Goal: Use online tool/utility: Use online tool/utility

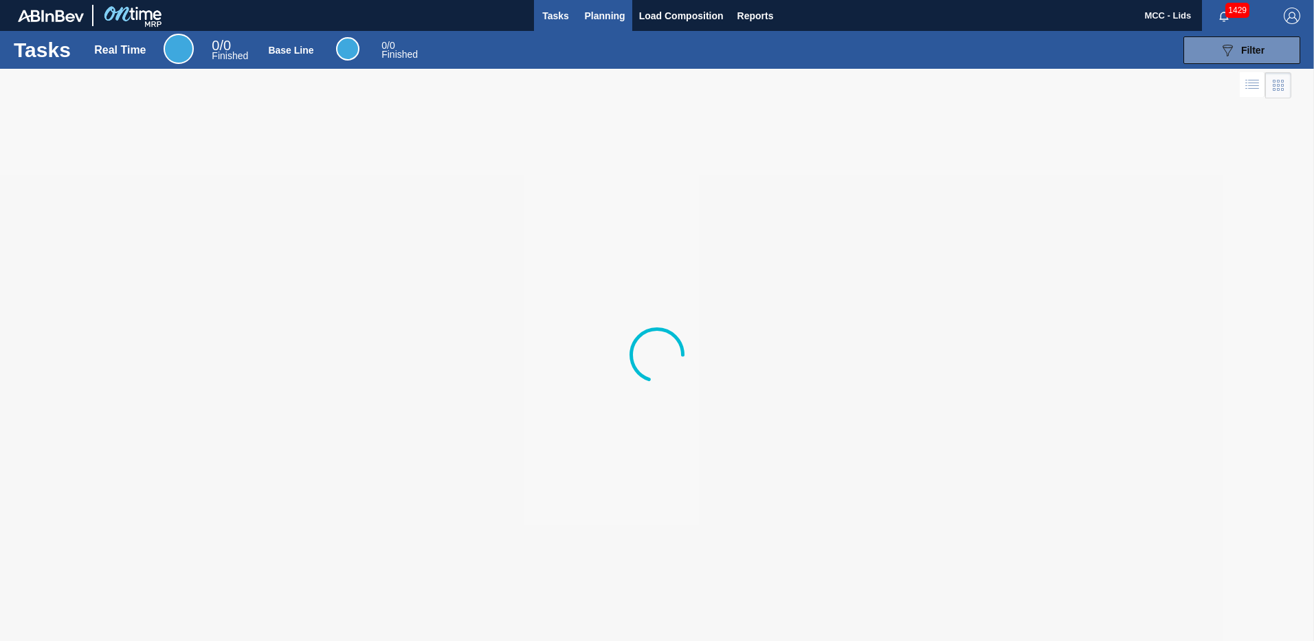
click at [610, 15] on span "Planning" at bounding box center [605, 16] width 41 height 16
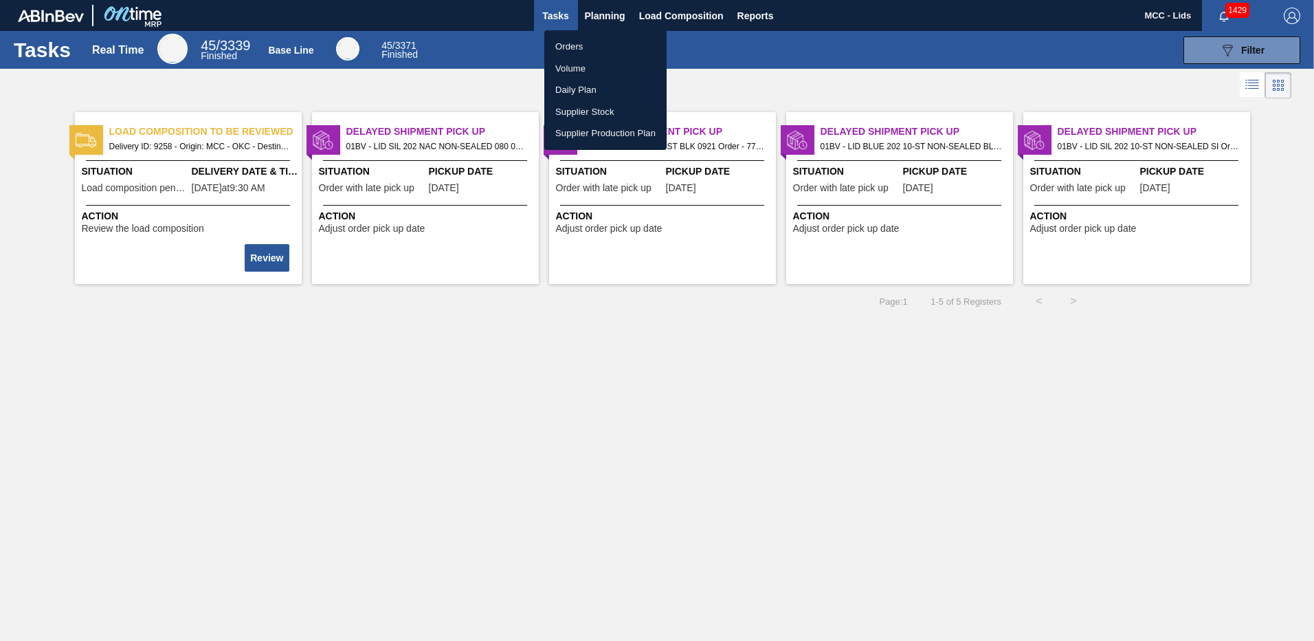
click at [608, 131] on li "Supplier Production Plan" at bounding box center [605, 133] width 122 height 22
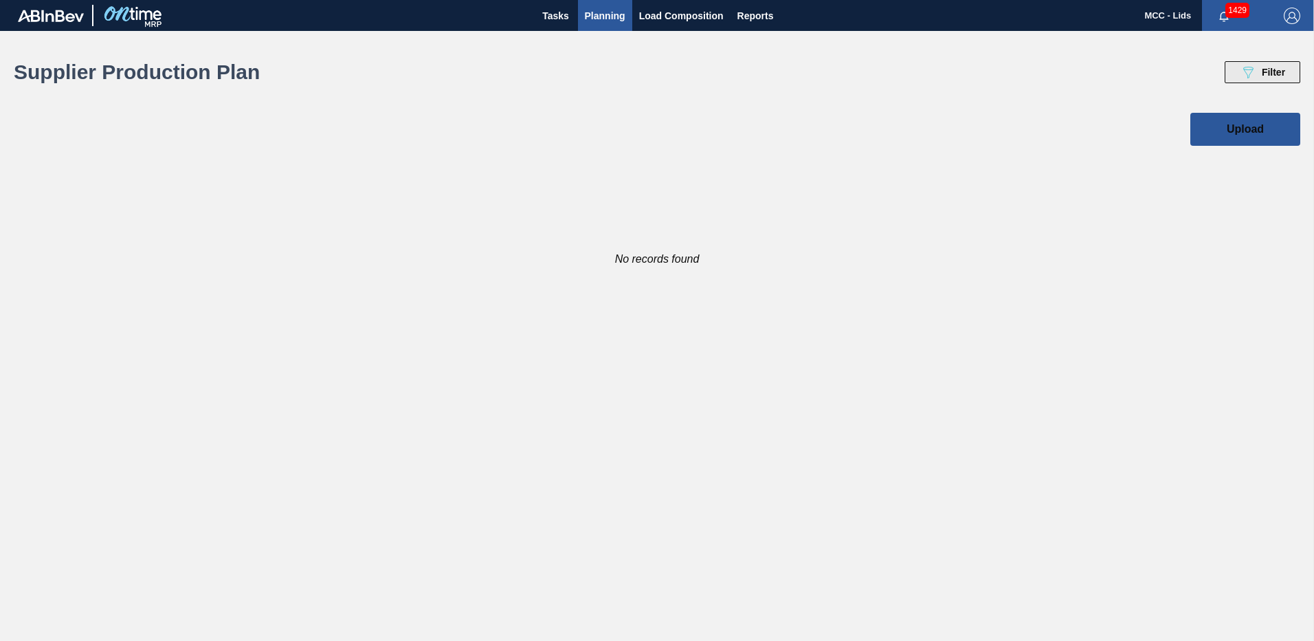
click at [1255, 67] on icon "089F7B8B-B2A5-4AFE-B5C0-19BA573D28AC" at bounding box center [1248, 72] width 16 height 16
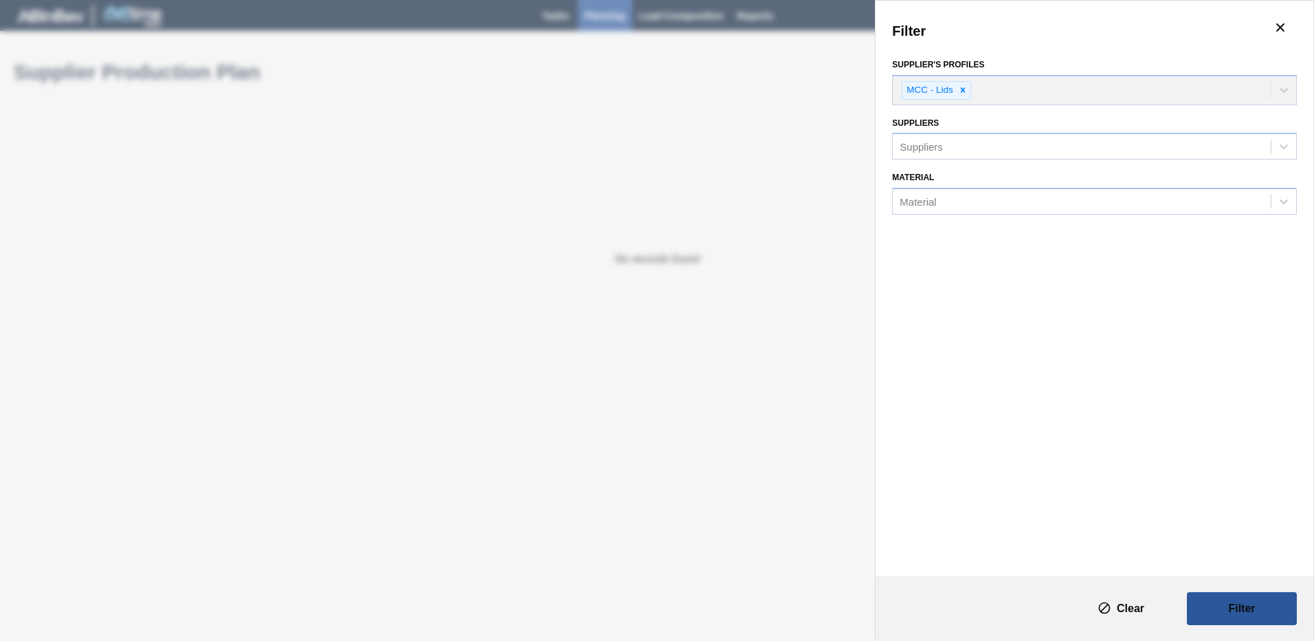
click at [845, 101] on div "Filter Supplier's Profiles MCC - Lids Suppliers Suppliers Material Material" at bounding box center [657, 320] width 1314 height 641
click at [688, 121] on div "Filter Supplier's Profiles MCC - Lids Suppliers Suppliers Material Material" at bounding box center [657, 320] width 1314 height 641
click at [1276, 22] on icon "botão de ícone" at bounding box center [1281, 27] width 16 height 16
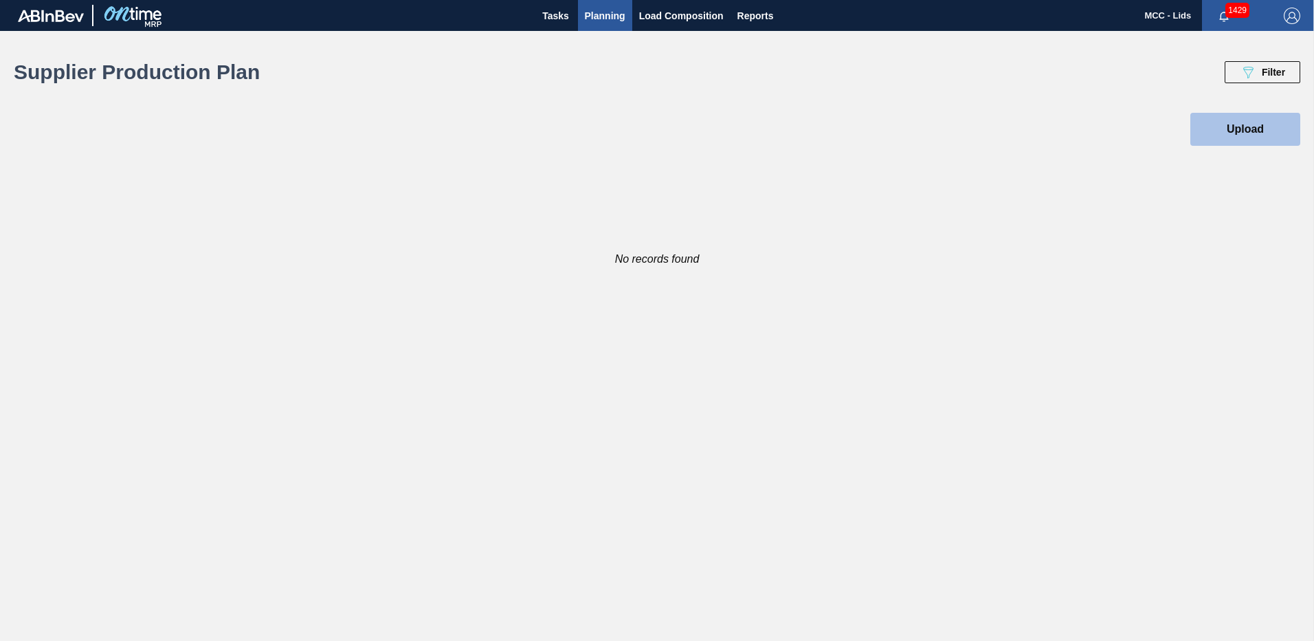
click at [1233, 117] on button "Upload" at bounding box center [1246, 129] width 110 height 33
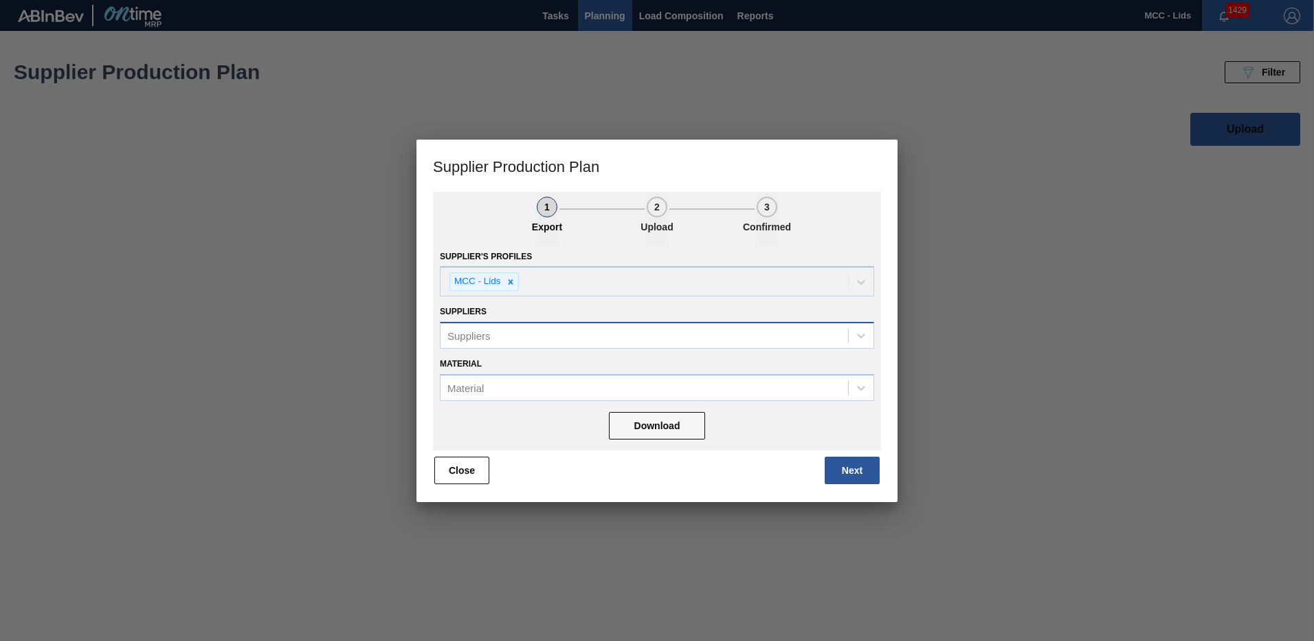
click at [542, 333] on div "Suppliers" at bounding box center [645, 335] width 408 height 20
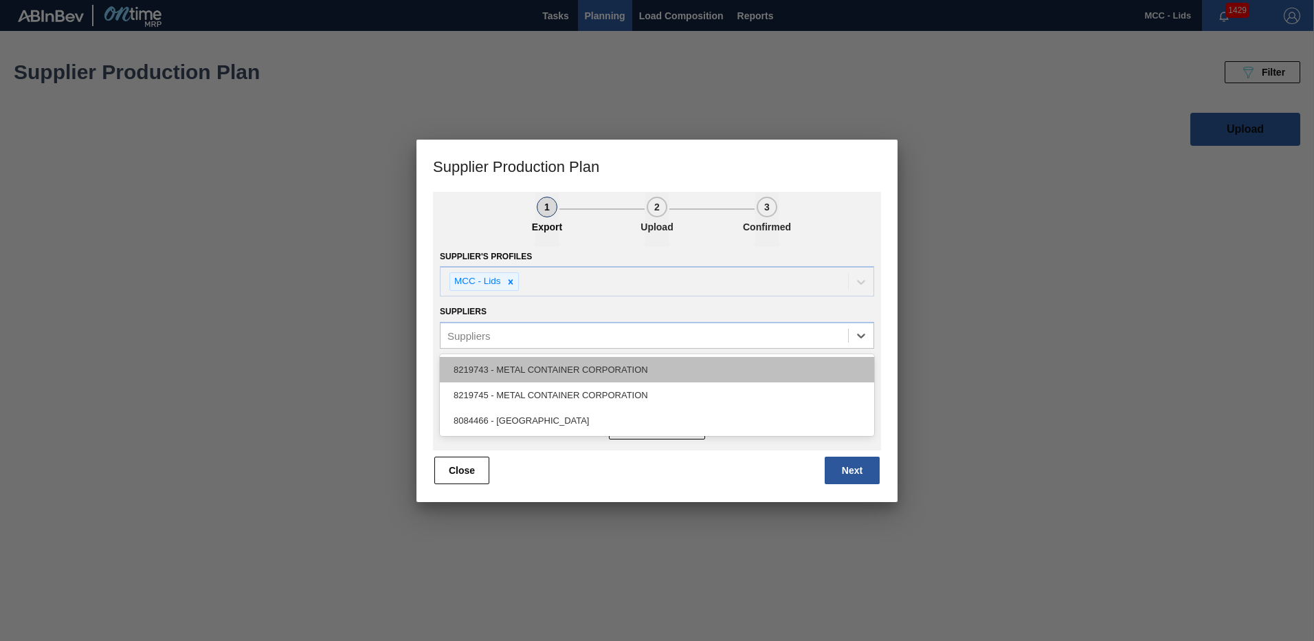
click at [562, 362] on div "8219743 - METAL CONTAINER CORPORATION" at bounding box center [657, 369] width 434 height 25
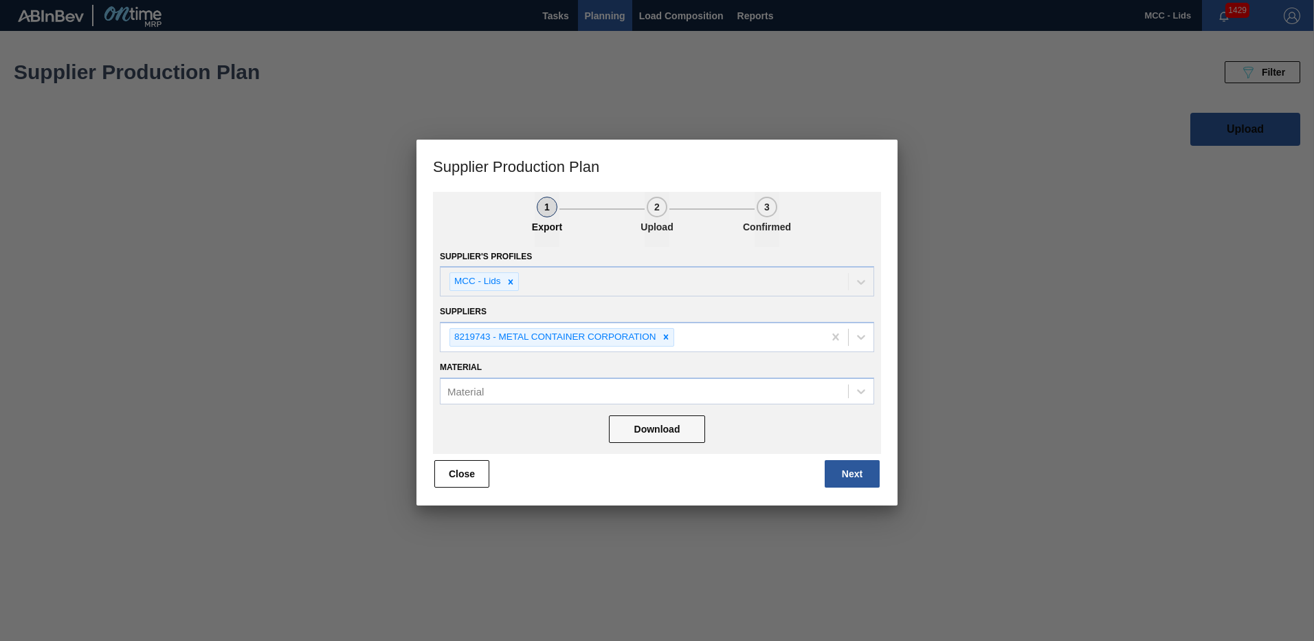
click at [565, 375] on div "Material Material" at bounding box center [657, 380] width 434 height 47
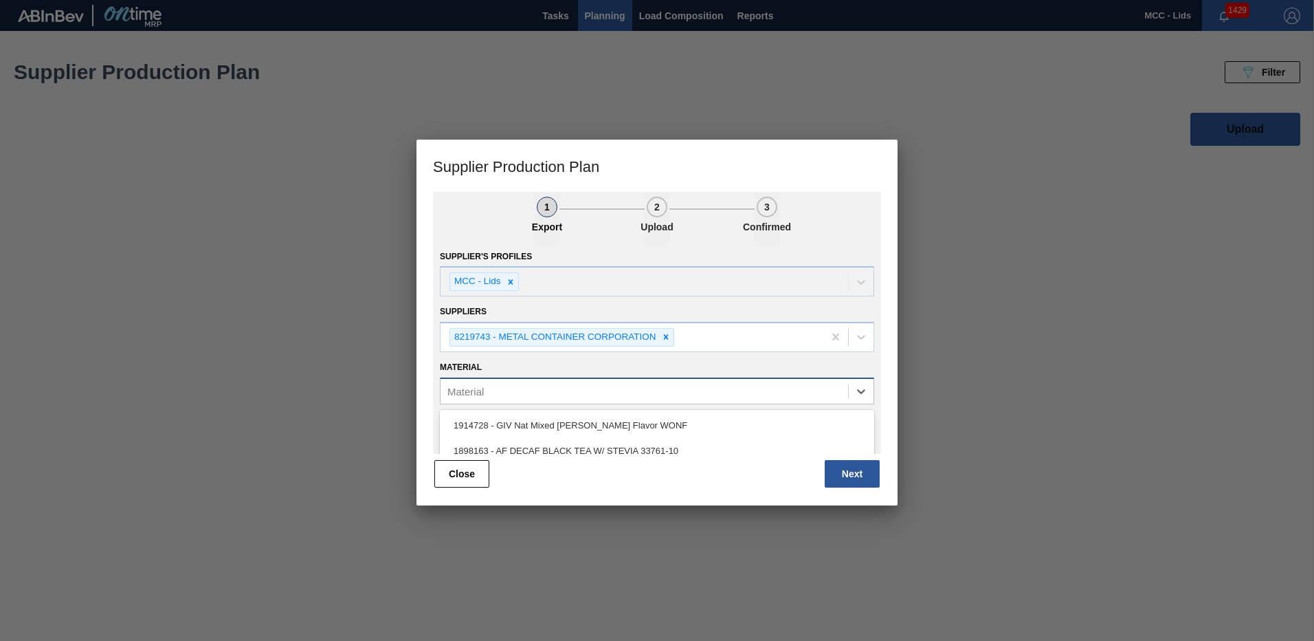
click at [566, 385] on div "Material" at bounding box center [645, 391] width 408 height 20
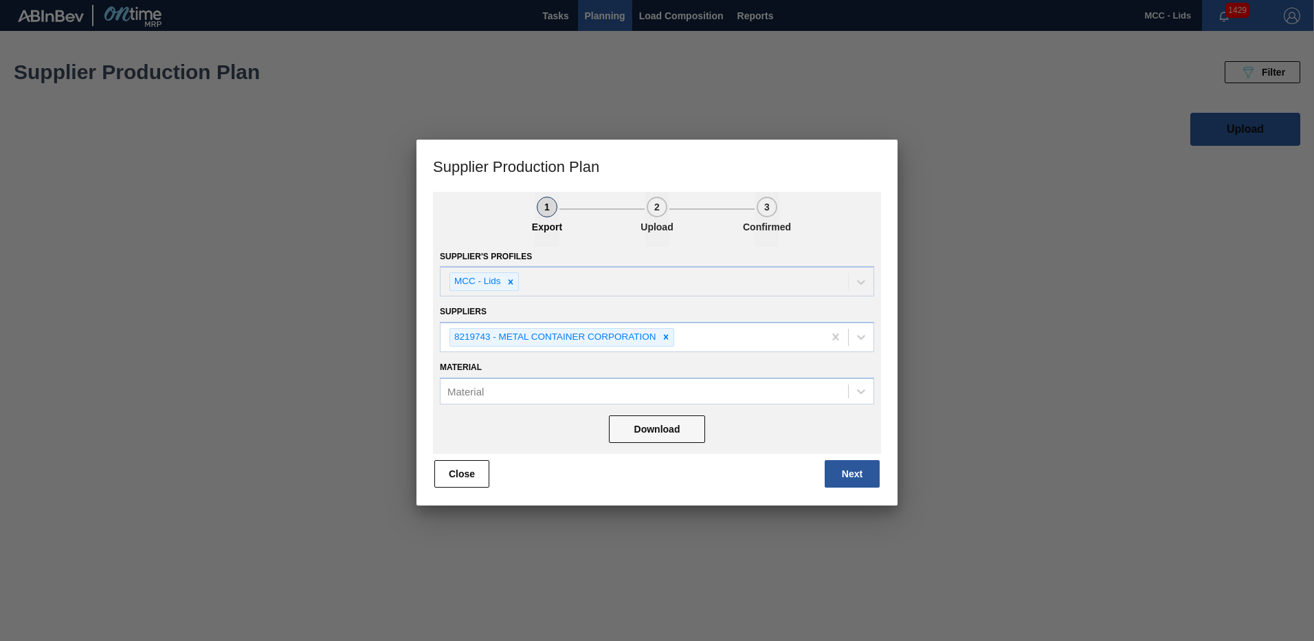
click at [990, 439] on div at bounding box center [657, 320] width 1314 height 641
click at [460, 487] on div "1 Export 2 Upload 3 Confirmed Supplier's Profiles MCC - Lids Suppliers 8219743 …" at bounding box center [657, 348] width 481 height 313
click at [467, 485] on button "Close" at bounding box center [461, 473] width 55 height 27
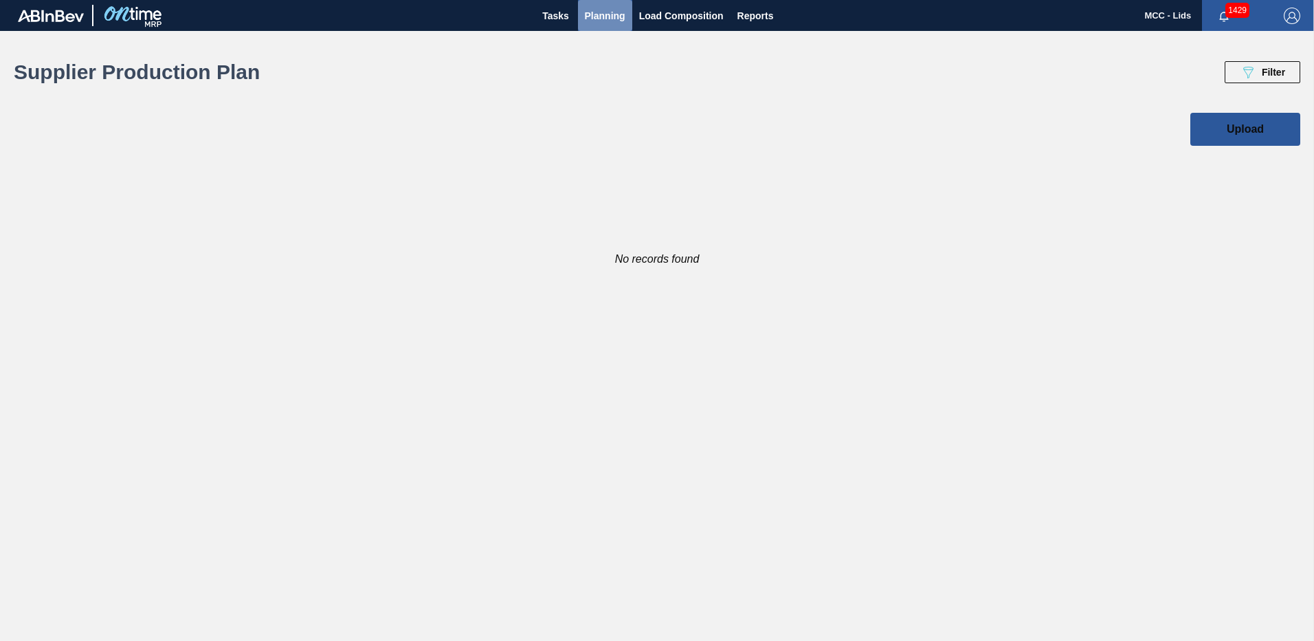
click at [588, 13] on span "Planning" at bounding box center [605, 16] width 41 height 16
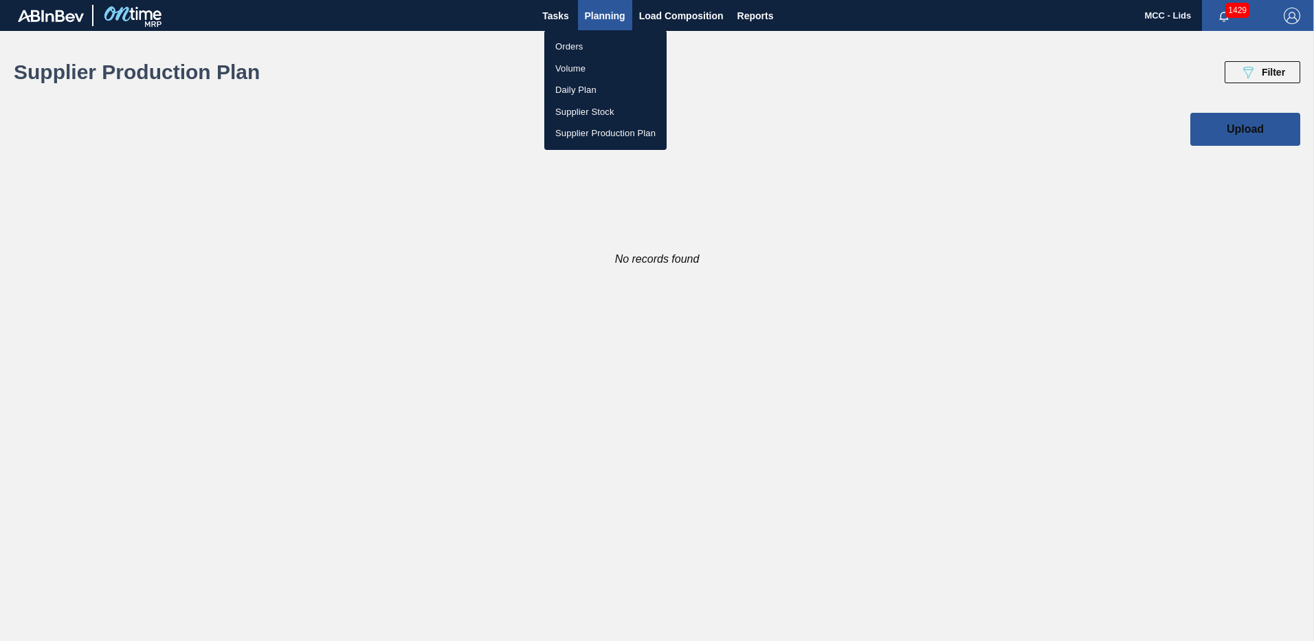
click at [584, 109] on li "Supplier Stock" at bounding box center [605, 112] width 122 height 22
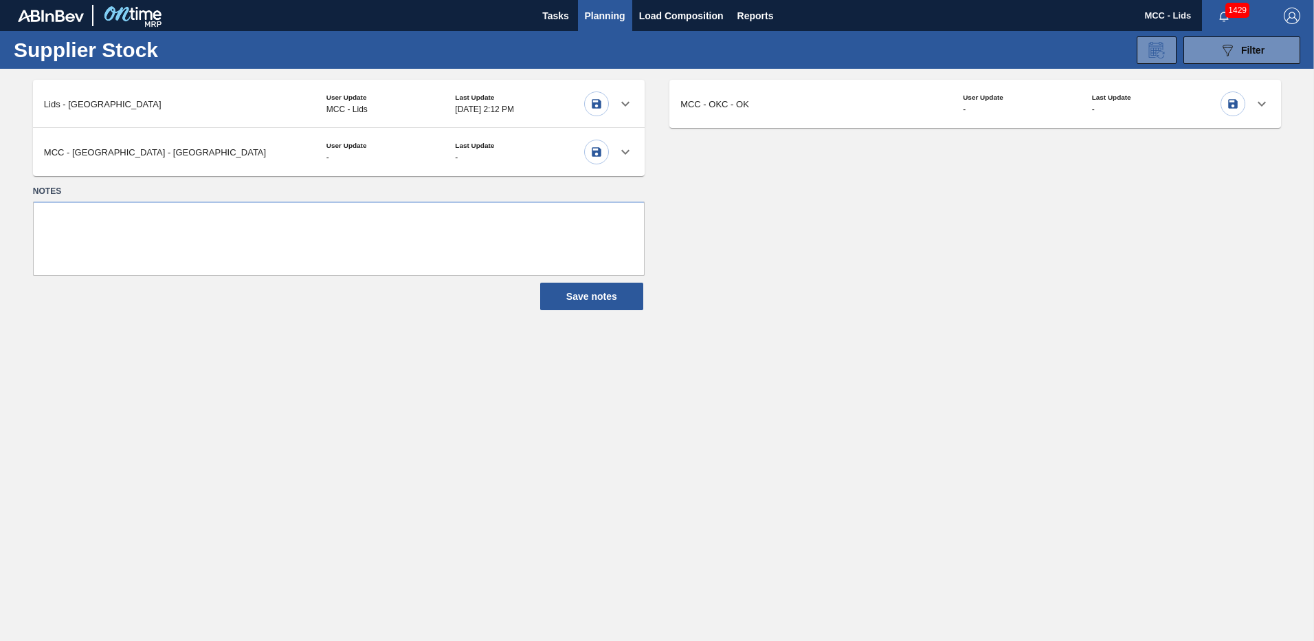
click at [608, 5] on button "Planning" at bounding box center [605, 15] width 54 height 31
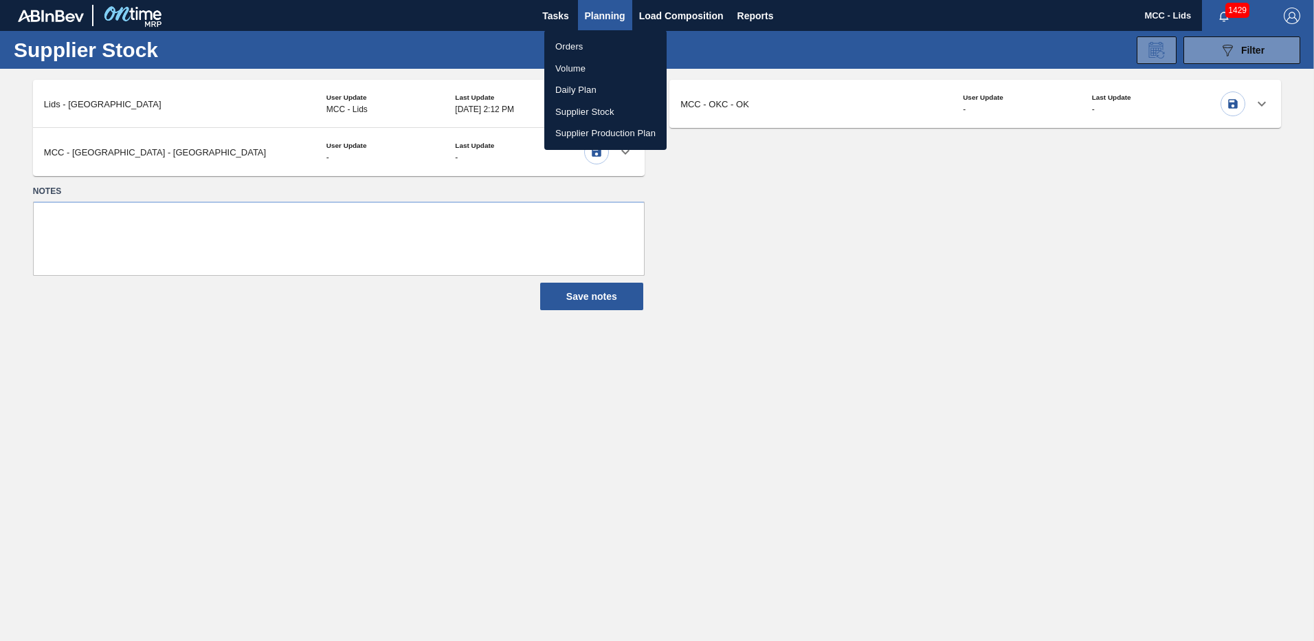
click at [629, 130] on li "Supplier Production Plan" at bounding box center [605, 133] width 122 height 22
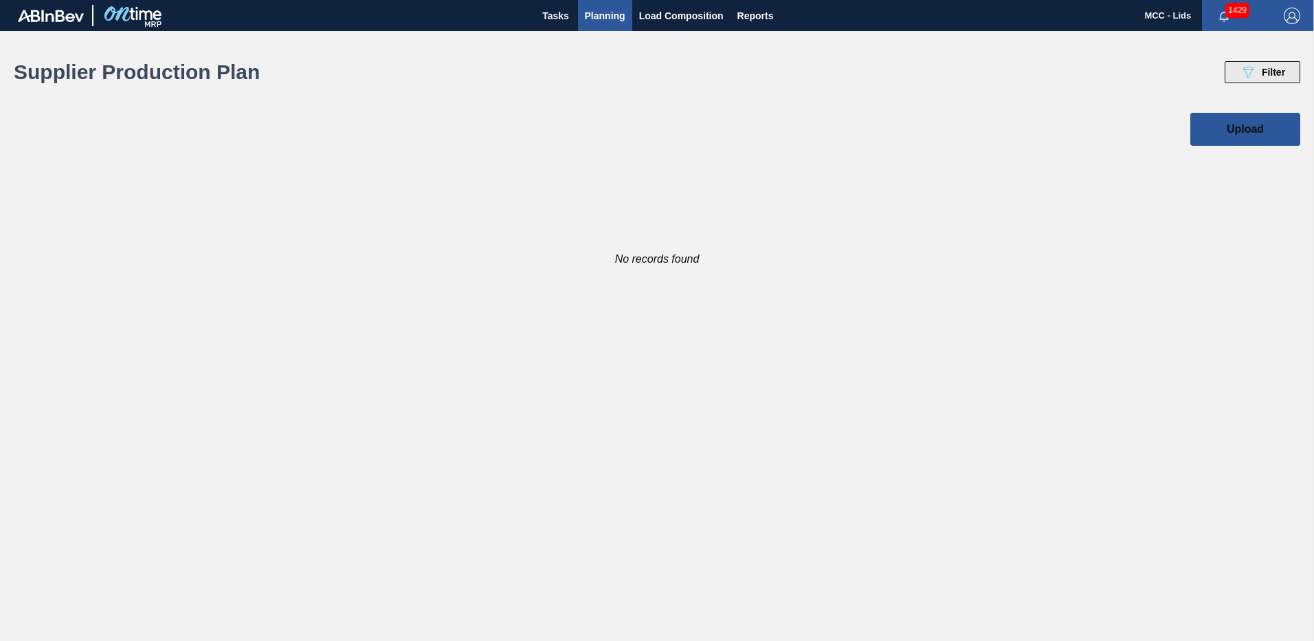
click at [1244, 75] on icon "089F7B8B-B2A5-4AFE-B5C0-19BA573D28AC" at bounding box center [1248, 72] width 16 height 16
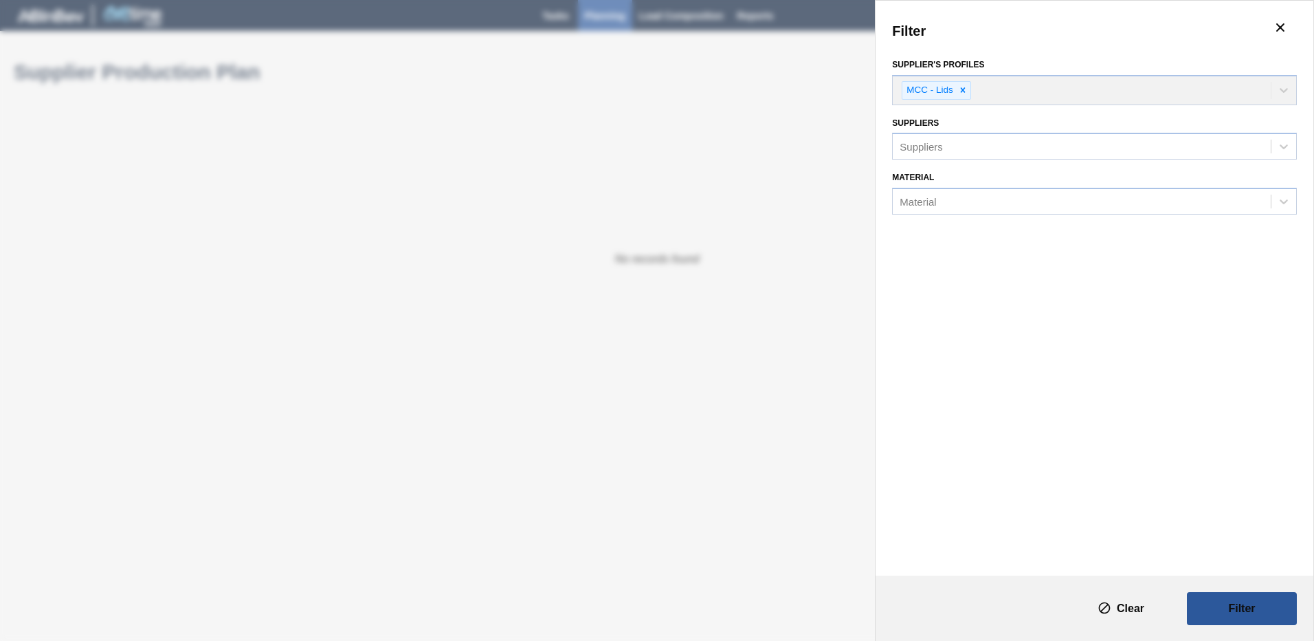
click at [752, 152] on div "Filter Supplier's Profiles MCC - Lids Suppliers Suppliers Material Material" at bounding box center [657, 320] width 1314 height 641
click at [1273, 25] on button "botão de ícone" at bounding box center [1280, 28] width 33 height 33
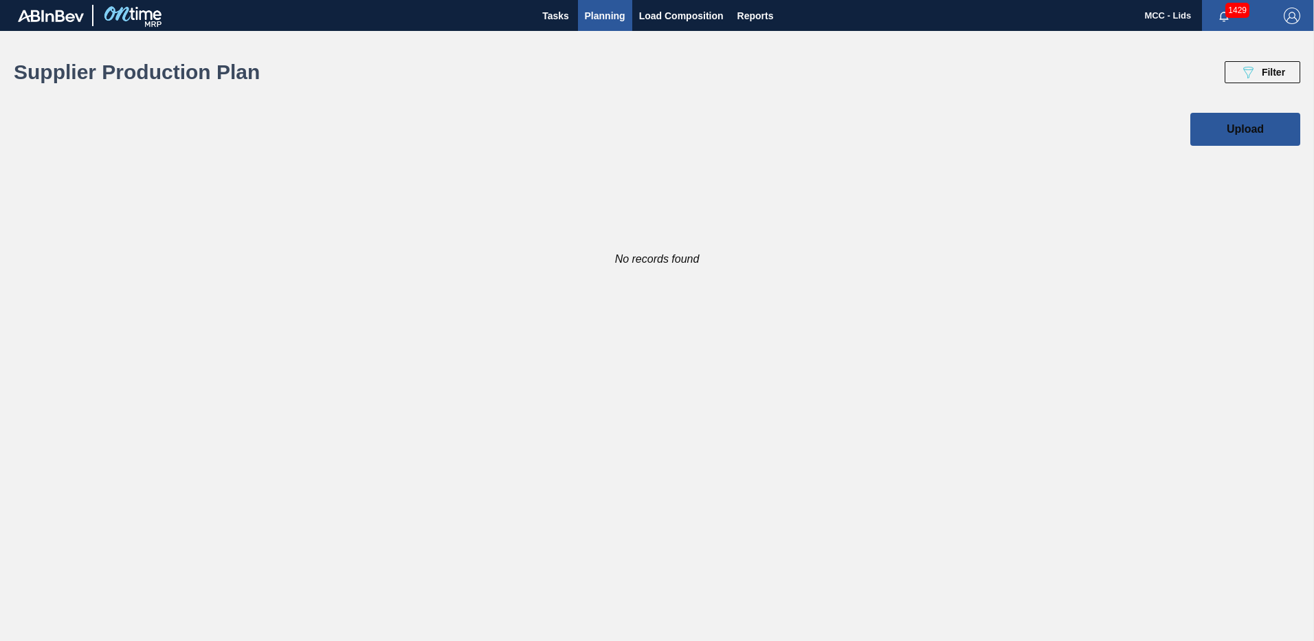
click at [606, 21] on span "Planning" at bounding box center [605, 16] width 41 height 16
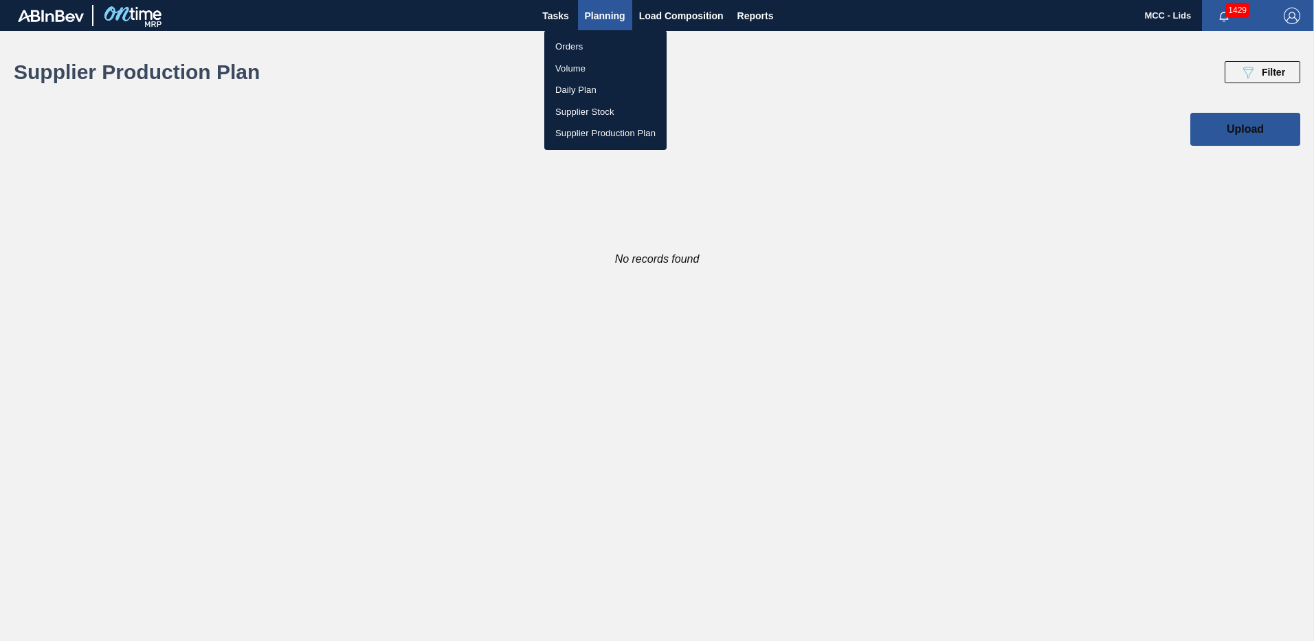
click at [673, 7] on div at bounding box center [657, 320] width 1314 height 641
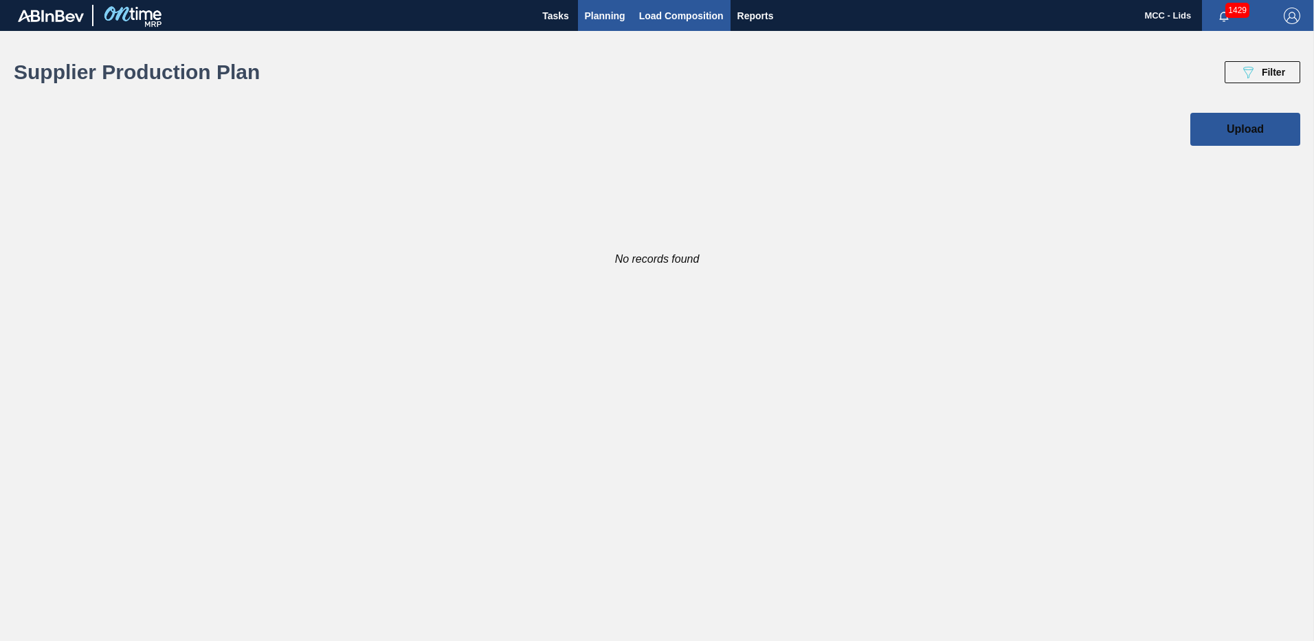
click at [675, 17] on span "Load Composition" at bounding box center [681, 16] width 85 height 16
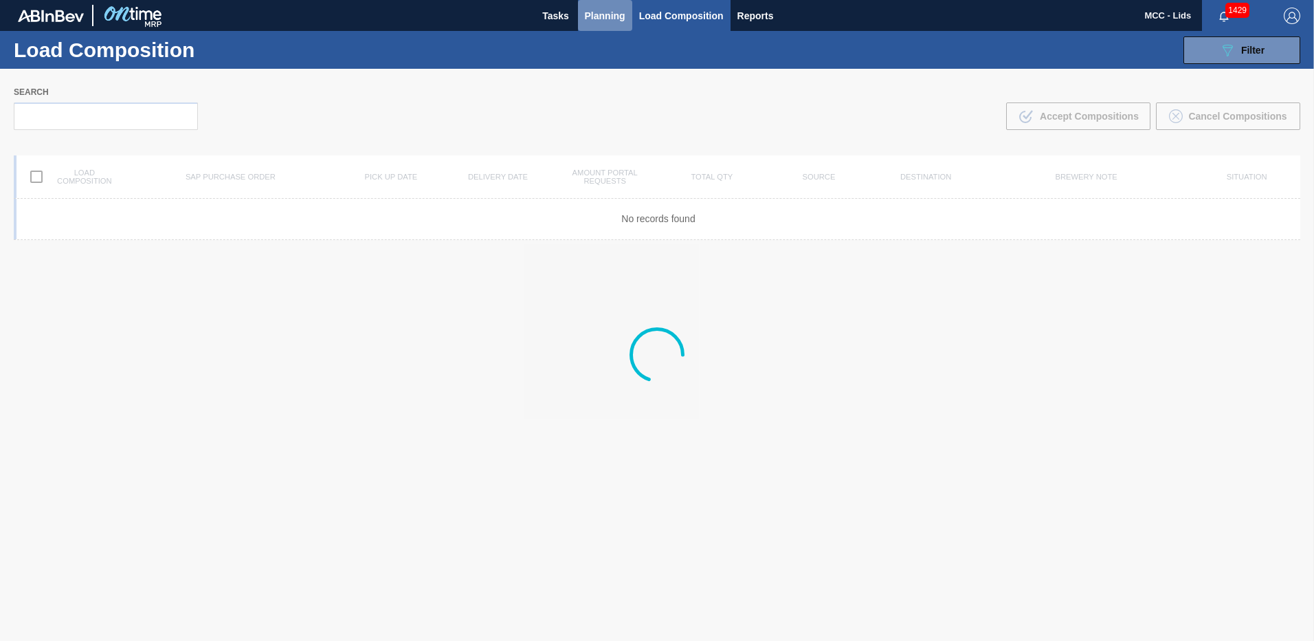
click at [579, 19] on button "Planning" at bounding box center [605, 15] width 54 height 31
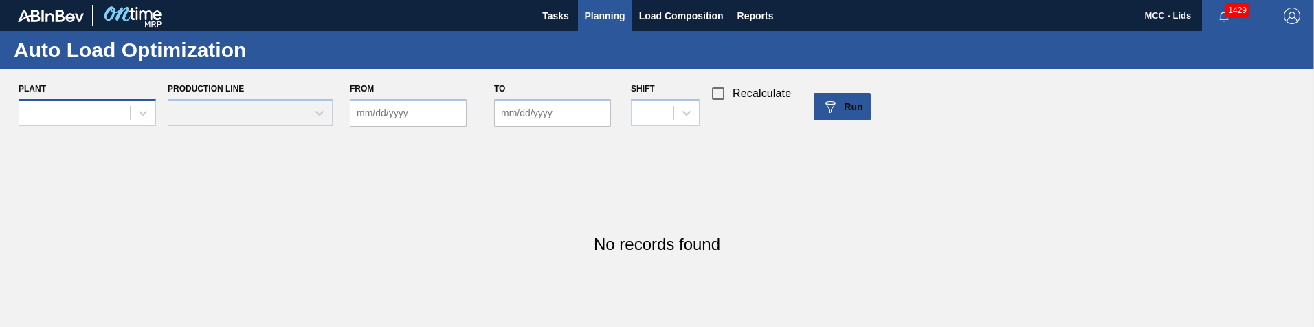
click at [69, 110] on div at bounding box center [74, 112] width 111 height 20
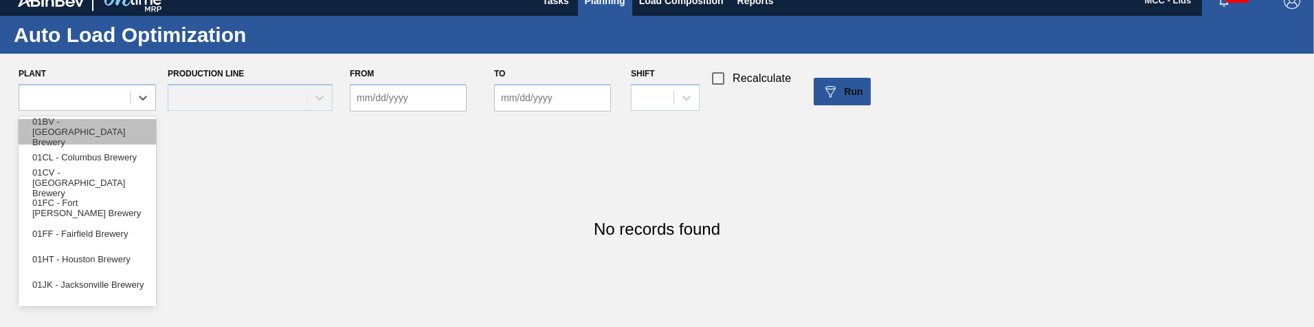
scroll to position [16, 0]
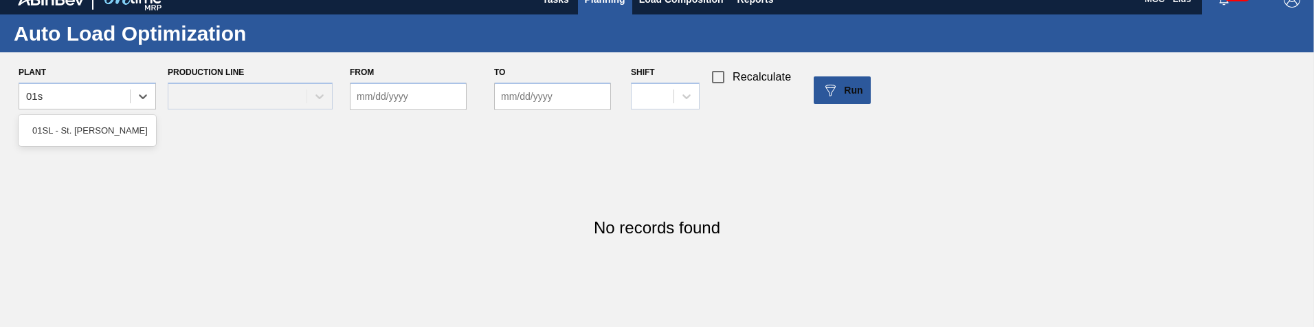
type input "01sl"
click at [76, 129] on div "01SL - St. [PERSON_NAME]" at bounding box center [87, 130] width 137 height 25
click at [221, 96] on div at bounding box center [224, 96] width 113 height 20
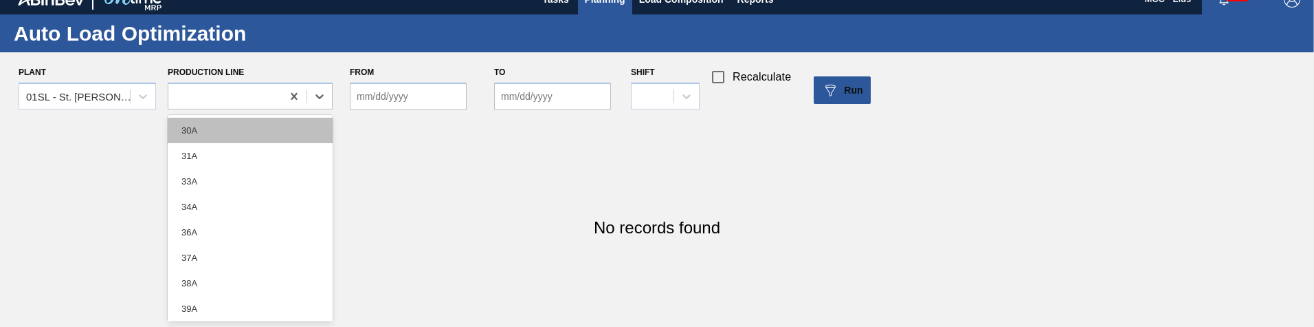
click at [232, 129] on div "30A" at bounding box center [250, 130] width 165 height 25
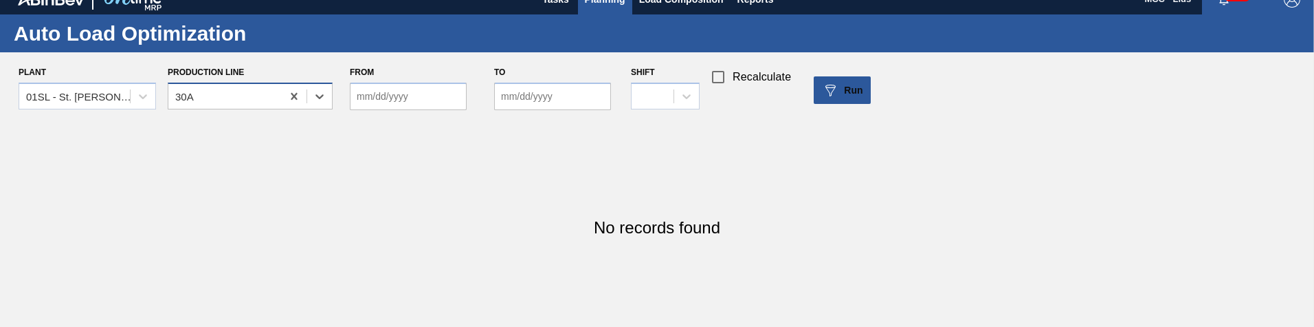
click at [247, 101] on div "30A" at bounding box center [224, 96] width 113 height 20
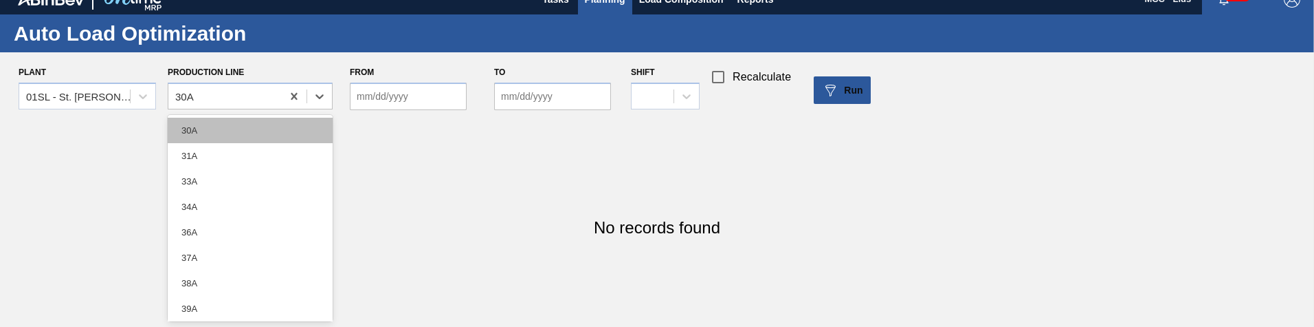
click at [239, 142] on div "30A" at bounding box center [250, 130] width 165 height 25
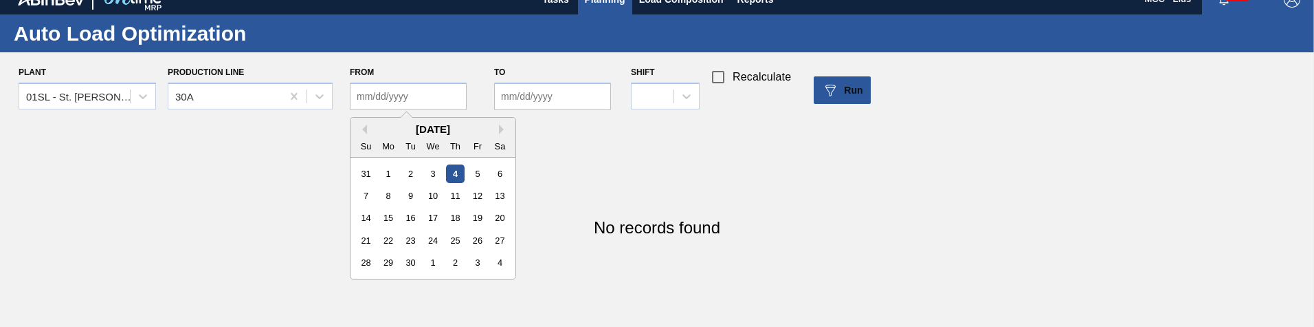
click at [414, 103] on input "From" at bounding box center [408, 95] width 117 height 27
click at [467, 177] on div "31 1 2 3 4 5 6" at bounding box center [433, 173] width 156 height 22
click at [457, 171] on div "4" at bounding box center [455, 173] width 19 height 19
type input "[DATE]"
click at [551, 91] on input "to" at bounding box center [552, 95] width 117 height 27
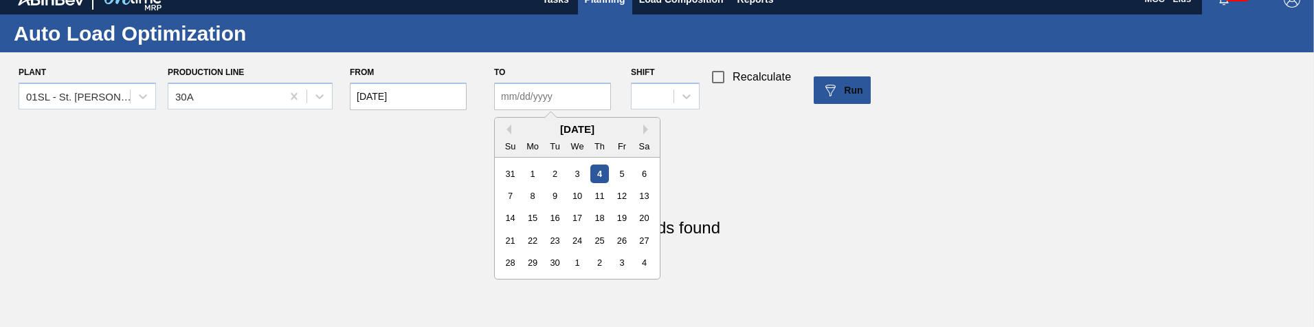
click at [607, 170] on div "4" at bounding box center [600, 173] width 19 height 19
type input "[DATE]"
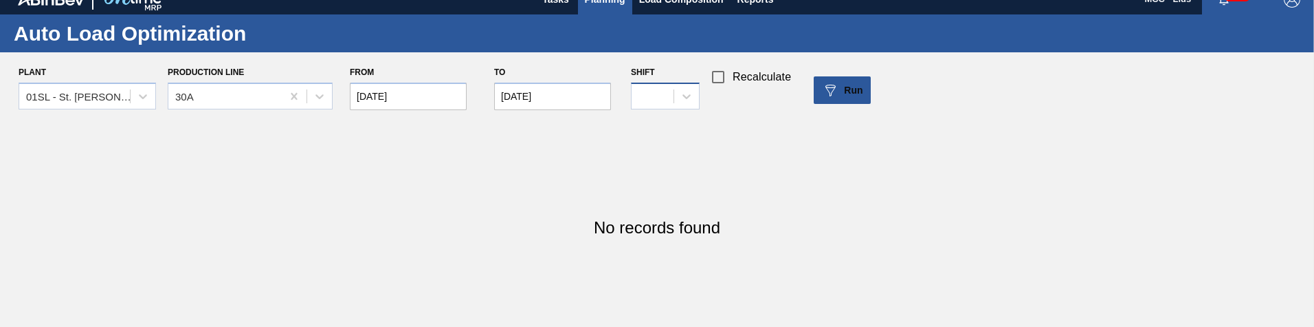
click at [644, 98] on div at bounding box center [653, 96] width 42 height 20
click at [653, 131] on div "1" at bounding box center [665, 130] width 69 height 25
click at [864, 101] on button "Run" at bounding box center [842, 89] width 57 height 27
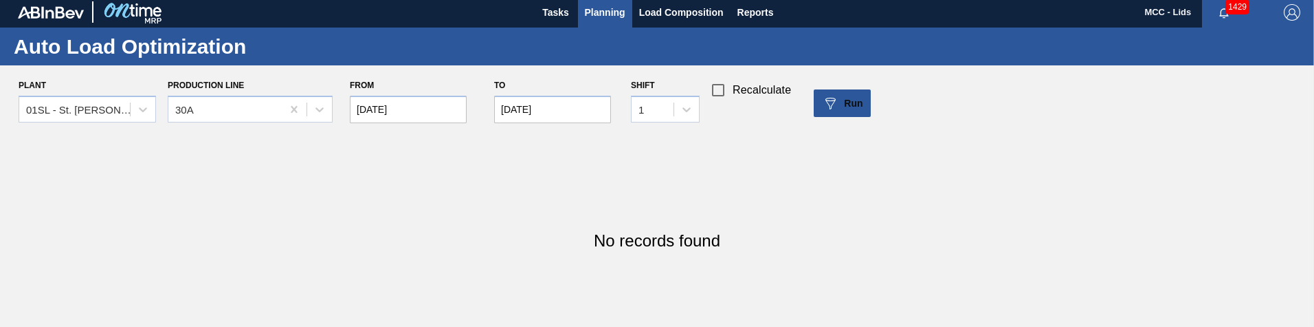
scroll to position [0, 0]
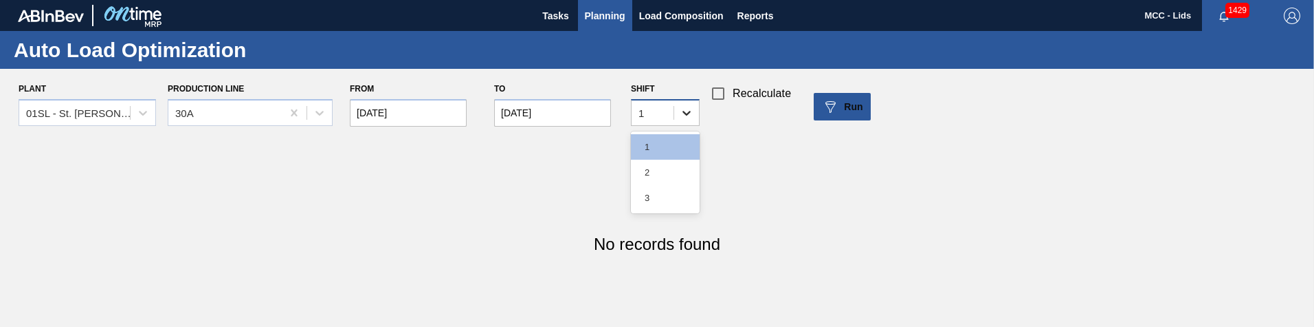
click at [675, 114] on div at bounding box center [686, 112] width 25 height 25
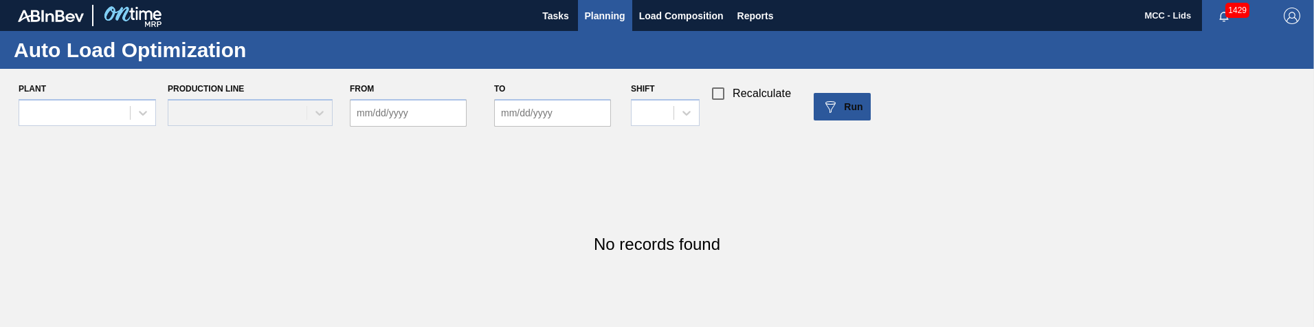
click at [591, 21] on span "Planning" at bounding box center [605, 16] width 41 height 16
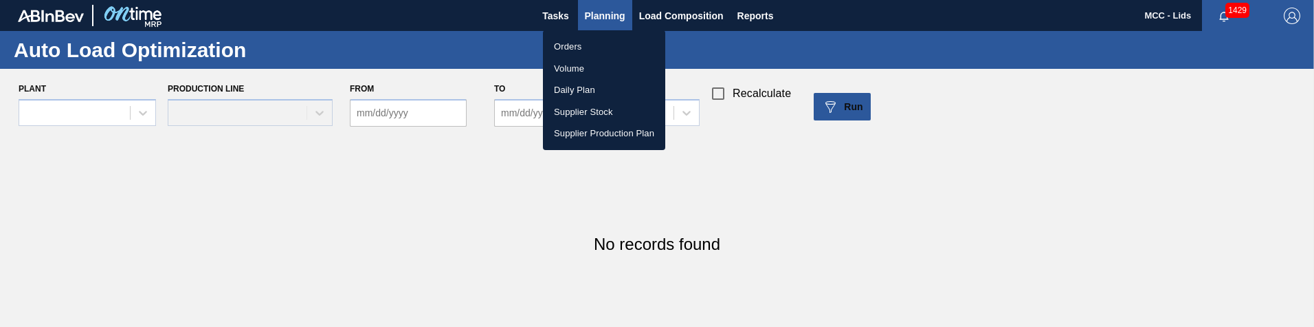
click at [151, 108] on div at bounding box center [657, 163] width 1314 height 327
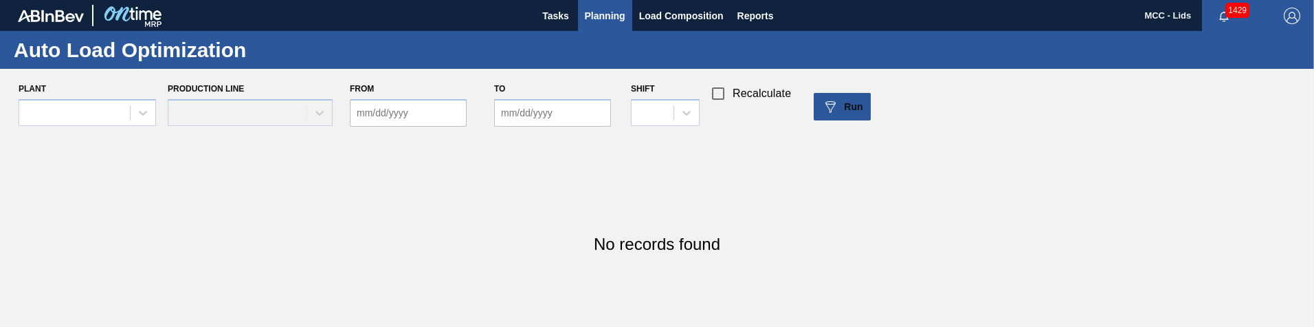
click at [118, 112] on div "Orders Volume Daily Plan Supplier Stock Supplier Production Plan" at bounding box center [657, 163] width 1314 height 327
click at [118, 112] on div at bounding box center [87, 112] width 137 height 27
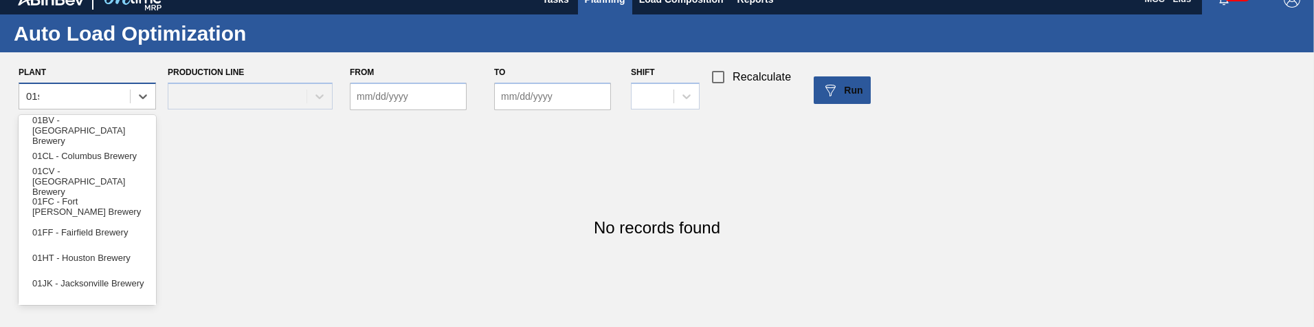
type input "01sl"
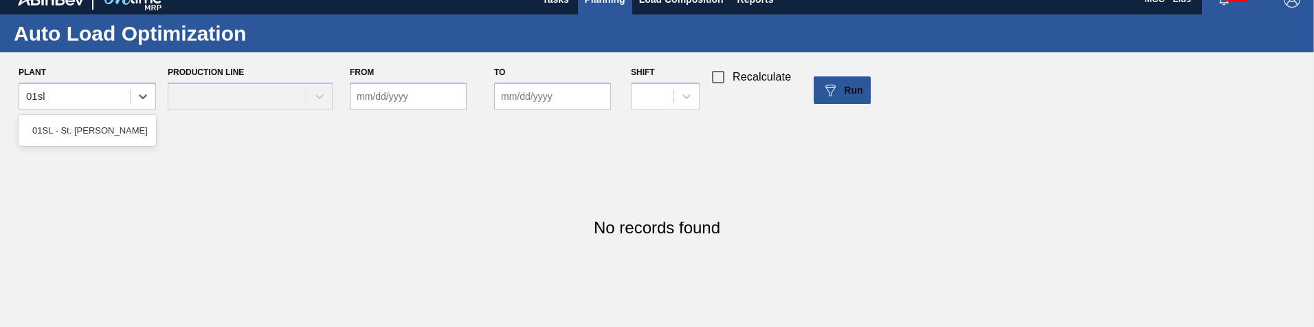
drag, startPoint x: 100, startPoint y: 122, endPoint x: 105, endPoint y: 129, distance: 8.4
click at [102, 124] on div "01SL - St. [PERSON_NAME]" at bounding box center [87, 130] width 137 height 25
click at [382, 106] on input "From" at bounding box center [408, 95] width 117 height 27
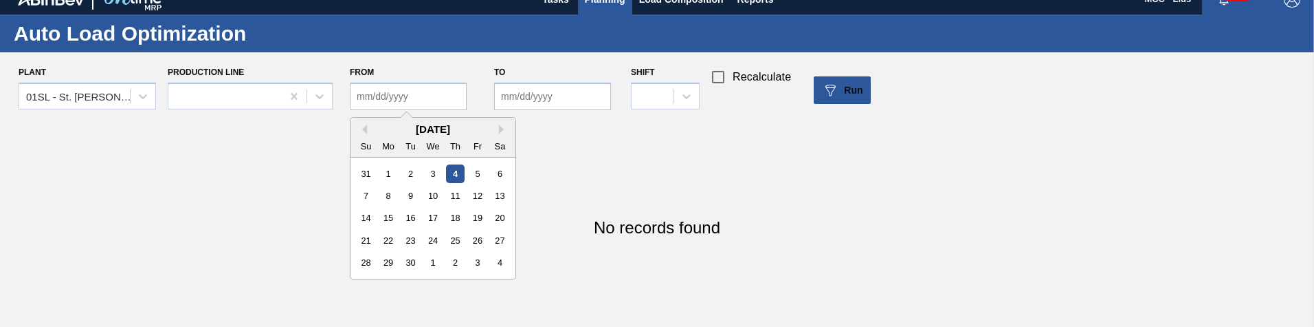
click at [454, 173] on div "4" at bounding box center [455, 173] width 19 height 19
type input "[DATE]"
click at [522, 107] on input "to" at bounding box center [552, 95] width 117 height 27
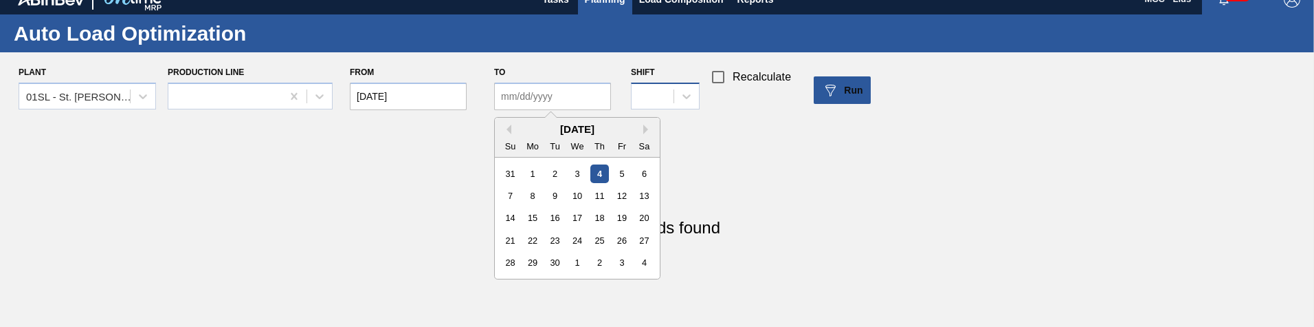
drag, startPoint x: 594, startPoint y: 173, endPoint x: 663, endPoint y: 95, distance: 104.2
click at [595, 172] on div "4" at bounding box center [600, 173] width 19 height 19
type input "[DATE]"
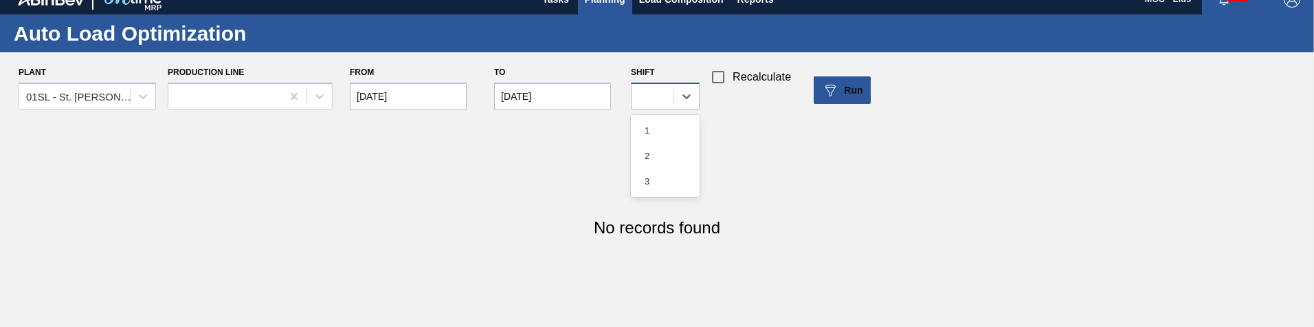
click at [664, 93] on div at bounding box center [653, 96] width 42 height 20
click at [662, 127] on div "1" at bounding box center [665, 130] width 69 height 25
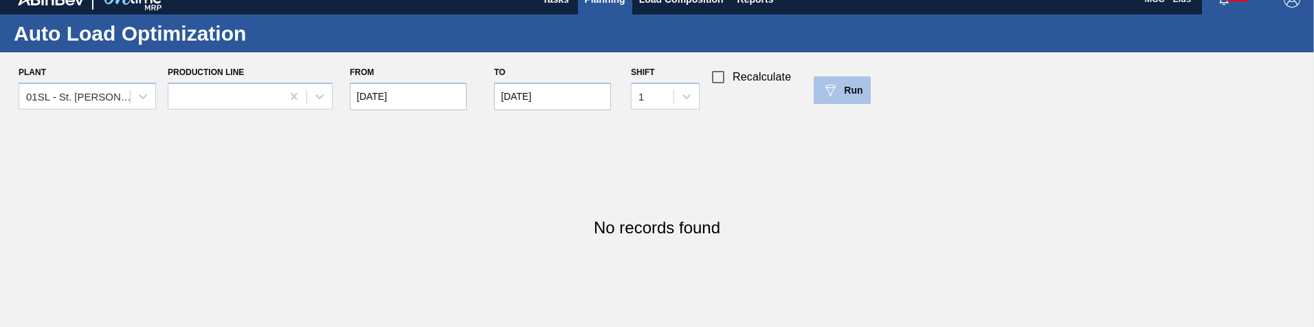
click at [850, 82] on div "Run" at bounding box center [842, 90] width 41 height 16
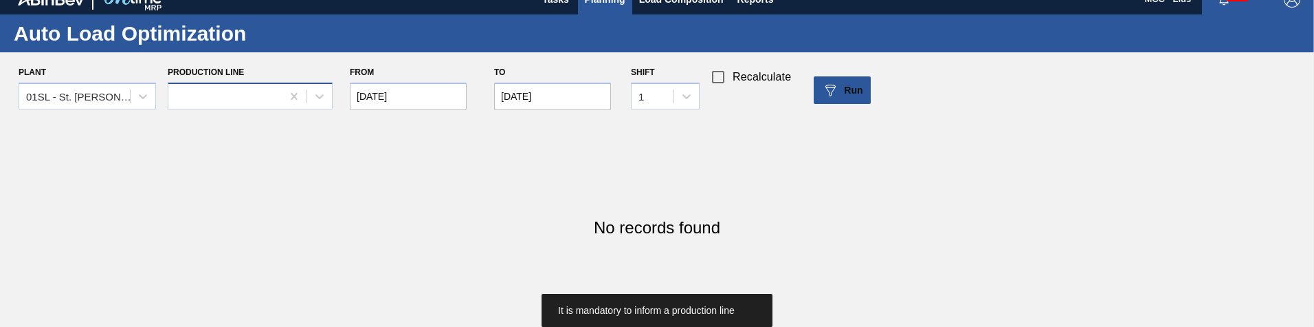
click at [267, 92] on div at bounding box center [224, 96] width 113 height 20
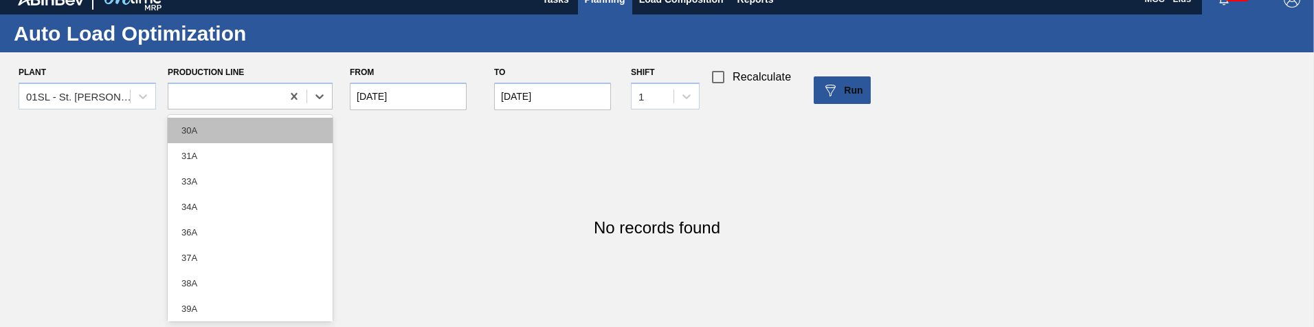
click at [220, 123] on div "30A" at bounding box center [250, 130] width 165 height 25
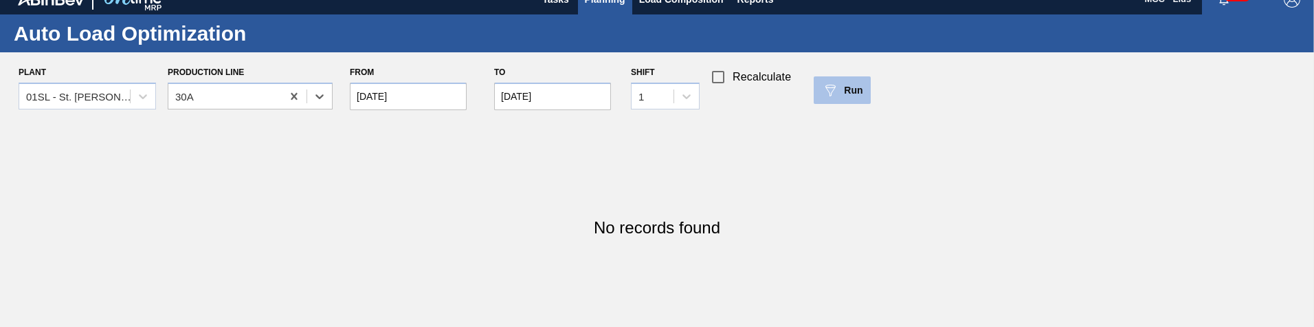
click at [855, 94] on span "Run" at bounding box center [853, 90] width 19 height 11
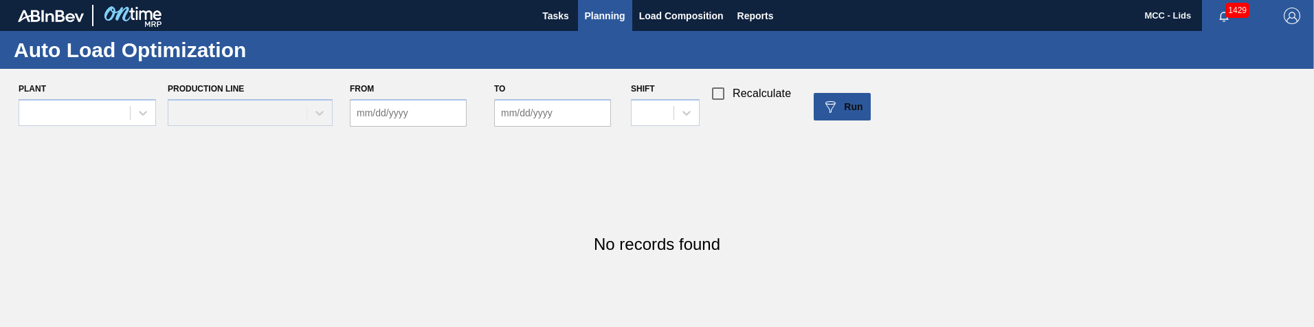
click at [609, 10] on span "Planning" at bounding box center [605, 16] width 41 height 16
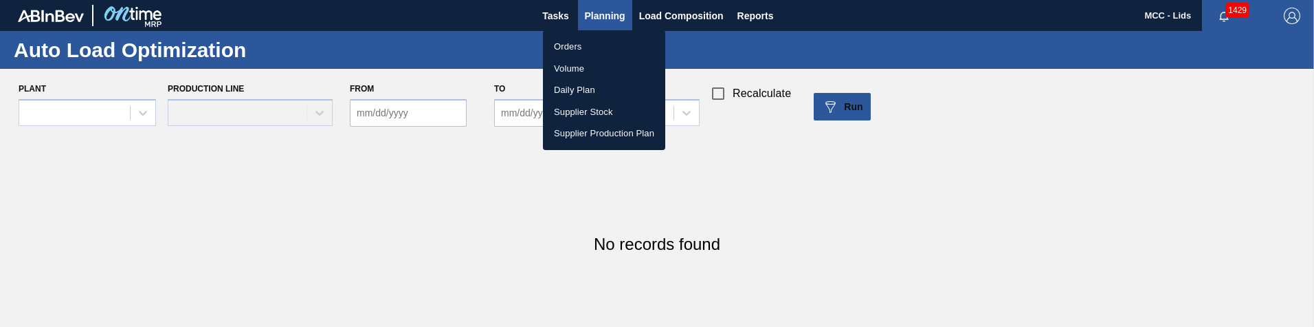
click at [609, 10] on div at bounding box center [657, 163] width 1314 height 327
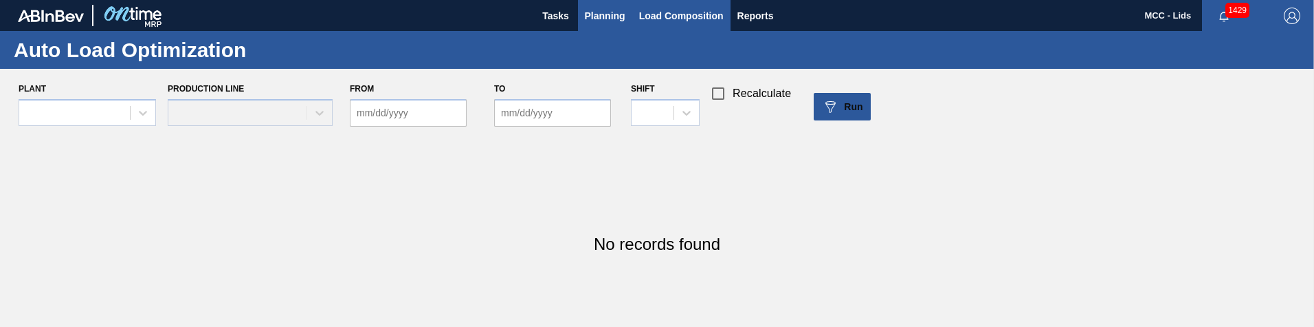
click at [702, 17] on span "Load Composition" at bounding box center [681, 16] width 85 height 16
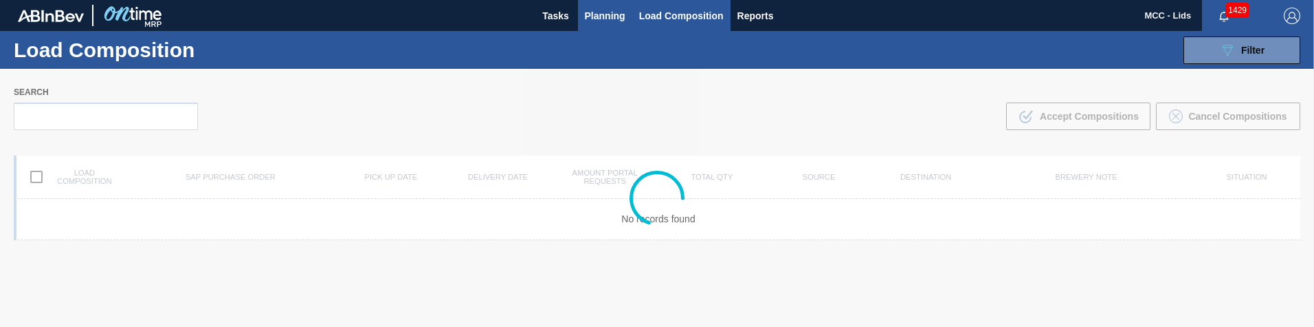
click at [604, 17] on span "Planning" at bounding box center [605, 16] width 41 height 16
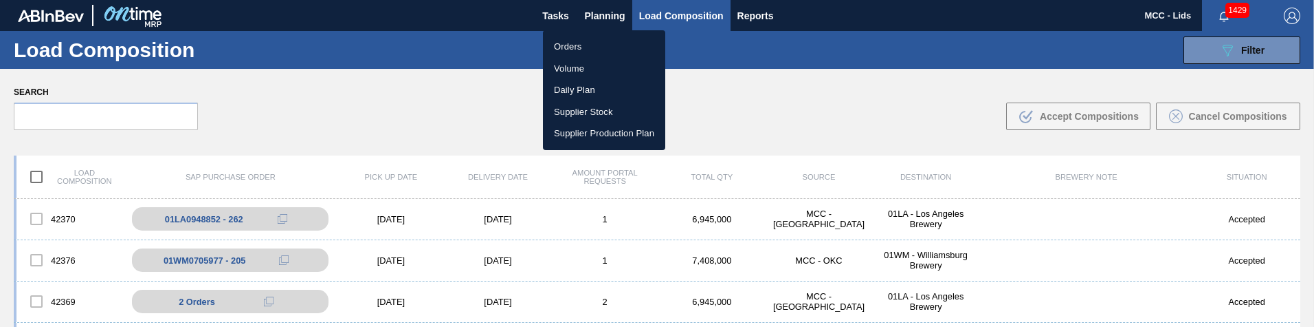
drag, startPoint x: 731, startPoint y: 262, endPoint x: 748, endPoint y: 263, distance: 17.2
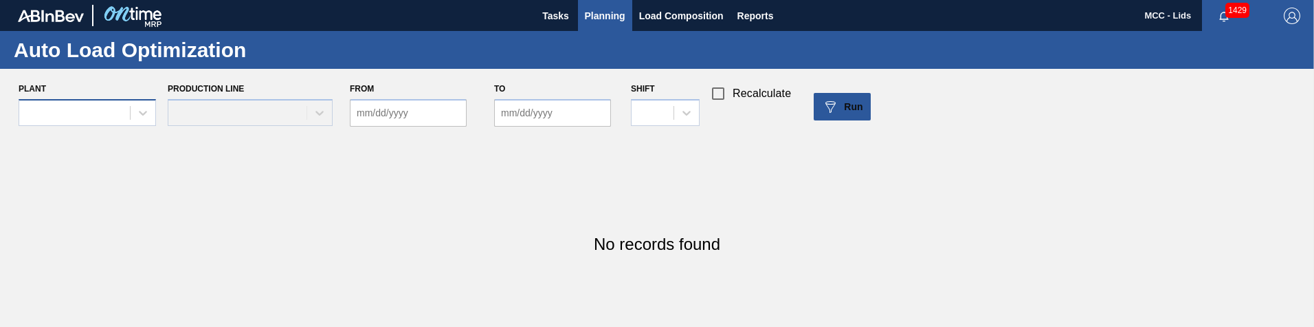
click at [85, 102] on div at bounding box center [74, 112] width 111 height 20
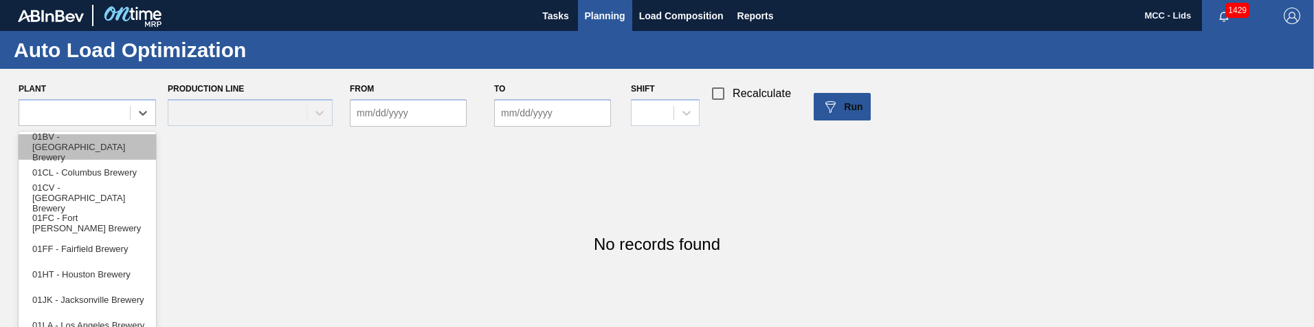
click at [93, 142] on div "01BV - [GEOGRAPHIC_DATA] Brewery" at bounding box center [87, 146] width 137 height 25
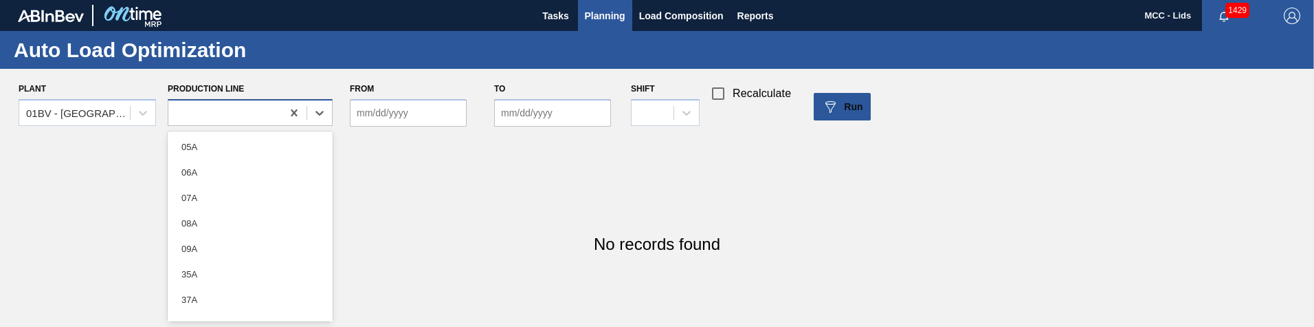
click at [250, 109] on div at bounding box center [224, 112] width 113 height 20
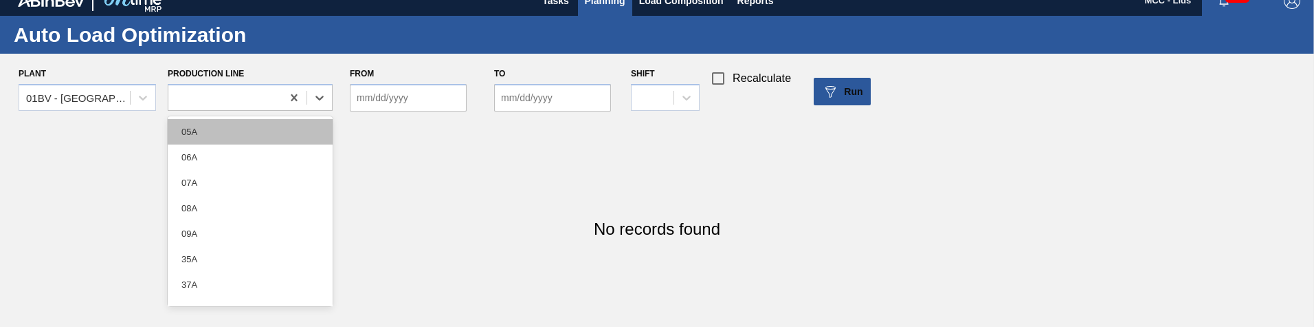
scroll to position [16, 0]
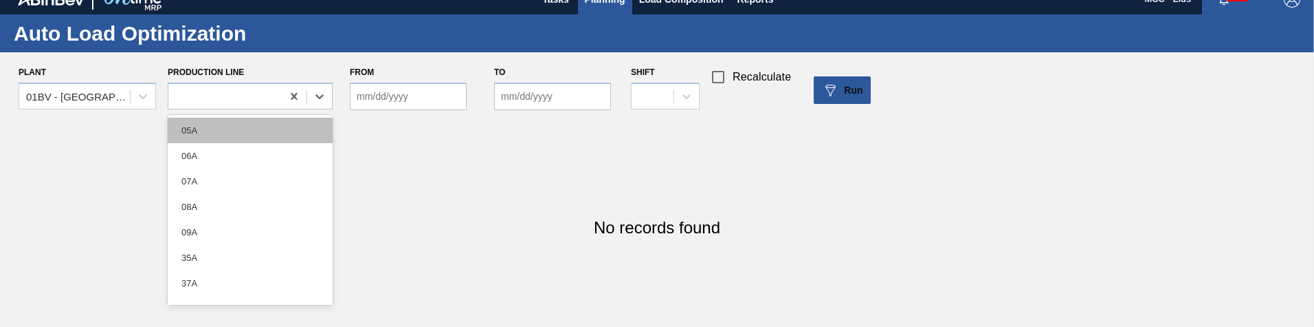
click at [242, 137] on div "05A" at bounding box center [250, 130] width 165 height 25
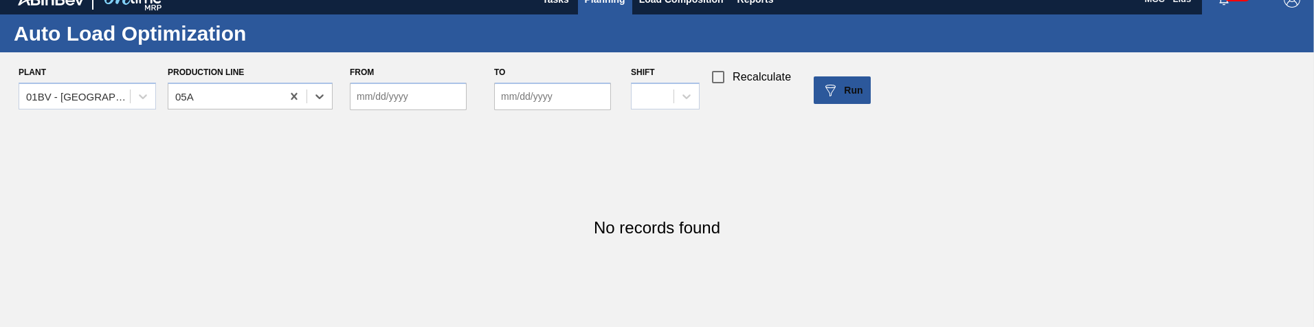
click at [418, 103] on input "From" at bounding box center [408, 95] width 117 height 27
click at [460, 171] on div "4" at bounding box center [455, 173] width 19 height 19
type input "09/04/2025"
click at [652, 93] on div at bounding box center [653, 96] width 42 height 20
click at [671, 124] on div "1" at bounding box center [665, 130] width 69 height 25
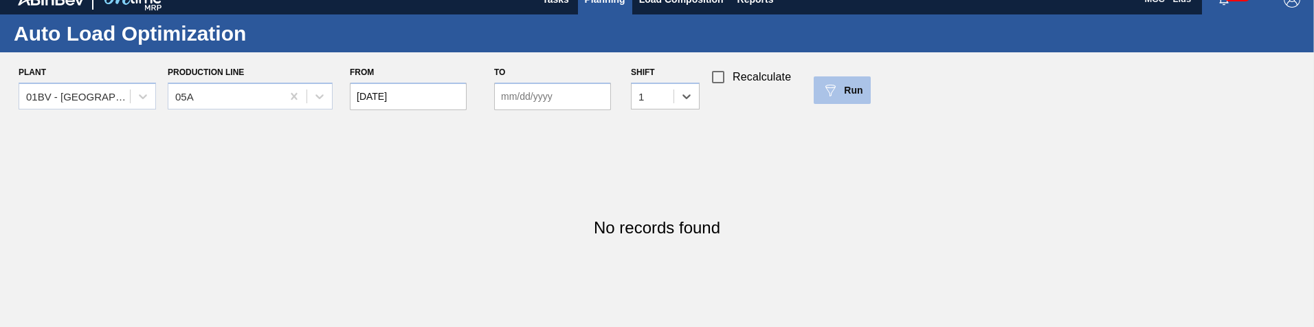
click at [848, 102] on button "Run" at bounding box center [842, 89] width 57 height 27
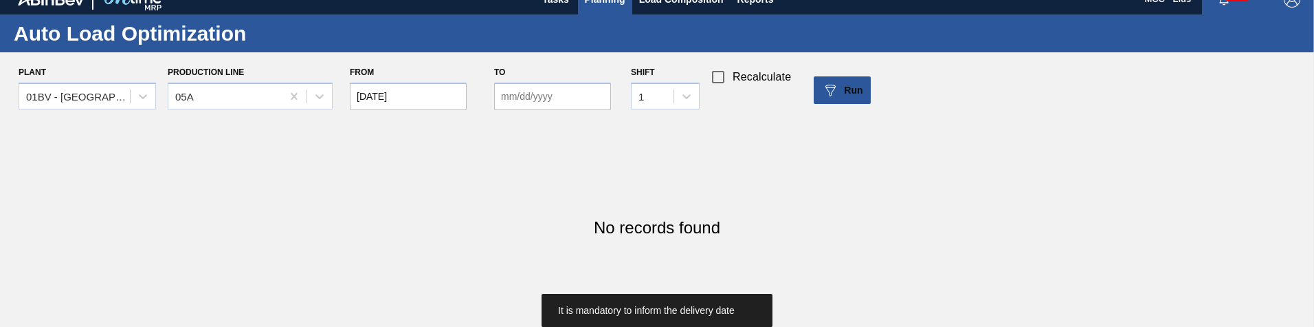
click at [588, 89] on input "to" at bounding box center [552, 95] width 117 height 27
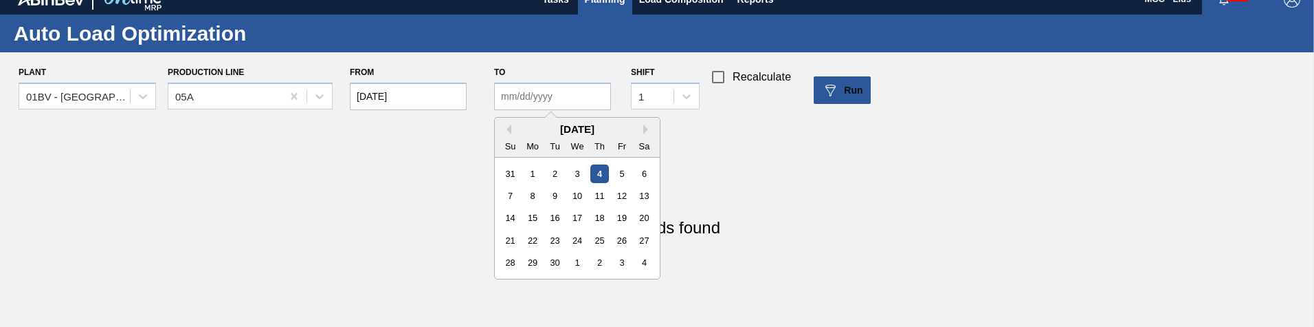
click at [602, 168] on div "4" at bounding box center [600, 173] width 19 height 19
type input "09/04/2025"
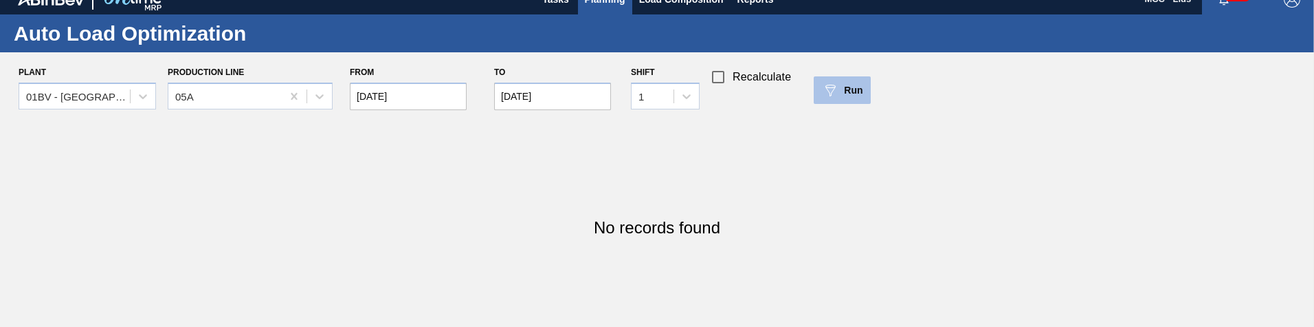
click at [857, 89] on span "Run" at bounding box center [853, 90] width 19 height 11
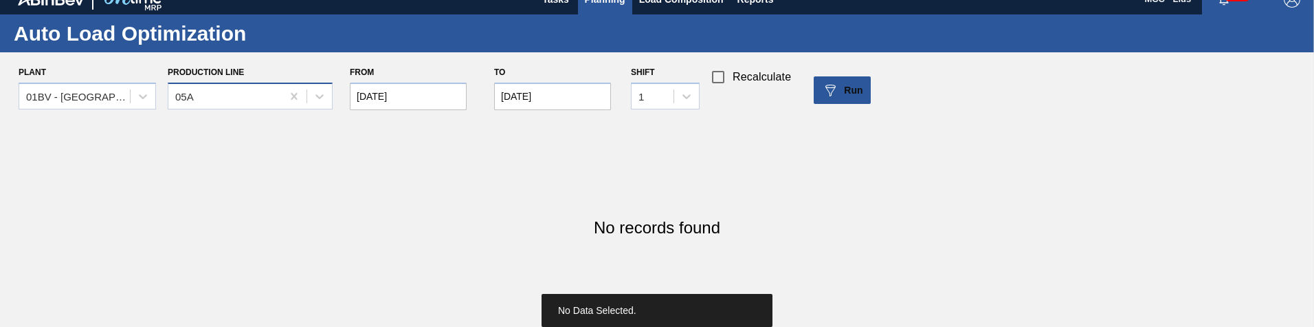
click at [239, 98] on div "05A" at bounding box center [224, 96] width 113 height 20
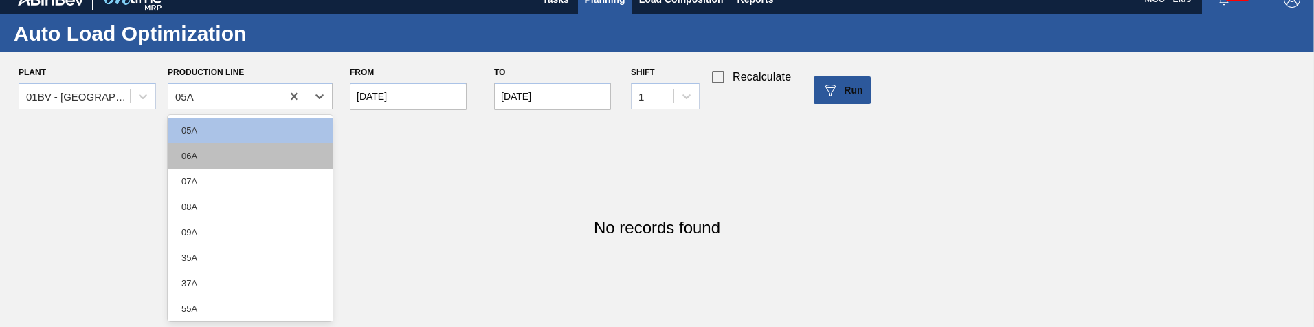
click at [217, 154] on div "06A" at bounding box center [250, 155] width 165 height 25
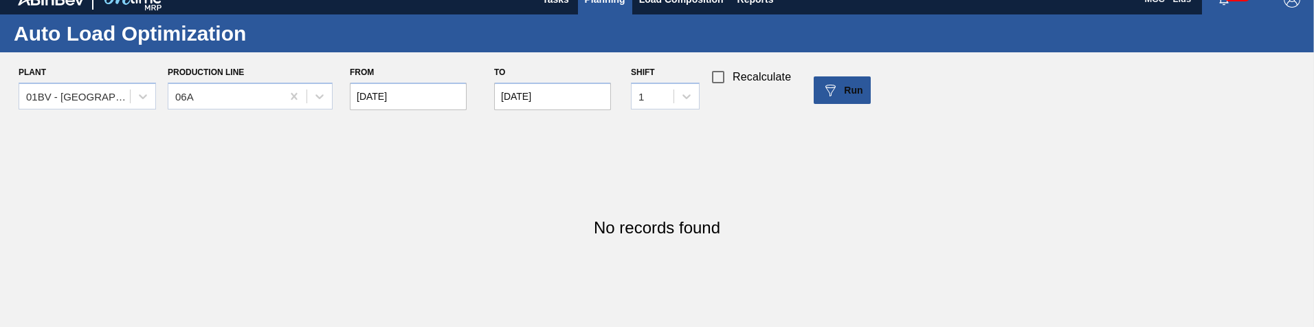
click at [887, 82] on div "Plant 01BV - Baldwinsville Brewery Production Line 06A From 09/04/2025 to 09/04…" at bounding box center [662, 90] width 1325 height 55
click at [864, 89] on button "Run" at bounding box center [842, 89] width 57 height 27
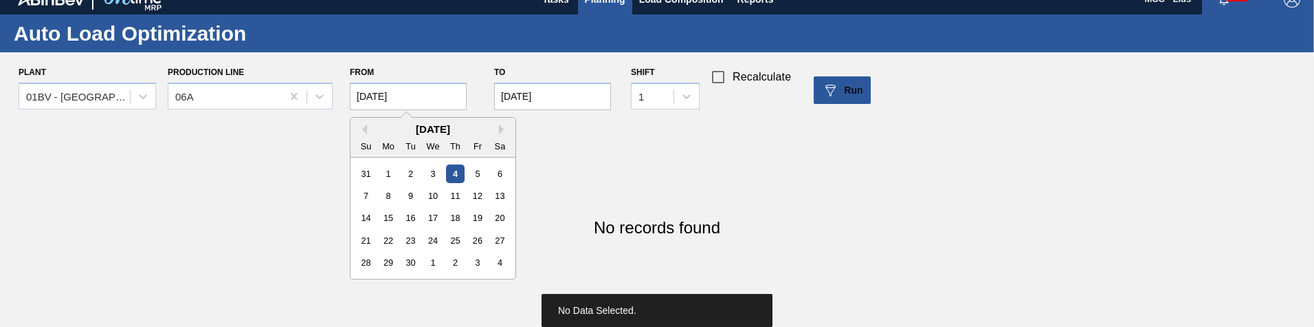
click at [431, 101] on input "09/04/2025" at bounding box center [408, 95] width 117 height 27
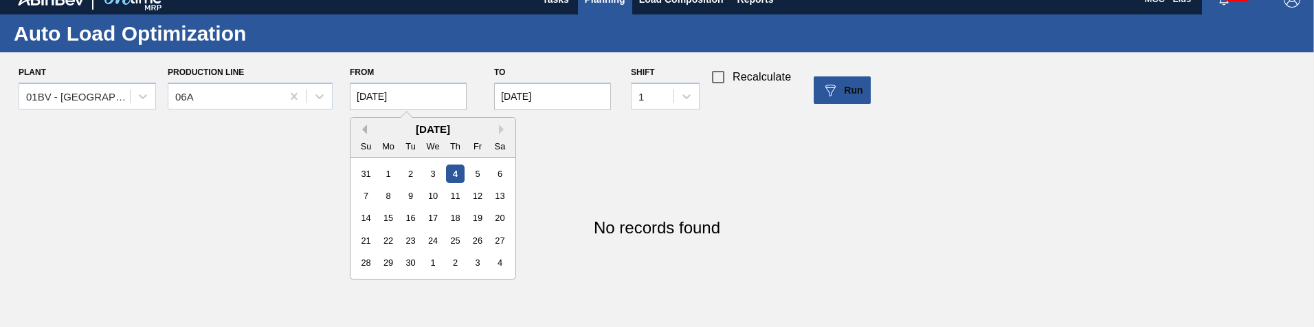
click at [363, 125] on button "Previous Month" at bounding box center [362, 129] width 10 height 10
click at [475, 177] on div "1" at bounding box center [477, 173] width 19 height 19
type input "08/01/2025"
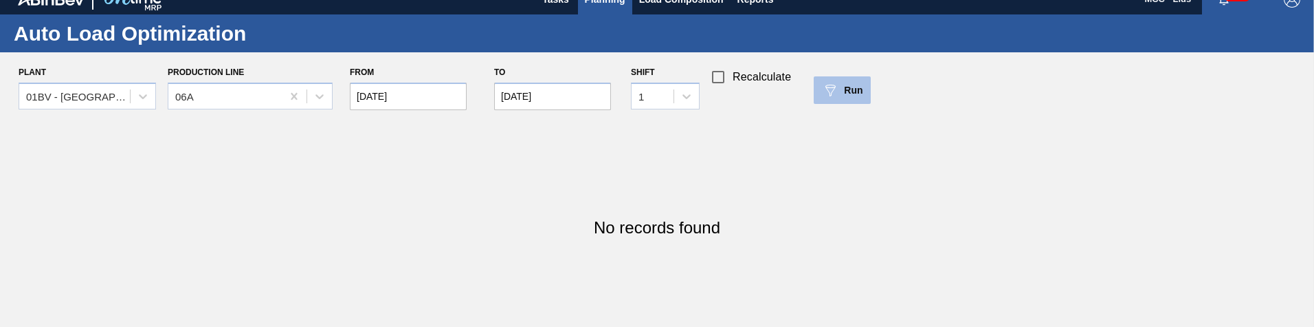
click at [846, 79] on button "Run" at bounding box center [842, 89] width 57 height 27
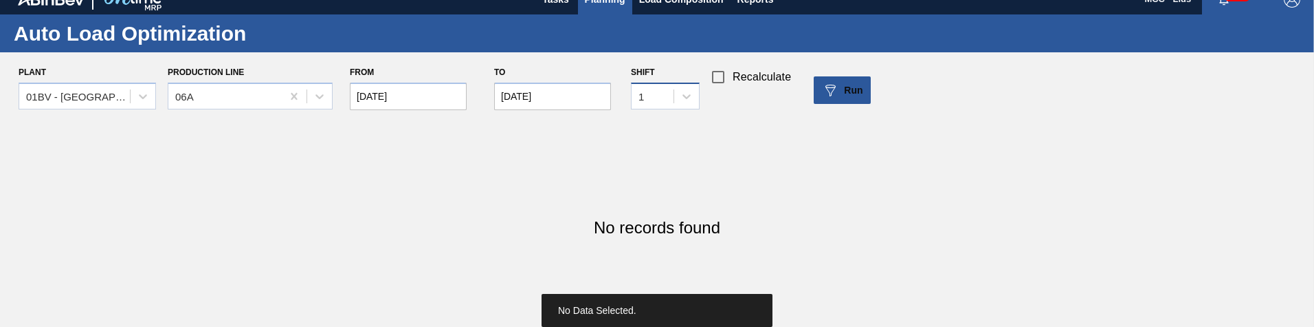
click at [657, 96] on div "1" at bounding box center [653, 96] width 42 height 20
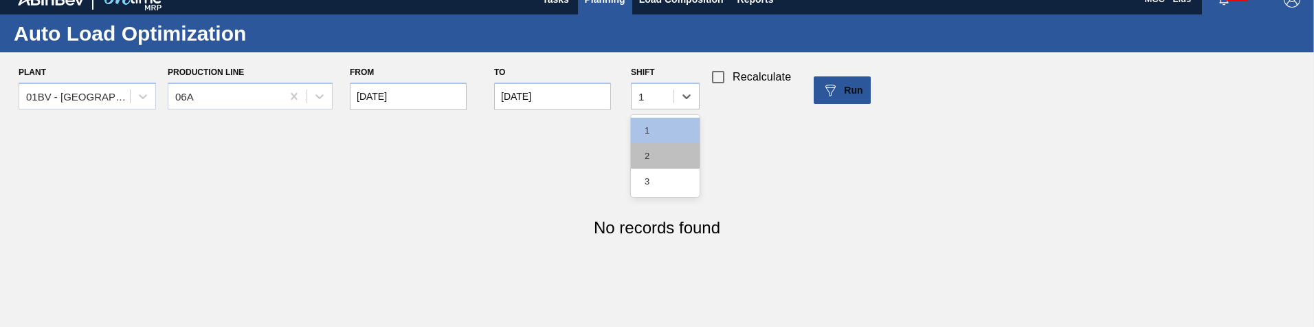
click at [680, 143] on div "2" at bounding box center [665, 155] width 69 height 25
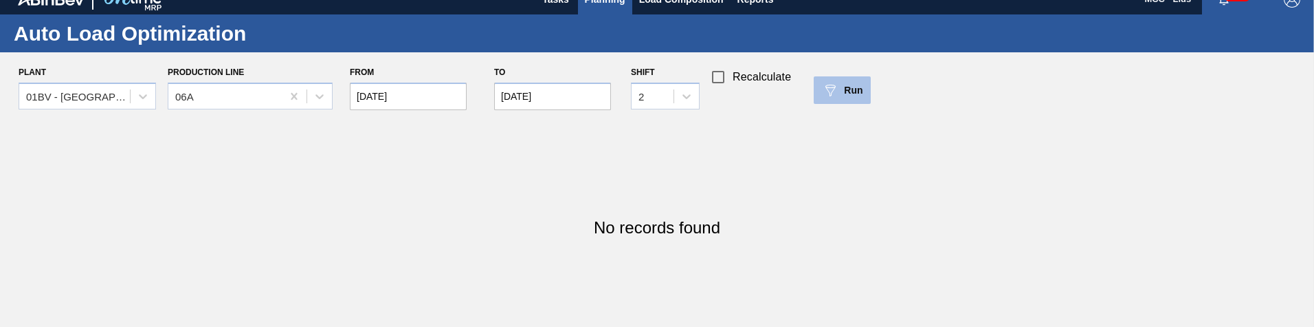
click at [832, 91] on img at bounding box center [830, 90] width 16 height 16
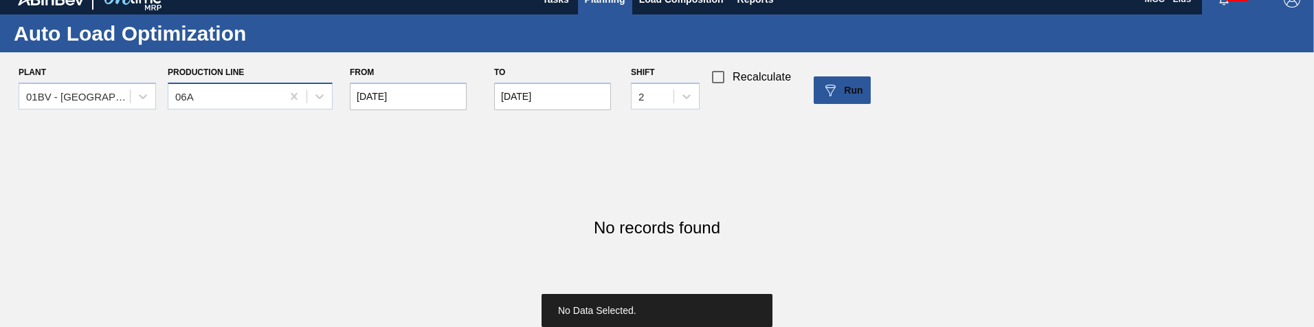
click at [230, 101] on div "06A" at bounding box center [224, 96] width 113 height 20
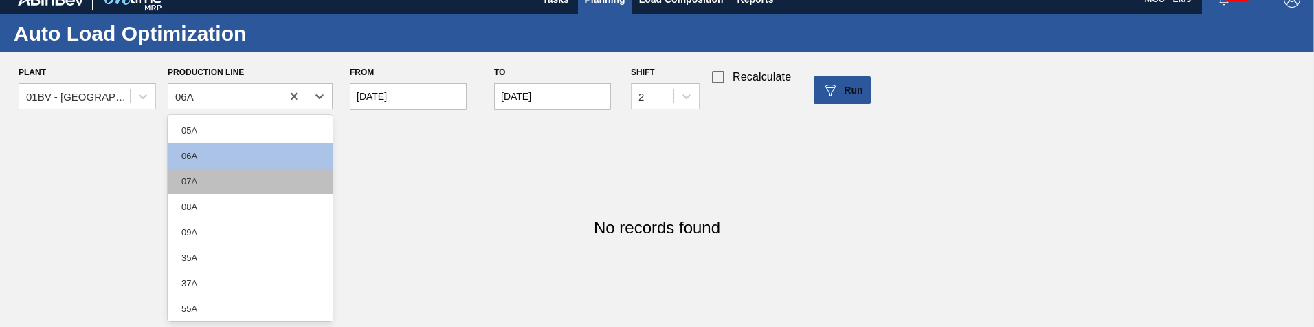
click at [242, 185] on div "07A" at bounding box center [250, 180] width 165 height 25
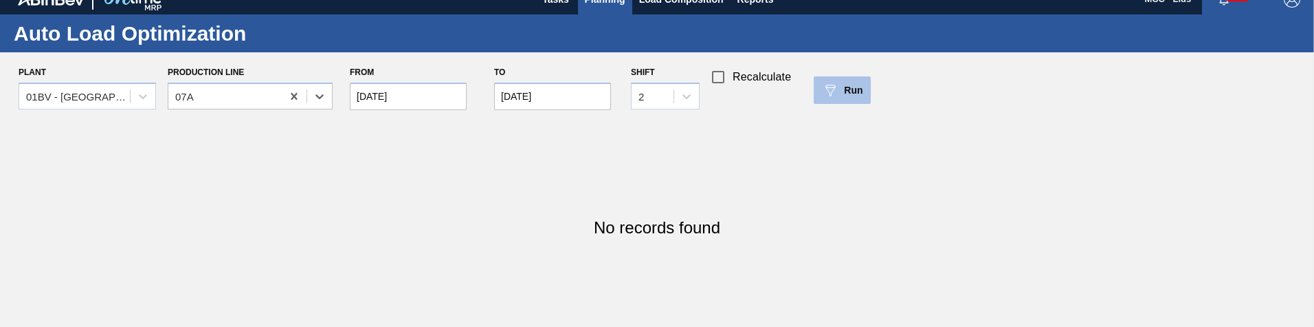
click at [829, 89] on img at bounding box center [830, 90] width 16 height 16
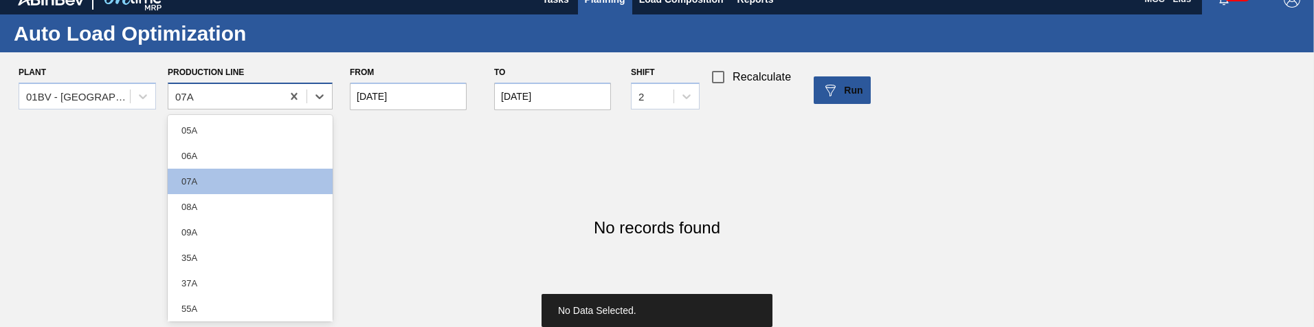
click at [230, 97] on div "07A" at bounding box center [224, 96] width 113 height 20
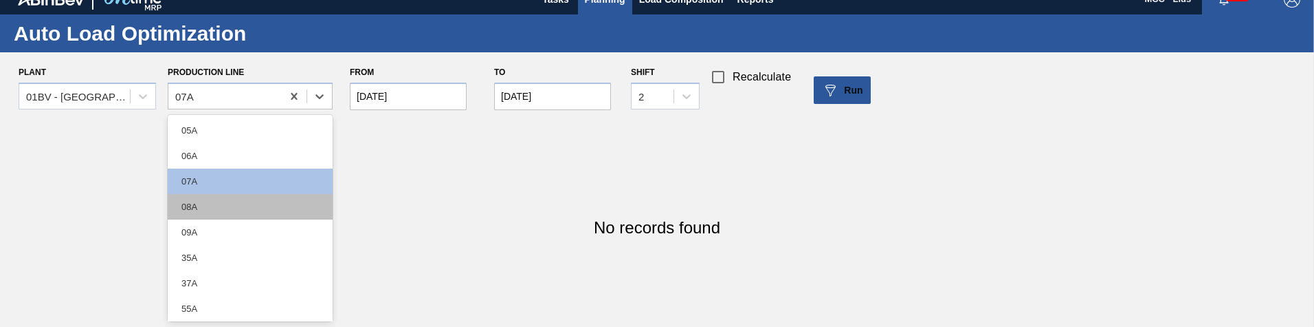
click at [228, 212] on div "08A" at bounding box center [250, 206] width 165 height 25
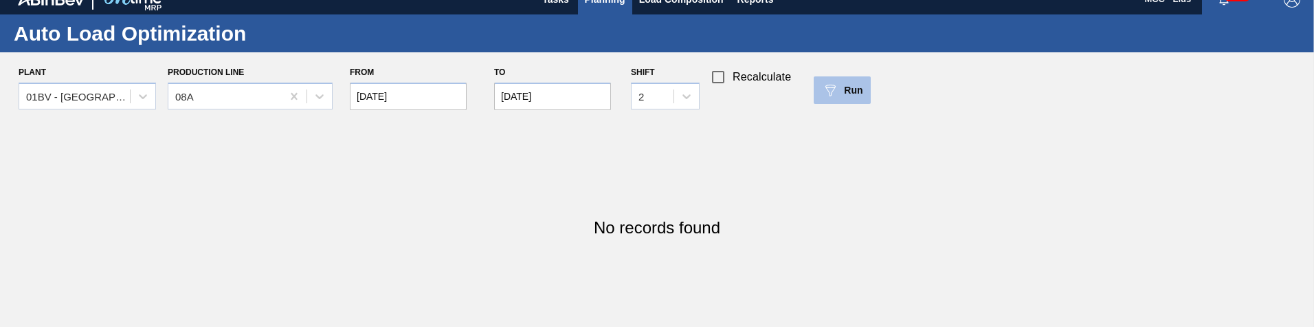
click at [816, 94] on button "Run" at bounding box center [842, 89] width 57 height 27
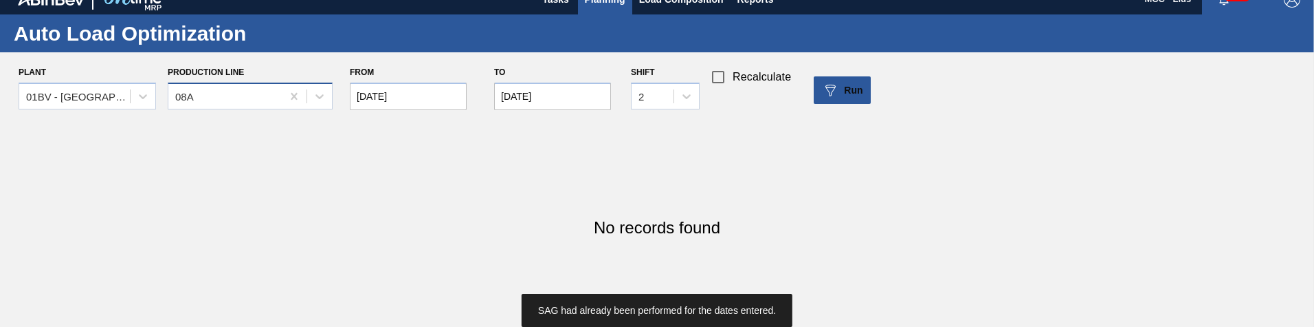
click at [199, 101] on div "08A" at bounding box center [224, 96] width 113 height 20
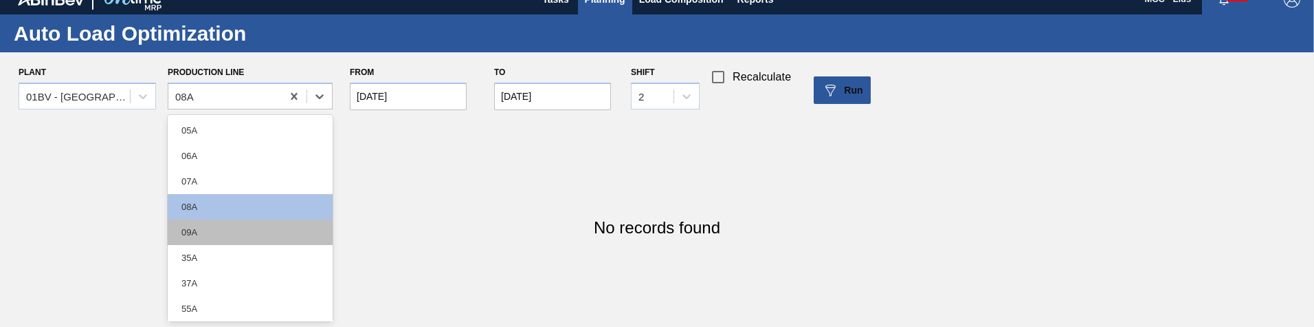
click at [234, 234] on div "09A" at bounding box center [250, 231] width 165 height 25
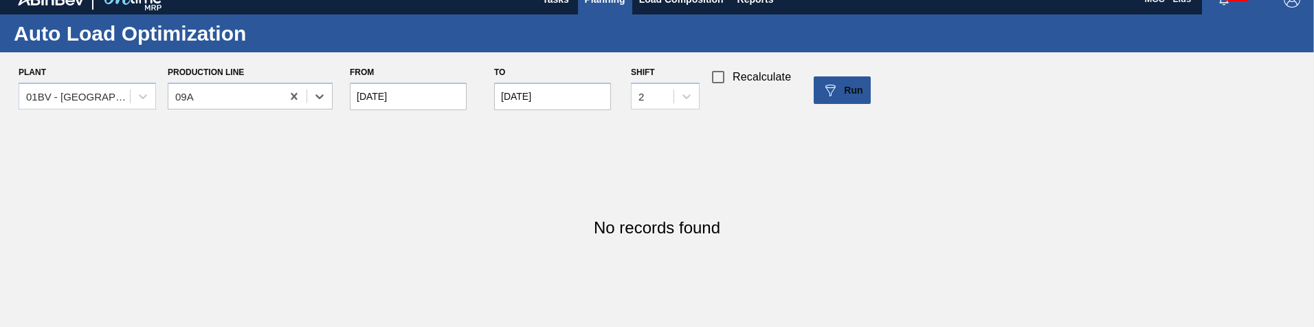
click at [811, 89] on div "Plant 01BV - Baldwinsville Brewery Production Line option 09A, selected. Select…" at bounding box center [662, 90] width 1325 height 55
click at [829, 89] on img at bounding box center [830, 90] width 16 height 16
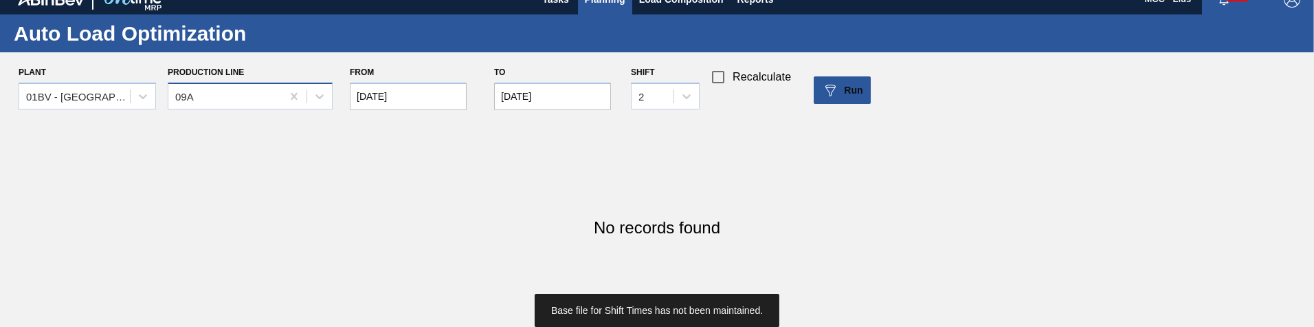
click at [201, 93] on div "09A" at bounding box center [224, 96] width 113 height 20
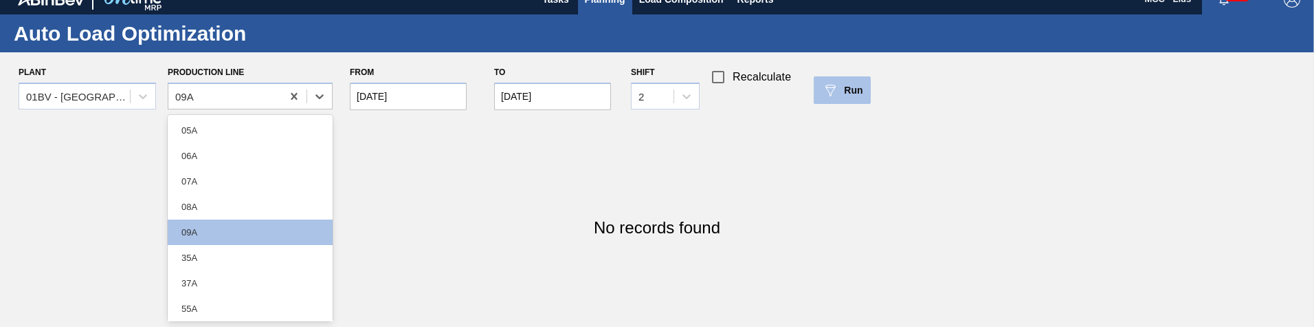
click at [848, 86] on span "Run" at bounding box center [853, 90] width 19 height 11
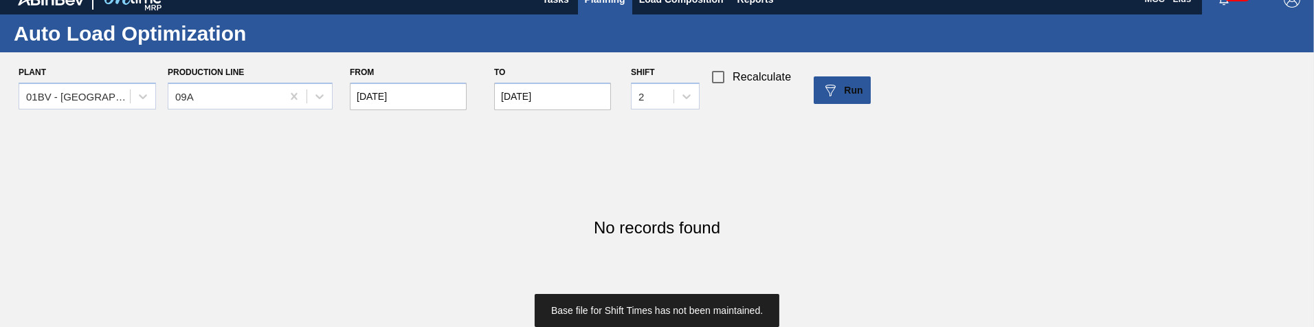
click at [629, 88] on div "Plant 01BV - Baldwinsville Brewery Production Line 09A From 08/01/2025 to 09/04…" at bounding box center [662, 90] width 1325 height 55
click at [651, 101] on div "2" at bounding box center [653, 96] width 42 height 20
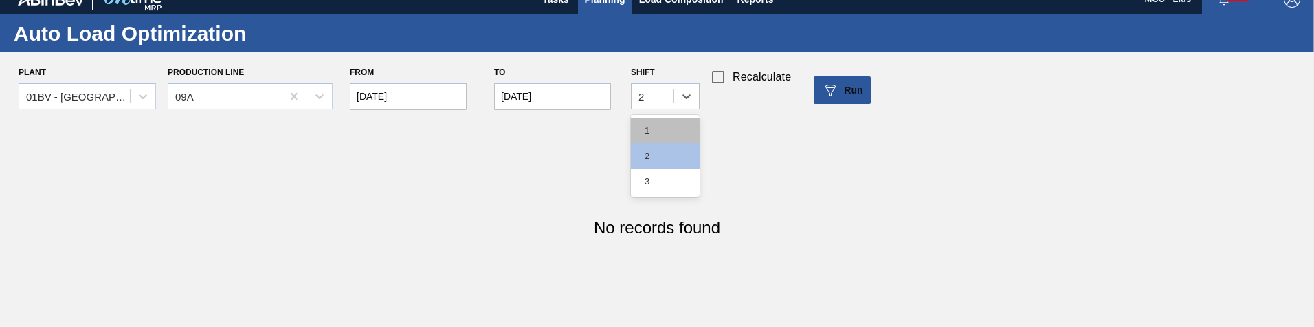
click at [648, 124] on div "1" at bounding box center [665, 130] width 69 height 25
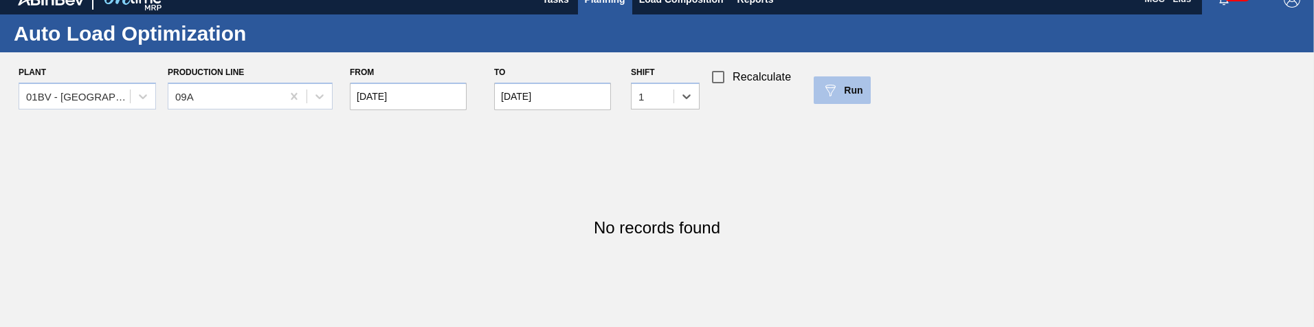
click at [835, 100] on button "Run" at bounding box center [842, 89] width 57 height 27
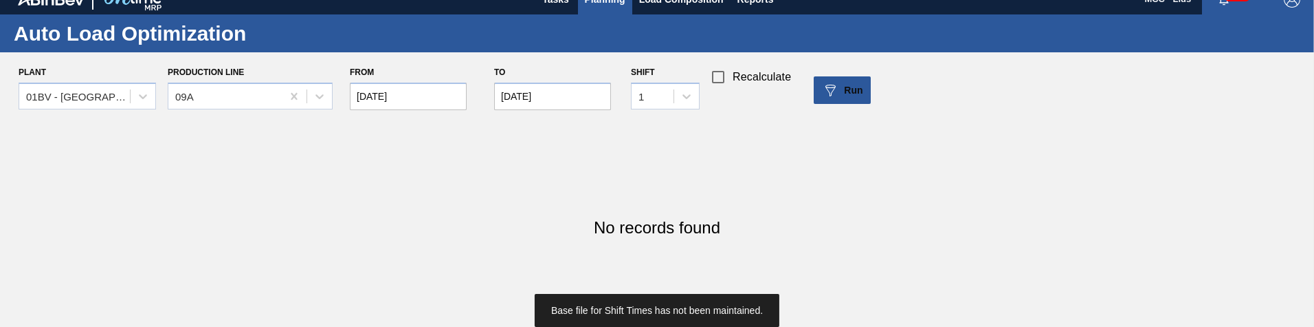
click at [584, 82] on input "09/04/2025" at bounding box center [552, 95] width 117 height 27
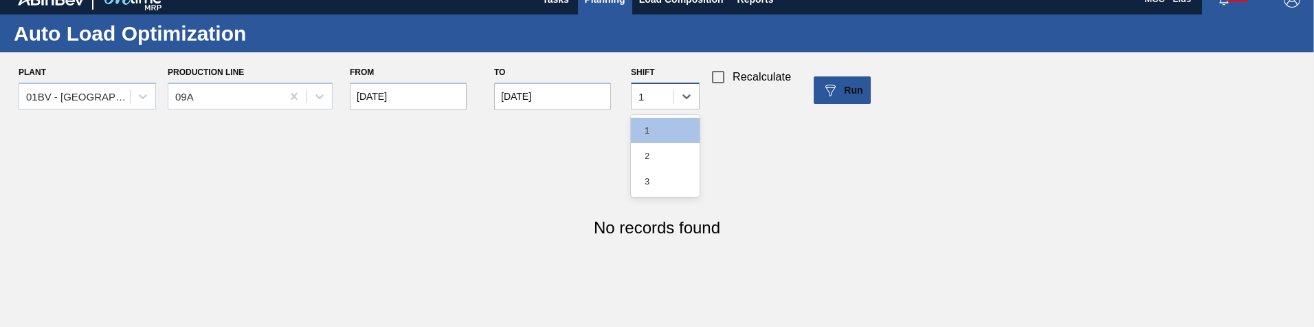
click at [663, 90] on div "1" at bounding box center [653, 96] width 42 height 20
click at [671, 187] on div "3" at bounding box center [665, 180] width 69 height 25
click at [848, 107] on div "Plant 01BV - Baldwinsville Brewery Production Line 09A From 08/01/2025 to 09/04…" at bounding box center [662, 90] width 1325 height 55
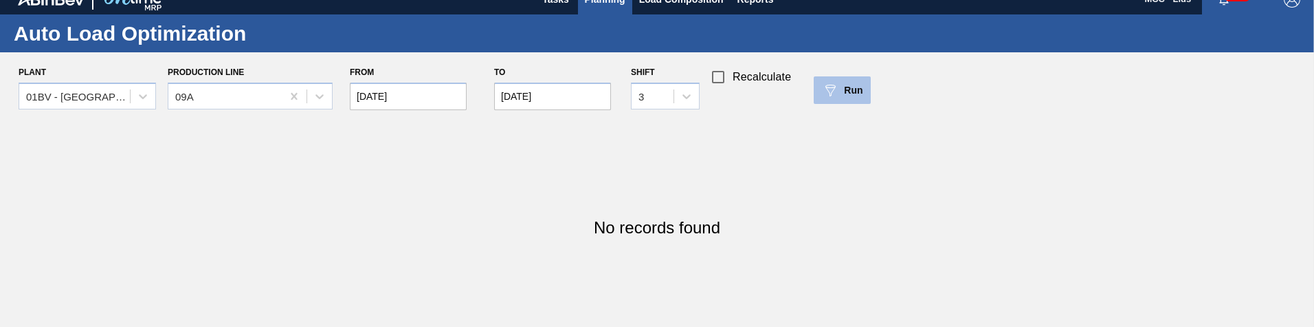
click at [849, 98] on div "Run" at bounding box center [842, 90] width 41 height 16
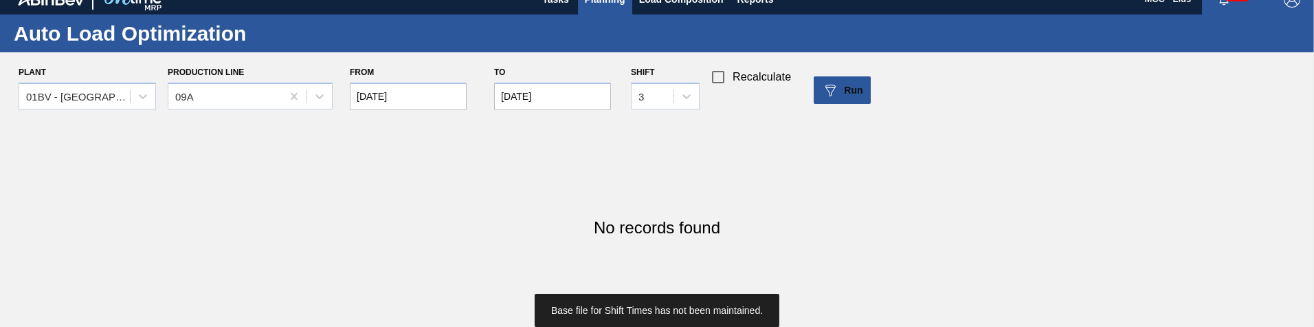
click at [751, 80] on span "Recalculate" at bounding box center [762, 77] width 58 height 16
click at [733, 80] on input "Recalculate" at bounding box center [718, 77] width 29 height 29
checkbox input "true"
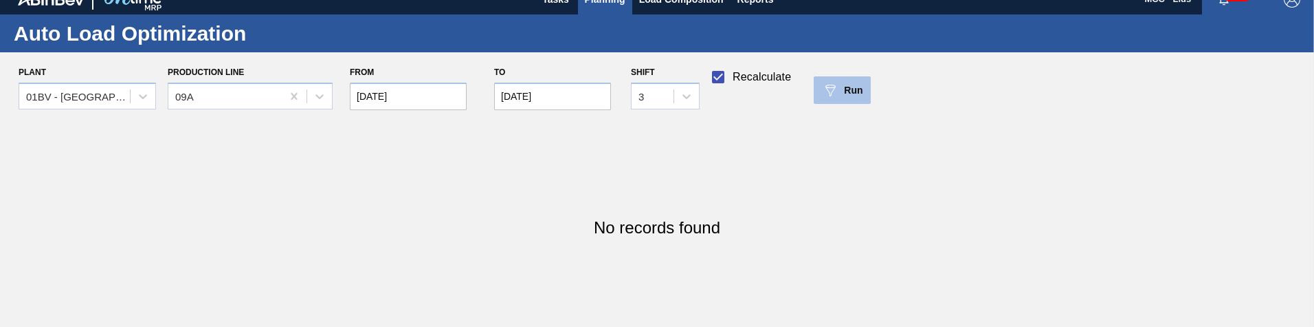
click at [852, 98] on div "Run" at bounding box center [842, 90] width 41 height 16
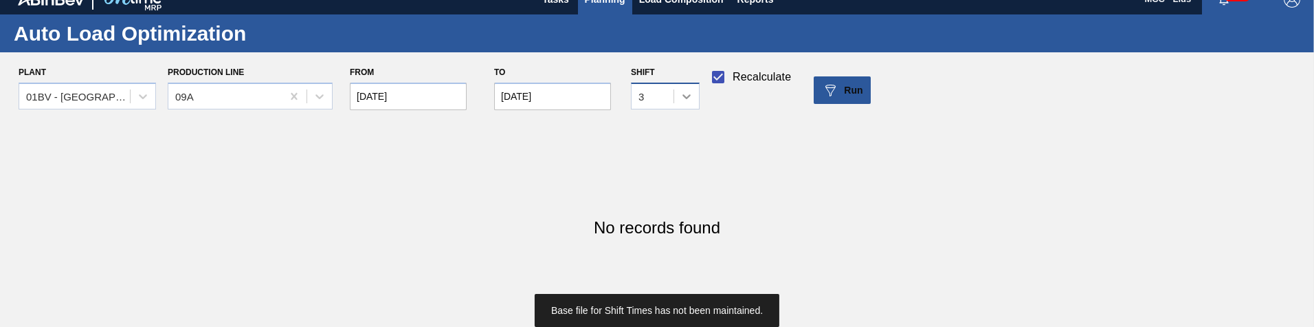
click at [686, 92] on icon at bounding box center [687, 96] width 14 height 14
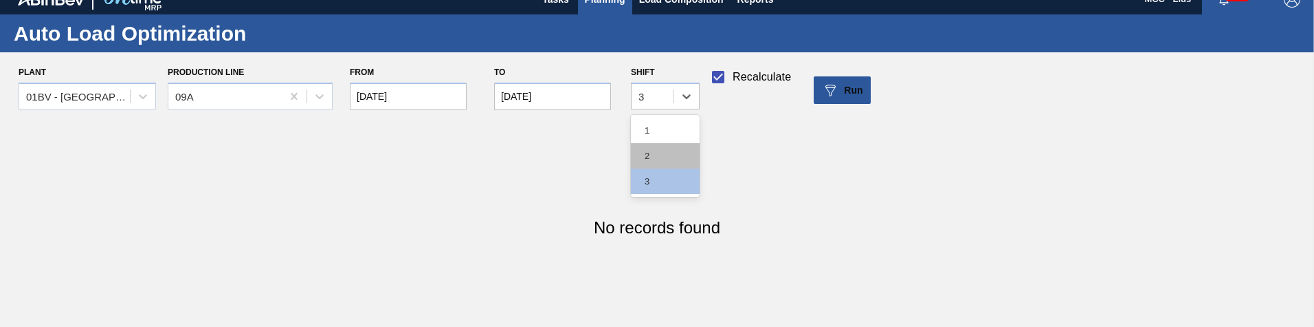
click at [685, 146] on div "2" at bounding box center [665, 155] width 69 height 25
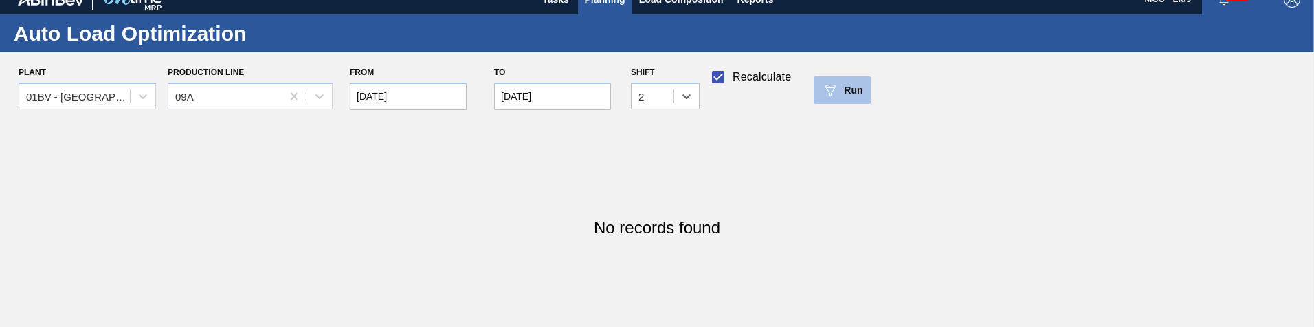
click at [826, 97] on img at bounding box center [830, 90] width 16 height 16
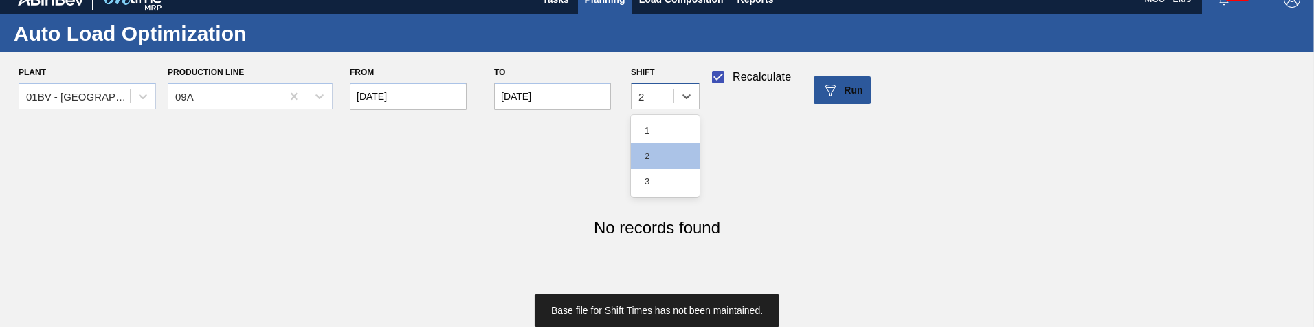
click at [659, 100] on div "2" at bounding box center [653, 96] width 42 height 20
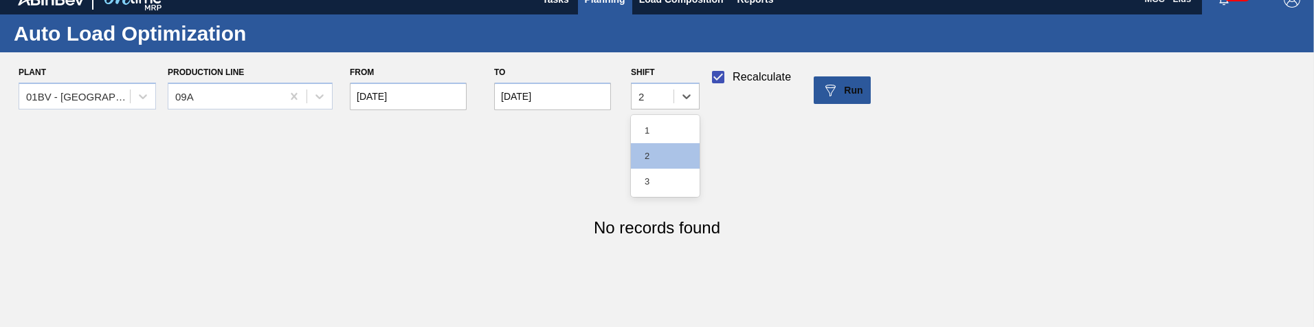
click at [670, 118] on div "1" at bounding box center [665, 130] width 69 height 25
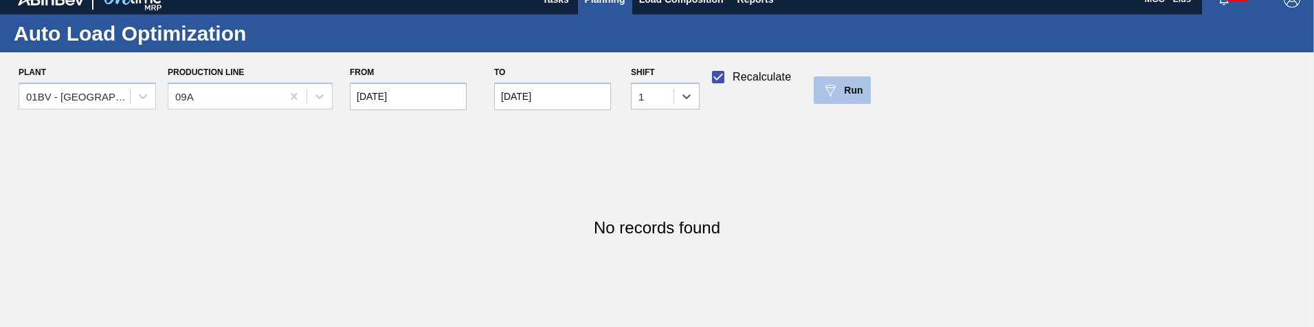
click at [858, 97] on div "Run" at bounding box center [842, 90] width 41 height 16
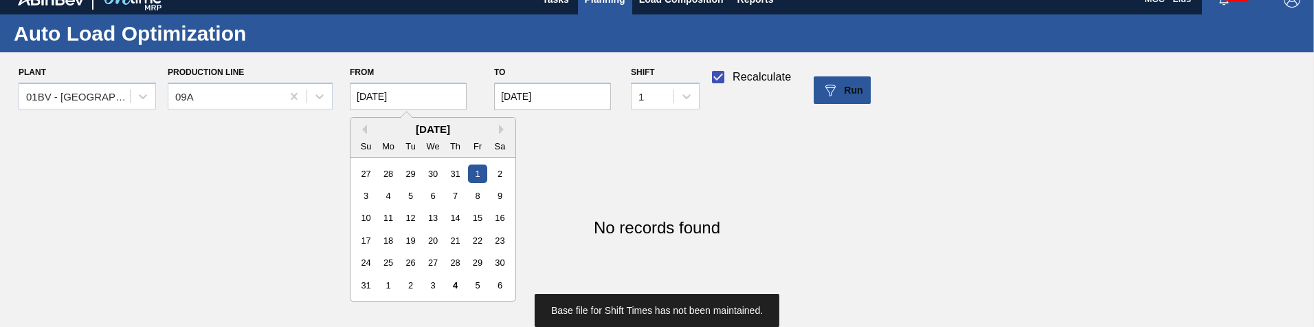
click at [456, 100] on input "08/01/2025" at bounding box center [408, 95] width 117 height 27
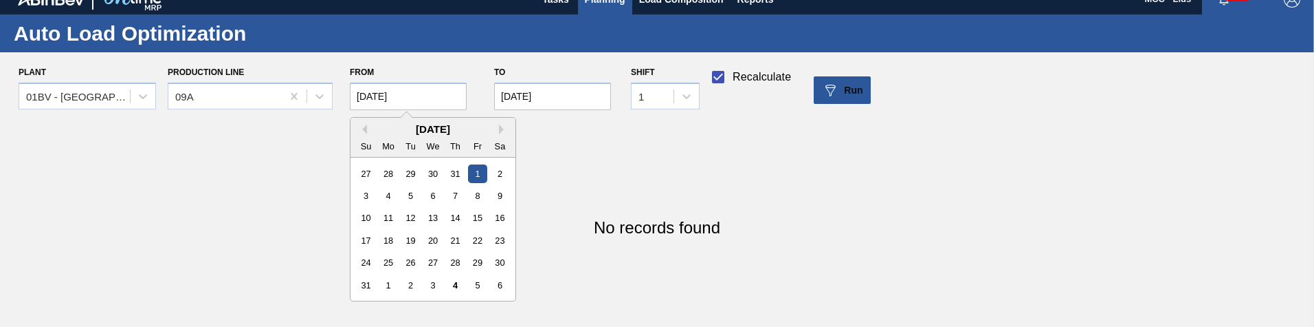
click at [371, 126] on div "August 2025" at bounding box center [433, 129] width 165 height 12
click at [370, 126] on div "August 2025" at bounding box center [433, 129] width 165 height 12
click at [366, 126] on button "Previous Month" at bounding box center [362, 129] width 10 height 10
click at [365, 126] on button "Previous Month" at bounding box center [362, 129] width 10 height 10
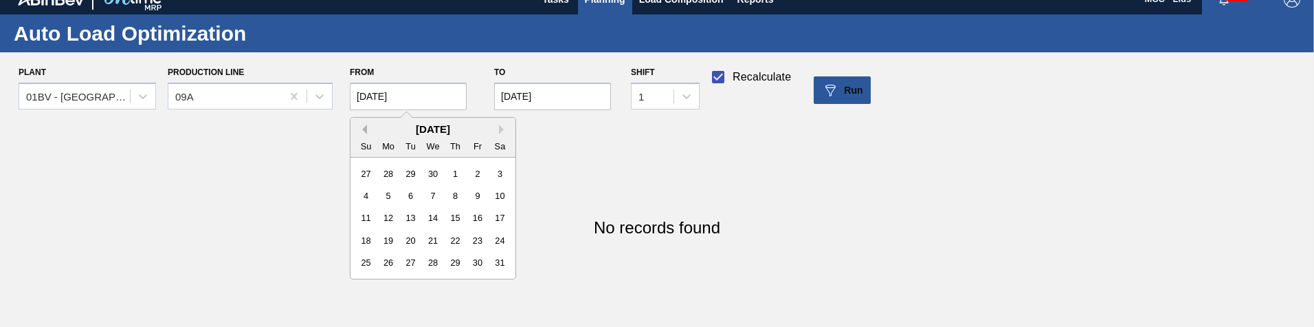
click at [364, 126] on button "Previous Month" at bounding box center [362, 129] width 10 height 10
click at [363, 127] on button "Previous Month" at bounding box center [362, 129] width 10 height 10
click at [362, 127] on button "Previous Month" at bounding box center [362, 129] width 10 height 10
click at [432, 171] on div "1" at bounding box center [432, 173] width 19 height 19
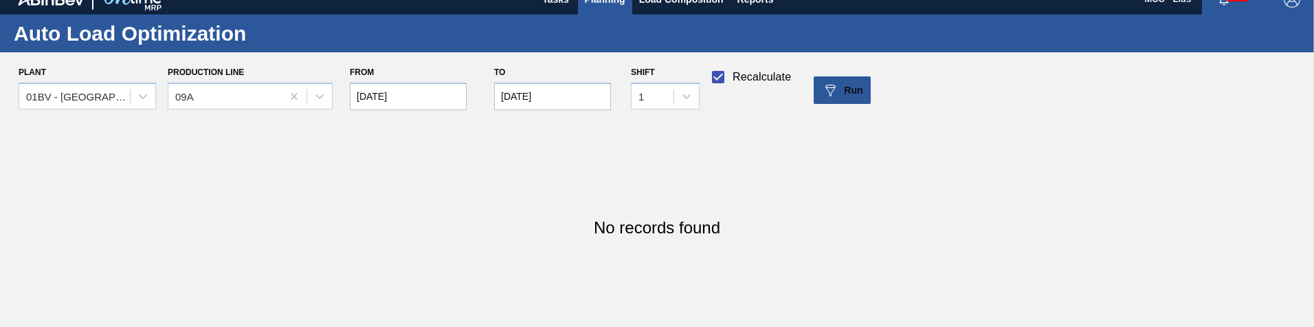
type input "01/01/2025"
click at [840, 89] on div "Run" at bounding box center [842, 90] width 41 height 16
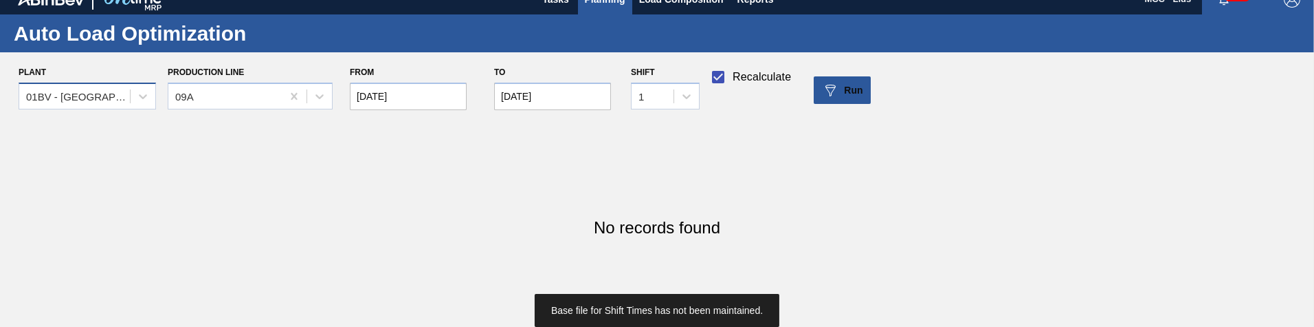
click at [120, 92] on div "01BV - [GEOGRAPHIC_DATA] Brewery" at bounding box center [78, 96] width 105 height 12
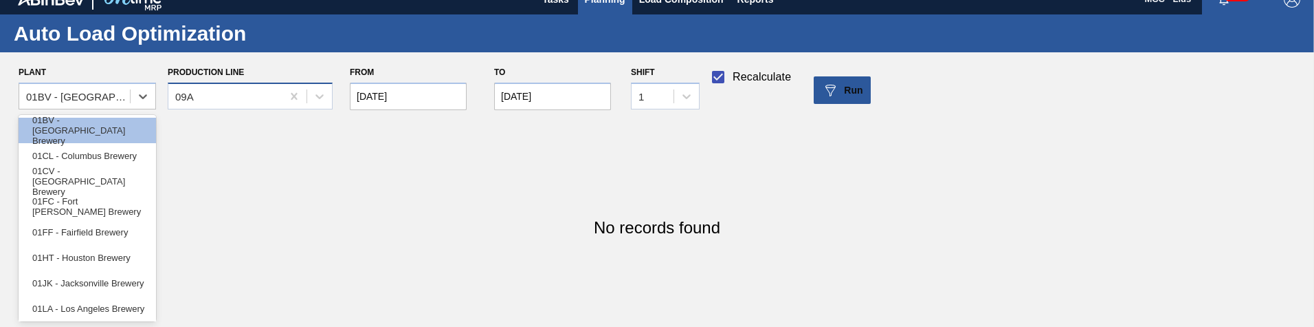
click at [212, 91] on div "09A" at bounding box center [224, 96] width 113 height 20
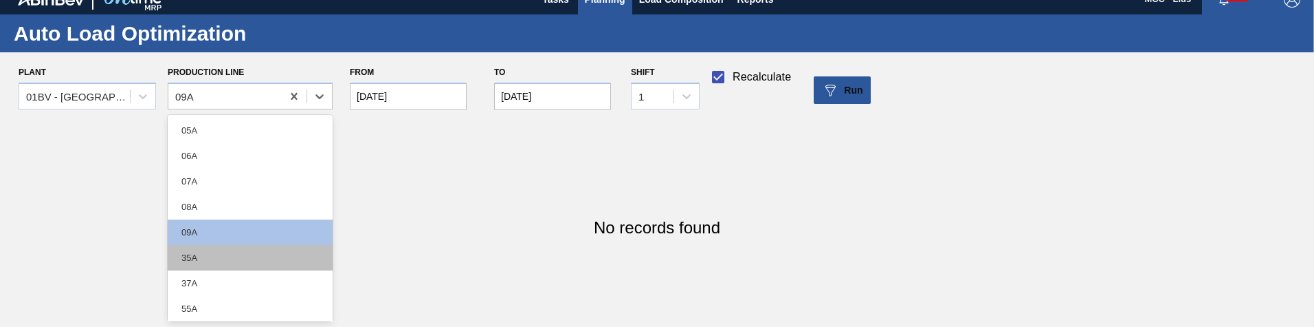
click at [241, 254] on div "35A" at bounding box center [250, 257] width 165 height 25
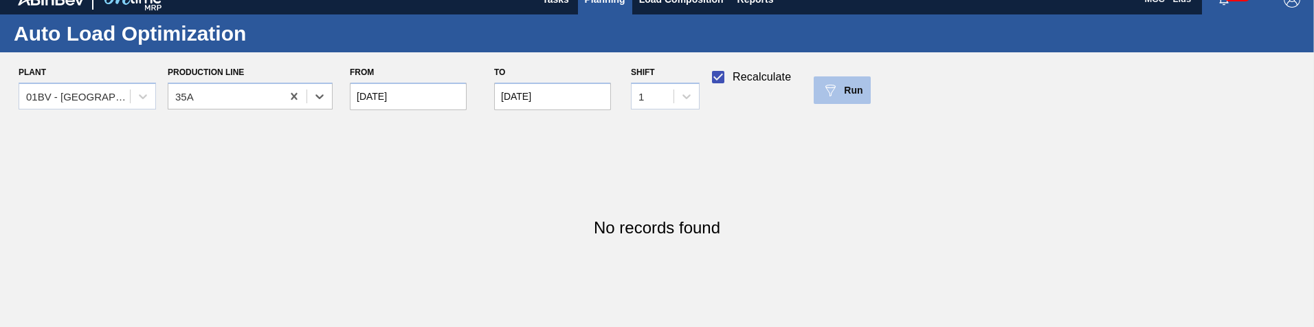
click at [833, 89] on img at bounding box center [830, 90] width 16 height 16
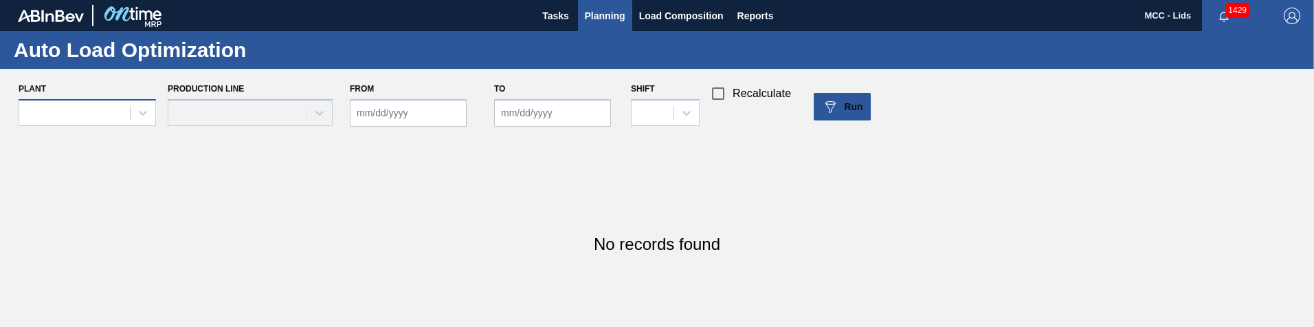
click at [87, 111] on div at bounding box center [74, 112] width 111 height 20
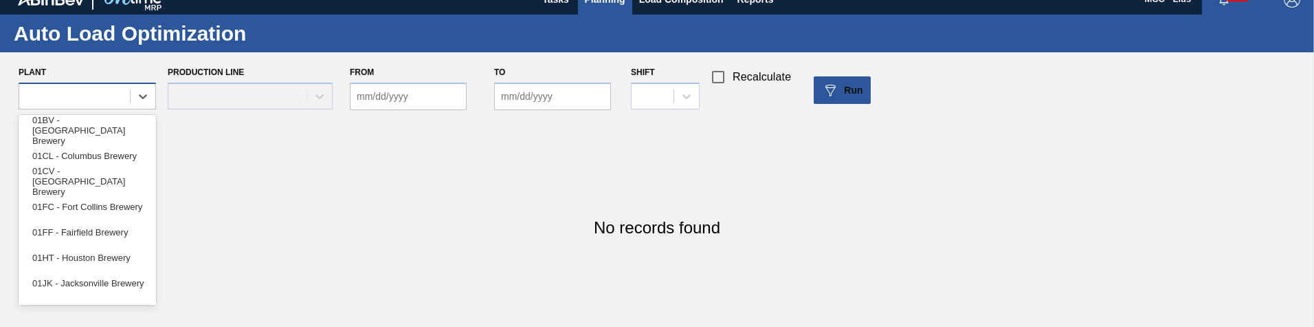
scroll to position [16, 0]
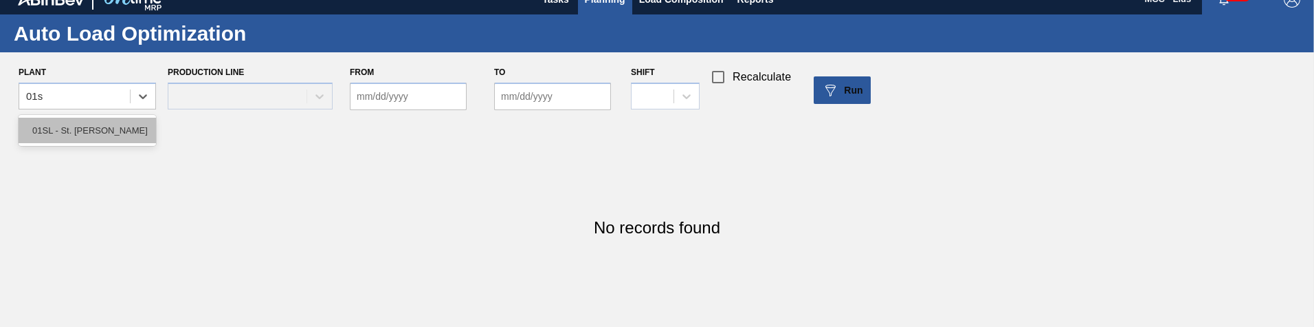
type input "01sl"
click at [92, 124] on div "01SL - St. [PERSON_NAME]" at bounding box center [87, 130] width 137 height 25
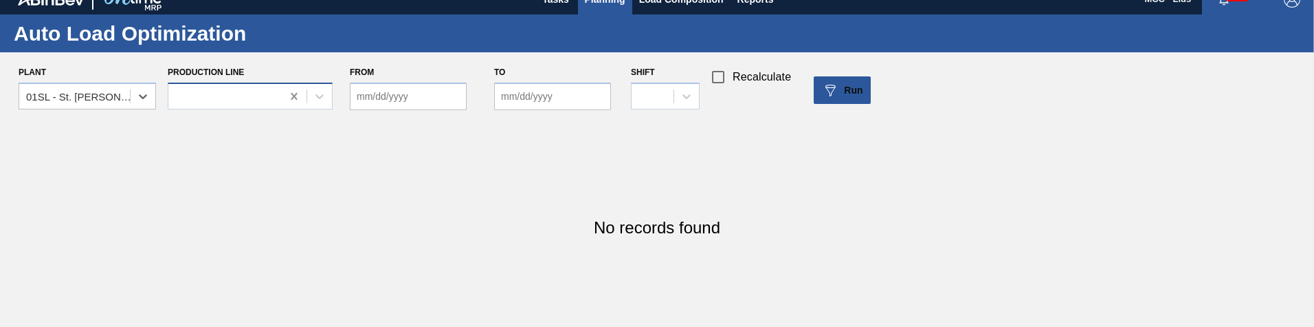
click at [286, 93] on div at bounding box center [294, 96] width 25 height 25
click at [260, 93] on div at bounding box center [224, 96] width 113 height 20
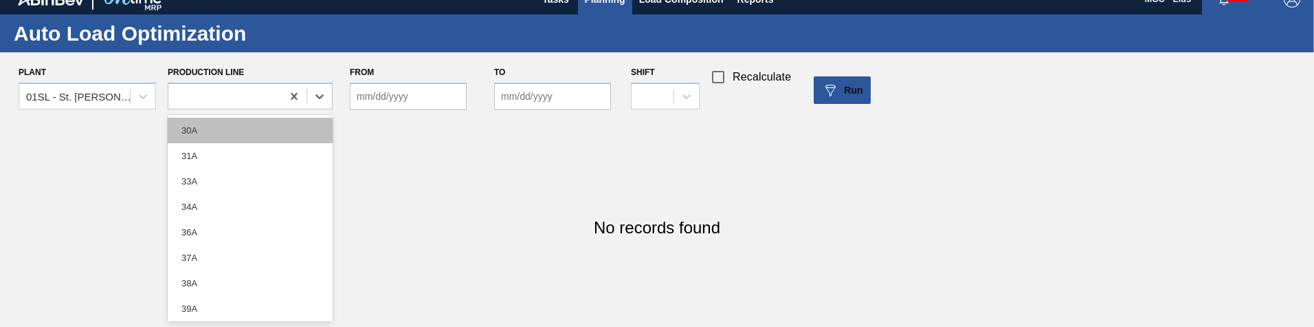
click at [305, 129] on div "30A" at bounding box center [250, 130] width 165 height 25
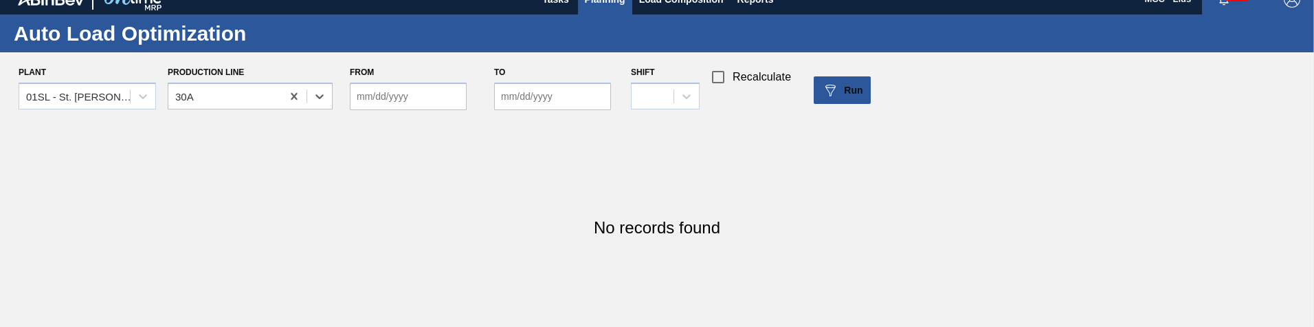
click at [406, 89] on input "From" at bounding box center [408, 95] width 117 height 27
click at [462, 167] on div "4" at bounding box center [455, 173] width 19 height 19
type input "[DATE]"
click at [564, 107] on input "to" at bounding box center [552, 95] width 117 height 27
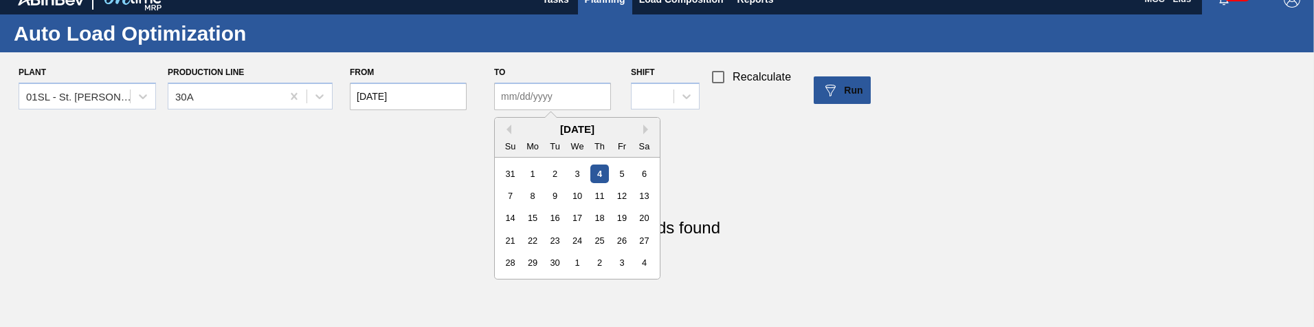
click at [597, 170] on div "4" at bounding box center [600, 173] width 19 height 19
type input "[DATE]"
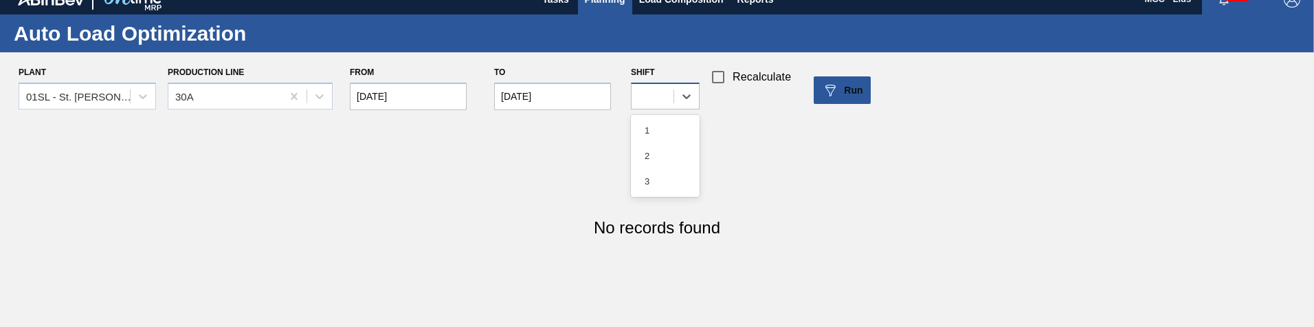
click at [668, 93] on div at bounding box center [653, 96] width 42 height 20
drag, startPoint x: 660, startPoint y: 126, endPoint x: 823, endPoint y: 76, distance: 170.5
click at [660, 127] on div "1" at bounding box center [665, 130] width 69 height 25
click at [842, 88] on div "Run" at bounding box center [842, 90] width 41 height 16
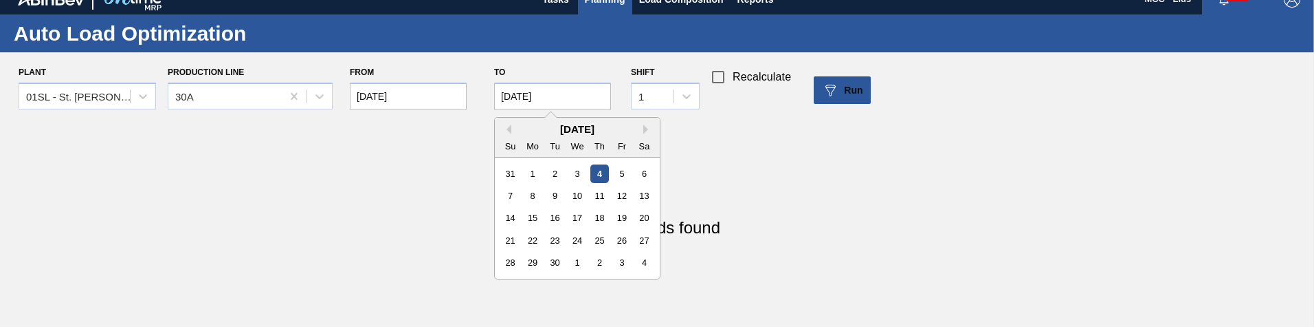
click at [600, 98] on input "[DATE]" at bounding box center [552, 95] width 117 height 27
click at [397, 104] on input "[DATE]" at bounding box center [408, 95] width 117 height 27
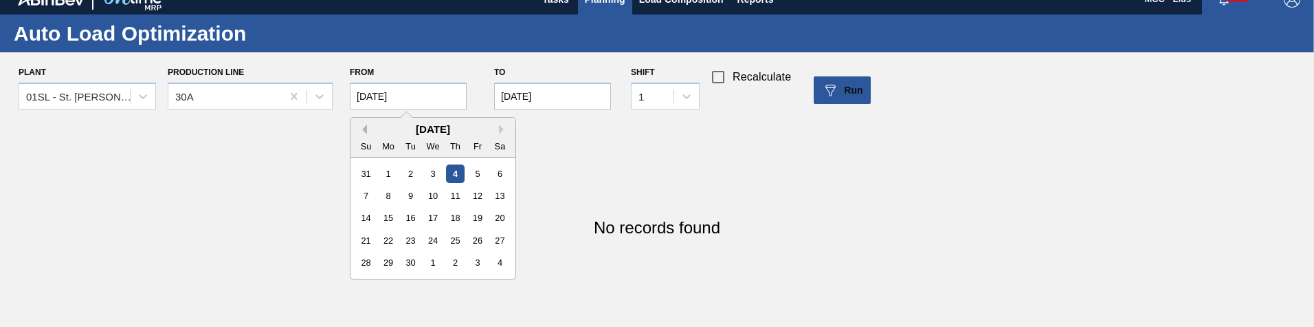
click at [365, 127] on button "Previous Month" at bounding box center [362, 129] width 10 height 10
click at [406, 173] on div "1" at bounding box center [410, 173] width 19 height 19
click at [876, 80] on div "Plant 01SL - St. Louis Brewery Production Line 30A From 07/01/2025 to 09/04/202…" at bounding box center [662, 90] width 1325 height 55
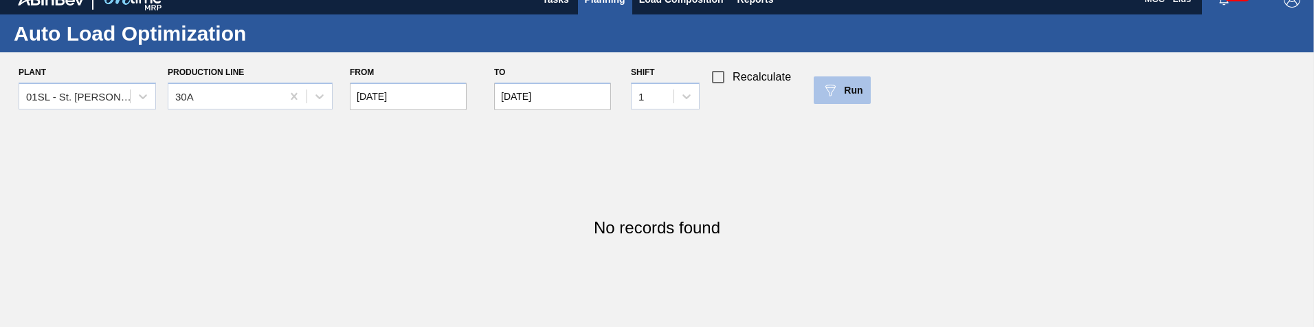
click at [861, 85] on span "Run" at bounding box center [853, 90] width 19 height 11
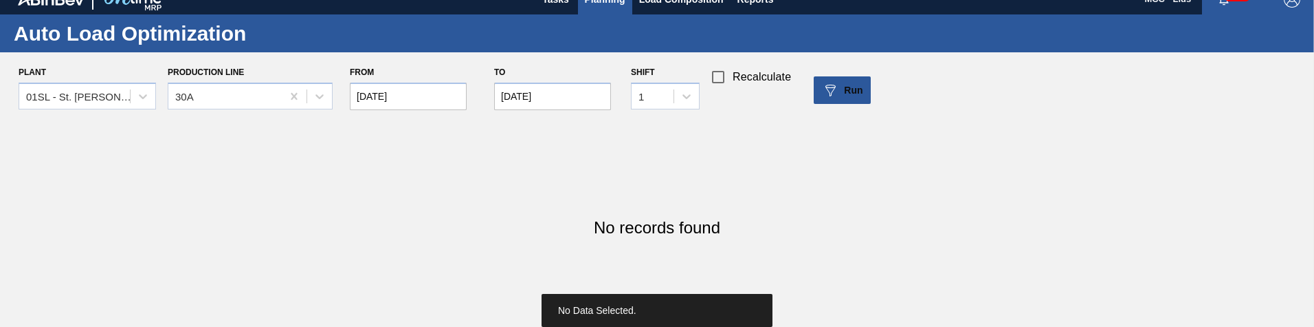
click at [379, 98] on input "07/01/2025" at bounding box center [408, 95] width 117 height 27
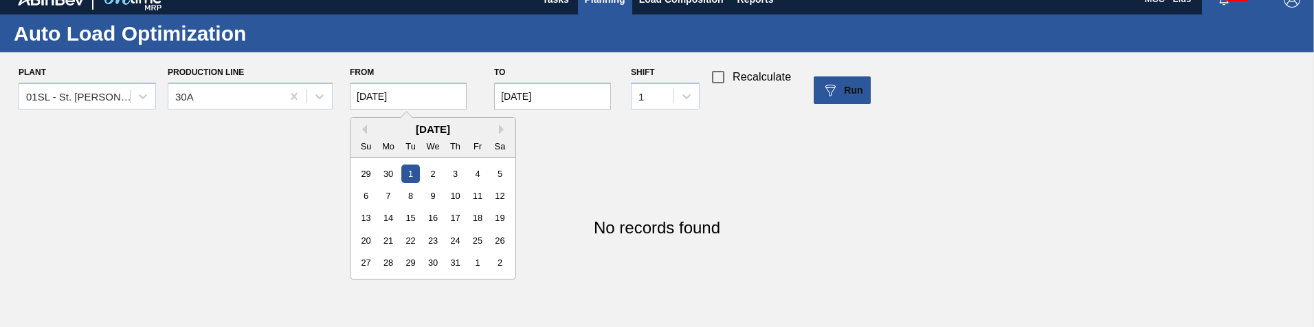
click at [371, 129] on div "July 2025" at bounding box center [433, 129] width 165 height 12
drag, startPoint x: 371, startPoint y: 129, endPoint x: 363, endPoint y: 129, distance: 7.6
click at [368, 129] on div "July 2025" at bounding box center [433, 129] width 165 height 12
click at [363, 129] on button "Previous Month" at bounding box center [362, 129] width 10 height 10
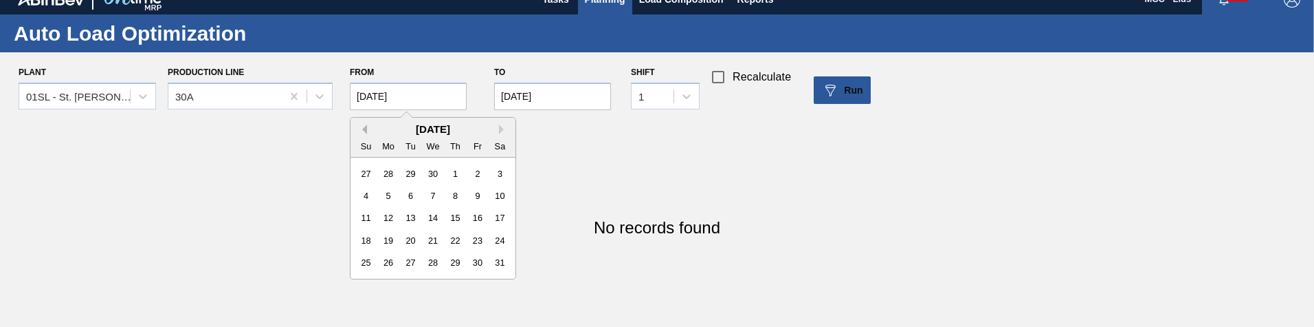
click at [363, 129] on button "Previous Month" at bounding box center [362, 129] width 10 height 10
click at [436, 173] on div "1" at bounding box center [432, 173] width 19 height 19
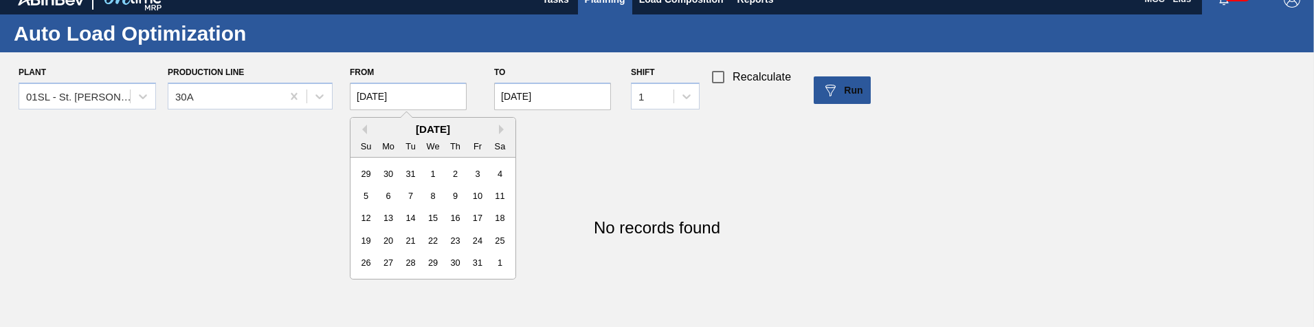
type input "01/01/2025"
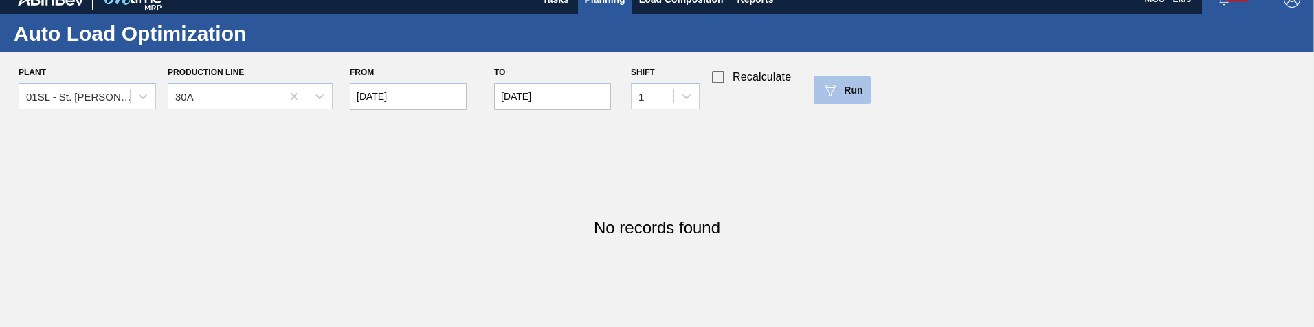
click at [819, 93] on button "Run" at bounding box center [842, 89] width 57 height 27
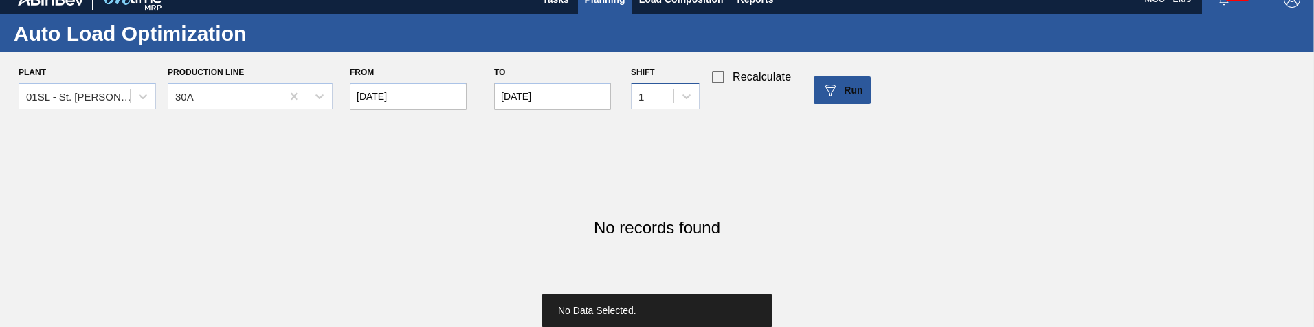
click at [660, 103] on div "1" at bounding box center [653, 96] width 42 height 20
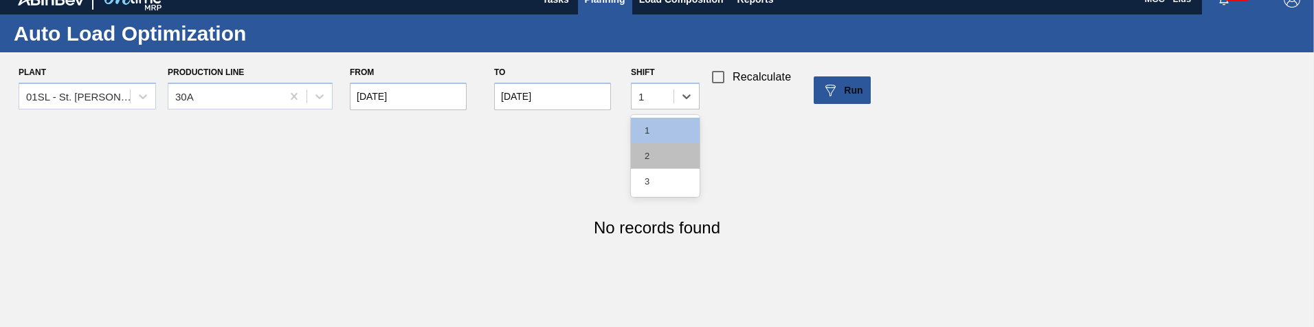
click at [675, 144] on div "2" at bounding box center [665, 155] width 69 height 25
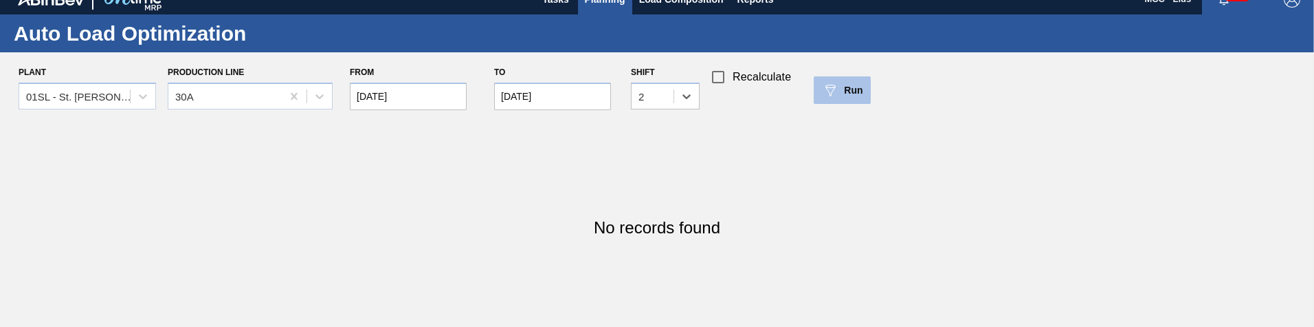
click at [853, 100] on button "Run" at bounding box center [842, 89] width 57 height 27
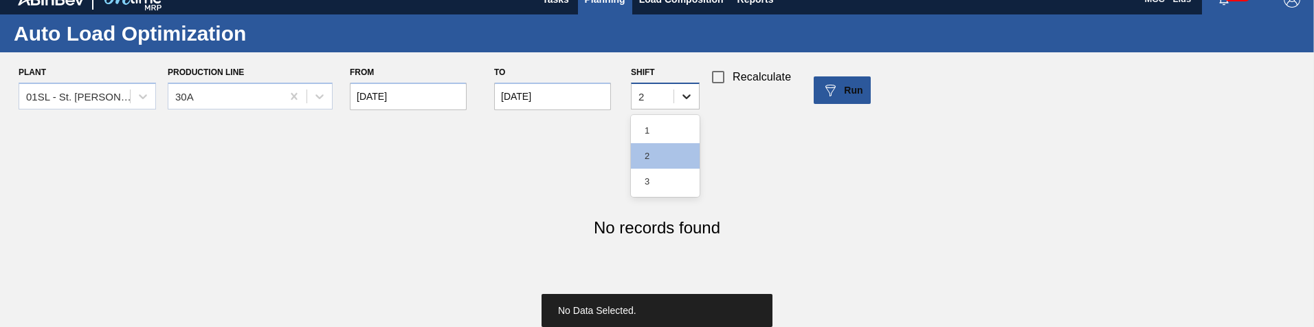
click at [678, 103] on div at bounding box center [686, 96] width 25 height 25
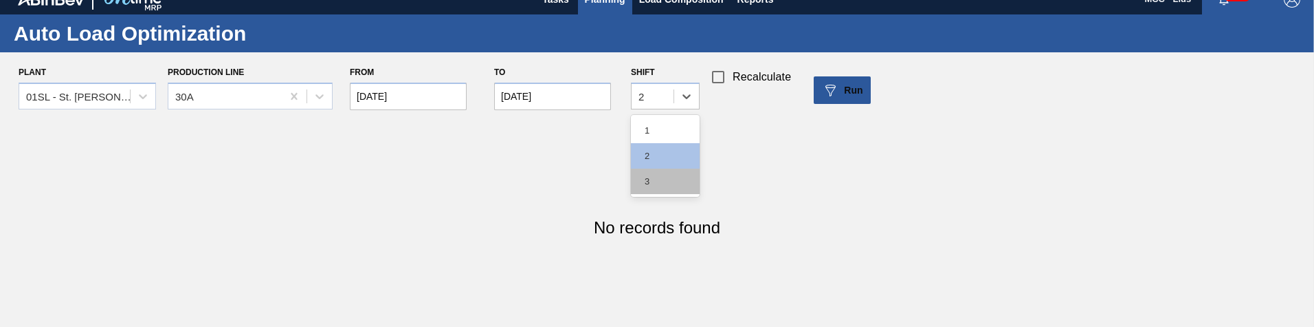
click at [676, 184] on div "3" at bounding box center [665, 180] width 69 height 25
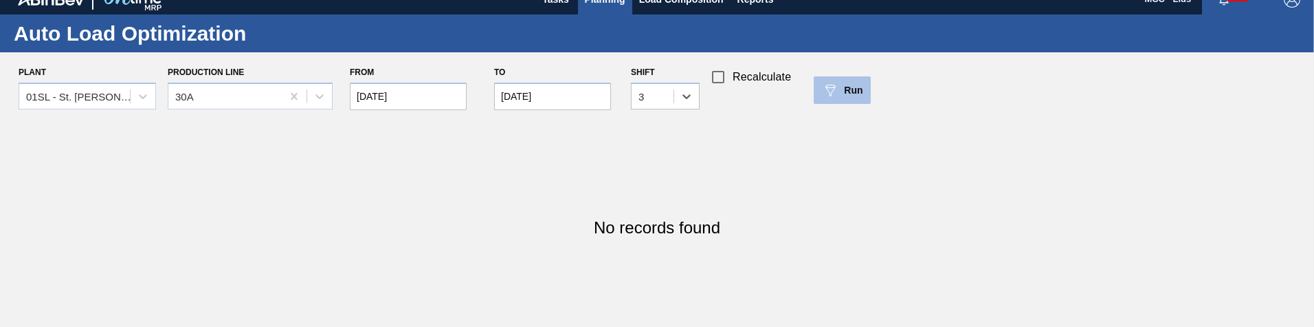
click at [861, 92] on span "Run" at bounding box center [853, 90] width 19 height 11
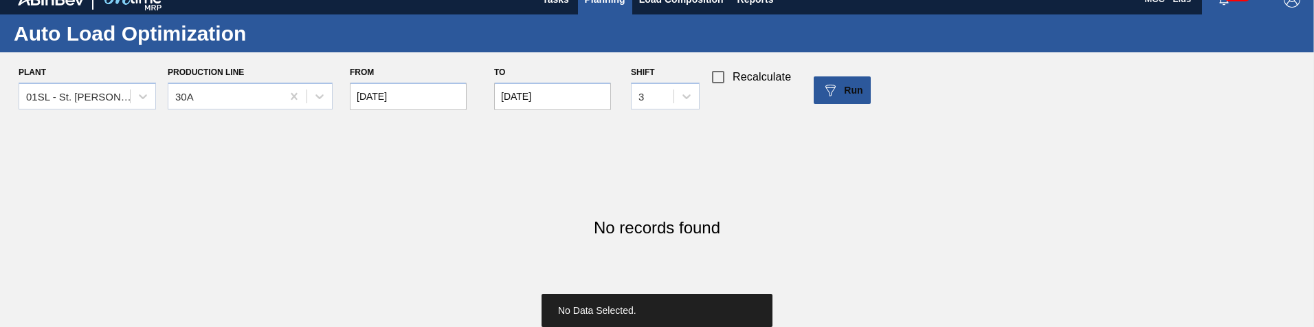
click at [724, 75] on input "Recalculate" at bounding box center [718, 77] width 29 height 29
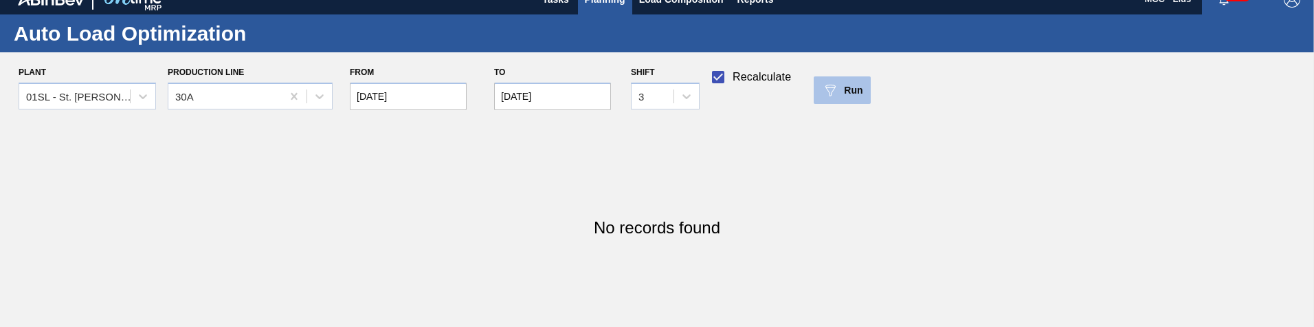
click at [845, 78] on button "Run" at bounding box center [842, 89] width 57 height 27
click at [723, 76] on input "Recalculate" at bounding box center [718, 77] width 29 height 29
checkbox input "false"
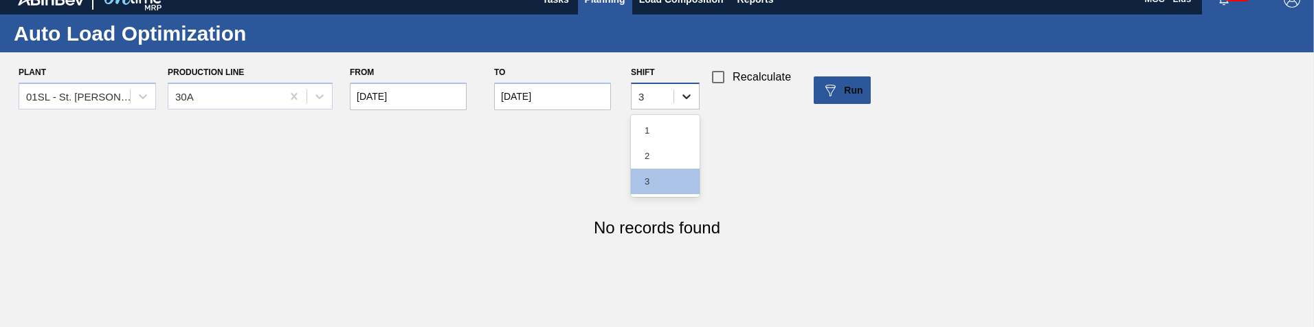
click at [687, 91] on icon at bounding box center [687, 96] width 14 height 14
click at [656, 119] on div "1" at bounding box center [665, 130] width 69 height 25
click at [241, 95] on div "30A" at bounding box center [224, 96] width 113 height 20
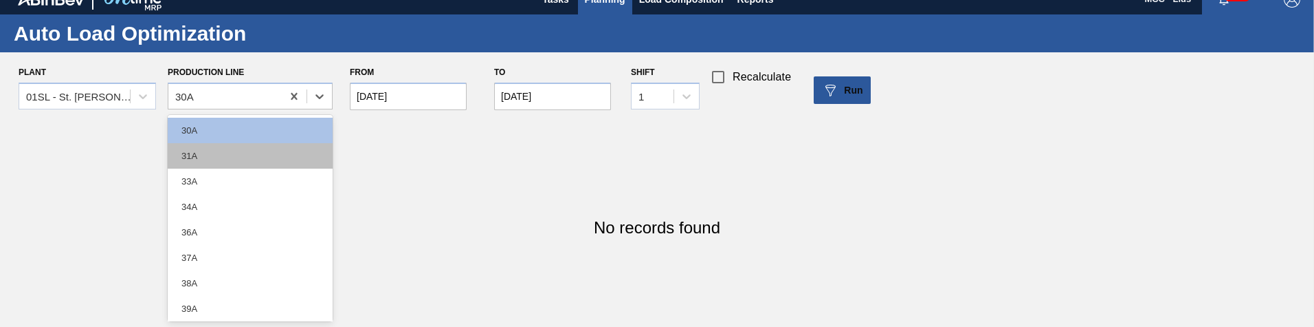
click at [230, 155] on div "31A" at bounding box center [250, 155] width 165 height 25
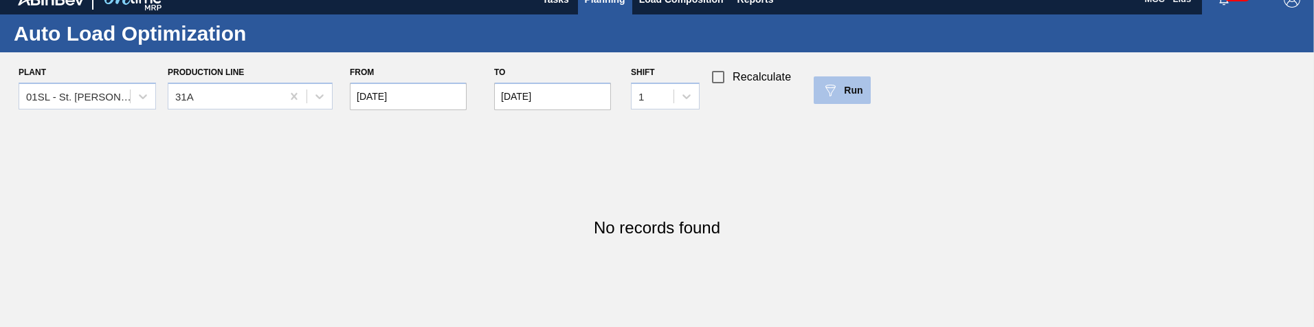
click at [831, 97] on img at bounding box center [830, 90] width 16 height 16
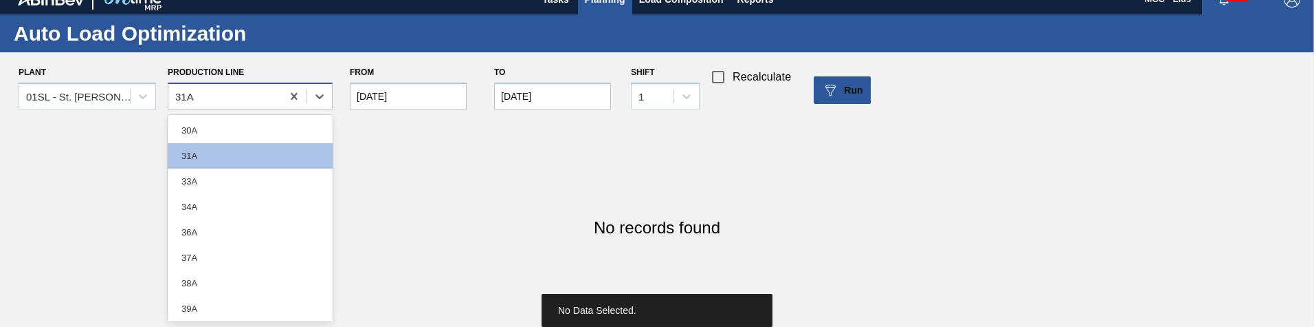
click at [261, 98] on div "31A" at bounding box center [224, 96] width 113 height 20
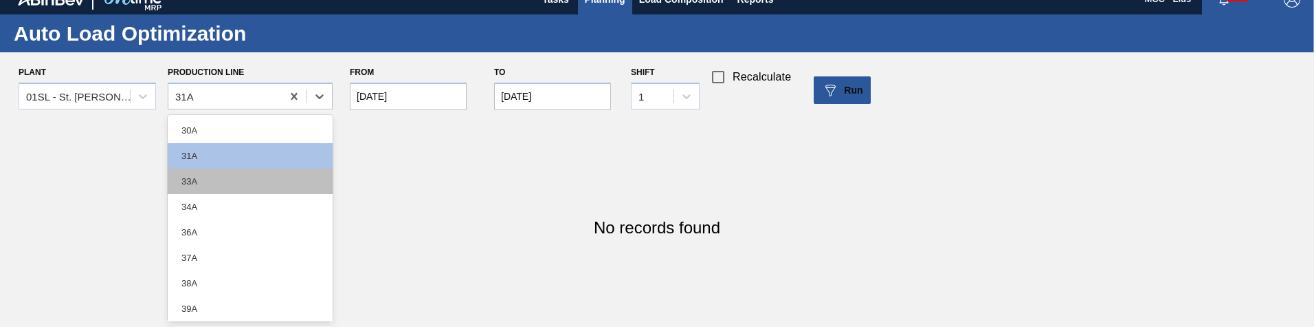
click at [231, 172] on div "33A" at bounding box center [250, 180] width 165 height 25
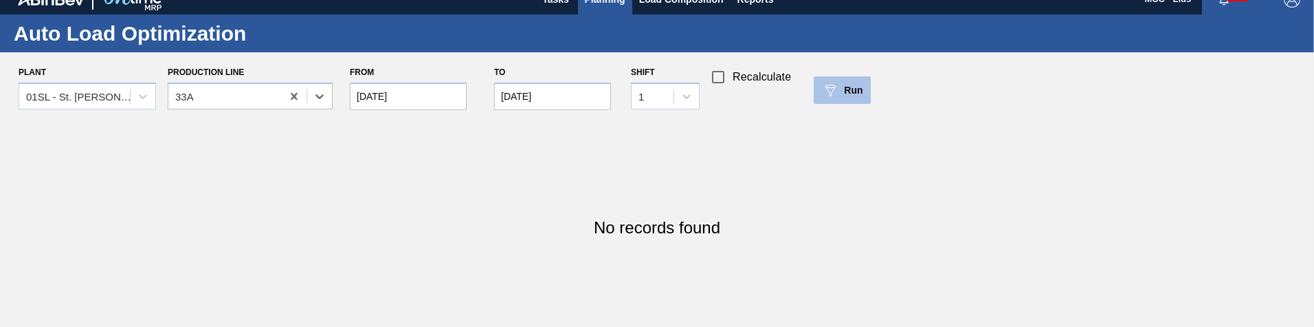
click at [839, 93] on div "Run" at bounding box center [842, 90] width 41 height 16
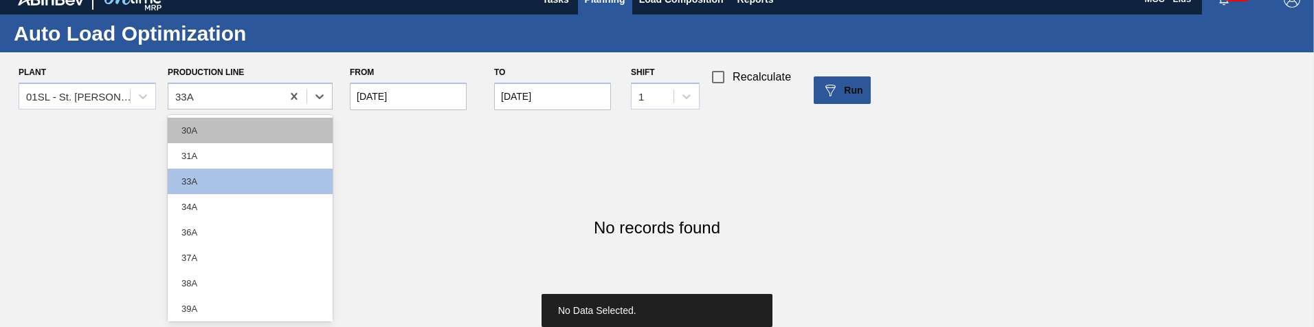
drag, startPoint x: 228, startPoint y: 99, endPoint x: 232, endPoint y: 140, distance: 41.5
click at [228, 99] on div "33A" at bounding box center [224, 96] width 113 height 20
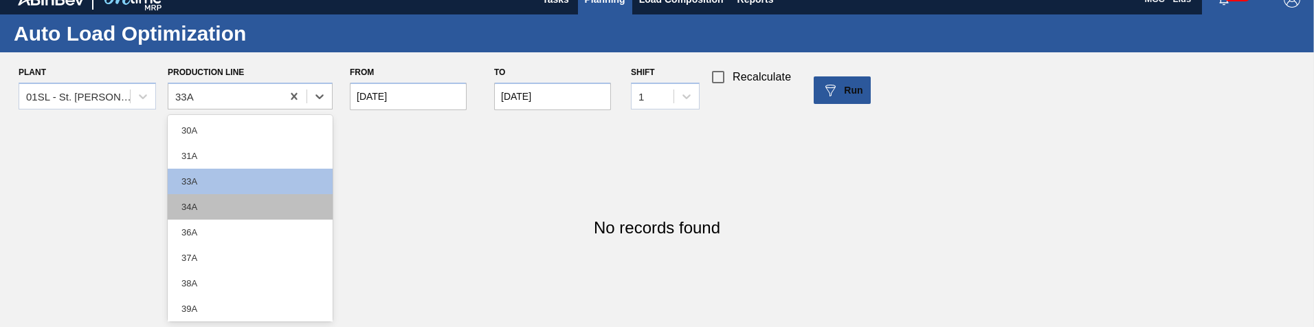
click at [244, 197] on div "34A" at bounding box center [250, 206] width 165 height 25
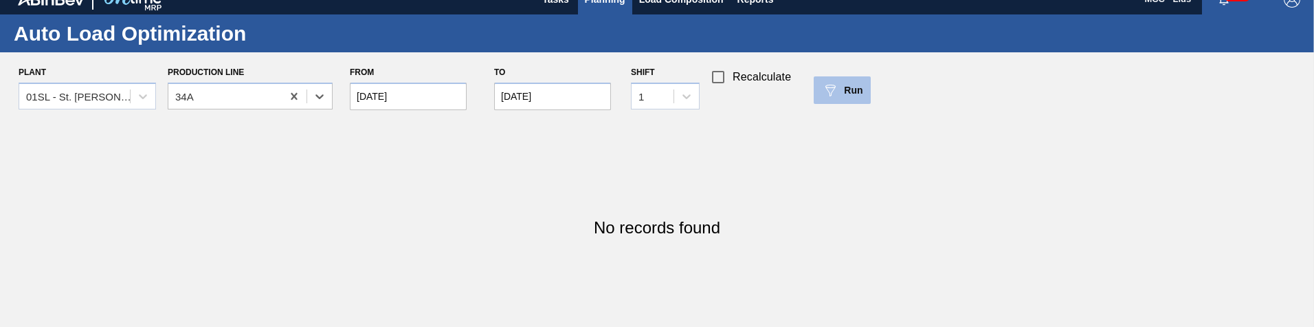
click at [835, 100] on button "Run" at bounding box center [842, 89] width 57 height 27
click at [393, 98] on input "01/01/2025" at bounding box center [408, 95] width 117 height 27
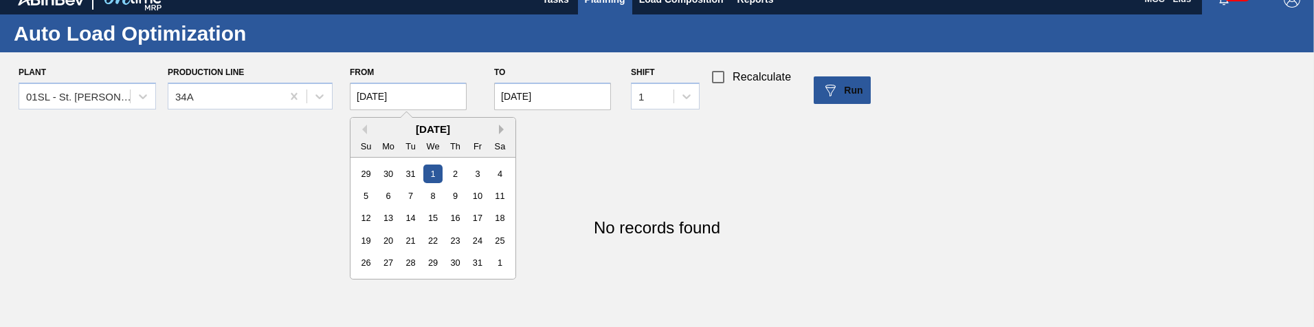
click at [500, 126] on button "Next Month" at bounding box center [504, 129] width 10 height 10
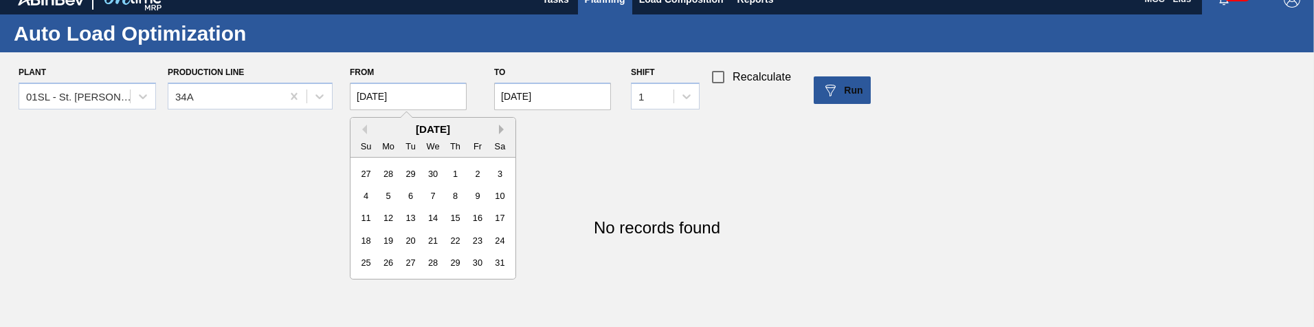
click at [500, 126] on button "Next Month" at bounding box center [504, 129] width 10 height 10
click at [480, 176] on div "1" at bounding box center [477, 173] width 19 height 19
click at [829, 113] on div "Plant 01SL - St. Louis Brewery Production Line 34A From 08/01/2025 to 09/04/202…" at bounding box center [662, 90] width 1325 height 55
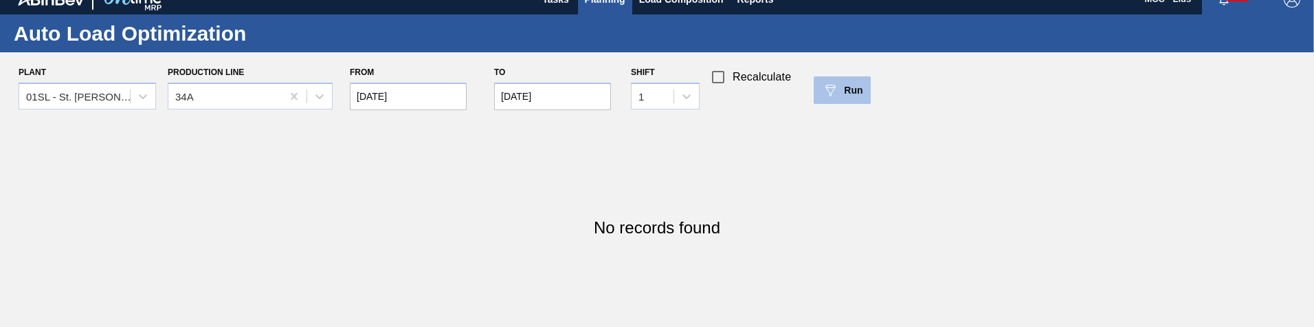
click at [841, 91] on div "Run" at bounding box center [842, 90] width 41 height 16
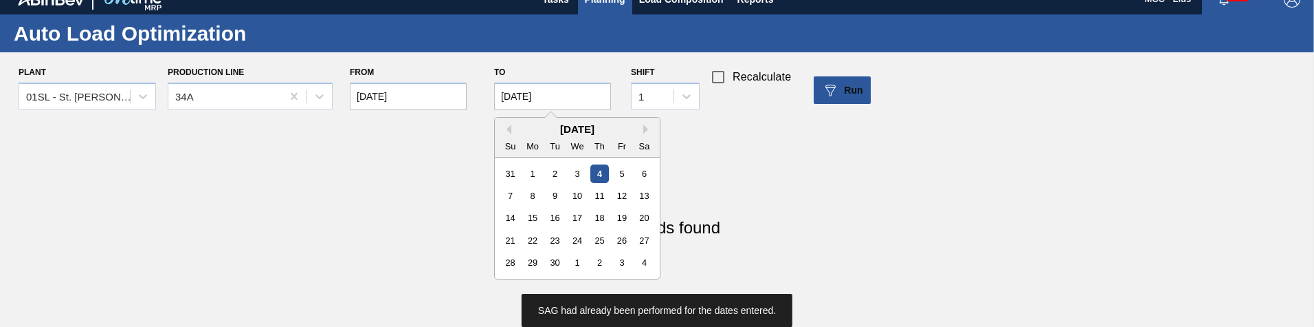
click at [509, 95] on input "09/04/2025" at bounding box center [552, 95] width 117 height 27
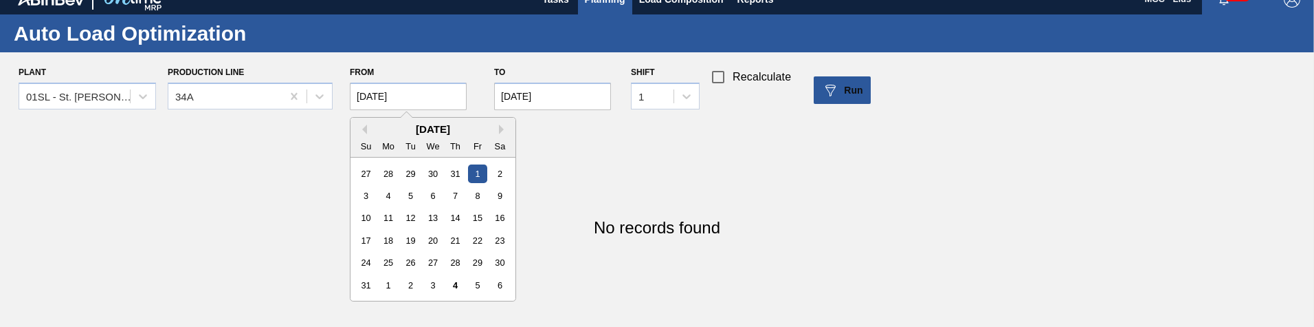
click at [450, 100] on input "08/01/2025" at bounding box center [408, 95] width 117 height 27
click at [503, 129] on button "Next Month" at bounding box center [504, 129] width 10 height 10
click at [455, 171] on div "4" at bounding box center [455, 173] width 19 height 19
type input "09/04/2025"
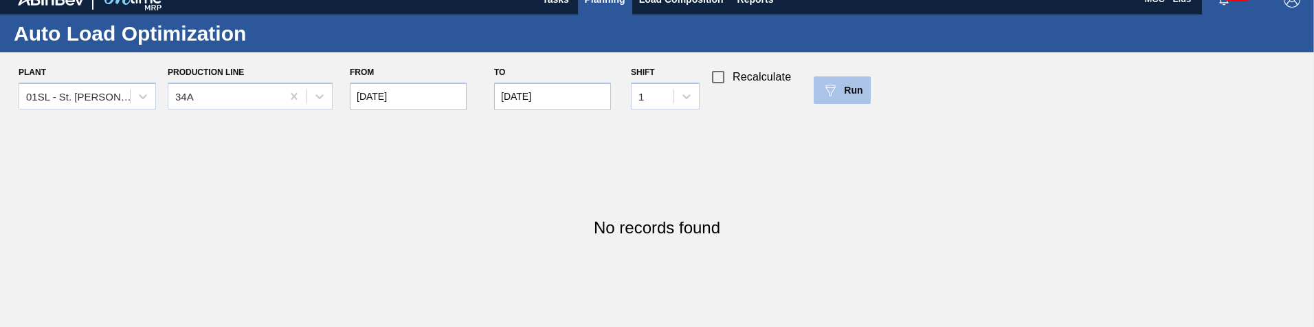
click at [830, 102] on button "Run" at bounding box center [842, 89] width 57 height 27
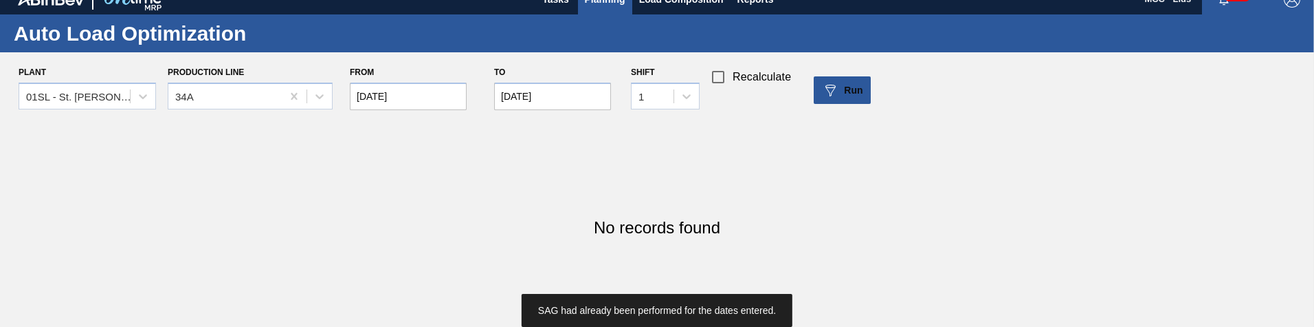
click at [676, 96] on div at bounding box center [686, 96] width 25 height 25
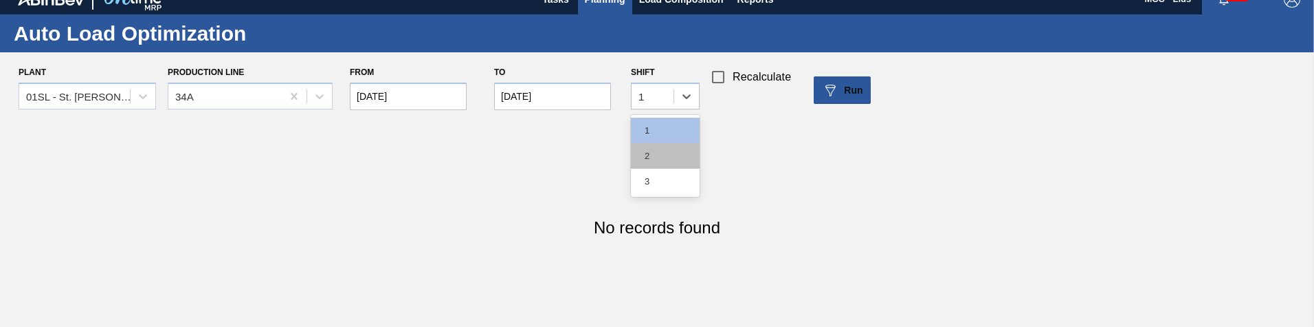
click at [669, 161] on div "2" at bounding box center [665, 155] width 69 height 25
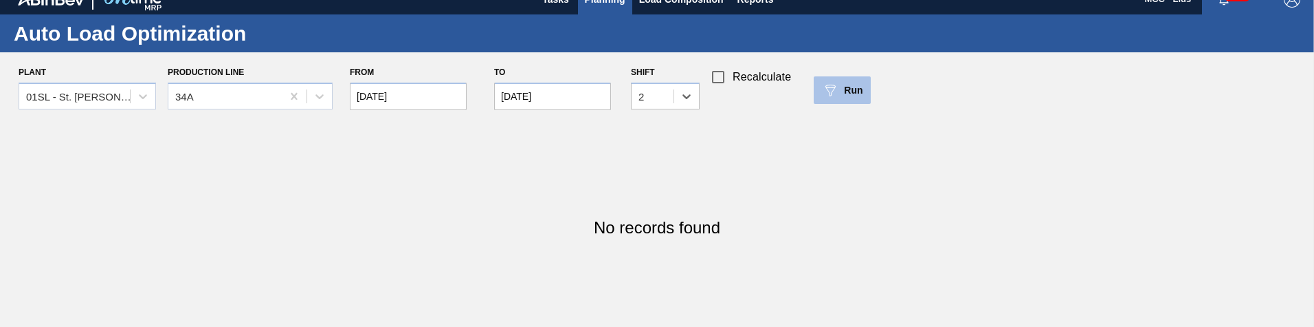
click at [862, 93] on span "Run" at bounding box center [853, 90] width 19 height 11
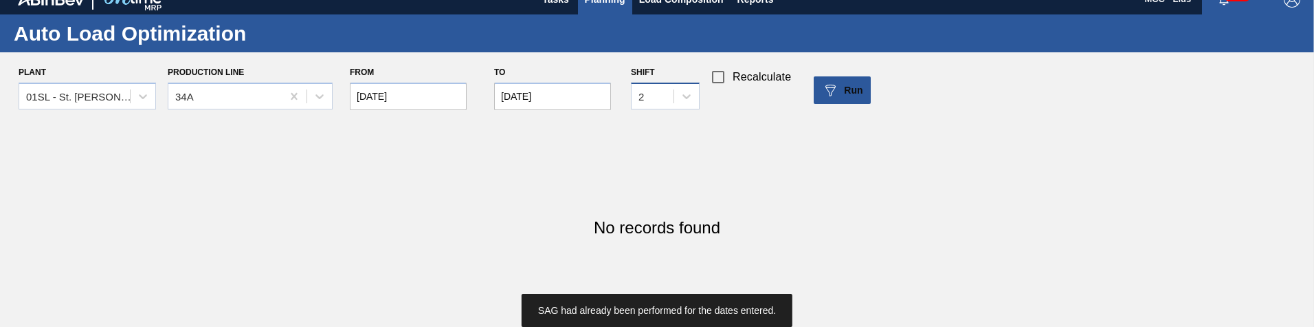
click at [665, 98] on div "2" at bounding box center [653, 96] width 42 height 20
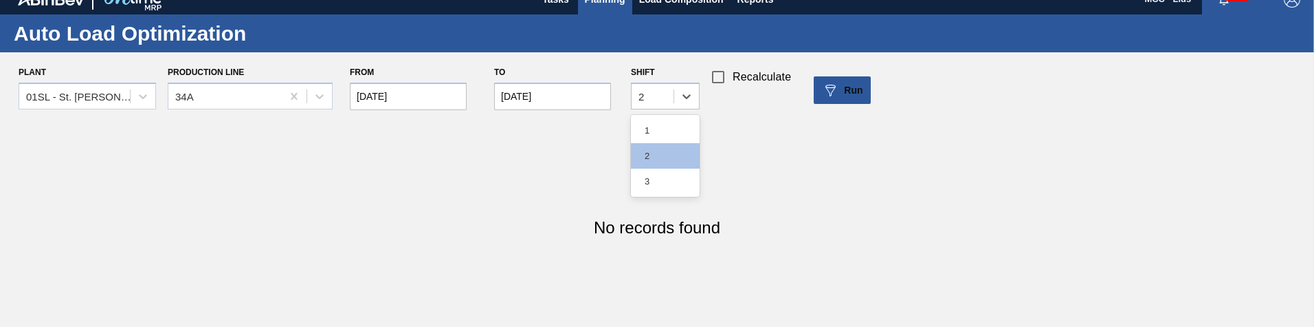
click at [685, 170] on div "3" at bounding box center [665, 180] width 69 height 25
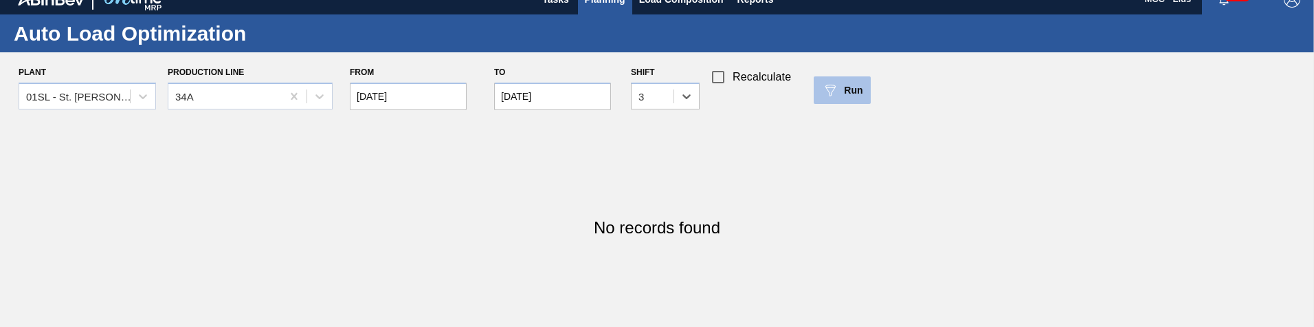
click at [849, 93] on span "Run" at bounding box center [853, 90] width 19 height 11
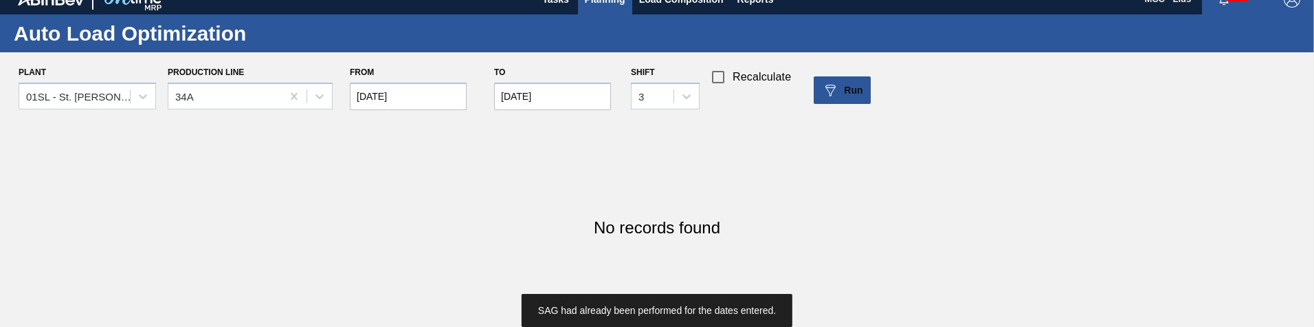
click at [752, 71] on span "Recalculate" at bounding box center [762, 77] width 58 height 16
click at [733, 71] on input "Recalculate" at bounding box center [718, 77] width 29 height 29
checkbox input "true"
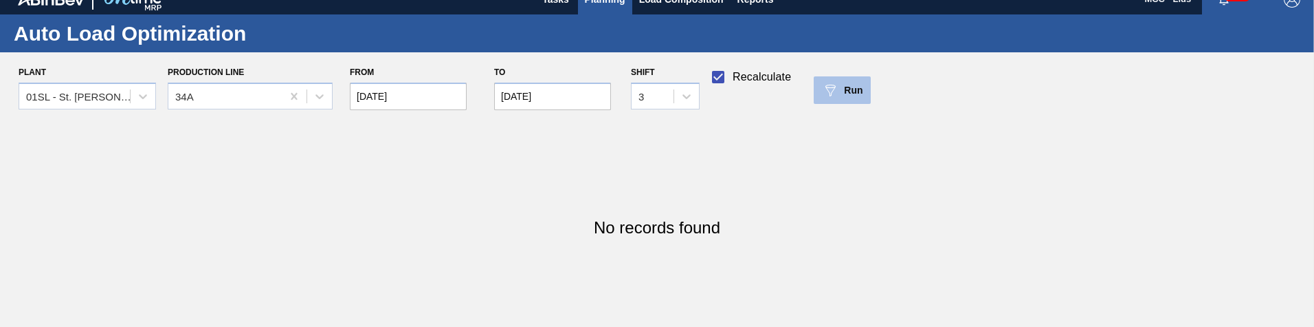
click at [839, 94] on div "Run" at bounding box center [842, 90] width 41 height 16
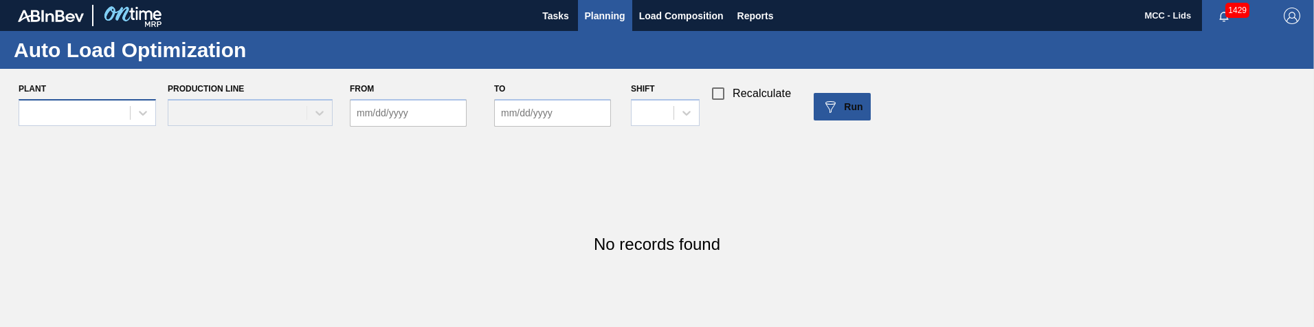
click at [124, 108] on div at bounding box center [74, 112] width 111 height 20
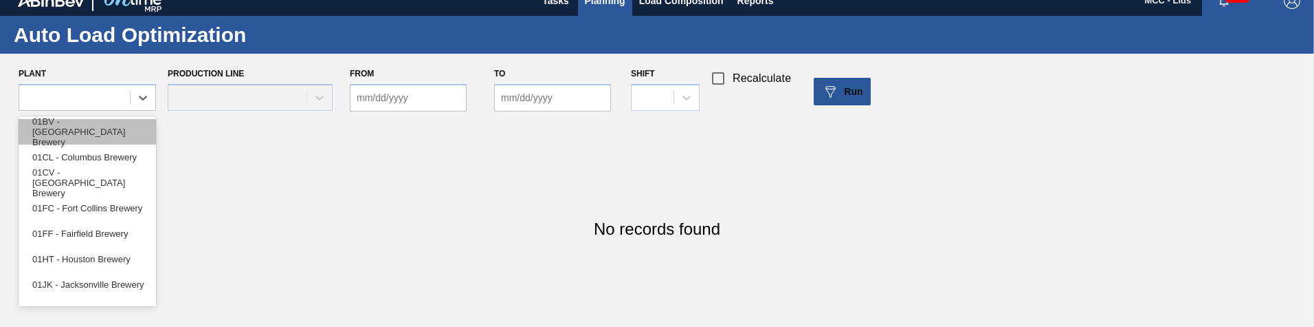
scroll to position [16, 0]
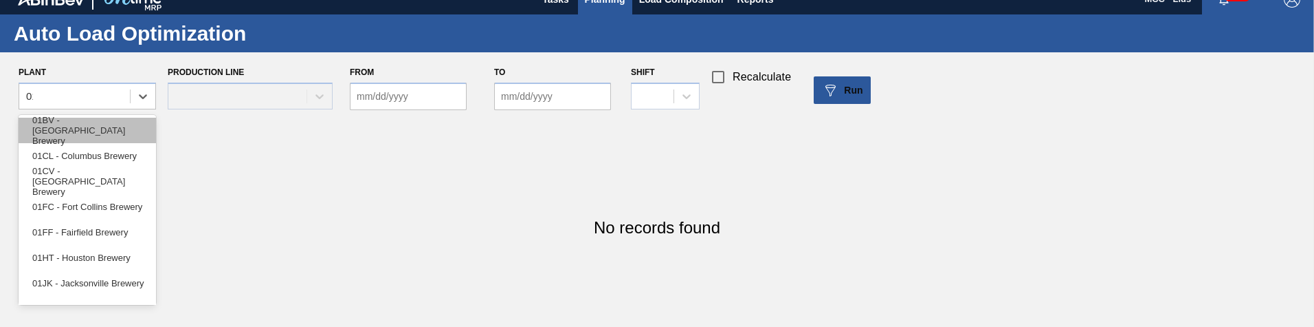
type input "01sl"
click at [118, 133] on div "01SL - St. [PERSON_NAME]" at bounding box center [87, 130] width 137 height 25
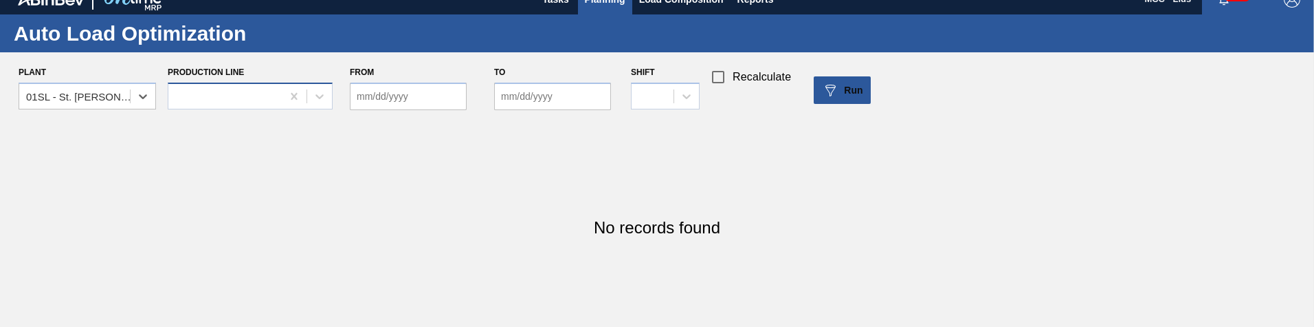
click at [194, 104] on div at bounding box center [224, 96] width 113 height 20
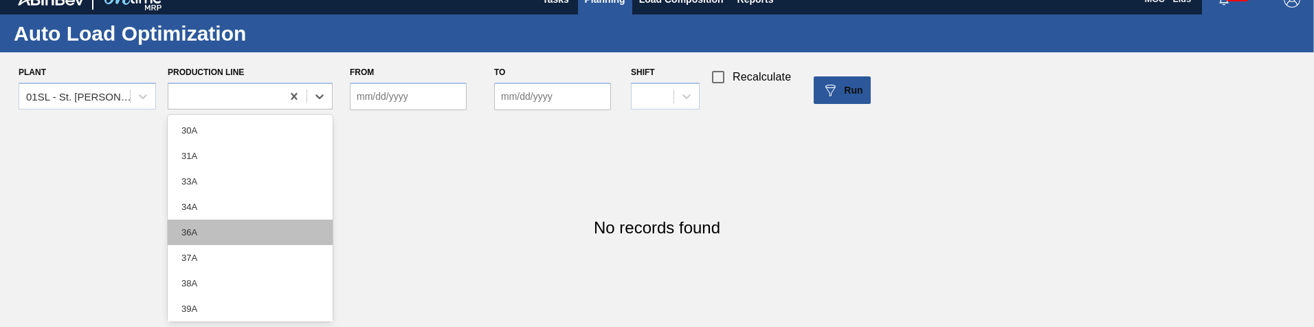
click at [219, 225] on div "36A" at bounding box center [250, 231] width 165 height 25
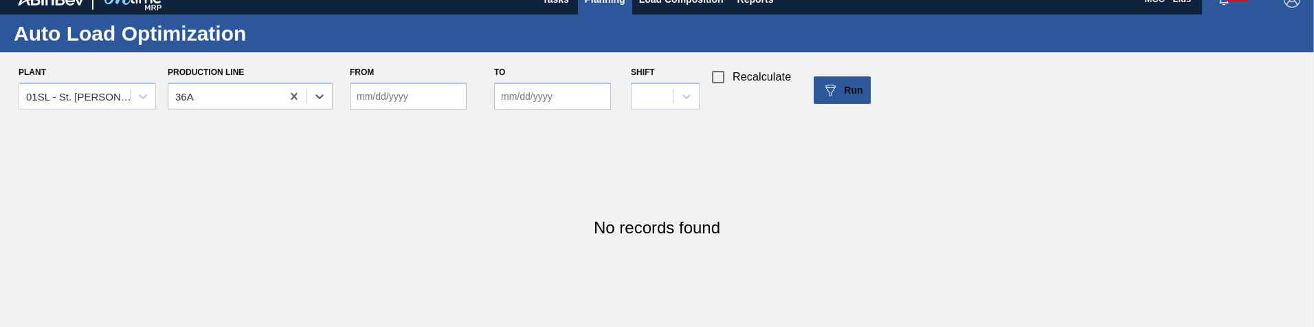
click at [379, 100] on input "From" at bounding box center [408, 95] width 117 height 27
click at [458, 166] on div "4" at bounding box center [455, 173] width 19 height 19
type input "[DATE]"
drag, startPoint x: 547, startPoint y: 93, endPoint x: 550, endPoint y: 103, distance: 10.0
click at [547, 93] on input "to" at bounding box center [552, 95] width 117 height 27
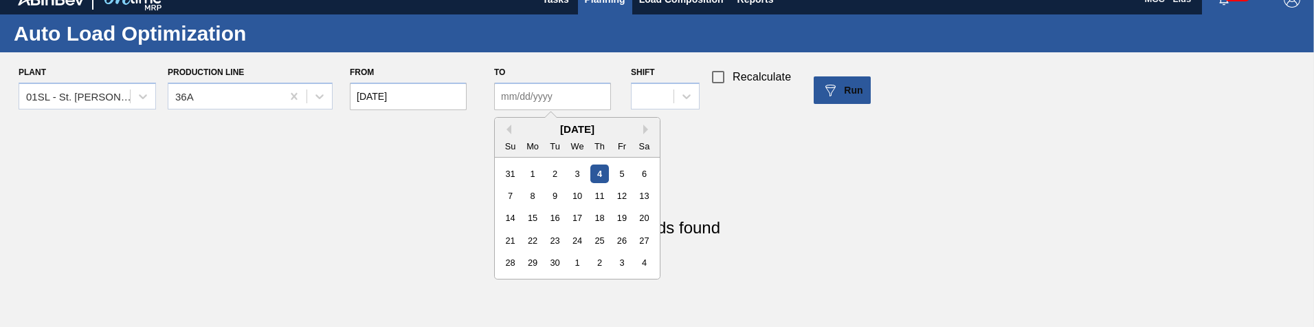
click at [603, 175] on div "4" at bounding box center [600, 173] width 19 height 19
type input "[DATE]"
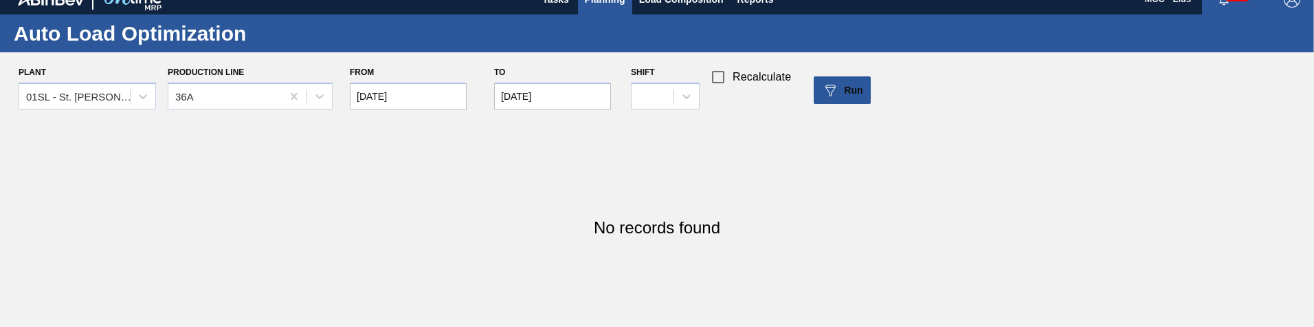
click at [679, 80] on div "Shift" at bounding box center [665, 90] width 69 height 55
click at [681, 98] on icon at bounding box center [687, 96] width 14 height 14
drag, startPoint x: 678, startPoint y: 113, endPoint x: 677, endPoint y: 121, distance: 7.6
click at [677, 121] on div "1" at bounding box center [665, 130] width 69 height 25
click at [744, 69] on span "Recalculate" at bounding box center [762, 77] width 58 height 16
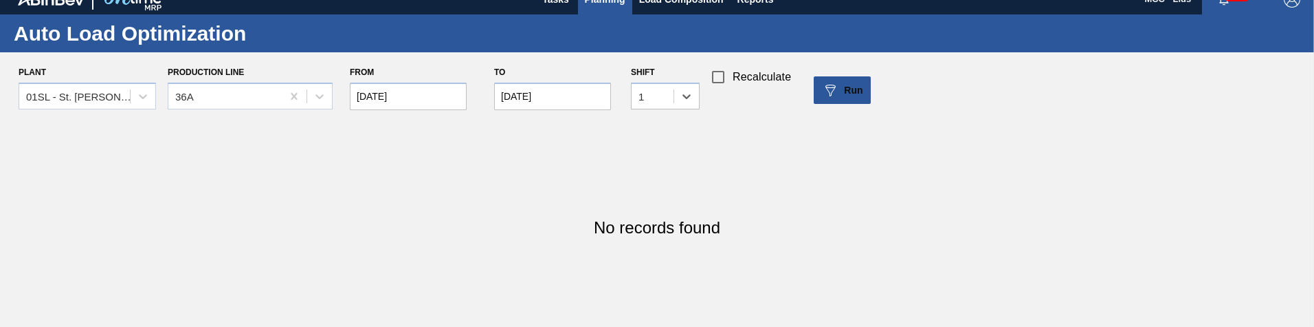
click at [733, 69] on input "Recalculate" at bounding box center [718, 77] width 29 height 29
checkbox input "true"
click at [888, 86] on div "Plant 01SL - St. Louis Brewery Production Line 36A From 09/04/2025 to 09/04/202…" at bounding box center [662, 90] width 1325 height 55
click at [847, 91] on span "Run" at bounding box center [853, 90] width 19 height 11
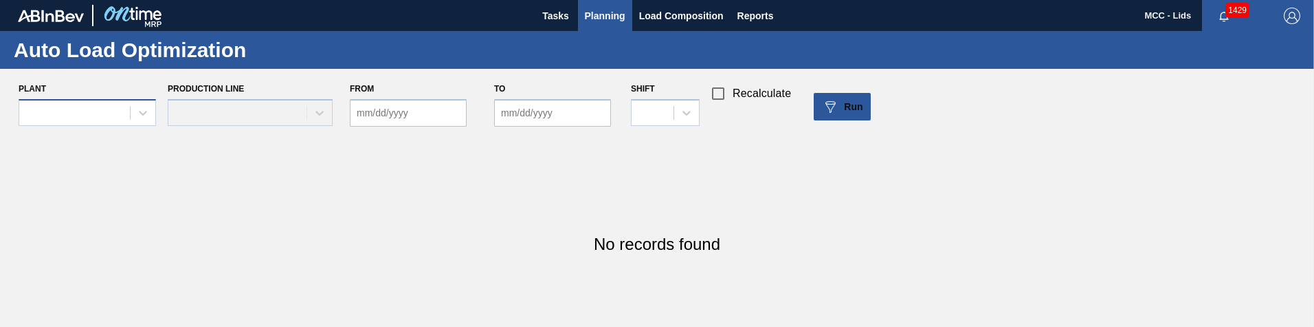
click at [129, 109] on div at bounding box center [74, 112] width 111 height 20
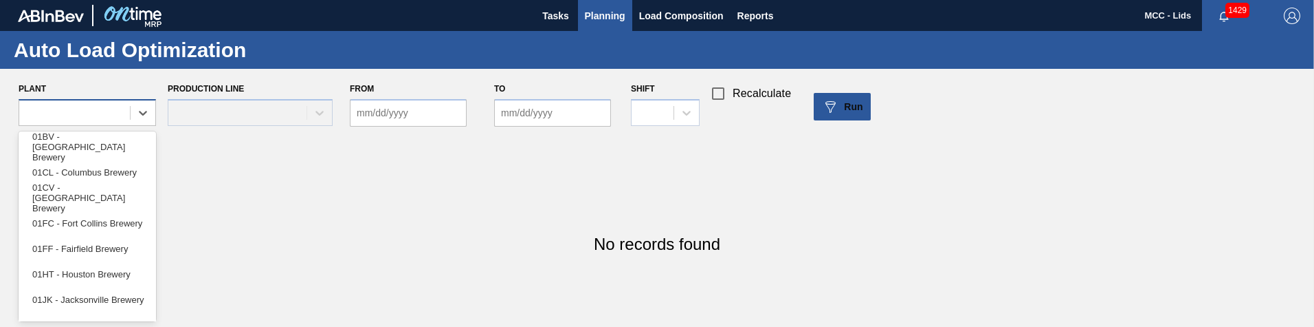
scroll to position [16, 0]
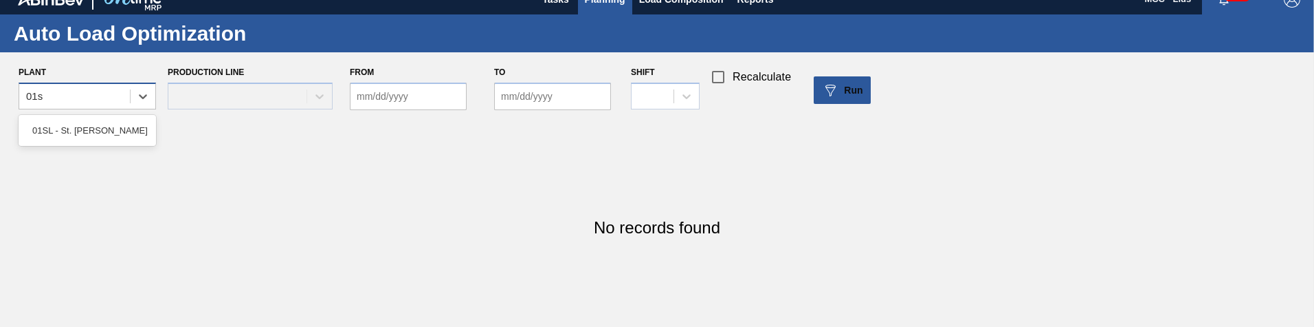
type input "01sl"
click at [93, 124] on div "01SL - St. [PERSON_NAME]" at bounding box center [87, 130] width 137 height 25
click at [206, 103] on div at bounding box center [224, 96] width 113 height 20
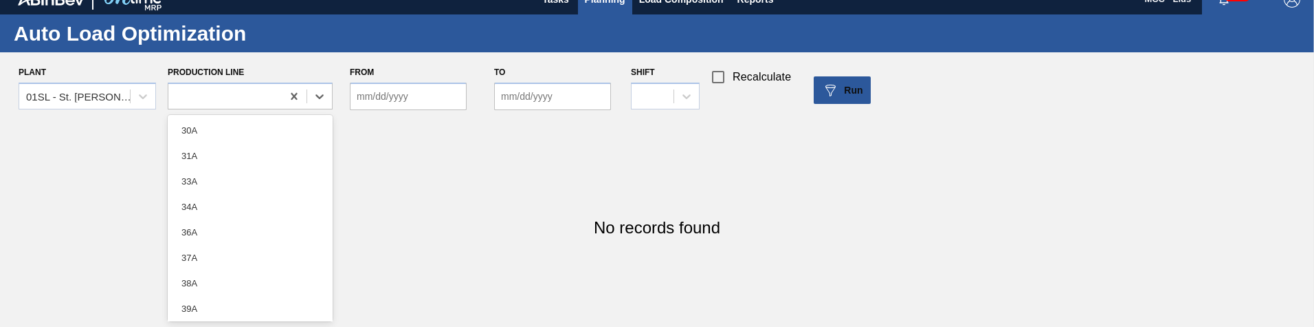
click at [245, 258] on div "37A" at bounding box center [250, 257] width 165 height 25
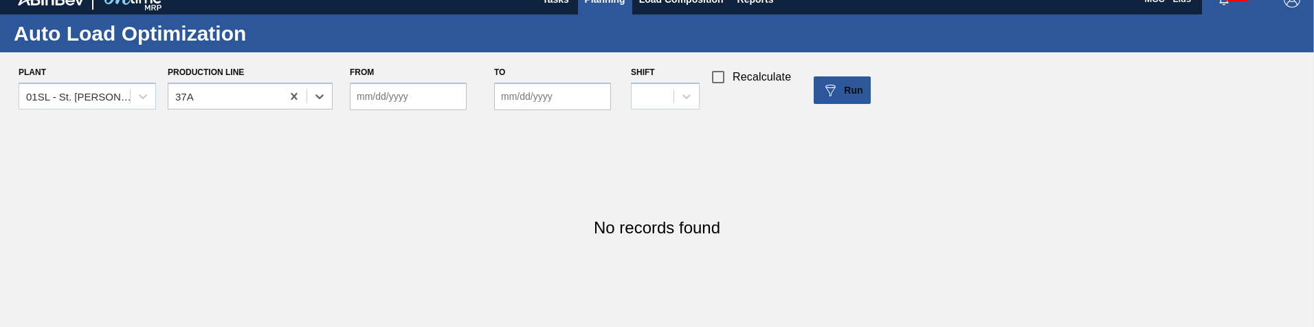
click at [395, 98] on input "From" at bounding box center [408, 95] width 117 height 27
click at [456, 171] on div "4" at bounding box center [455, 173] width 19 height 19
type input "09/04/2025"
click at [518, 100] on input "to" at bounding box center [552, 95] width 117 height 27
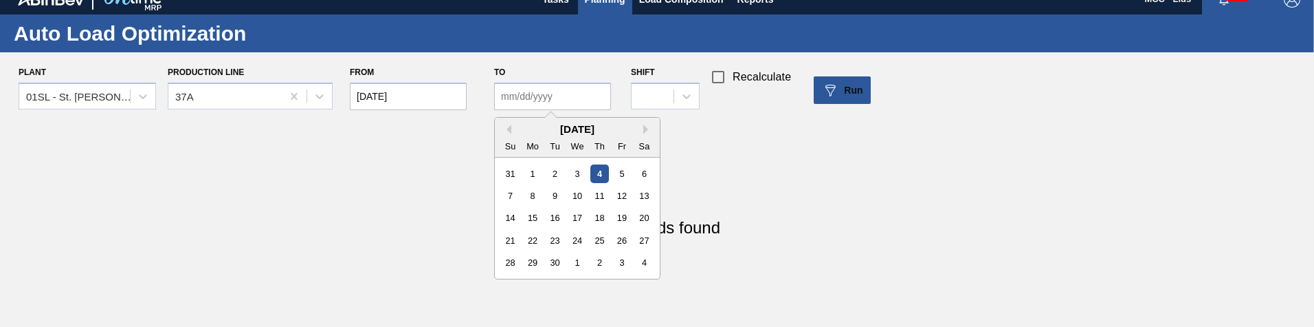
click at [601, 173] on div "4" at bounding box center [600, 173] width 19 height 19
type input "09/04/2025"
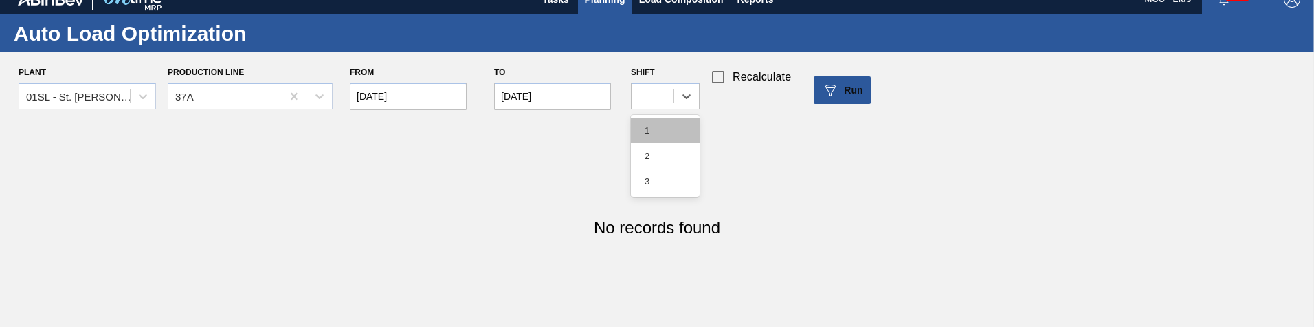
drag, startPoint x: 665, startPoint y: 98, endPoint x: 696, endPoint y: 132, distance: 46.2
click at [666, 98] on div at bounding box center [653, 96] width 42 height 20
click at [671, 124] on div "1" at bounding box center [665, 130] width 69 height 25
click at [878, 89] on div "Plant 01SL - St. Louis Brewery Production Line 37A From 09/04/2025 to 09/04/202…" at bounding box center [662, 90] width 1325 height 55
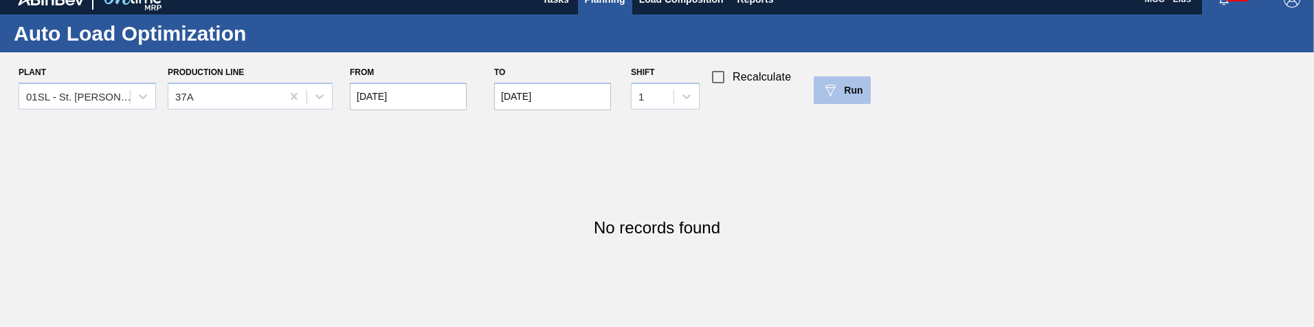
click at [839, 87] on div "Run" at bounding box center [842, 90] width 41 height 16
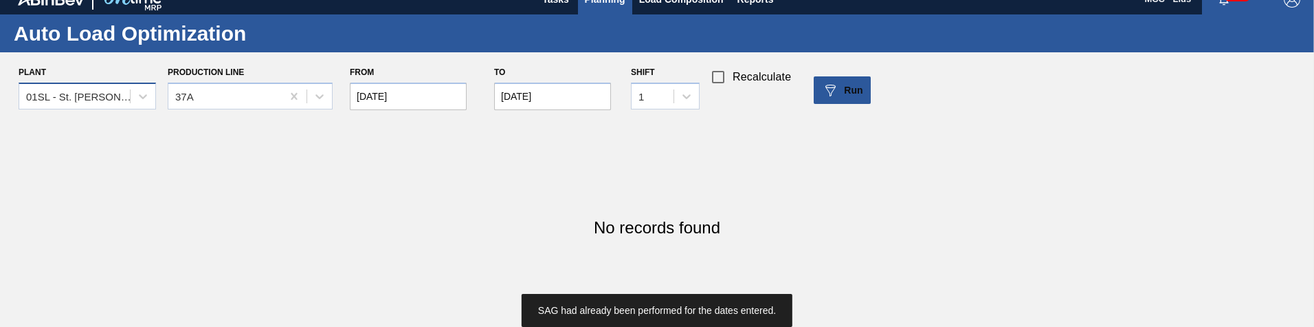
click at [124, 98] on div "01SL - St. [PERSON_NAME]" at bounding box center [78, 96] width 105 height 12
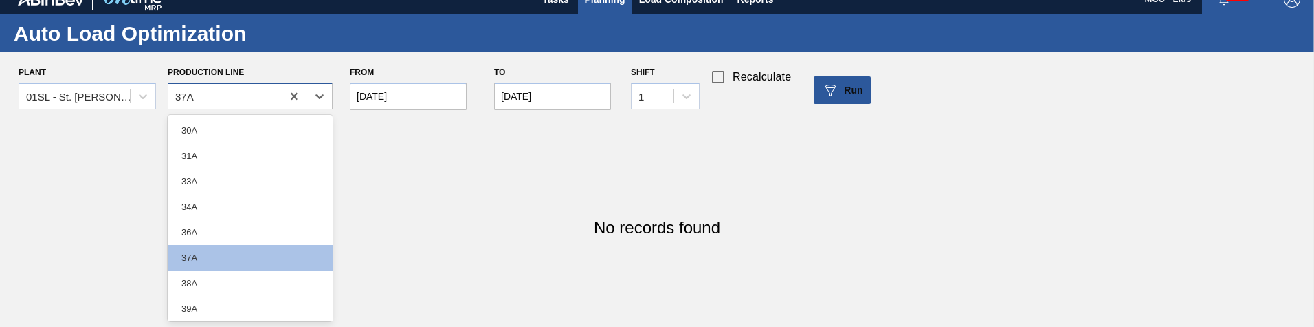
click at [208, 93] on div "37A" at bounding box center [224, 96] width 113 height 20
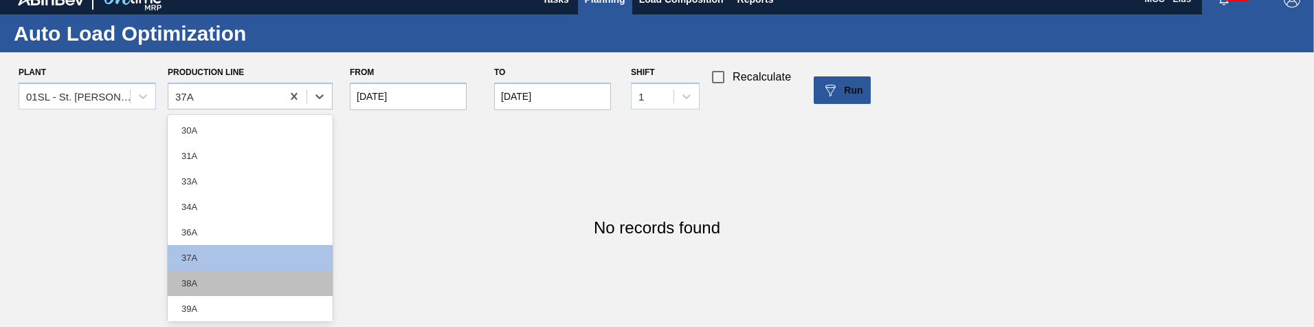
click at [241, 286] on div "38A" at bounding box center [250, 282] width 165 height 25
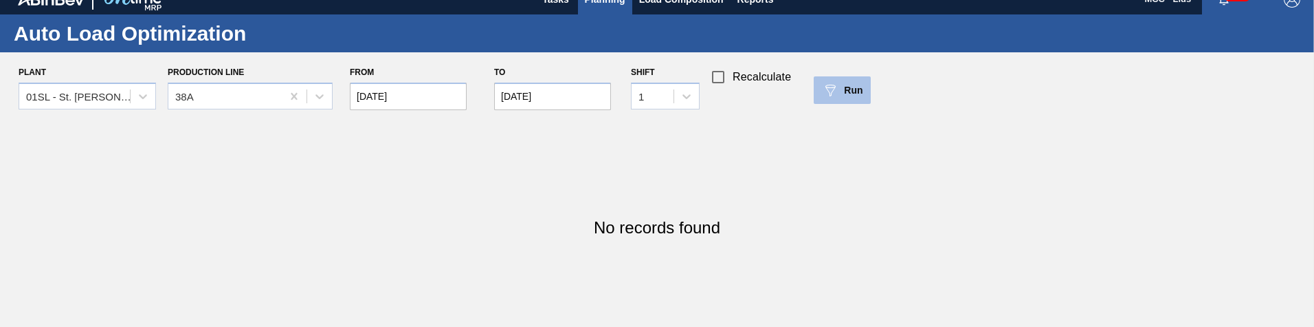
click at [848, 96] on div "Run" at bounding box center [842, 90] width 41 height 16
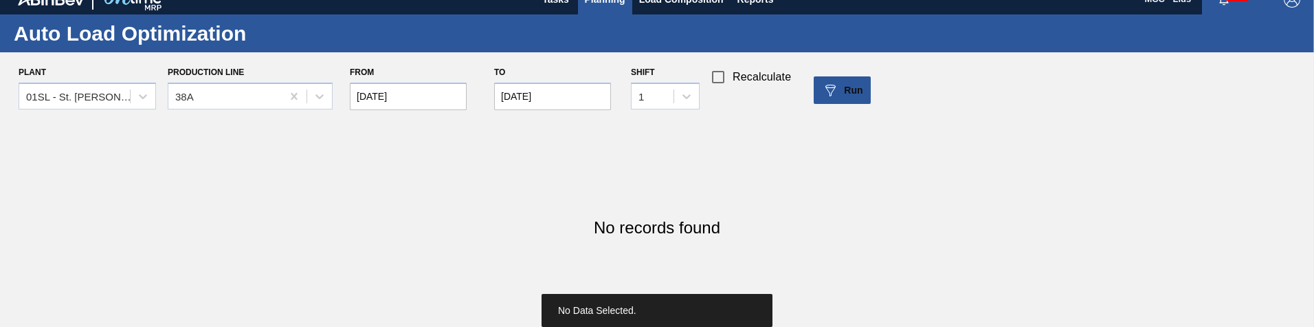
click at [767, 82] on span "Recalculate" at bounding box center [762, 77] width 58 height 16
click at [733, 82] on input "Recalculate" at bounding box center [718, 77] width 29 height 29
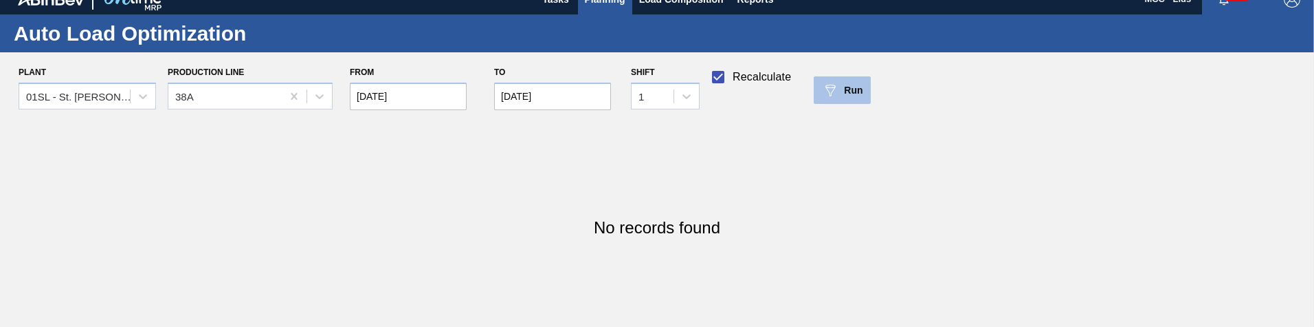
click at [851, 95] on span "Run" at bounding box center [853, 90] width 19 height 11
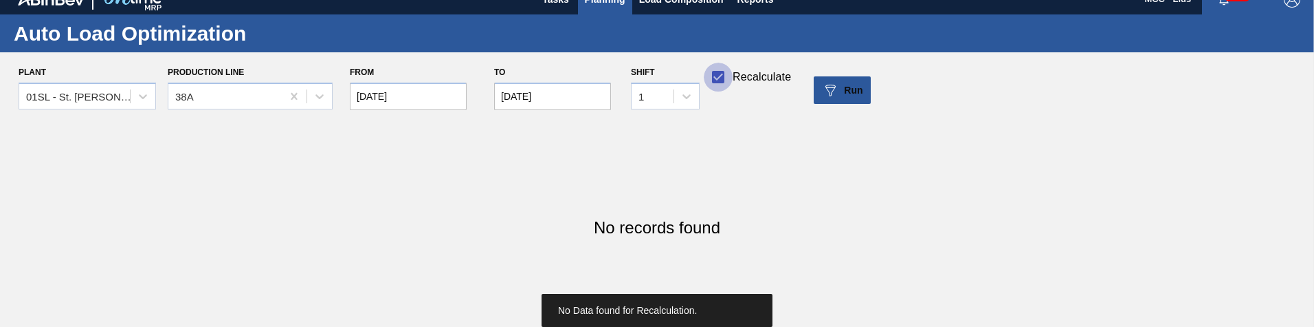
click at [723, 82] on input "Recalculate" at bounding box center [718, 77] width 29 height 29
checkbox input "false"
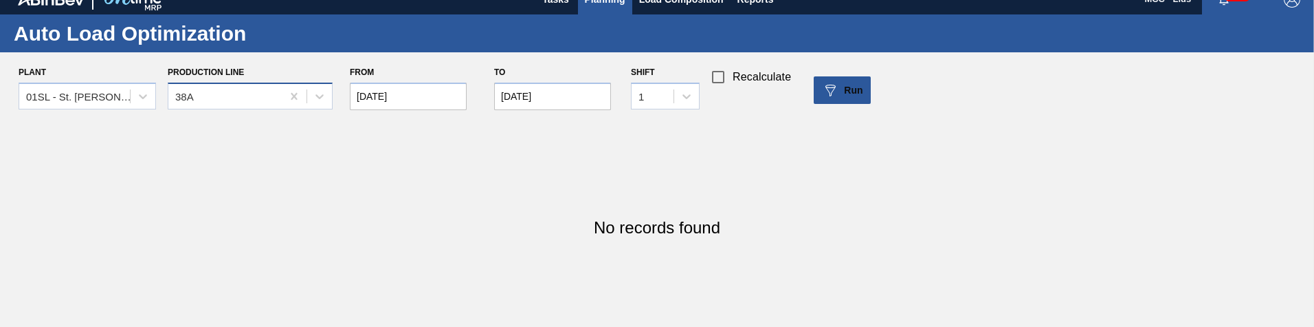
click at [247, 104] on div "38A" at bounding box center [224, 96] width 113 height 20
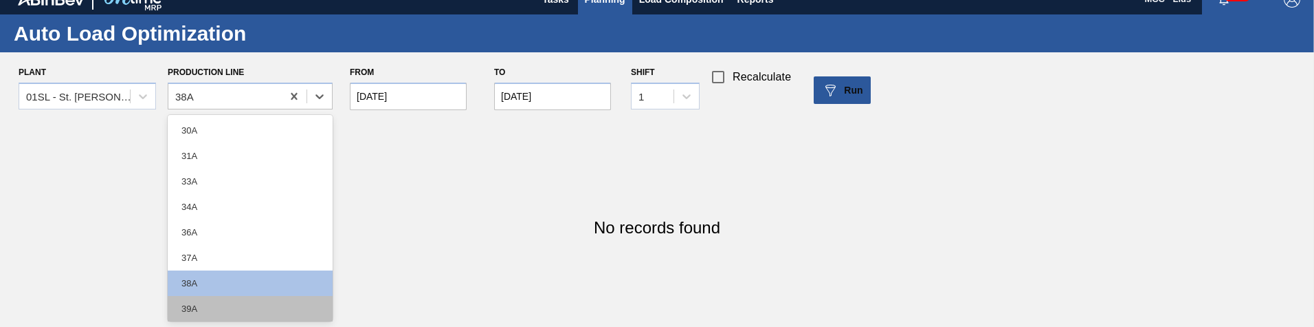
click at [232, 300] on div "39A" at bounding box center [250, 308] width 165 height 25
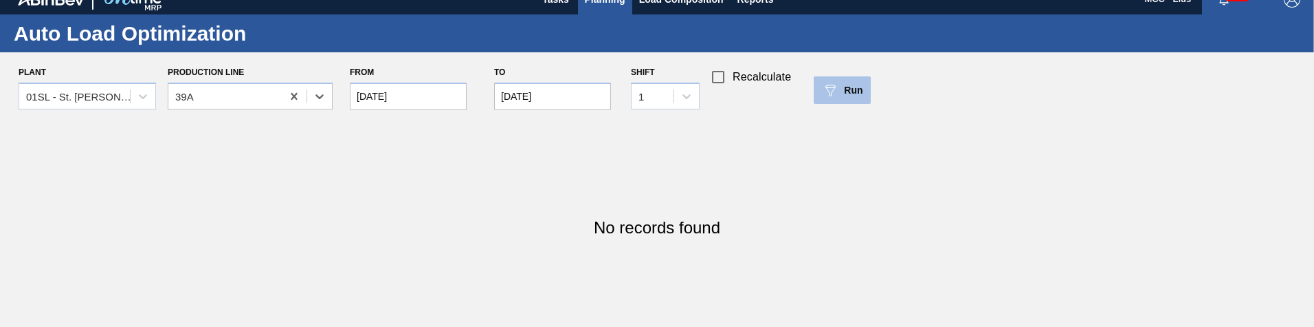
click at [852, 85] on span "Run" at bounding box center [853, 90] width 19 height 11
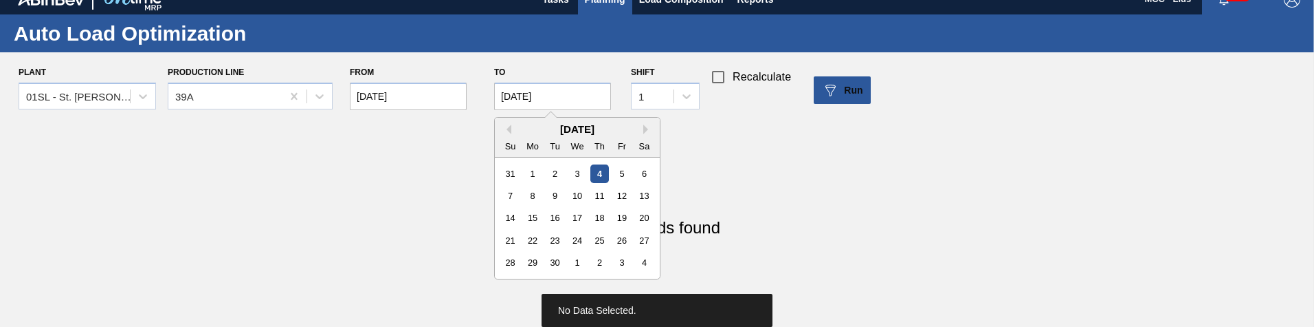
click at [556, 91] on input "09/04/2025" at bounding box center [552, 95] width 117 height 27
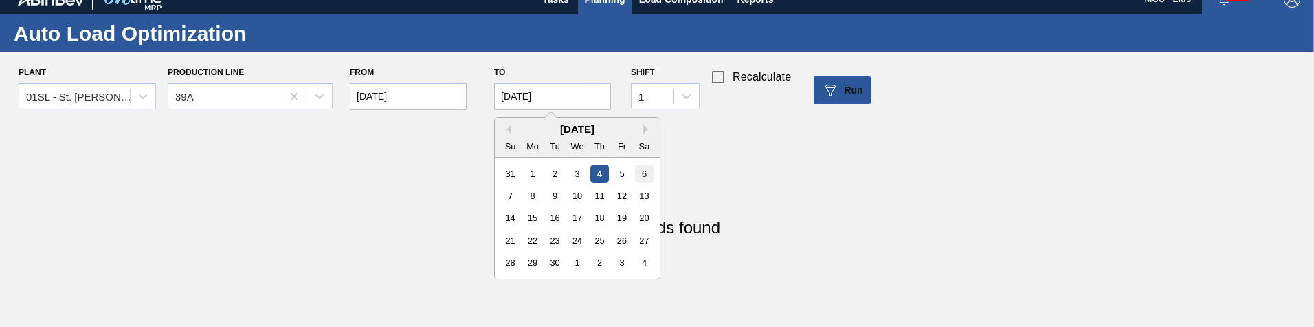
click at [648, 176] on div "6" at bounding box center [644, 173] width 19 height 19
type input "09/06/2025"
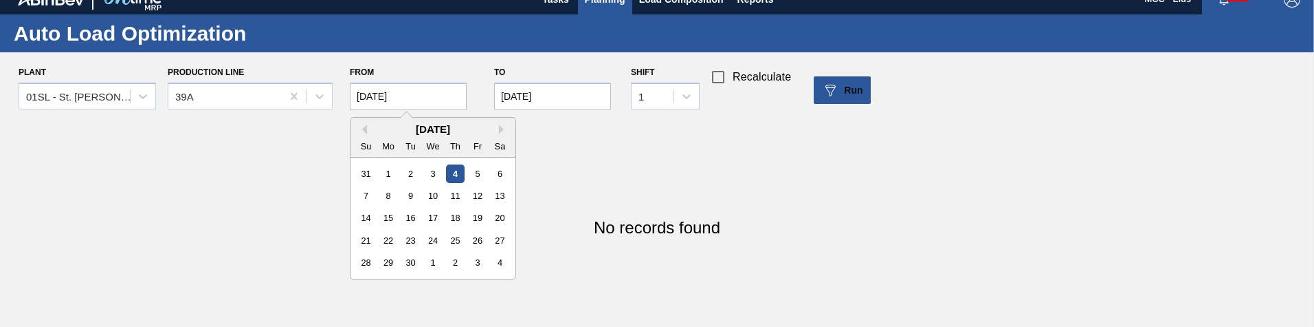
click at [404, 100] on input "09/04/2025" at bounding box center [408, 95] width 117 height 27
click at [498, 171] on div "6" at bounding box center [500, 173] width 19 height 19
type input "09/06/2025"
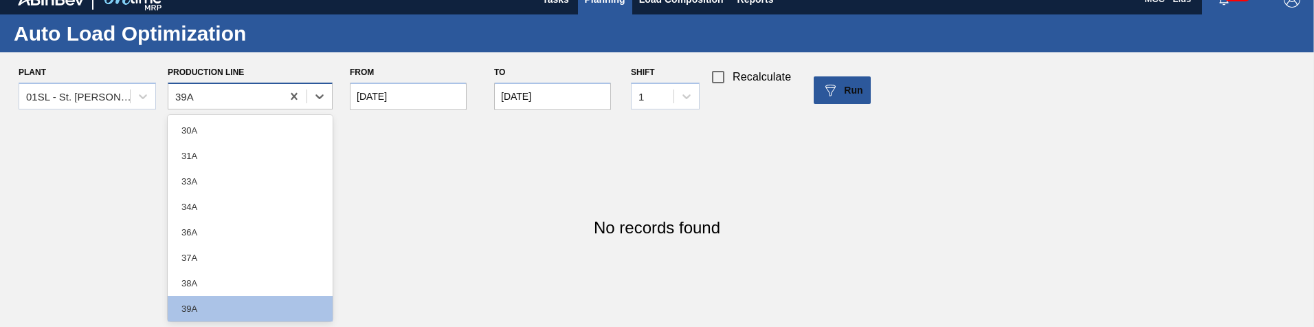
click at [236, 105] on div "39A" at bounding box center [224, 96] width 113 height 20
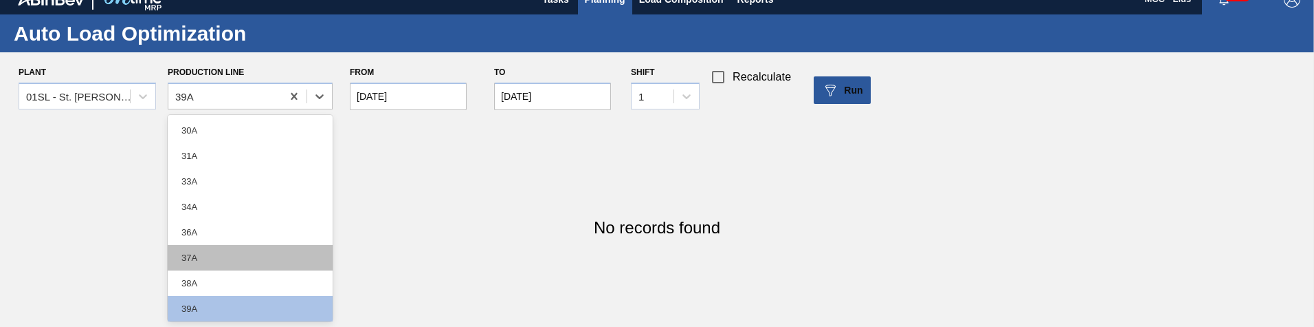
click at [236, 252] on div "37A" at bounding box center [250, 257] width 165 height 25
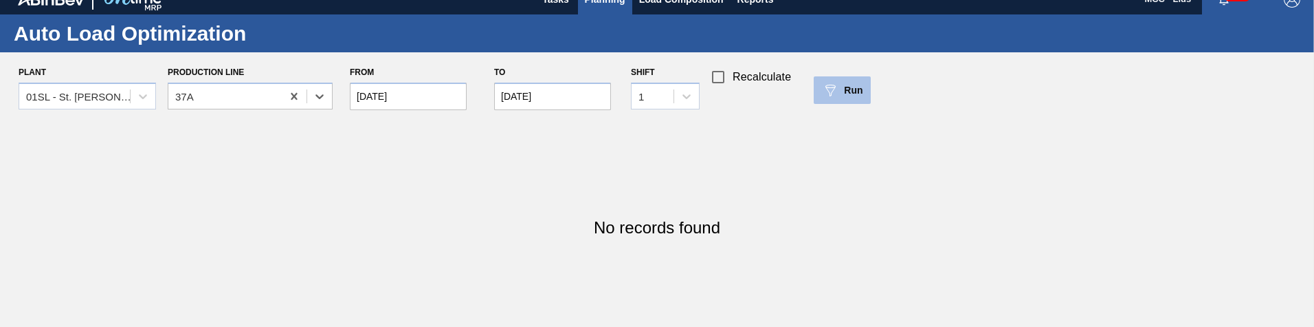
click at [835, 91] on img at bounding box center [830, 90] width 16 height 16
click at [580, 94] on input "09/06/2025" at bounding box center [552, 95] width 117 height 27
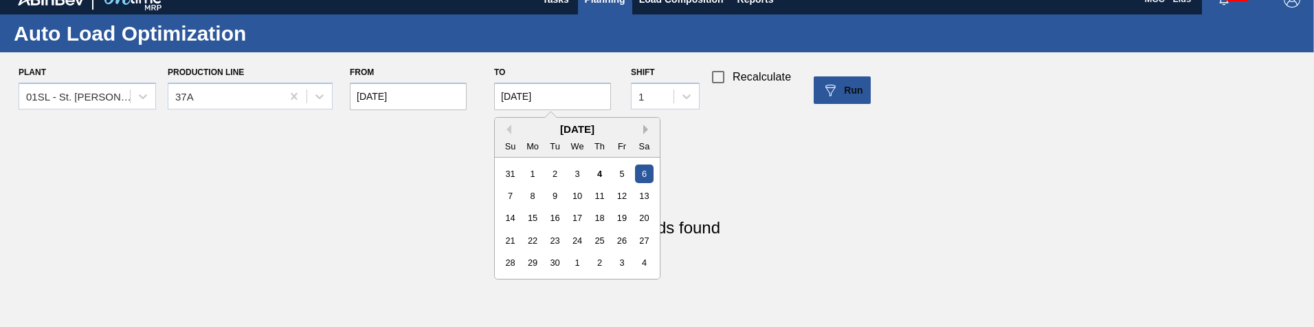
click at [647, 129] on button "Next Month" at bounding box center [648, 129] width 10 height 10
click at [641, 179] on div "3" at bounding box center [644, 173] width 19 height 19
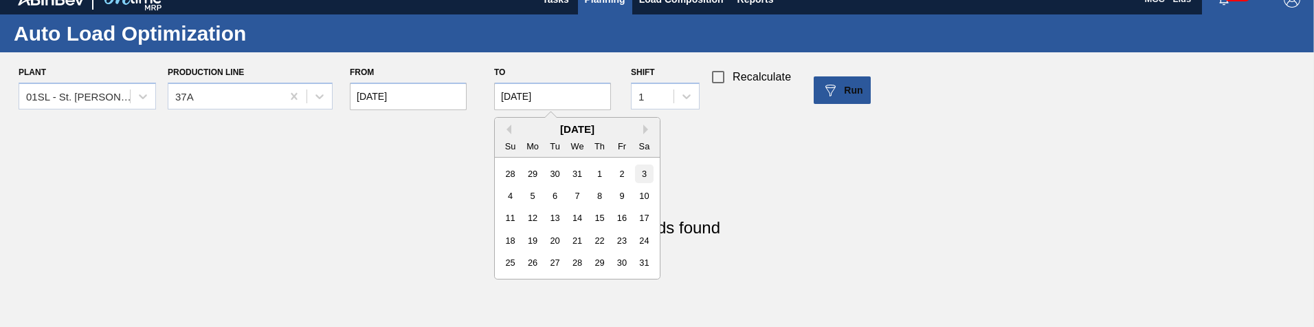
type input "01/03/2026"
click at [442, 97] on input "09/06/2025" at bounding box center [408, 95] width 117 height 27
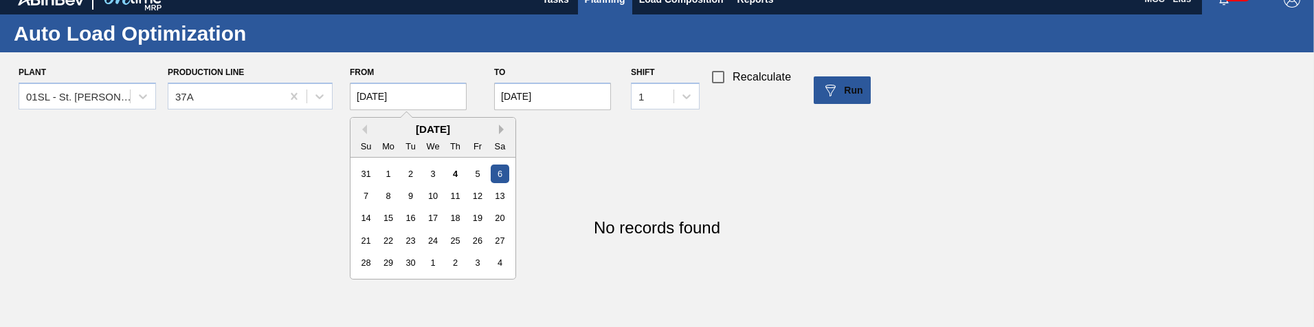
click at [500, 127] on button "Next Month" at bounding box center [504, 129] width 10 height 10
click at [477, 177] on div "5" at bounding box center [477, 173] width 19 height 19
type input "12/05/2025"
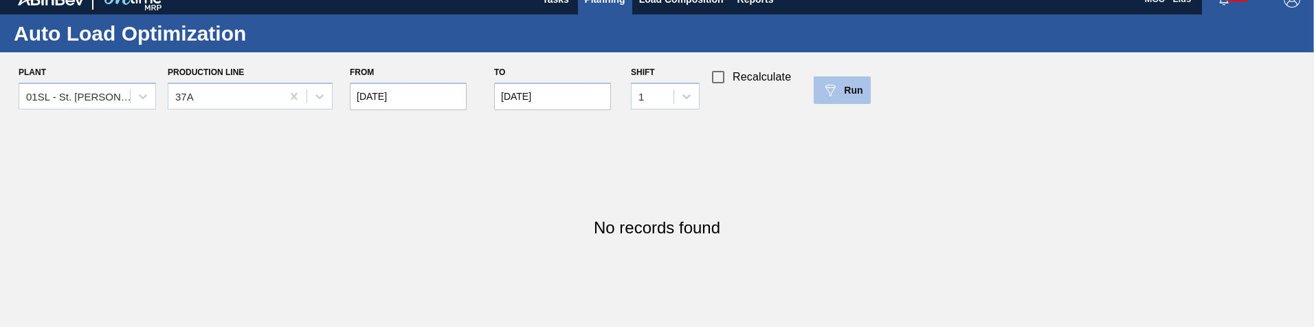
click at [840, 97] on div "Run" at bounding box center [842, 90] width 41 height 16
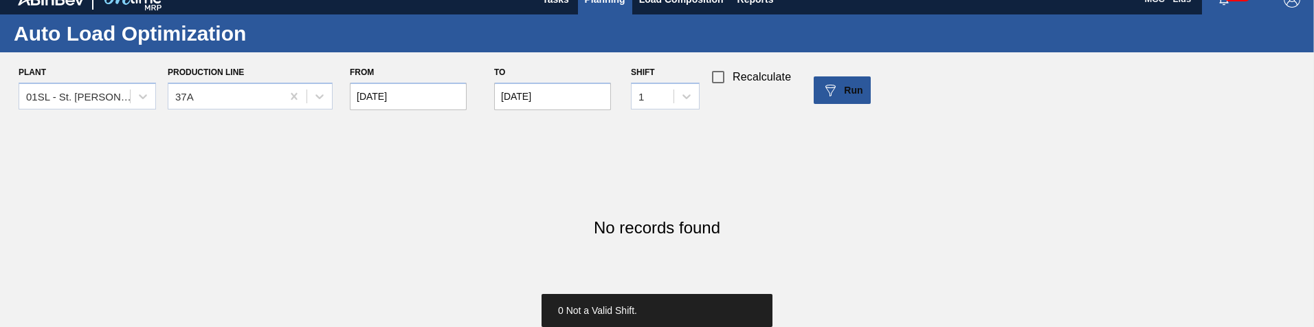
click at [393, 91] on input "12/05/2025" at bounding box center [408, 95] width 117 height 27
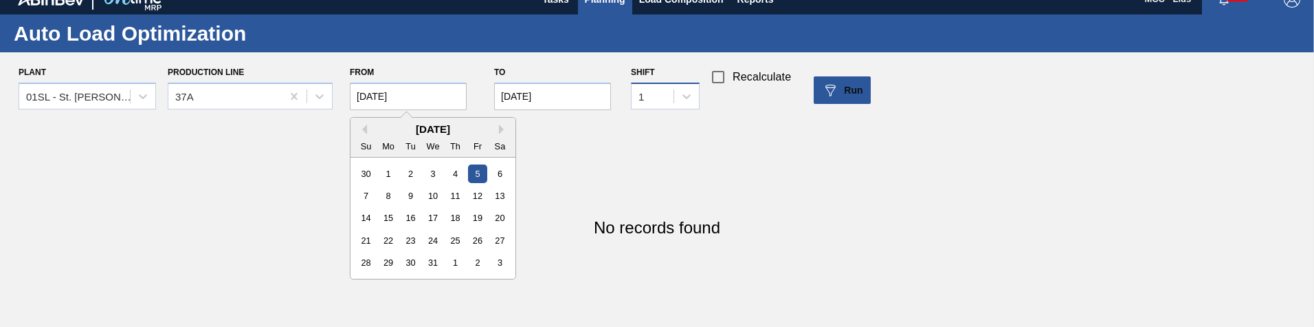
click at [644, 91] on div "1" at bounding box center [641, 96] width 5 height 12
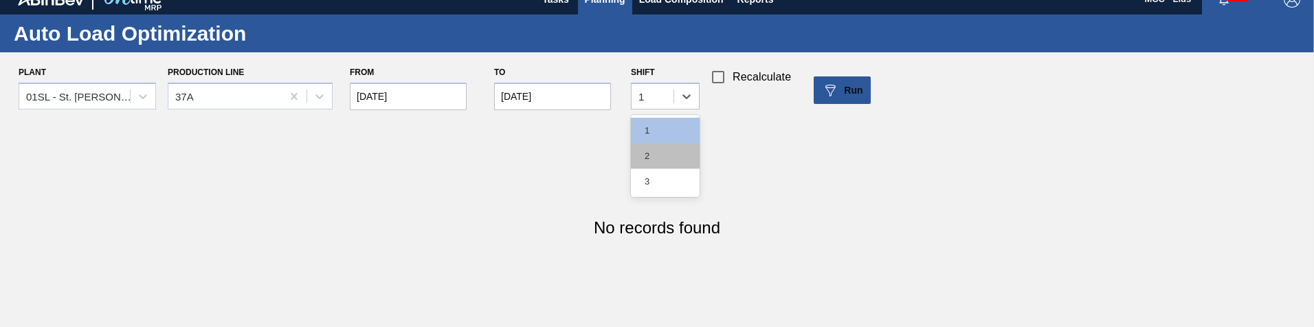
click at [665, 147] on div "2" at bounding box center [665, 155] width 69 height 25
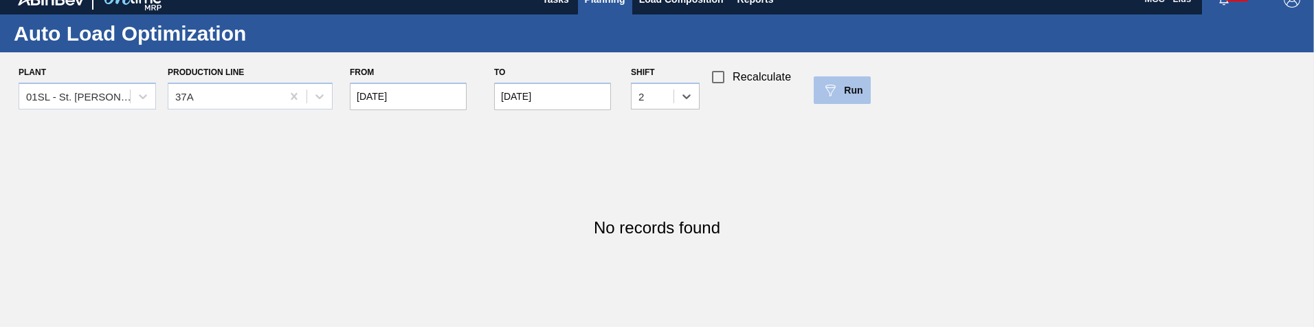
click at [853, 85] on span "Run" at bounding box center [853, 90] width 19 height 11
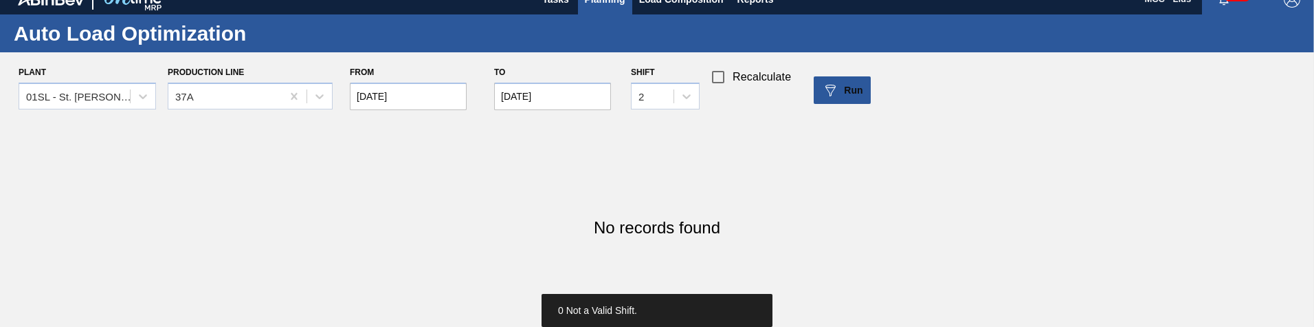
drag, startPoint x: 549, startPoint y: 310, endPoint x: 586, endPoint y: 311, distance: 36.5
click at [585, 311] on div "0 Not a Valid Shift." at bounding box center [657, 310] width 231 height 33
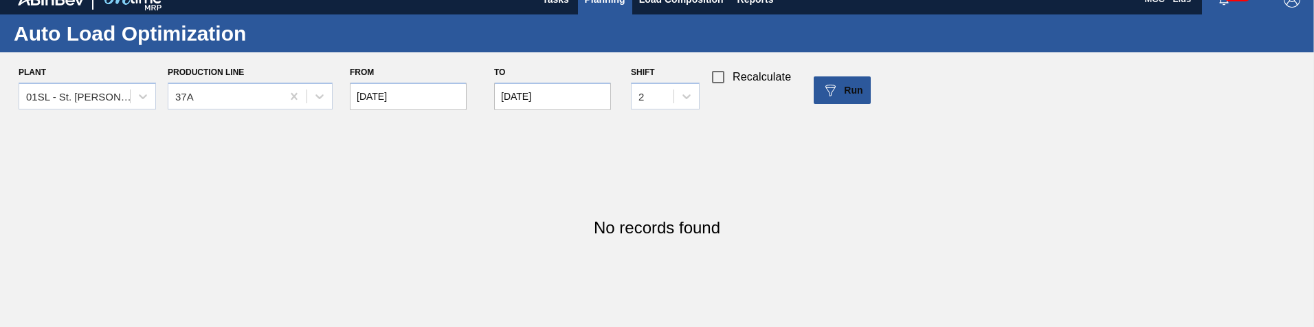
click at [573, 100] on input "01/03/2026" at bounding box center [552, 95] width 117 height 27
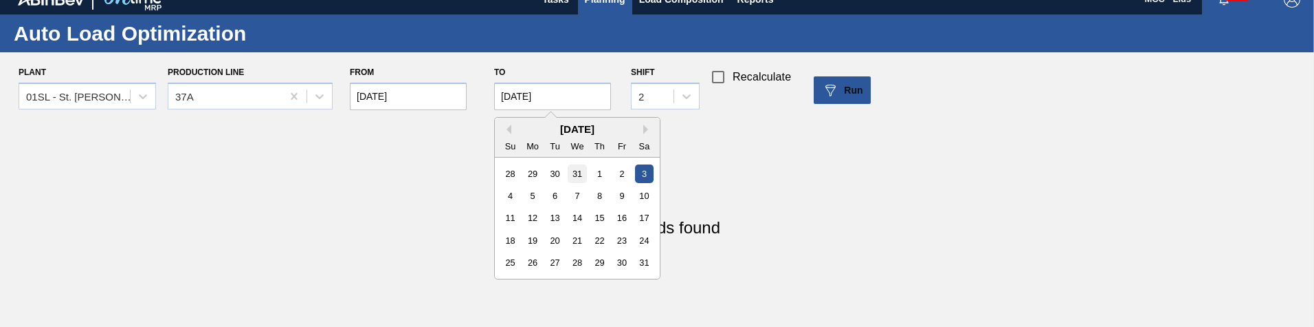
click at [576, 178] on div "31" at bounding box center [577, 173] width 19 height 19
type input "12/31/2025"
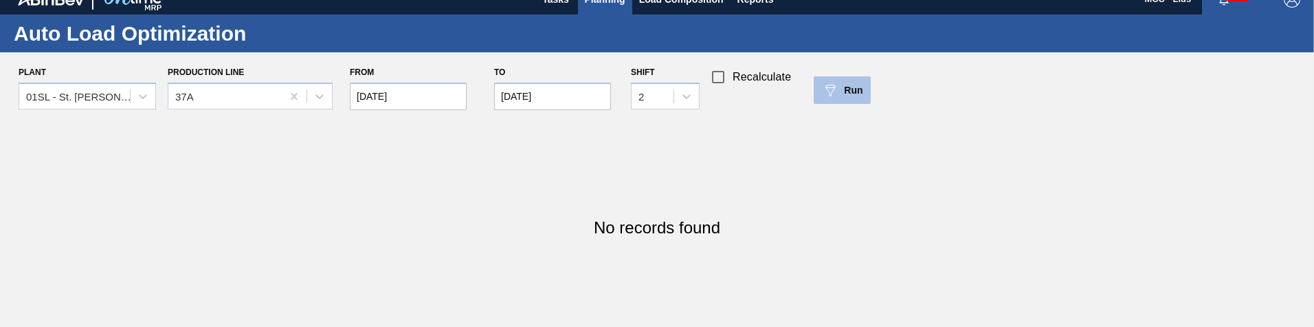
click at [861, 87] on span "Run" at bounding box center [853, 90] width 19 height 11
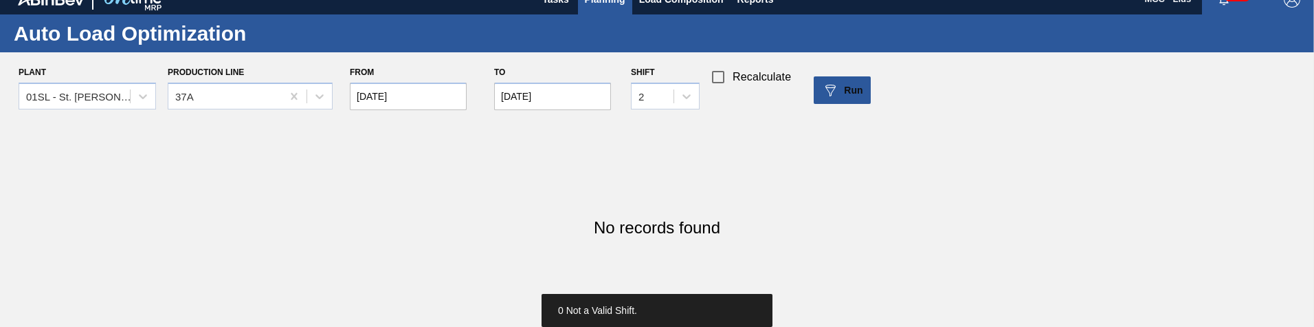
click at [419, 92] on input "12/05/2025" at bounding box center [408, 95] width 117 height 27
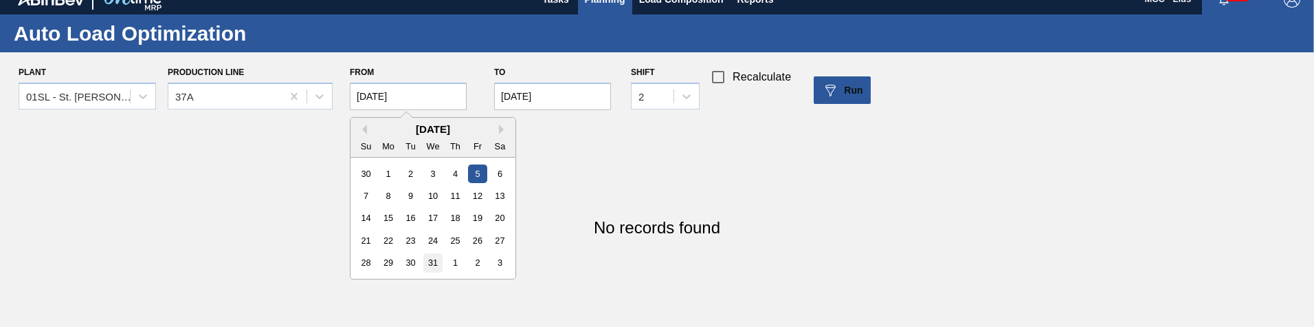
click at [427, 263] on div "31" at bounding box center [432, 262] width 19 height 19
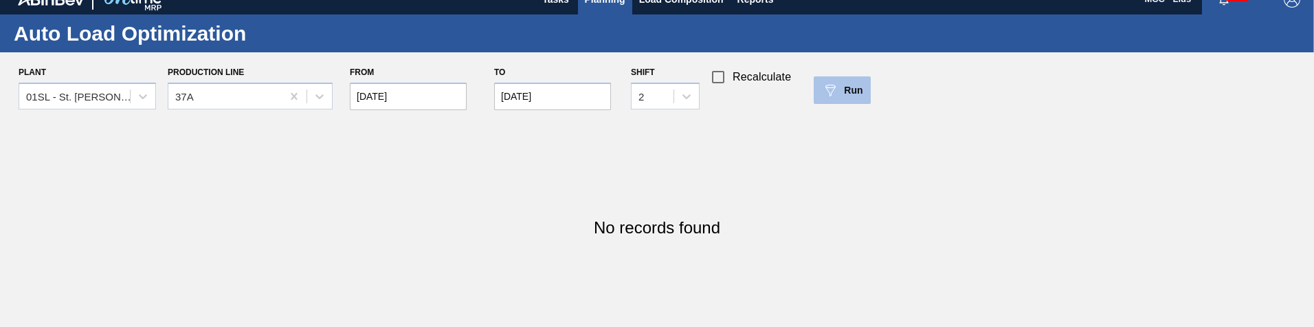
click at [829, 99] on button "Run" at bounding box center [842, 89] width 57 height 27
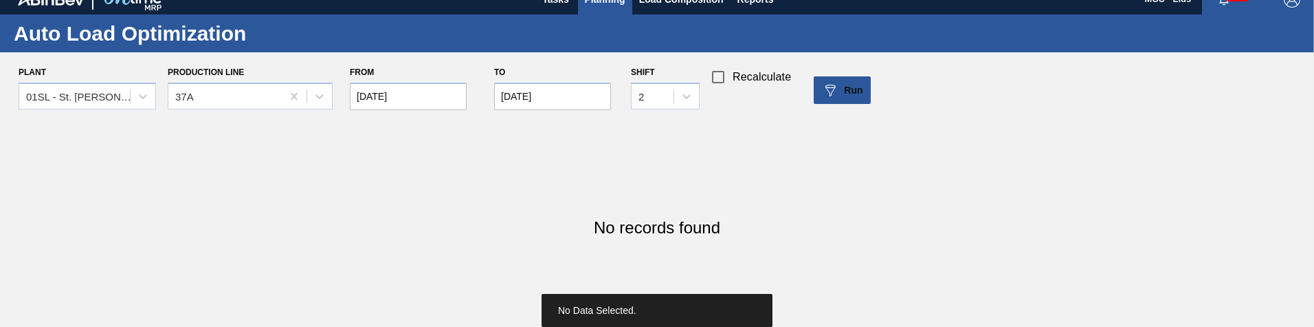
click at [423, 107] on input "12/31/2025" at bounding box center [408, 95] width 117 height 27
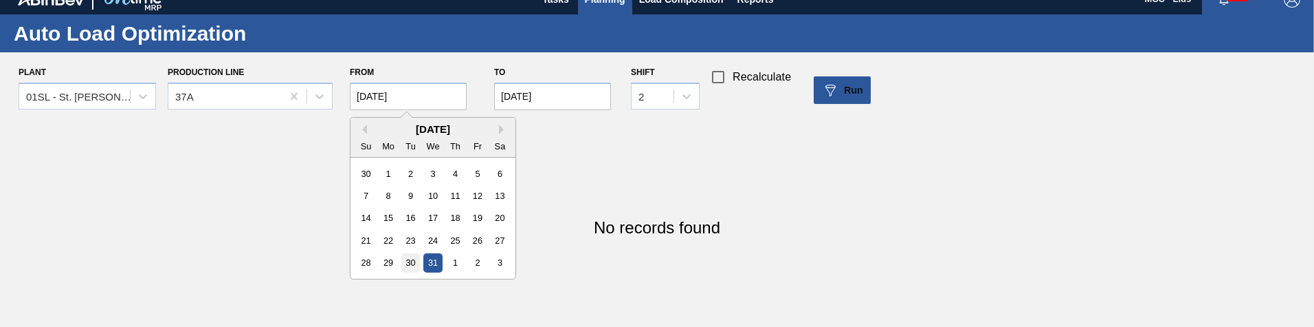
click at [416, 257] on div "30" at bounding box center [410, 262] width 19 height 19
type input "12/30/2025"
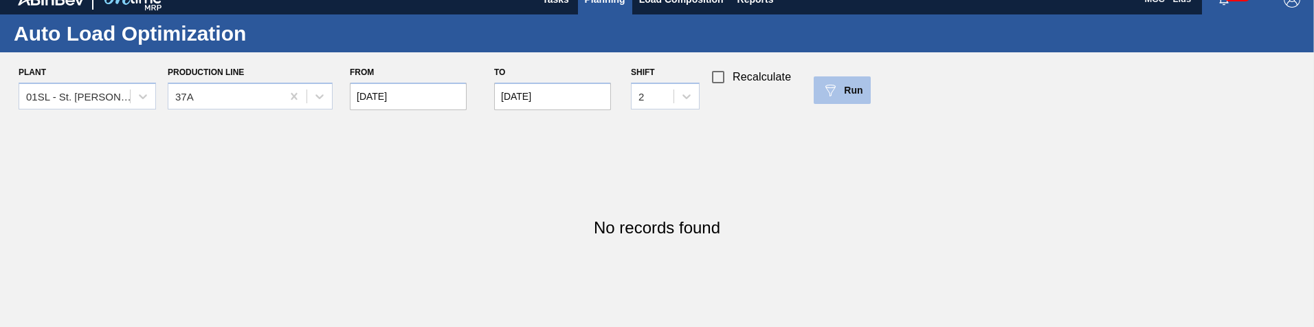
click at [832, 98] on img at bounding box center [830, 90] width 16 height 16
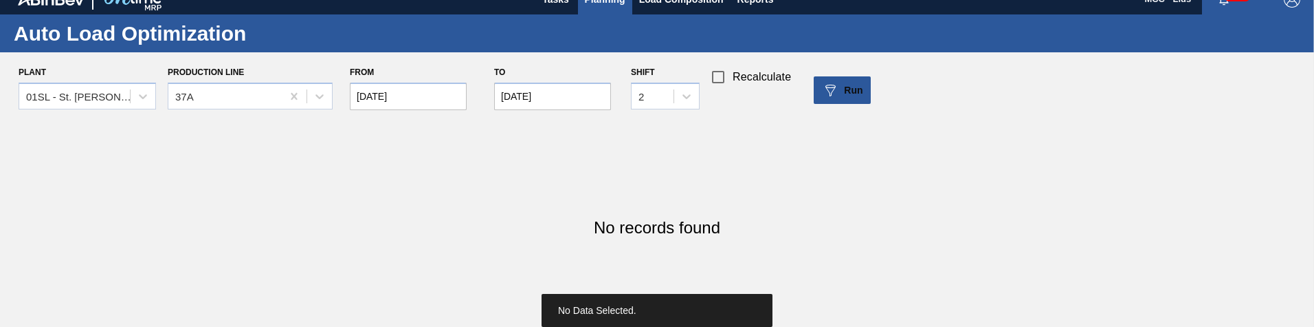
click at [566, 93] on input "12/31/2025" at bounding box center [552, 95] width 117 height 27
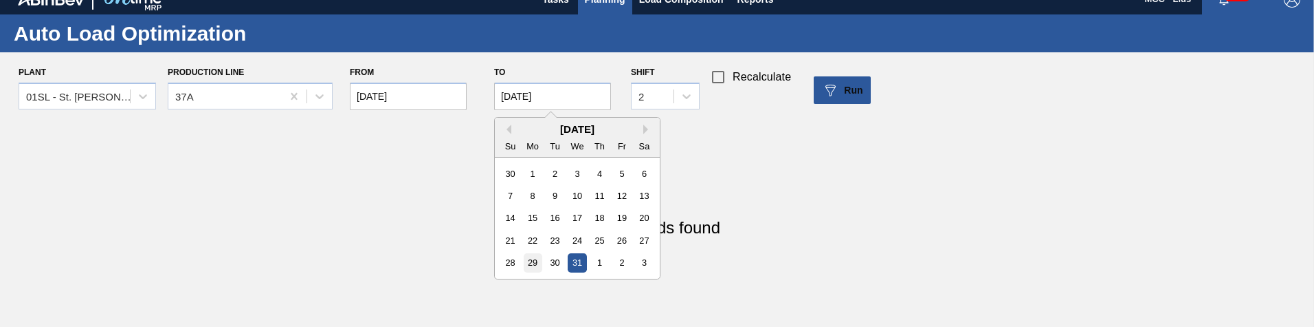
click at [531, 262] on div "29" at bounding box center [533, 262] width 19 height 19
type input "12/29/2025"
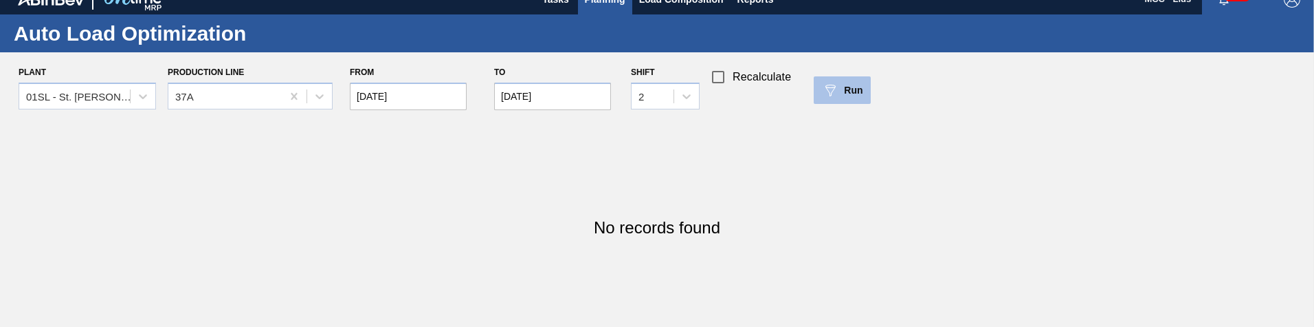
click at [846, 101] on button "Run" at bounding box center [842, 89] width 57 height 27
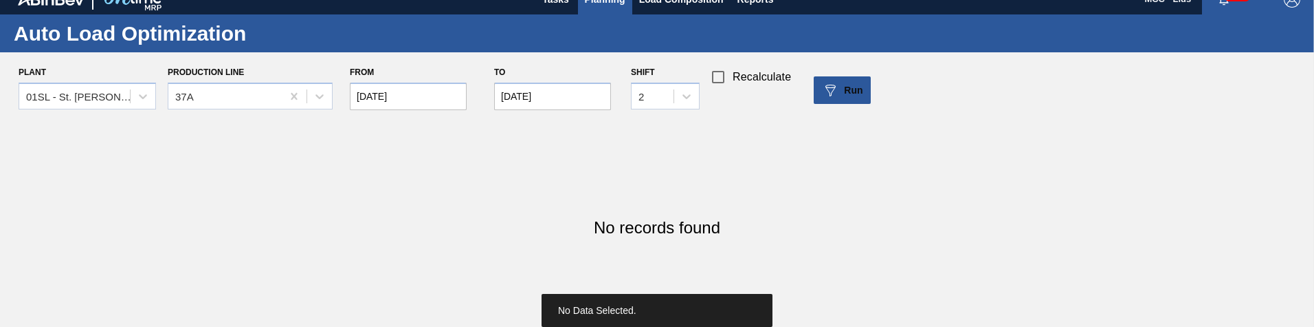
click at [380, 98] on input "12/30/2025" at bounding box center [408, 95] width 117 height 27
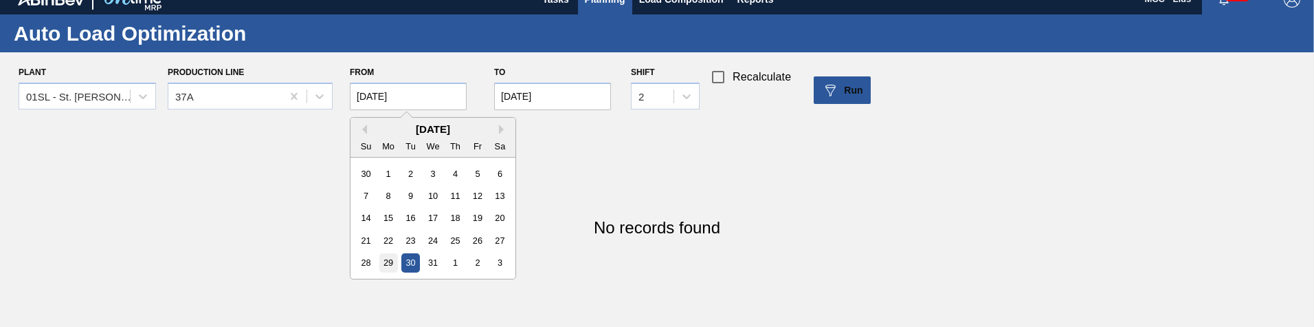
click at [388, 254] on div "29" at bounding box center [388, 262] width 19 height 19
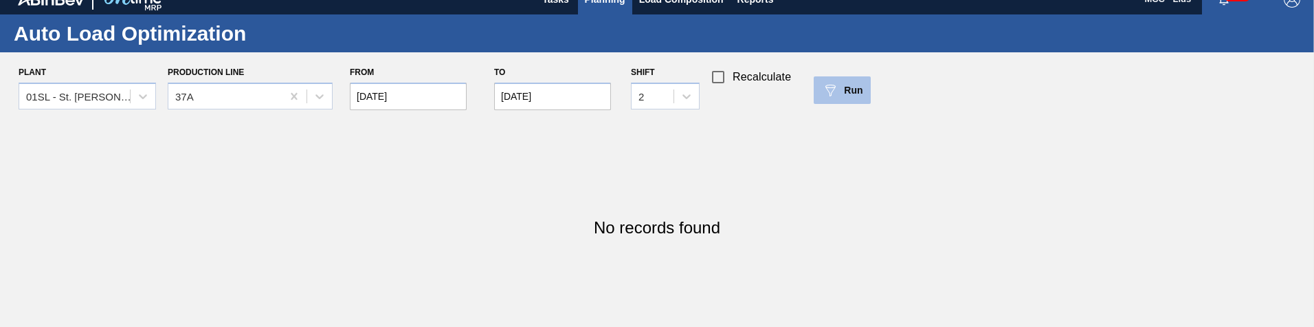
click at [844, 83] on div "Run" at bounding box center [842, 90] width 41 height 16
click at [854, 92] on span "Run" at bounding box center [853, 90] width 19 height 11
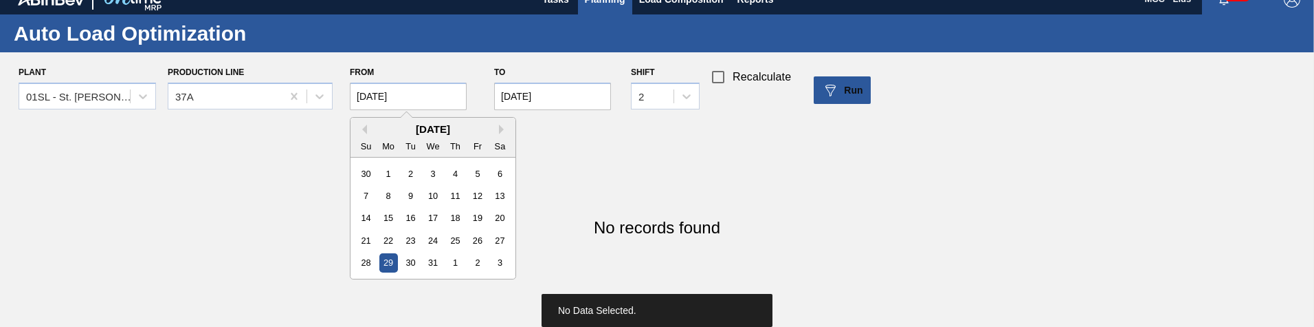
click at [424, 95] on input "12/29/2025" at bounding box center [408, 95] width 117 height 27
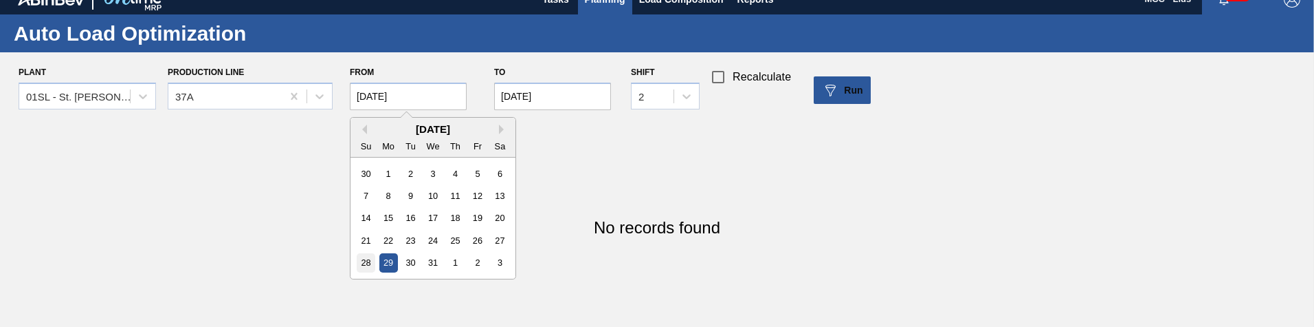
click at [371, 255] on div "28" at bounding box center [366, 262] width 19 height 19
type input "12/28/2025"
click at [523, 102] on input "12/29/2025" at bounding box center [552, 95] width 117 height 27
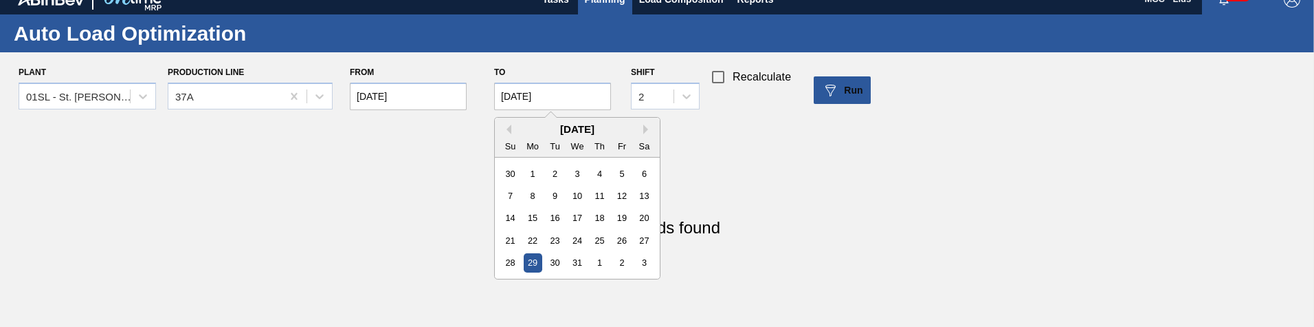
click at [505, 255] on div "28" at bounding box center [510, 262] width 19 height 19
type input "12/28/2025"
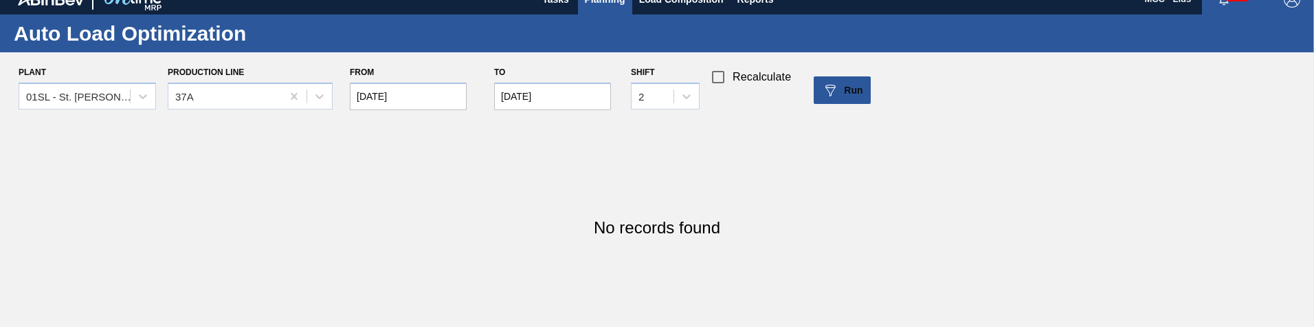
click at [876, 88] on div "Plant 01SL - St. Louis Brewery Production Line 37A From 12/28/2025 to 12/28/202…" at bounding box center [662, 90] width 1325 height 55
drag, startPoint x: 868, startPoint y: 89, endPoint x: 857, endPoint y: 93, distance: 10.9
click at [867, 89] on button "Run" at bounding box center [842, 89] width 57 height 27
click at [857, 93] on span "Run" at bounding box center [853, 90] width 19 height 11
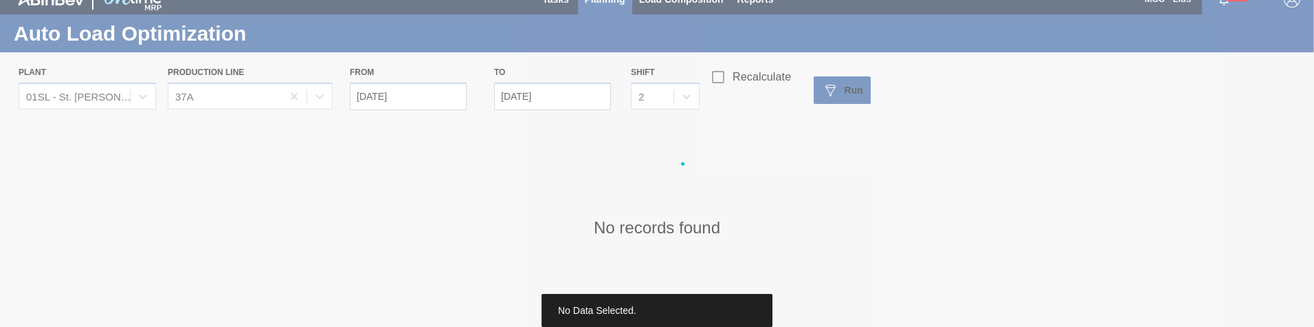
click at [448, 94] on div at bounding box center [657, 163] width 1314 height 327
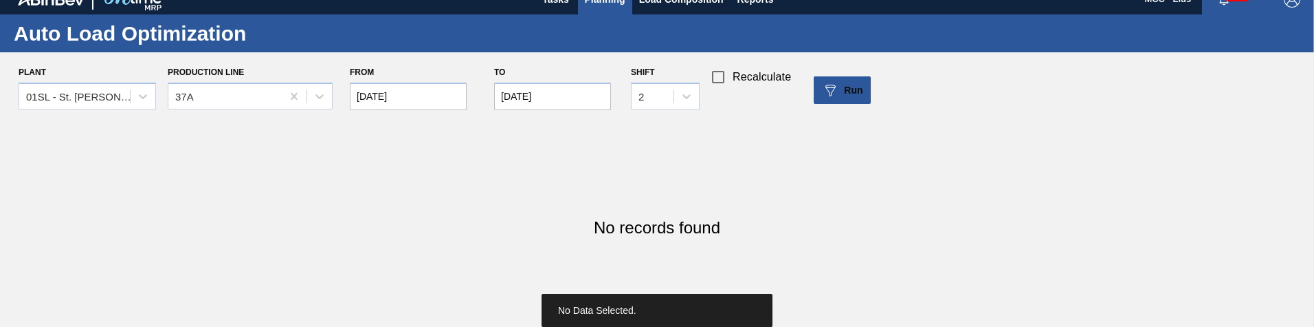
click at [448, 94] on input "12/28/2025" at bounding box center [408, 95] width 117 height 27
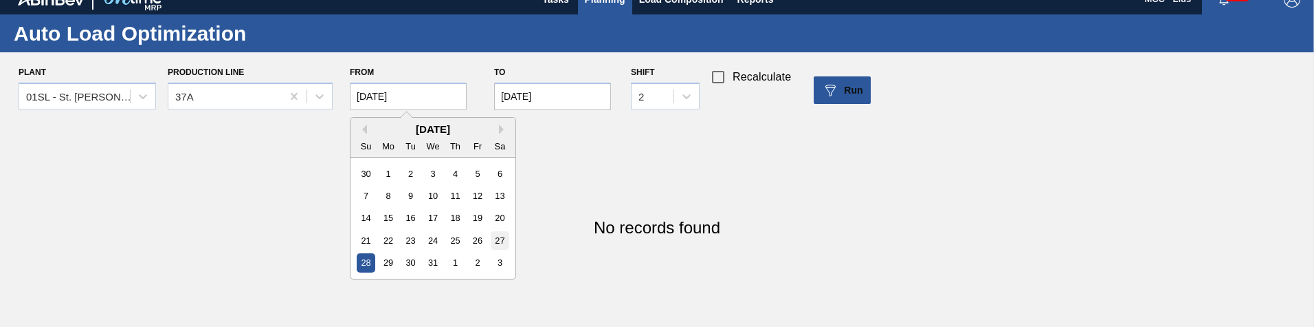
click at [491, 237] on div "27" at bounding box center [500, 240] width 19 height 19
type input "12/27/2025"
click at [551, 102] on input "12/28/2025" at bounding box center [552, 95] width 117 height 27
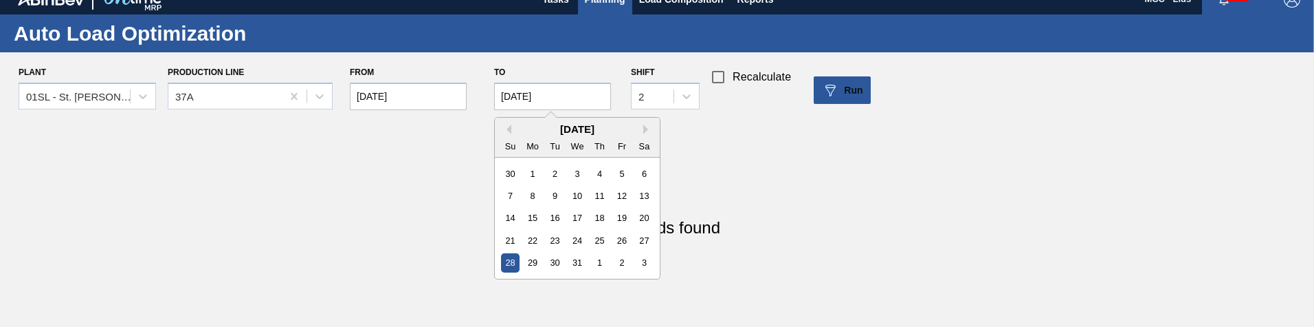
click at [646, 239] on div "27" at bounding box center [644, 240] width 19 height 19
type input "12/27/2025"
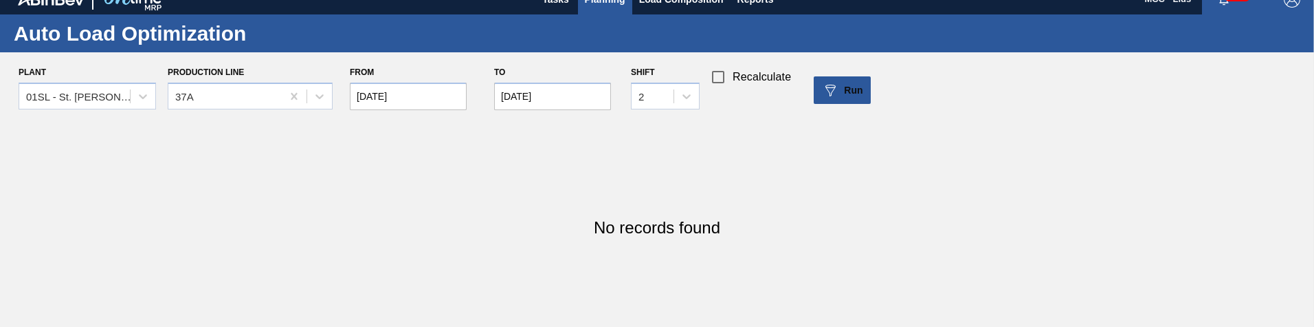
click at [848, 74] on div "Plant 01SL - St. Louis Brewery Production Line 37A From 12/27/2025 to 12/27/202…" at bounding box center [662, 90] width 1325 height 55
click at [852, 90] on span "Run" at bounding box center [853, 90] width 19 height 11
click at [415, 96] on input "12/27/2025" at bounding box center [408, 95] width 117 height 27
click at [476, 236] on div "26" at bounding box center [477, 240] width 19 height 19
click at [850, 95] on span "Run" at bounding box center [853, 90] width 19 height 11
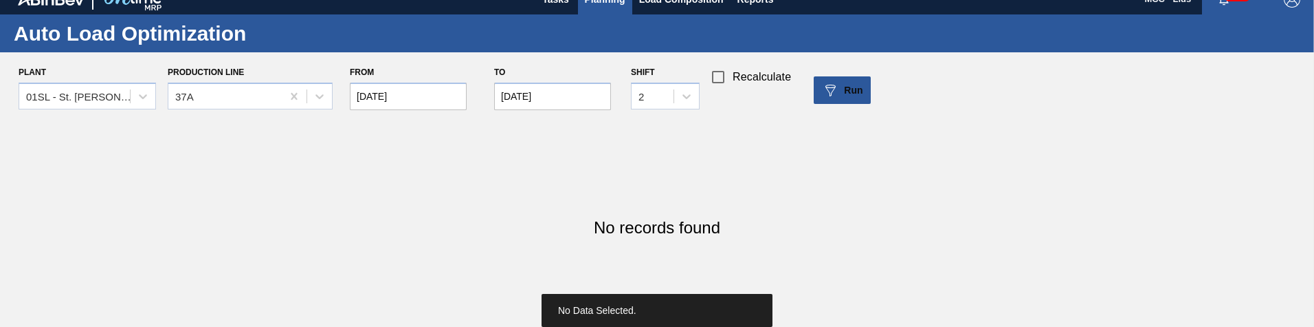
click at [429, 96] on input "12/26/2025" at bounding box center [408, 95] width 117 height 27
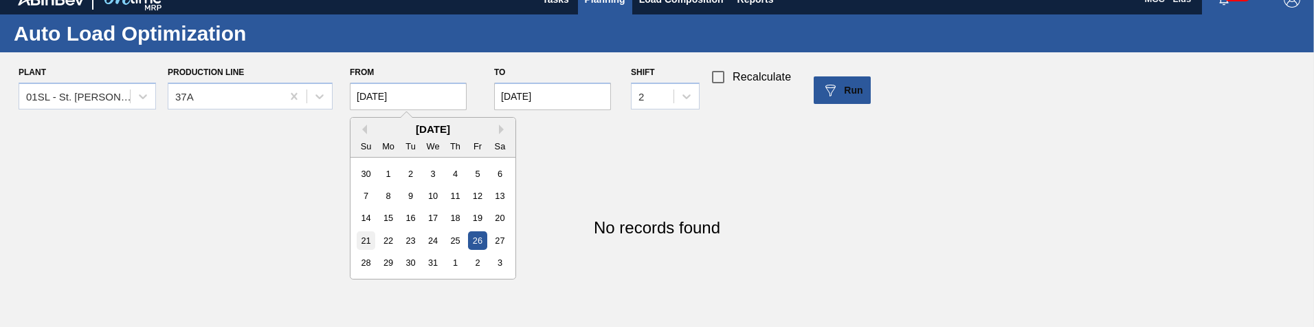
click at [370, 238] on div "21" at bounding box center [366, 240] width 19 height 19
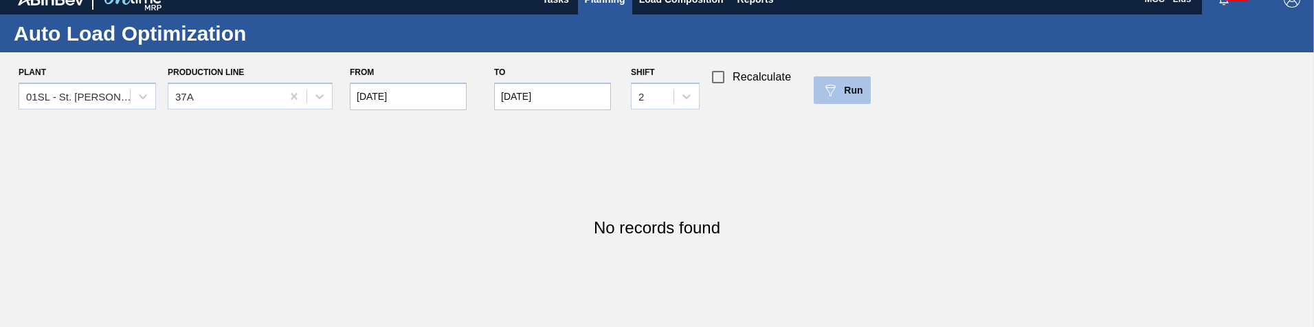
click at [839, 103] on button "Run" at bounding box center [842, 89] width 57 height 27
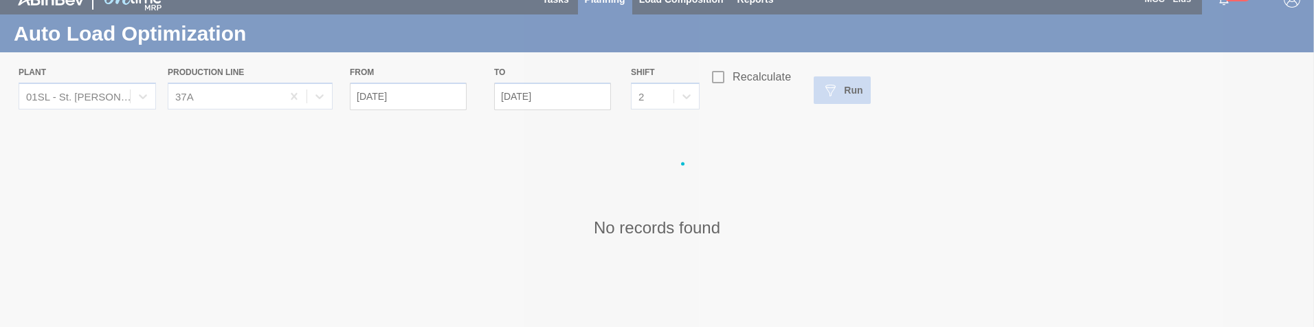
click at [863, 87] on div at bounding box center [657, 163] width 1314 height 327
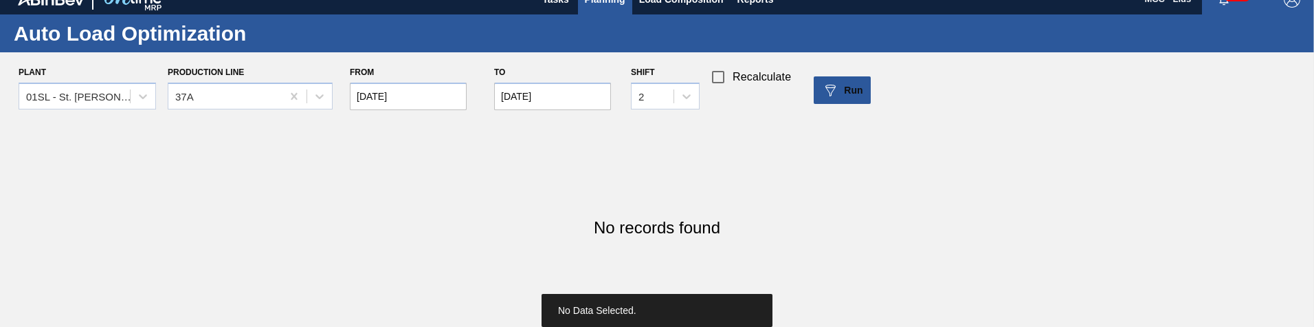
click at [412, 94] on input "12/21/2025" at bounding box center [408, 95] width 117 height 27
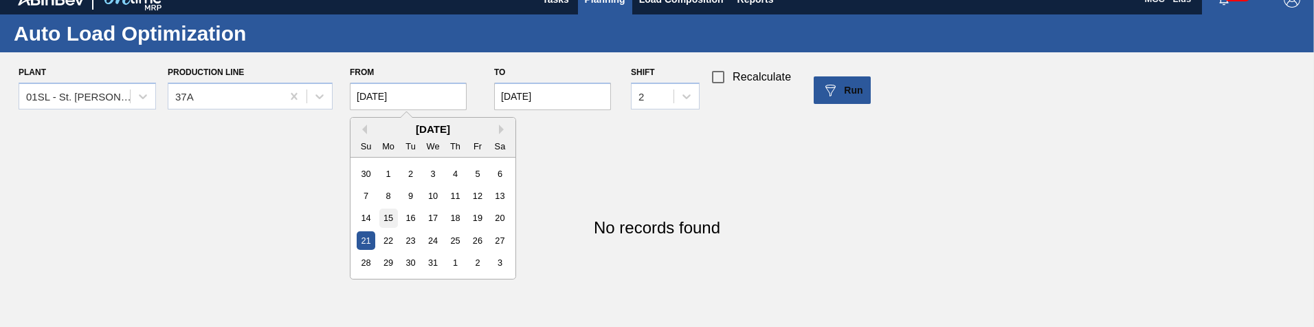
click at [384, 216] on div "15" at bounding box center [388, 217] width 19 height 19
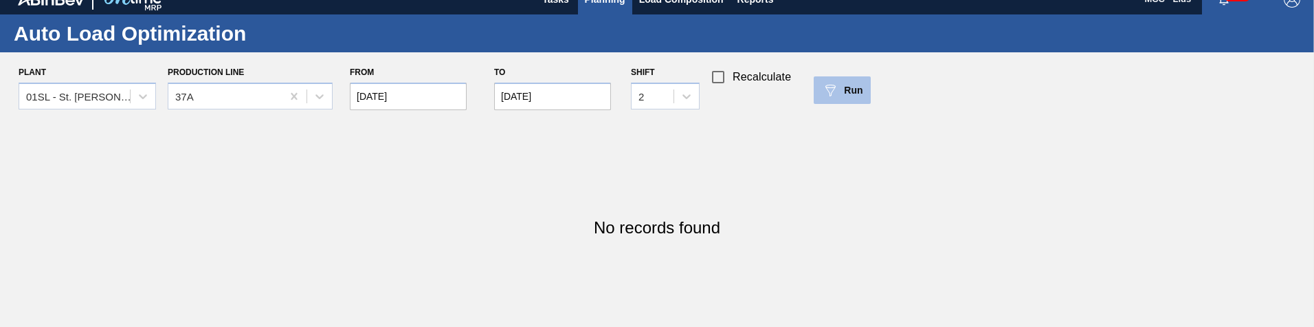
click at [855, 82] on div "Run" at bounding box center [842, 90] width 41 height 16
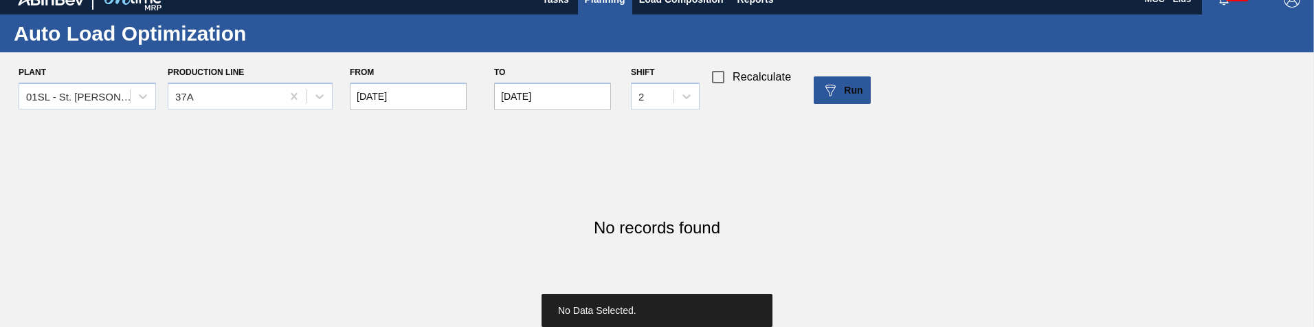
click at [379, 97] on input "12/15/2025" at bounding box center [408, 95] width 117 height 27
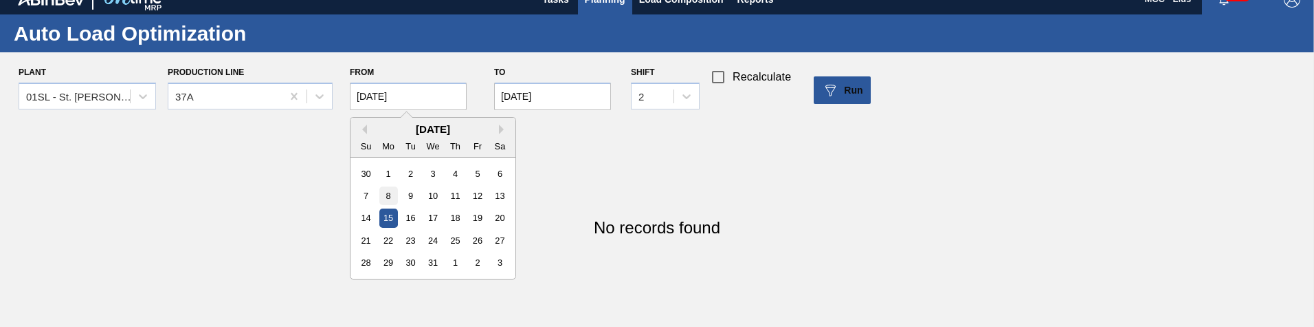
click at [395, 192] on div "8" at bounding box center [388, 195] width 19 height 19
type input "12/08/2025"
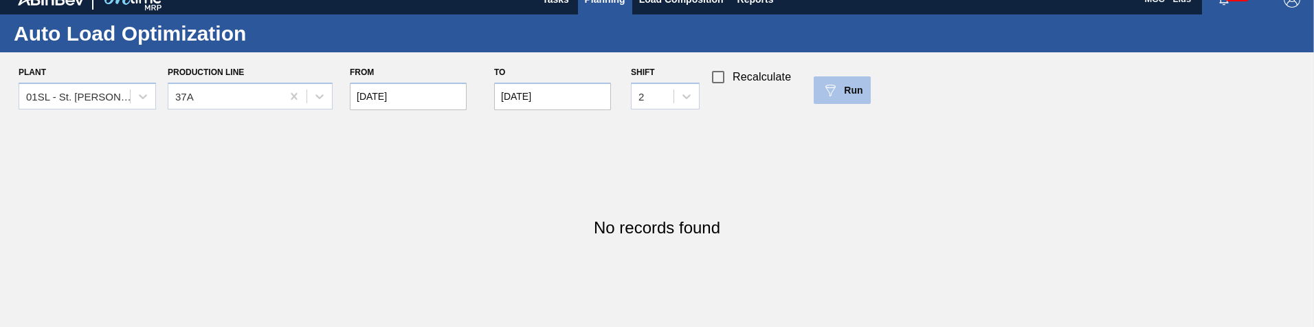
click at [820, 87] on button "Run" at bounding box center [842, 89] width 57 height 27
click at [850, 96] on div "Run" at bounding box center [842, 90] width 41 height 16
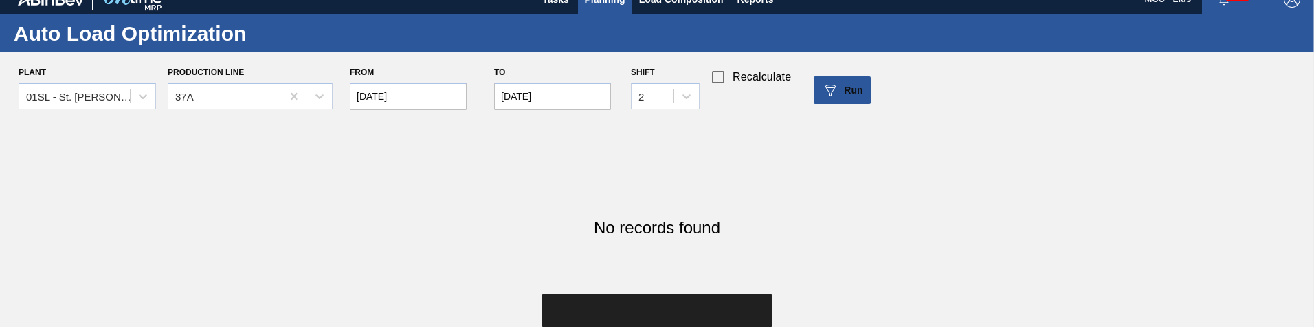
click at [524, 89] on input "12/27/2025" at bounding box center [552, 95] width 117 height 27
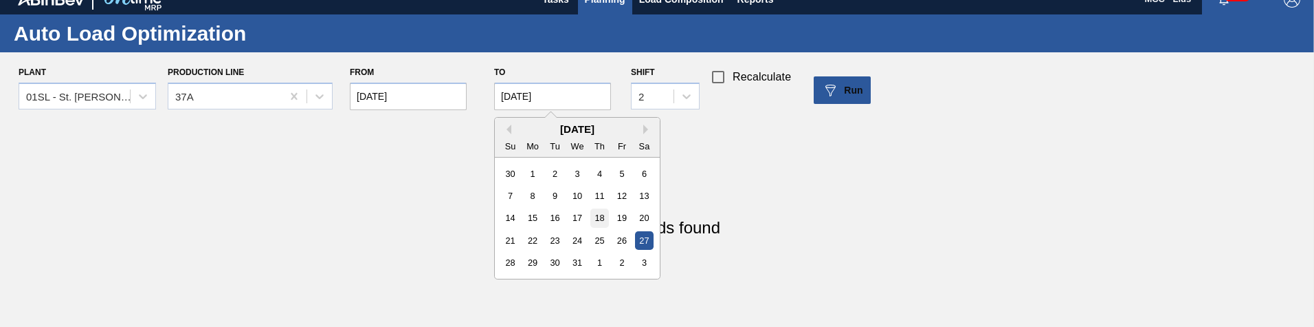
click at [605, 216] on div "18" at bounding box center [600, 217] width 19 height 19
type input "12/18/2025"
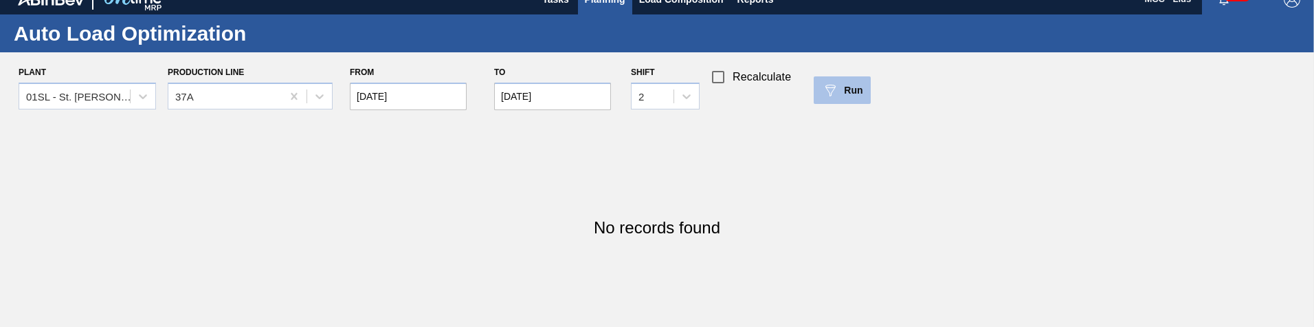
click at [850, 84] on div "Run" at bounding box center [842, 90] width 41 height 16
click at [669, 111] on div "Shift 2" at bounding box center [665, 90] width 69 height 55
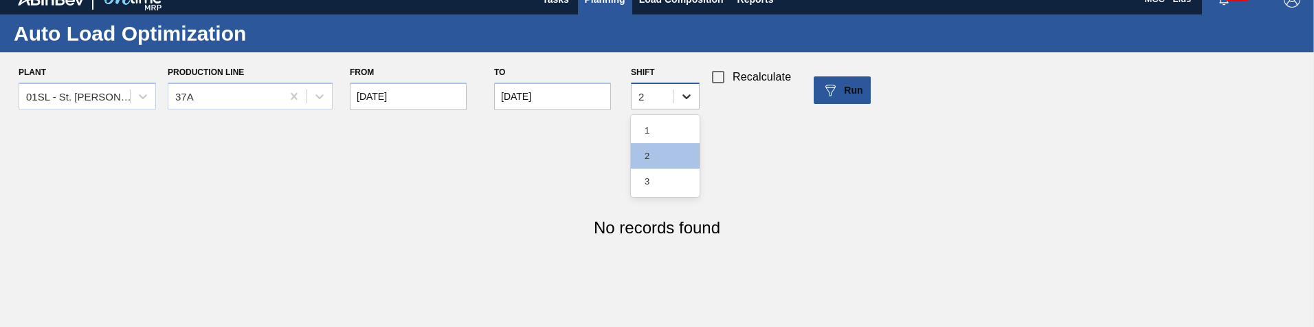
click at [683, 97] on icon at bounding box center [687, 96] width 14 height 14
click at [672, 130] on div "1" at bounding box center [665, 130] width 69 height 25
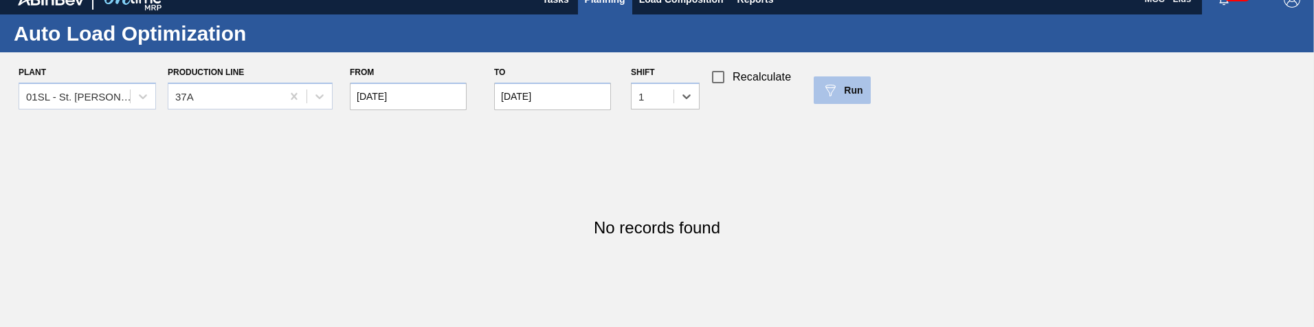
click at [826, 98] on button "Run" at bounding box center [842, 89] width 57 height 27
click at [773, 71] on span "Recalculate" at bounding box center [762, 77] width 58 height 16
click at [733, 71] on input "Recalculate" at bounding box center [718, 77] width 29 height 29
click at [840, 84] on div "Run" at bounding box center [842, 90] width 41 height 16
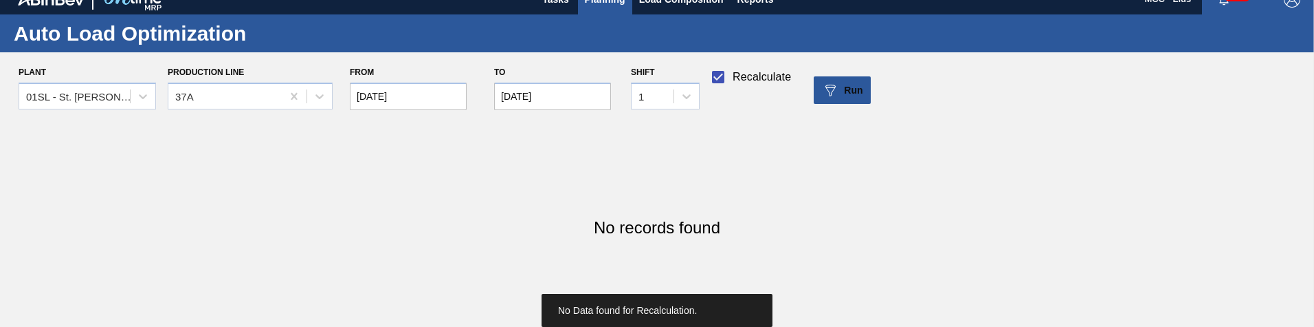
click at [718, 76] on input "Recalculate" at bounding box center [718, 77] width 29 height 29
checkbox input "false"
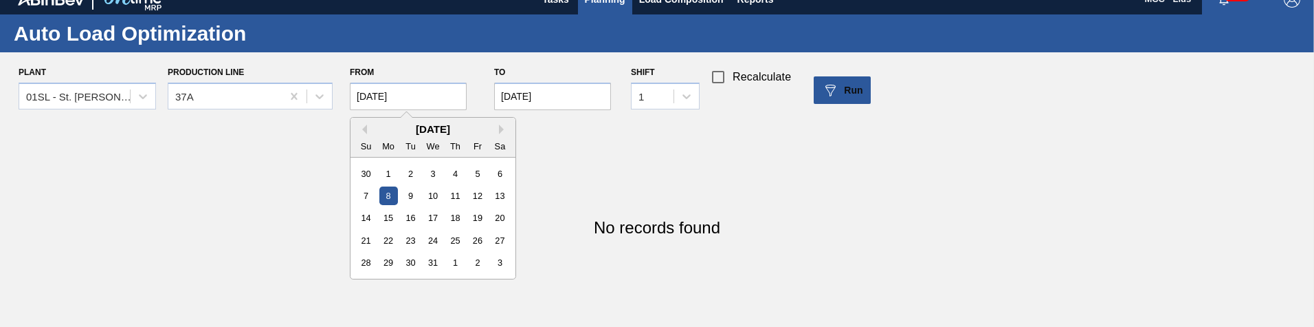
click at [432, 98] on input "12/08/2025" at bounding box center [408, 95] width 117 height 27
click at [391, 174] on div "1" at bounding box center [388, 173] width 19 height 19
type input "12/01/2025"
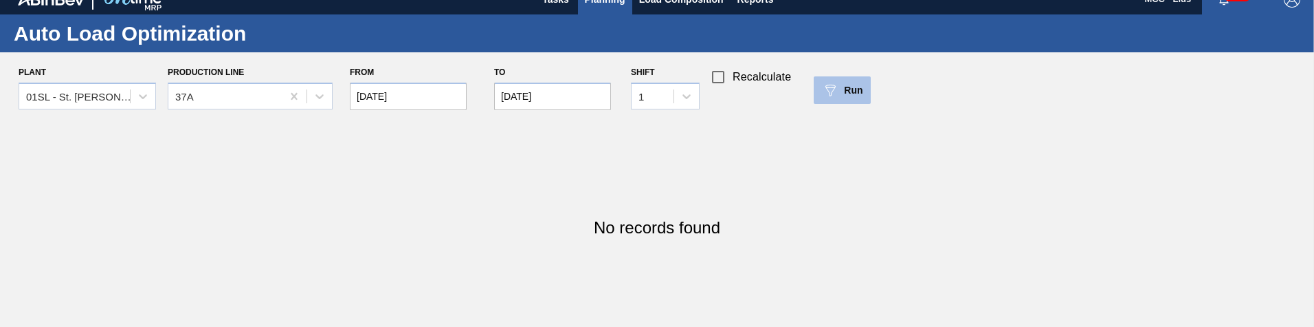
click at [850, 87] on span "Run" at bounding box center [853, 90] width 19 height 11
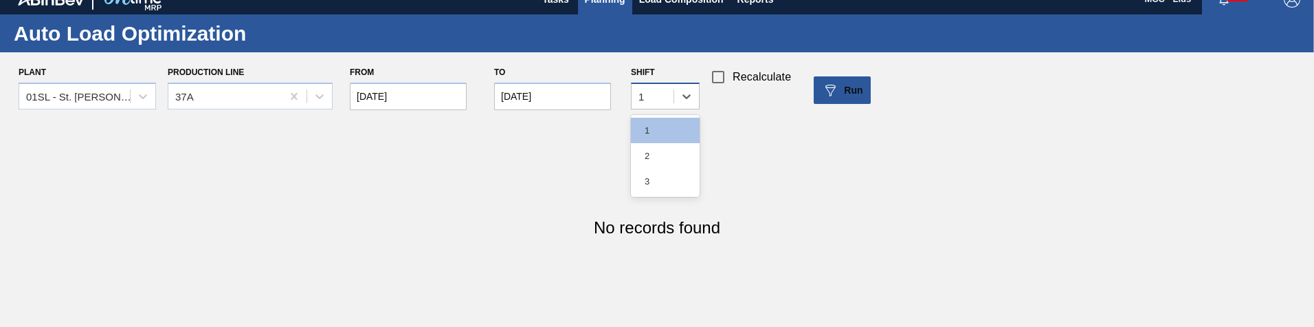
click at [670, 95] on div "1" at bounding box center [653, 96] width 42 height 20
click at [668, 151] on div "2" at bounding box center [665, 155] width 69 height 25
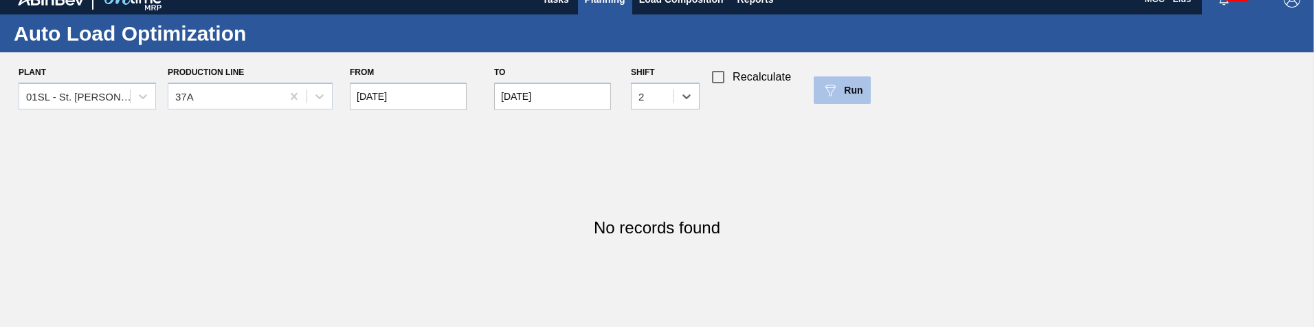
click at [832, 93] on img at bounding box center [830, 90] width 16 height 16
click at [213, 103] on div "37A" at bounding box center [224, 96] width 113 height 20
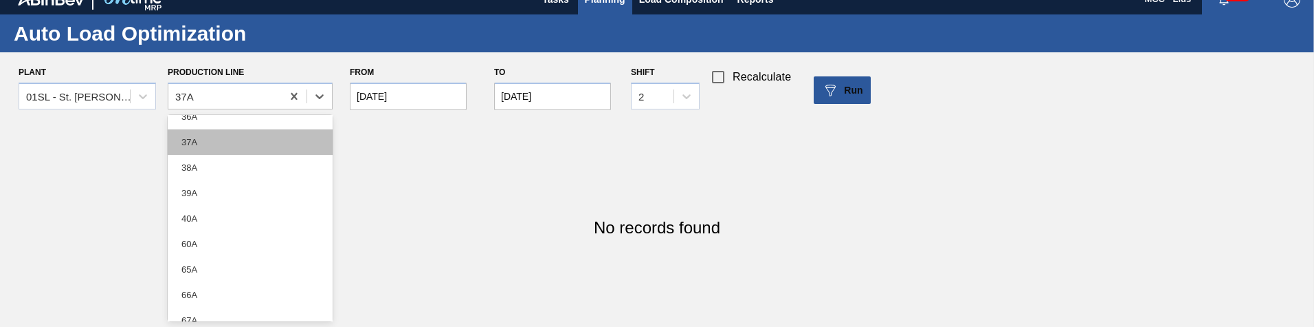
scroll to position [43, 0]
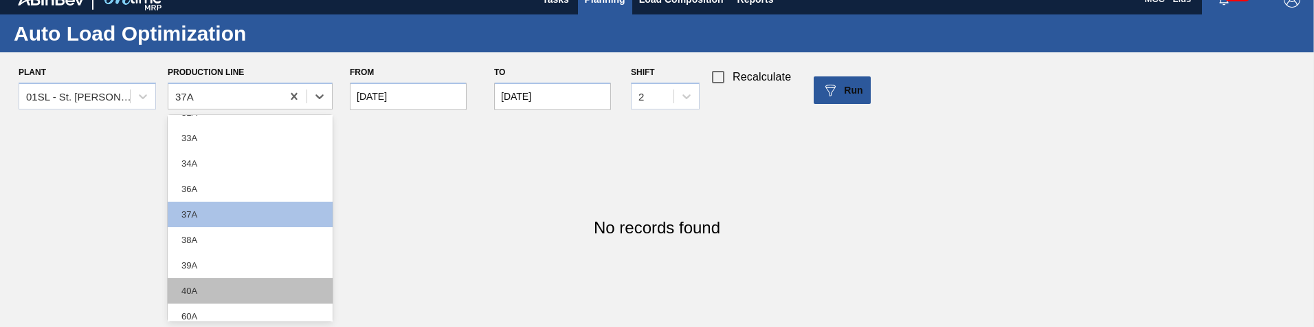
click at [229, 289] on div "40A" at bounding box center [250, 290] width 165 height 25
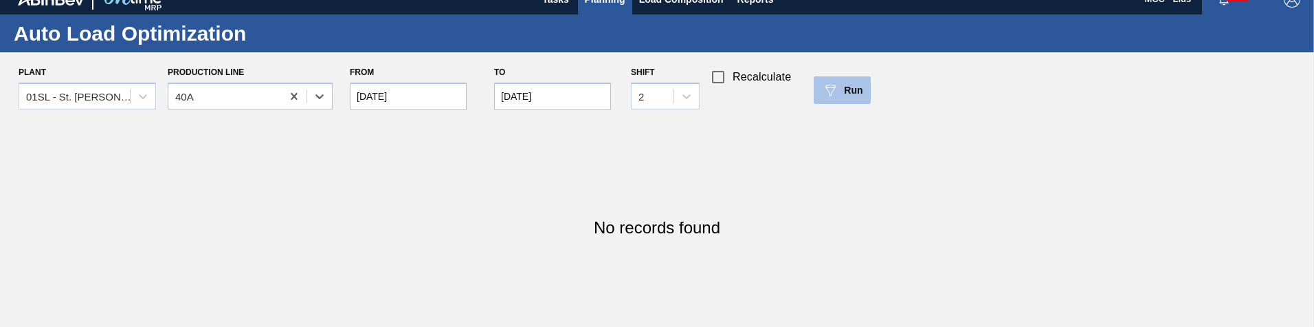
click at [830, 88] on img at bounding box center [830, 90] width 16 height 16
click at [402, 99] on input "12/01/2025" at bounding box center [408, 95] width 117 height 27
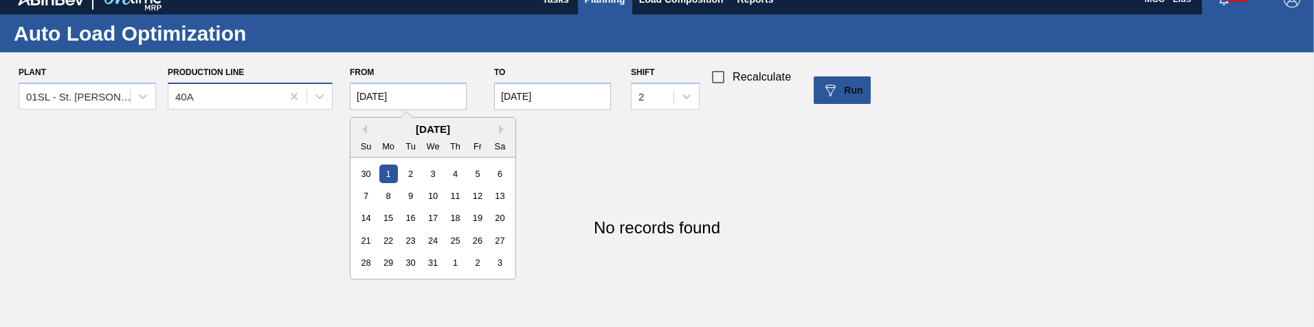
click at [237, 108] on div "40A" at bounding box center [250, 95] width 165 height 27
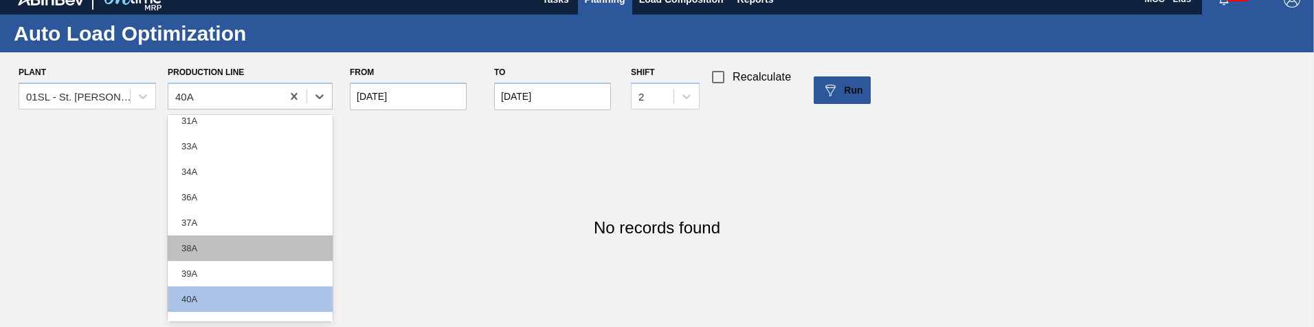
scroll to position [69, 0]
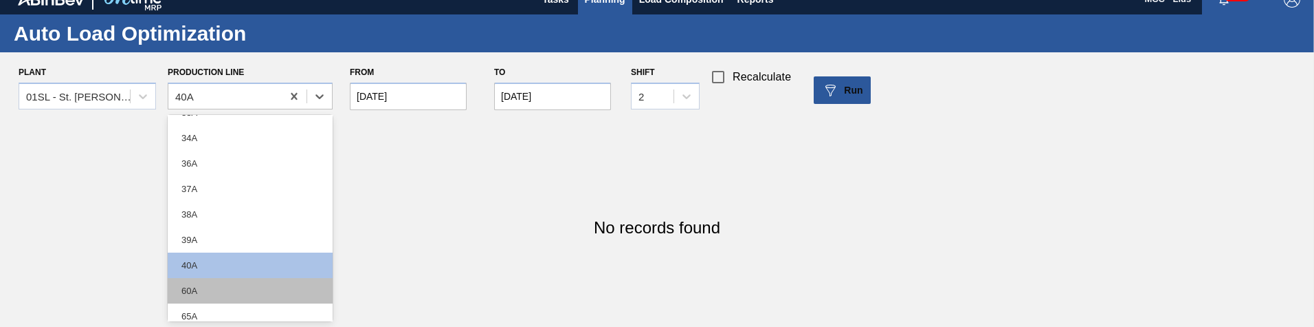
click at [242, 286] on div "60A" at bounding box center [250, 290] width 165 height 25
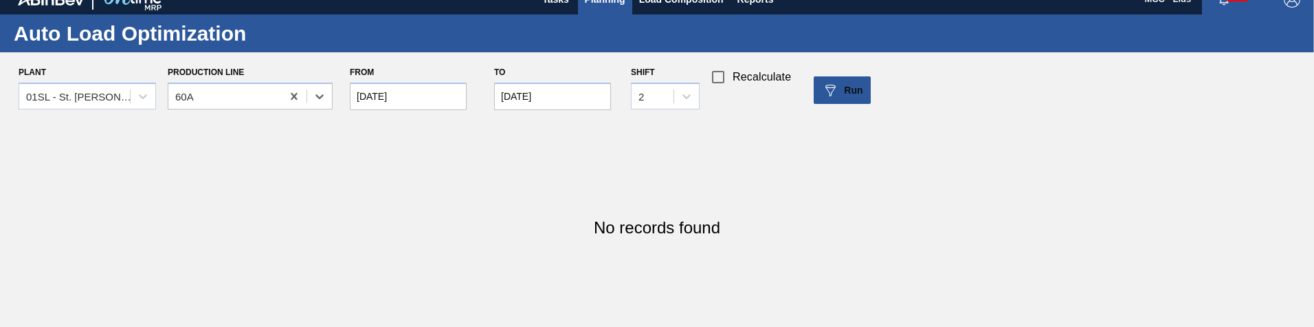
click at [811, 98] on div "Plant 01SL - St. Louis Brewery Production Line option 60A, selected. Select is …" at bounding box center [662, 90] width 1325 height 55
click at [838, 98] on img at bounding box center [830, 90] width 16 height 16
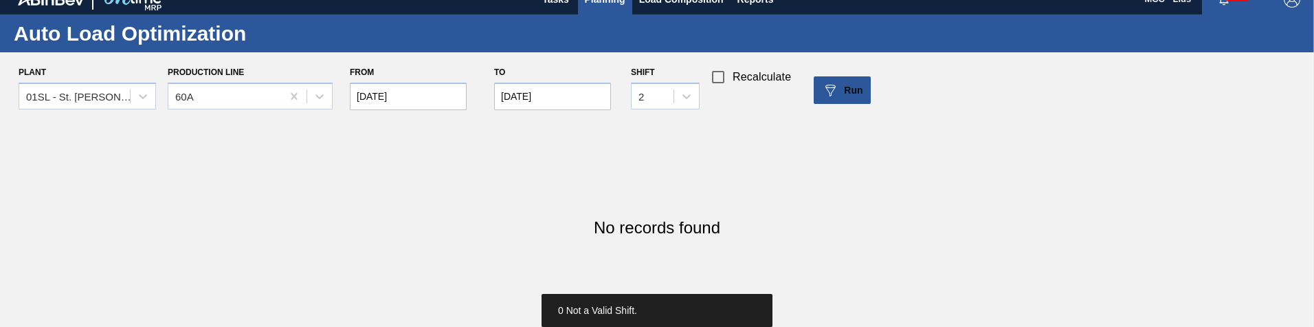
click at [626, 100] on div "Plant 01SL - St. Louis Brewery Production Line 60A From 12/01/2025 to 12/18/202…" at bounding box center [662, 90] width 1325 height 55
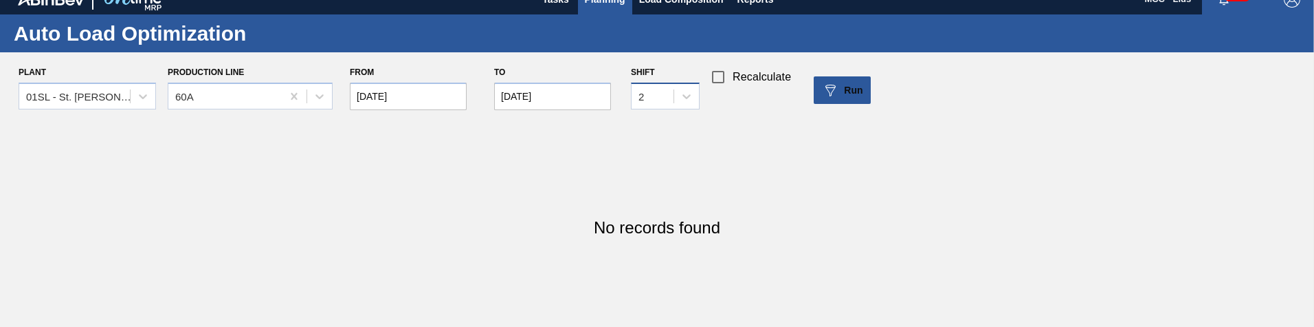
click at [662, 104] on div "2" at bounding box center [653, 96] width 42 height 20
click at [668, 139] on div "1" at bounding box center [665, 130] width 69 height 25
click at [880, 87] on div "Plant 01SL - St. Louis Brewery Production Line 60A From 12/01/2025 to 12/18/202…" at bounding box center [662, 90] width 1325 height 55
click at [856, 89] on span "Run" at bounding box center [853, 90] width 19 height 11
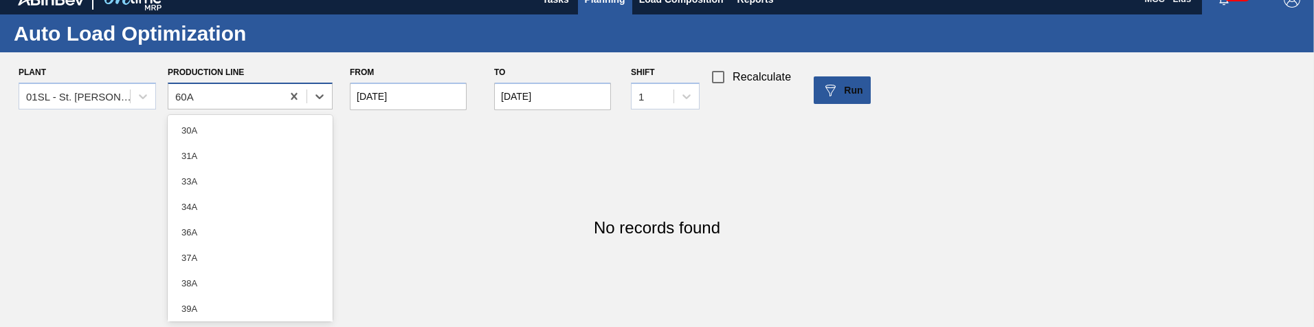
click at [248, 94] on div "60A" at bounding box center [224, 96] width 113 height 20
click at [298, 92] on icon at bounding box center [294, 96] width 14 height 14
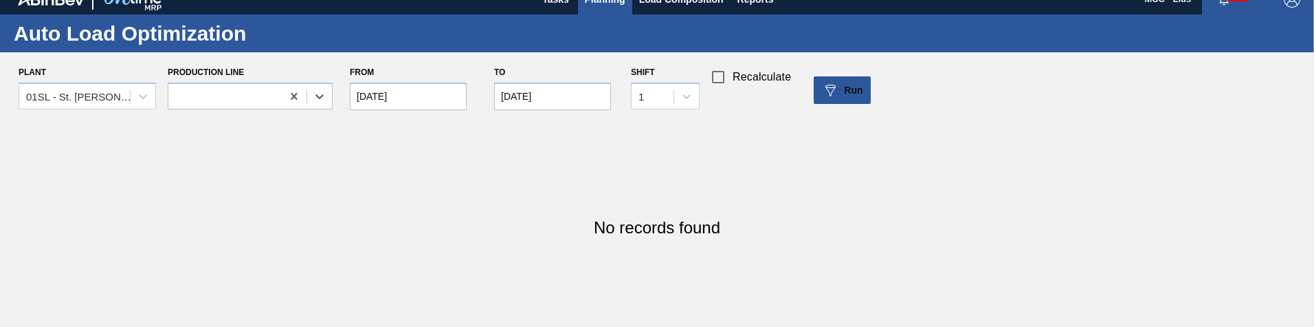
click at [796, 156] on div "No records found" at bounding box center [657, 228] width 1314 height 220
click at [826, 95] on img at bounding box center [830, 90] width 16 height 16
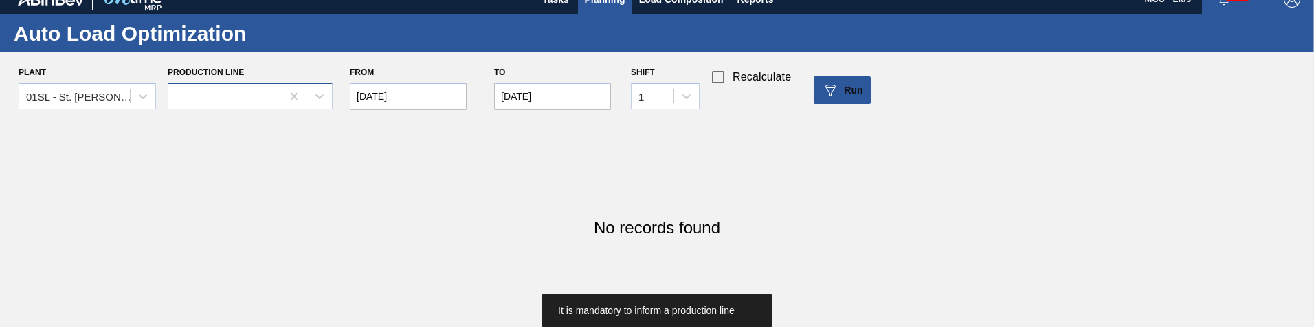
click at [179, 94] on div at bounding box center [224, 96] width 113 height 20
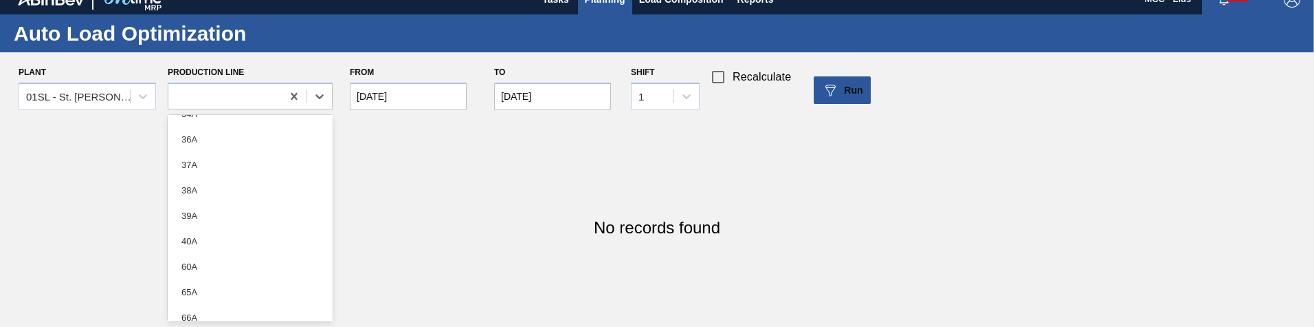
scroll to position [181, 0]
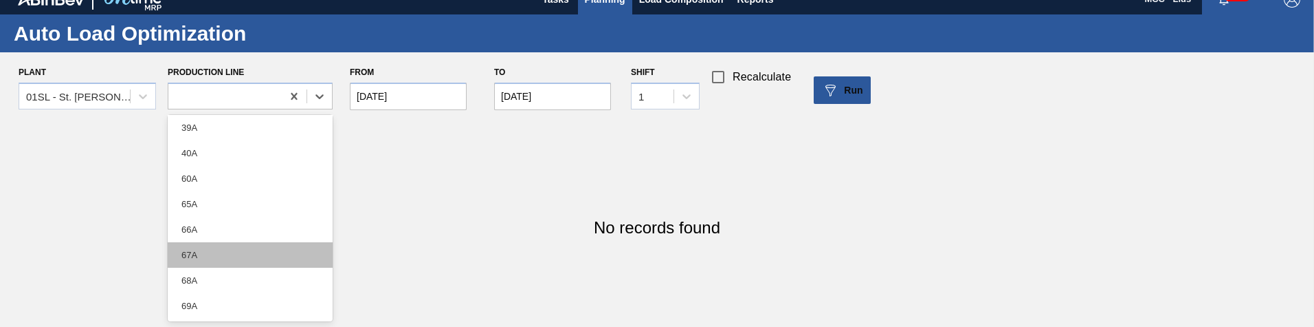
click at [239, 253] on div "67A" at bounding box center [250, 254] width 165 height 25
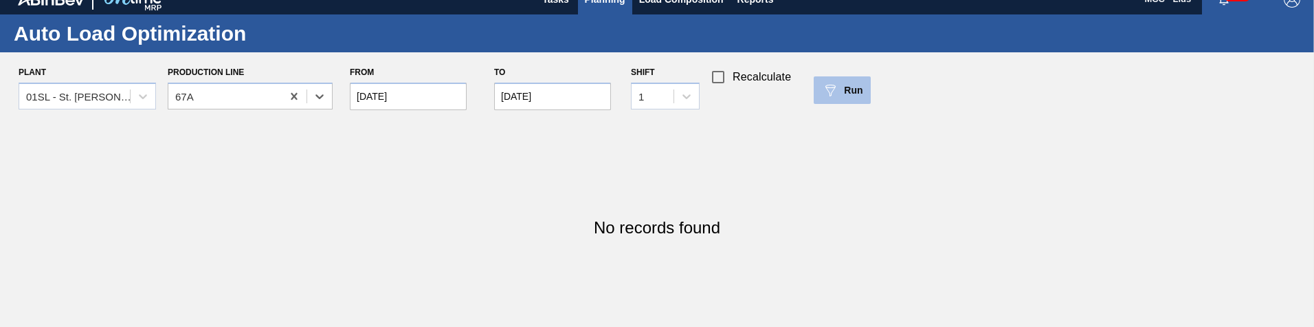
click at [826, 91] on img at bounding box center [830, 90] width 16 height 16
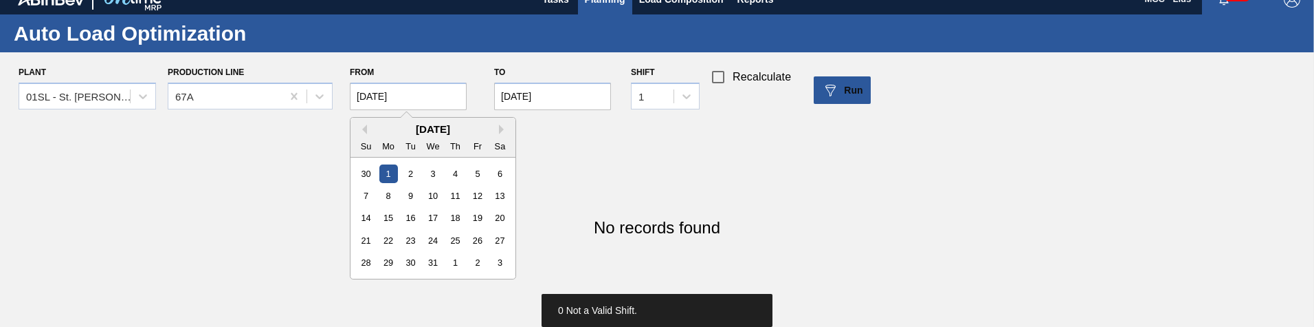
click at [419, 96] on input "12/01/2025" at bounding box center [408, 95] width 117 height 27
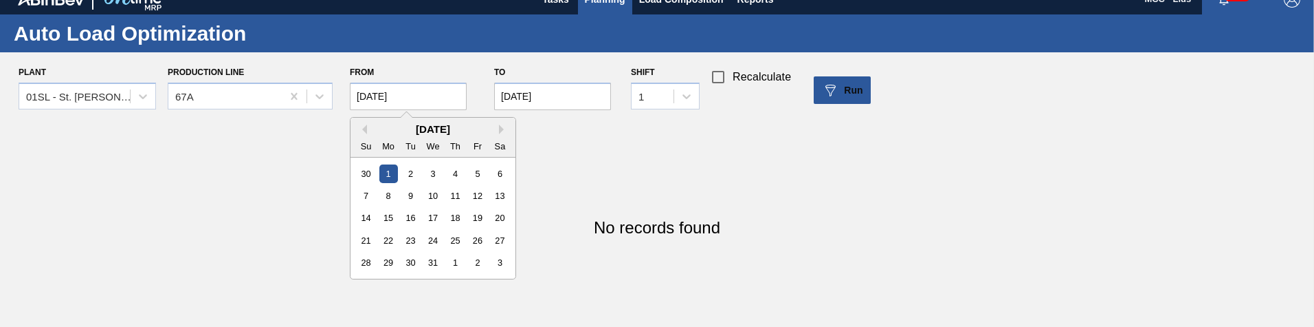
click at [369, 132] on div "December 2025" at bounding box center [433, 129] width 165 height 12
click at [363, 131] on button "Previous Month" at bounding box center [362, 129] width 10 height 10
click at [481, 168] on div "5" at bounding box center [477, 173] width 19 height 19
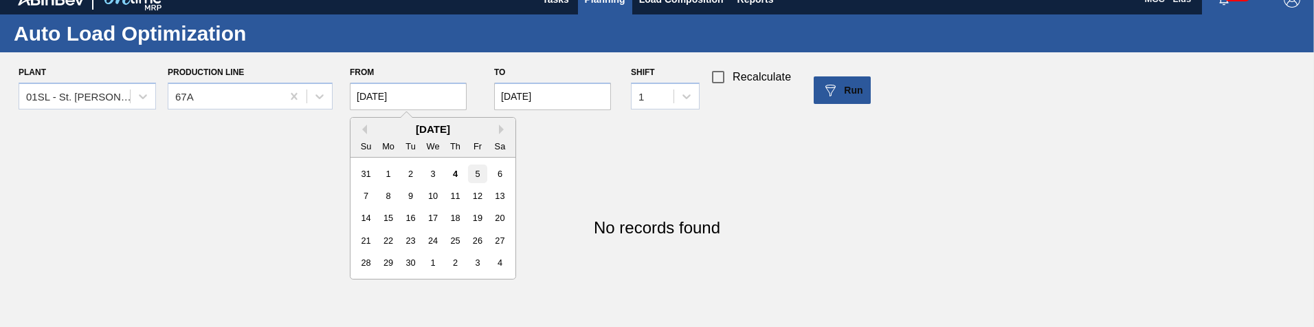
type input "[DATE]"
click at [531, 106] on input "12/18/2025" at bounding box center [552, 95] width 117 height 27
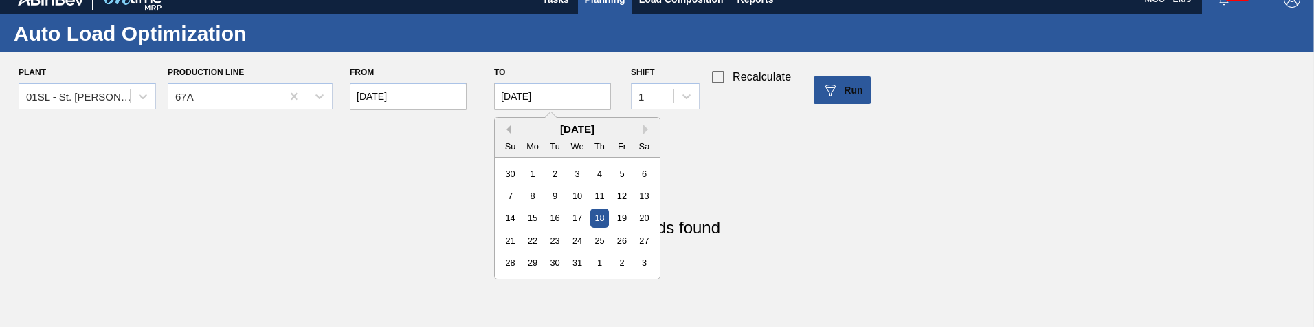
drag, startPoint x: 503, startPoint y: 134, endPoint x: 509, endPoint y: 129, distance: 7.8
click at [503, 134] on div "December 2025" at bounding box center [577, 129] width 165 height 12
click at [509, 129] on button "Previous Month" at bounding box center [507, 129] width 10 height 10
click at [511, 131] on button "Previous Month" at bounding box center [507, 129] width 10 height 10
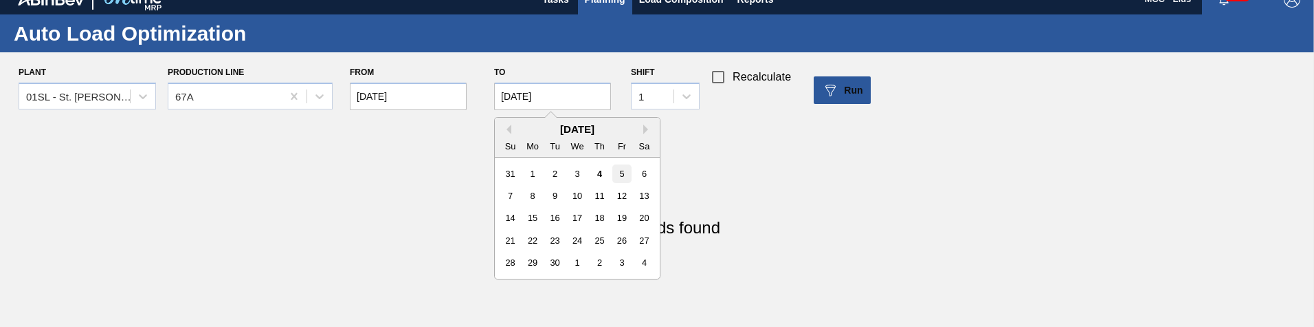
click at [620, 175] on div "5" at bounding box center [622, 173] width 19 height 19
type input "[DATE]"
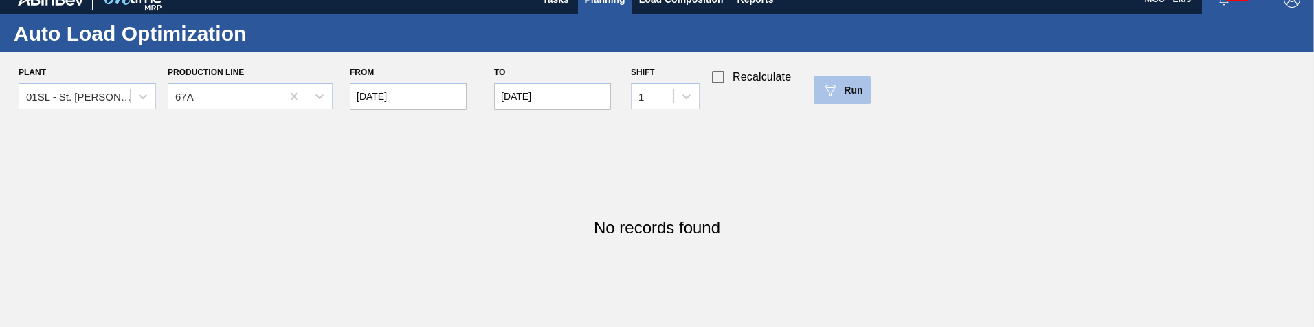
click at [837, 97] on img at bounding box center [830, 90] width 16 height 16
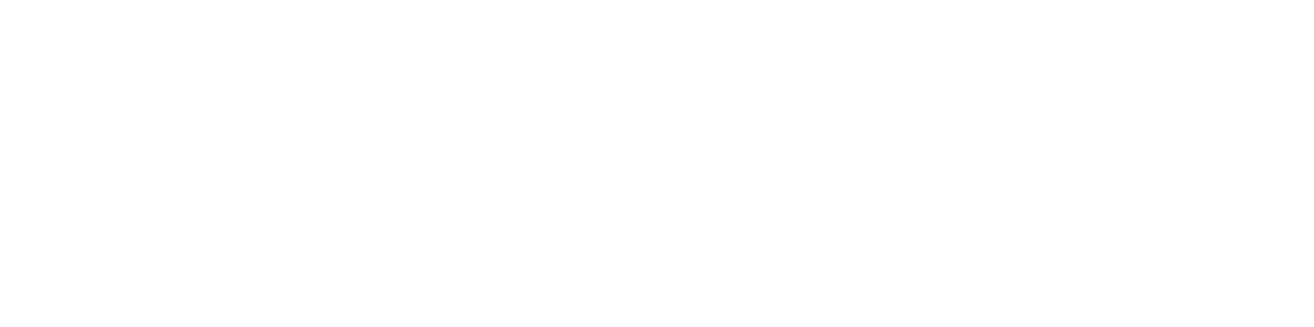
click at [570, 0] on html at bounding box center [657, 0] width 1314 height 0
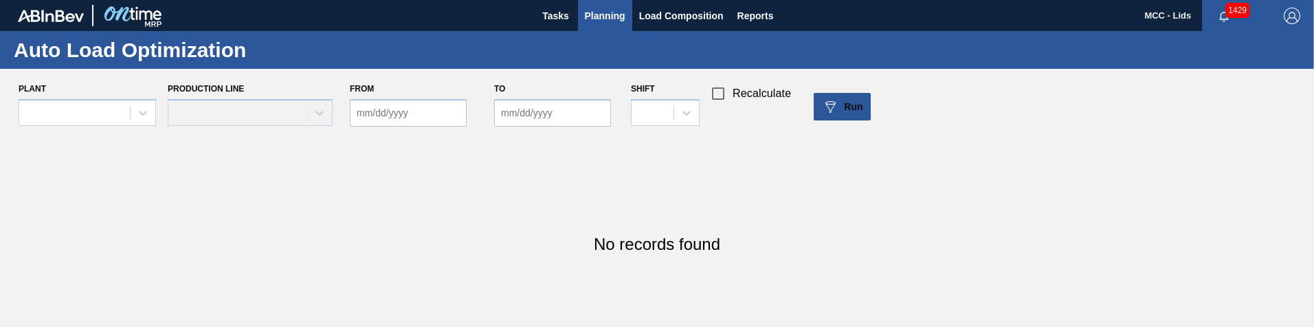
click at [514, 199] on div "No records found" at bounding box center [657, 244] width 1314 height 220
click at [120, 119] on div at bounding box center [74, 112] width 111 height 20
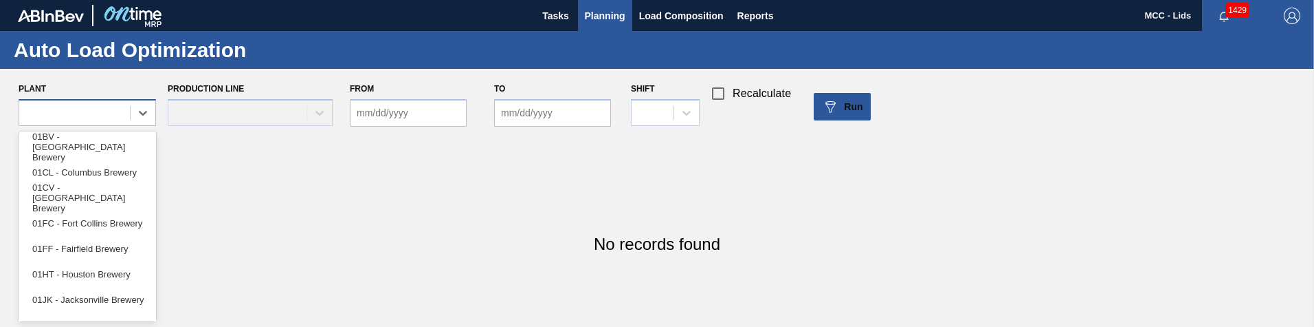
scroll to position [16, 0]
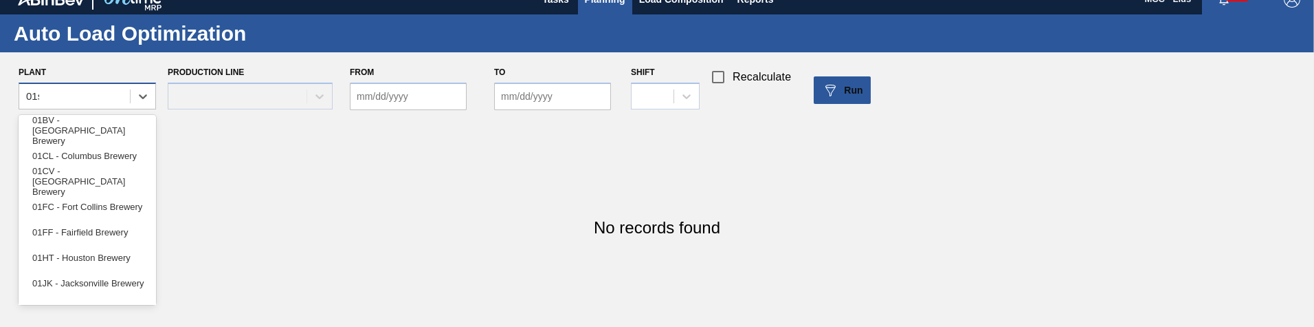
type input "01sl"
click at [120, 119] on div "01SL - St. [PERSON_NAME]" at bounding box center [87, 130] width 137 height 25
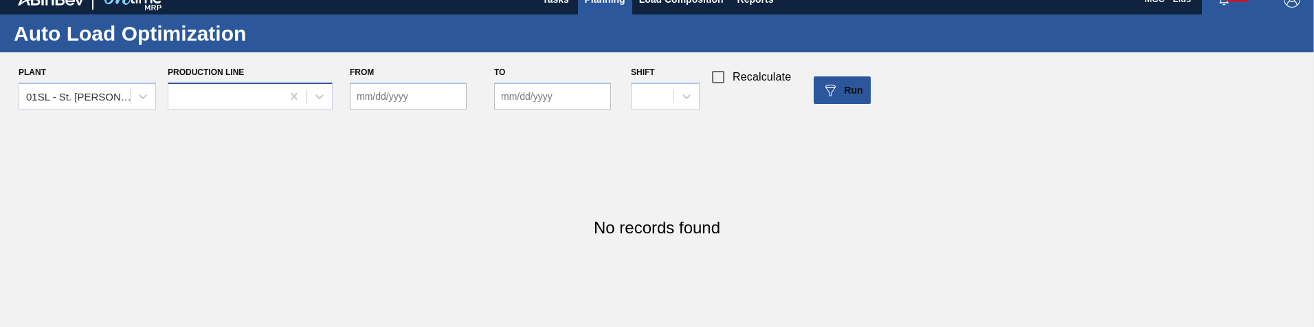
click at [236, 93] on div at bounding box center [224, 96] width 113 height 20
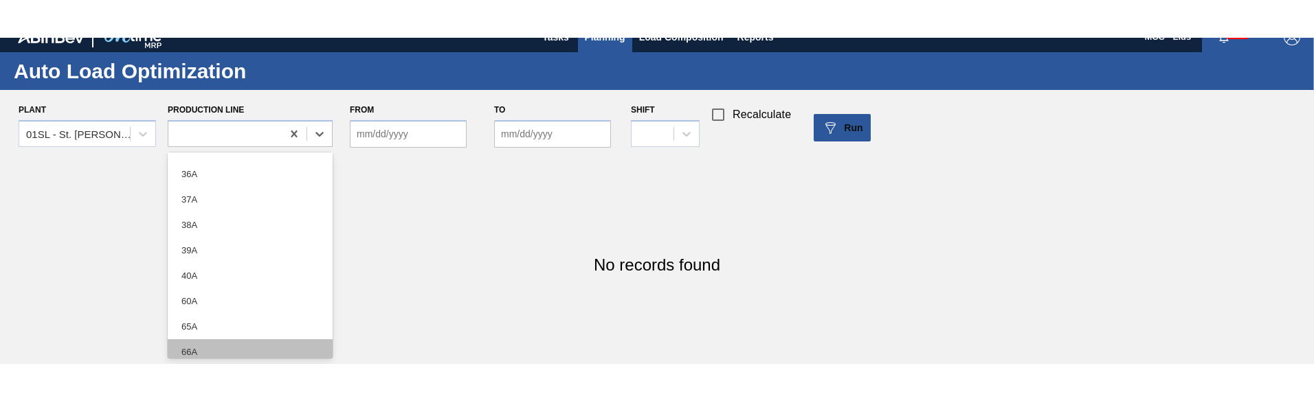
scroll to position [181, 0]
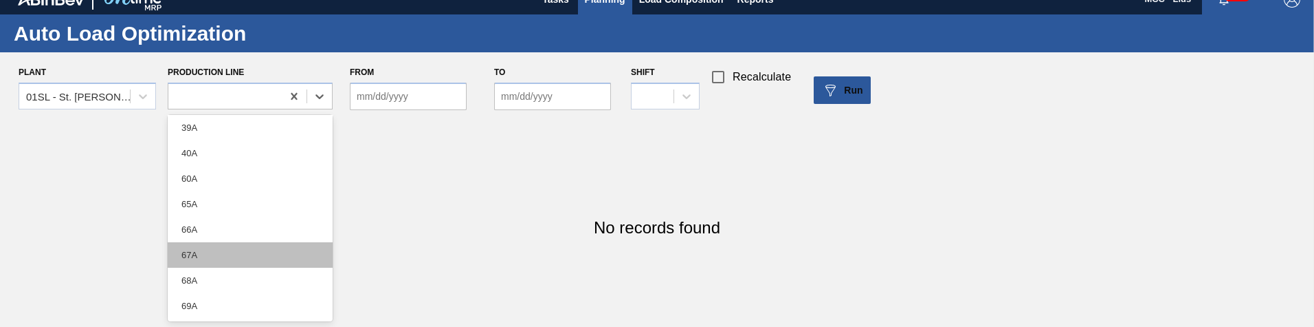
click at [251, 253] on div "67A" at bounding box center [250, 254] width 165 height 25
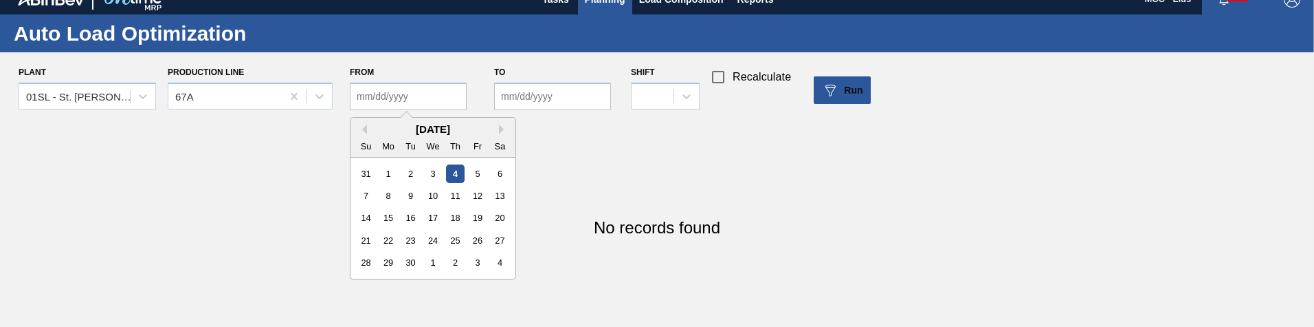
click at [394, 90] on input "From" at bounding box center [408, 95] width 117 height 27
click at [475, 168] on div "5" at bounding box center [477, 173] width 19 height 19
type input "[DATE]"
click at [530, 82] on input "to" at bounding box center [552, 95] width 117 height 27
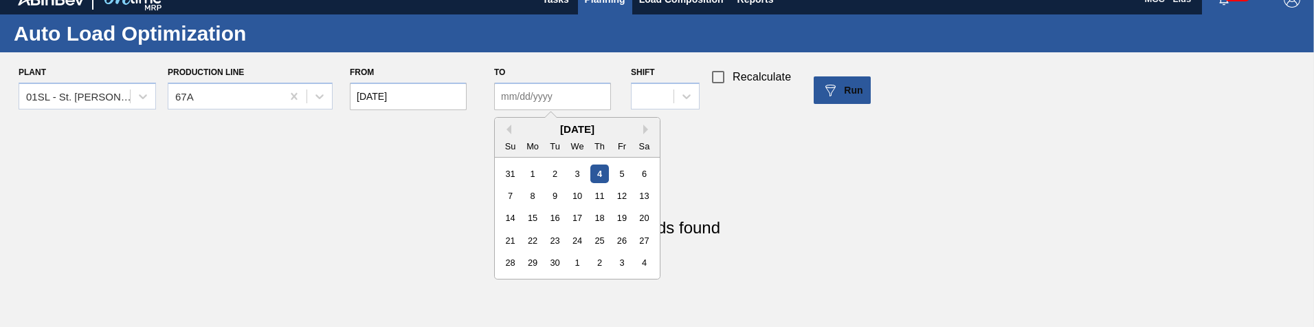
click at [624, 172] on div "5" at bounding box center [622, 173] width 19 height 19
type input "[DATE]"
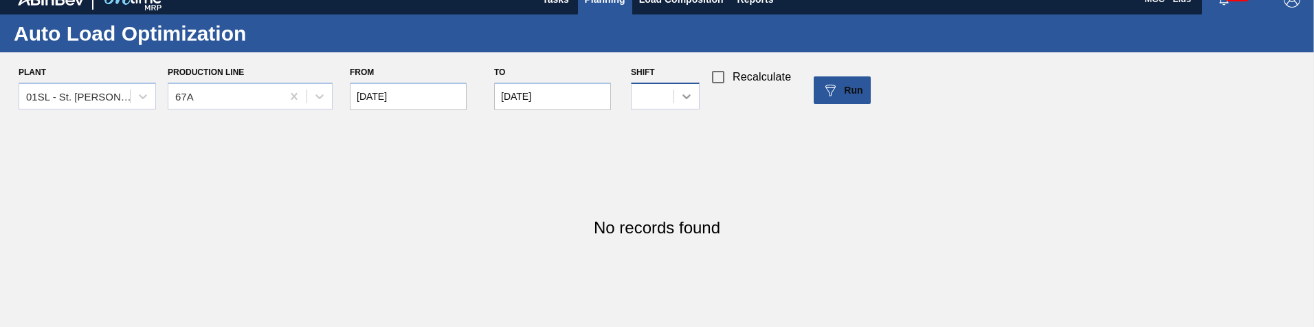
click at [682, 91] on icon at bounding box center [687, 96] width 14 height 14
drag, startPoint x: 666, startPoint y: 119, endPoint x: 695, endPoint y: 113, distance: 29.4
click at [666, 120] on div "1" at bounding box center [665, 130] width 69 height 25
click at [729, 76] on input "Recalculate" at bounding box center [718, 77] width 29 height 29
click at [844, 89] on span "Run" at bounding box center [853, 90] width 19 height 11
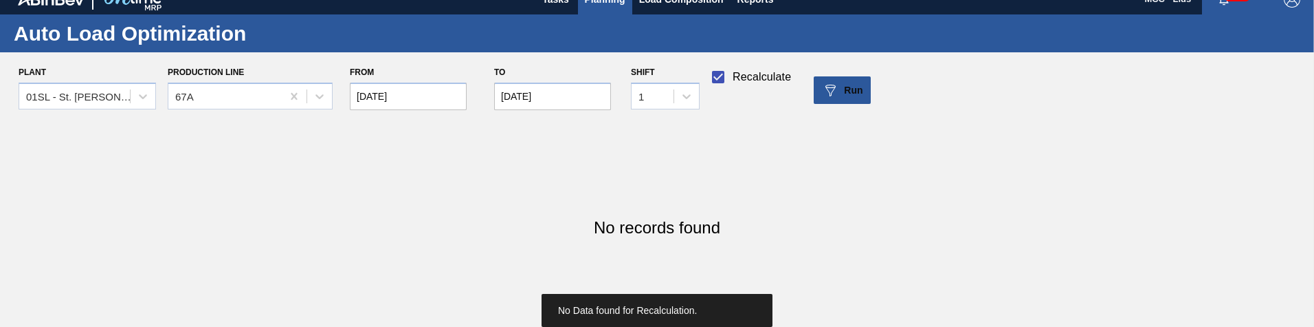
click at [751, 76] on span "Recalculate" at bounding box center [762, 77] width 58 height 16
click at [733, 76] on input "Recalculate" at bounding box center [718, 77] width 29 height 29
checkbox input "false"
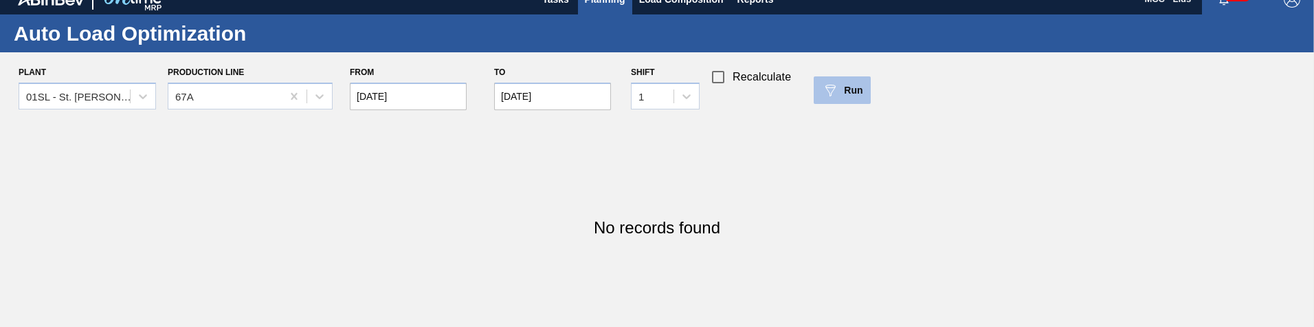
click at [852, 94] on span "Run" at bounding box center [853, 90] width 19 height 11
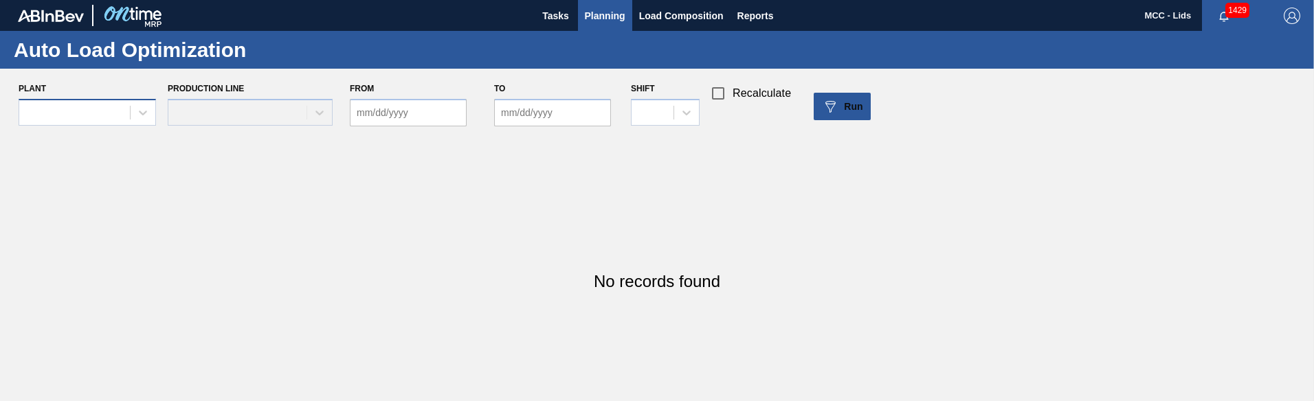
click at [122, 100] on div at bounding box center [87, 112] width 137 height 27
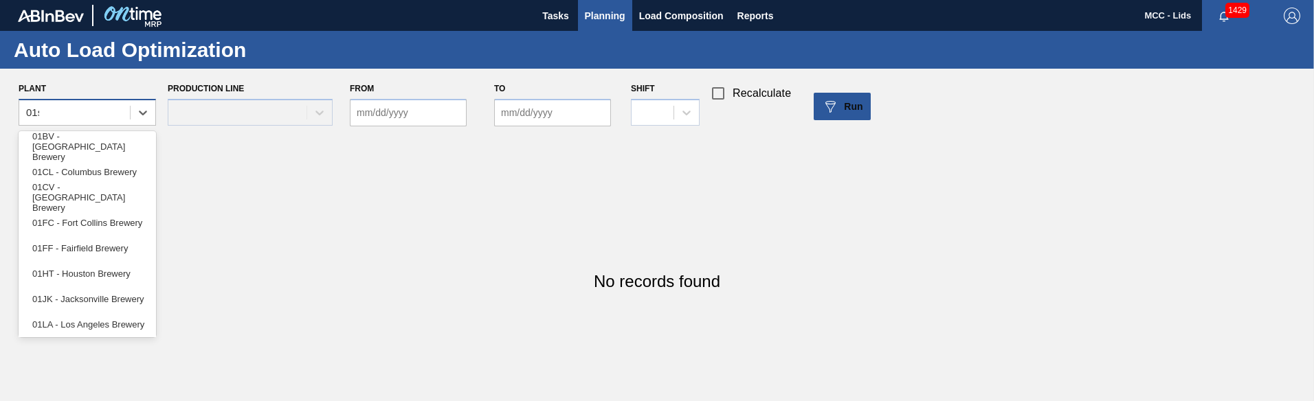
type input "01sl"
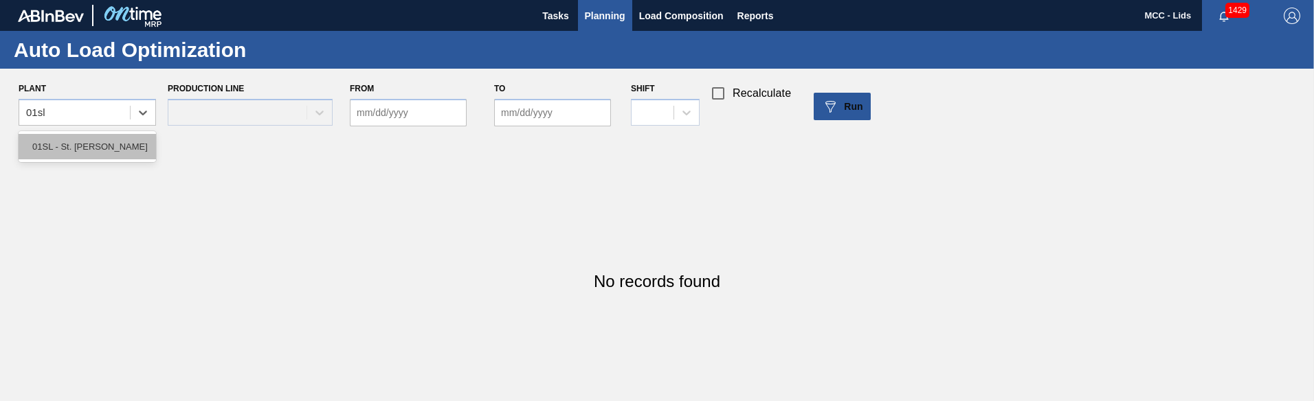
click at [111, 146] on div "01SL - St. [PERSON_NAME]" at bounding box center [87, 146] width 137 height 25
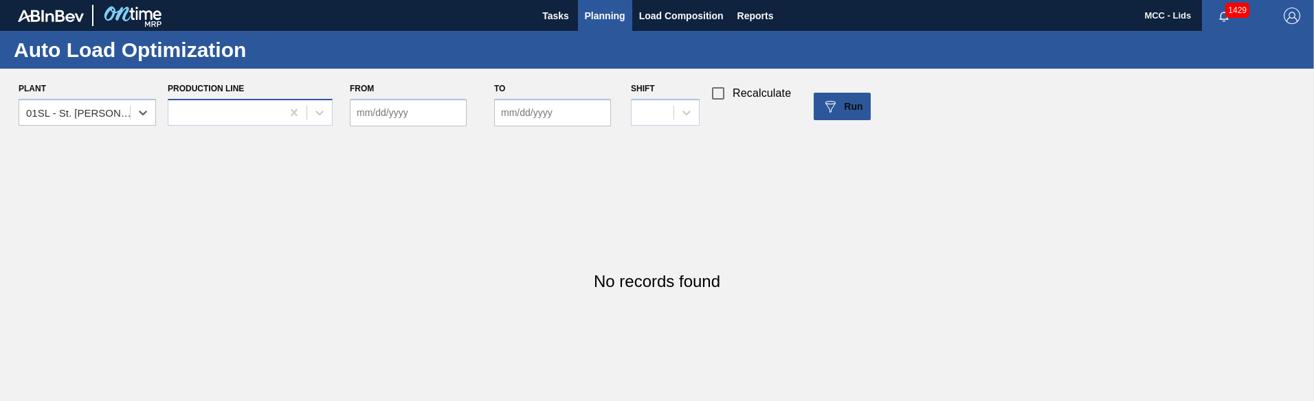
click at [217, 111] on div at bounding box center [224, 112] width 113 height 20
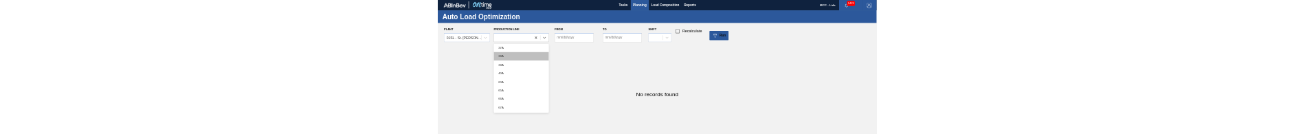
scroll to position [181, 0]
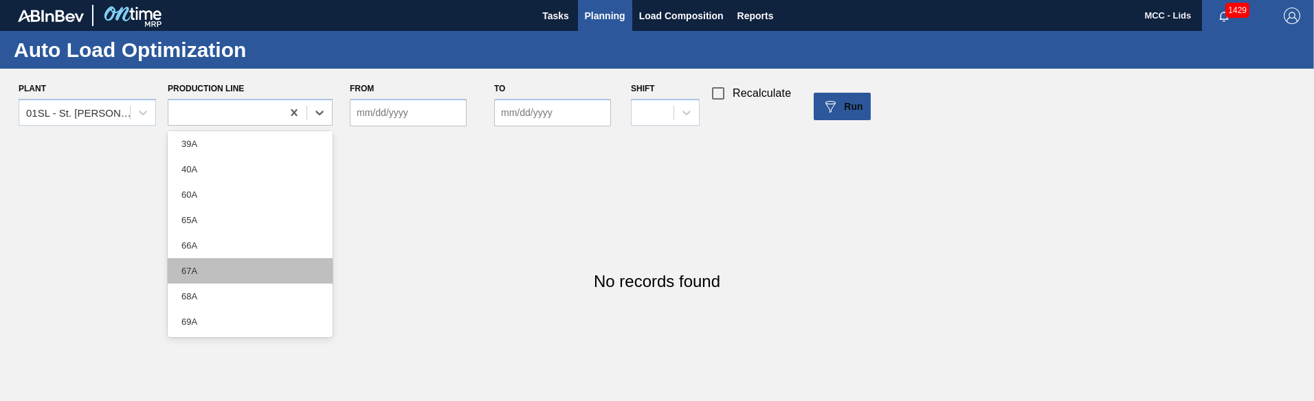
click at [201, 281] on div "67A" at bounding box center [250, 270] width 165 height 25
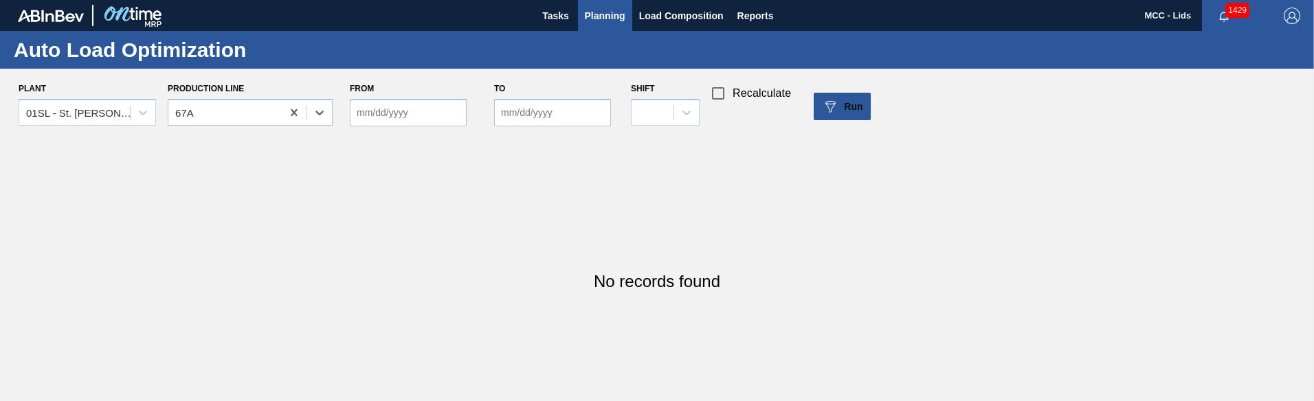
click at [411, 107] on input "From" at bounding box center [408, 112] width 117 height 27
click at [474, 184] on div "5" at bounding box center [477, 189] width 19 height 19
type input "[DATE]"
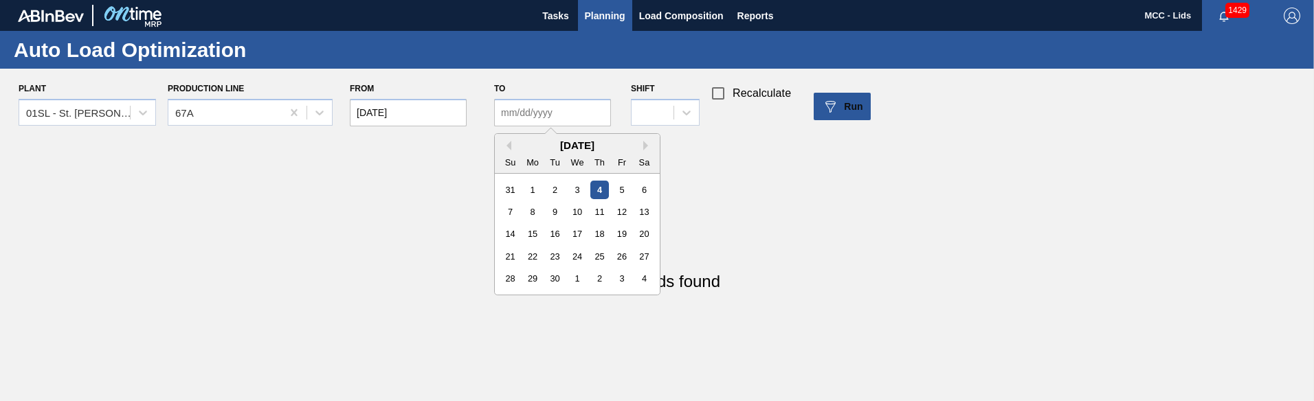
click at [512, 125] on input "to" at bounding box center [552, 112] width 117 height 27
click at [617, 191] on div "5" at bounding box center [622, 189] width 19 height 19
type input "[DATE]"
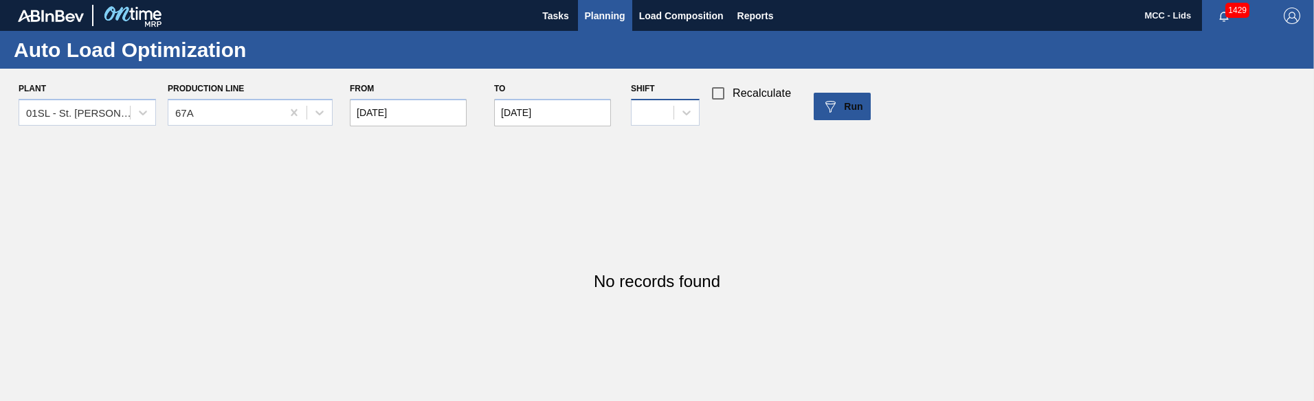
click at [662, 115] on div at bounding box center [653, 112] width 42 height 20
click at [687, 144] on div "1" at bounding box center [665, 146] width 69 height 25
click at [835, 120] on button "Run" at bounding box center [842, 106] width 57 height 27
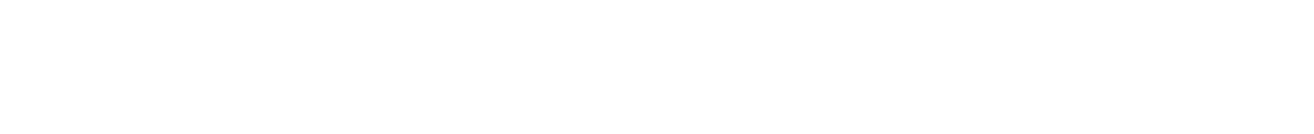
click at [597, 0] on html at bounding box center [657, 0] width 1314 height 0
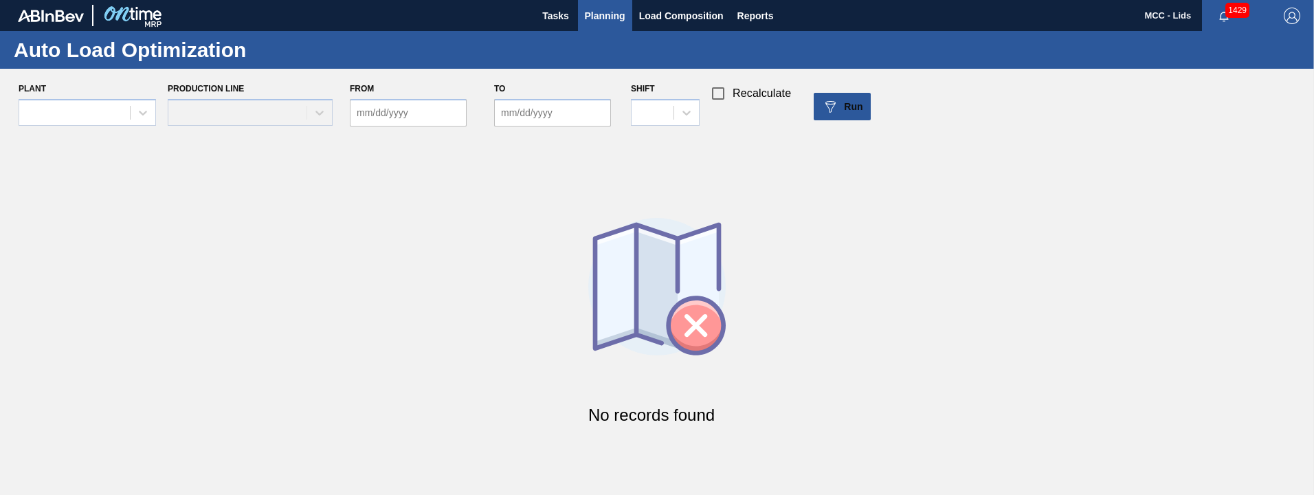
click at [100, 96] on div "Plant" at bounding box center [87, 106] width 137 height 55
click at [111, 110] on div at bounding box center [74, 112] width 111 height 20
type input "01sl"
click at [104, 134] on div "01SL - St. [PERSON_NAME]" at bounding box center [87, 146] width 137 height 25
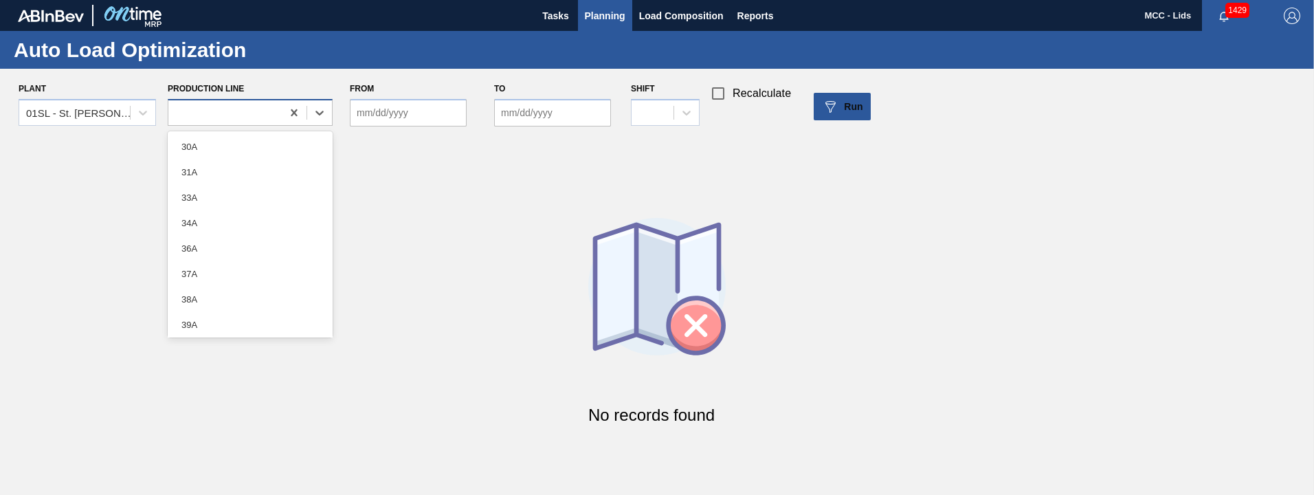
click at [247, 102] on div at bounding box center [250, 112] width 165 height 27
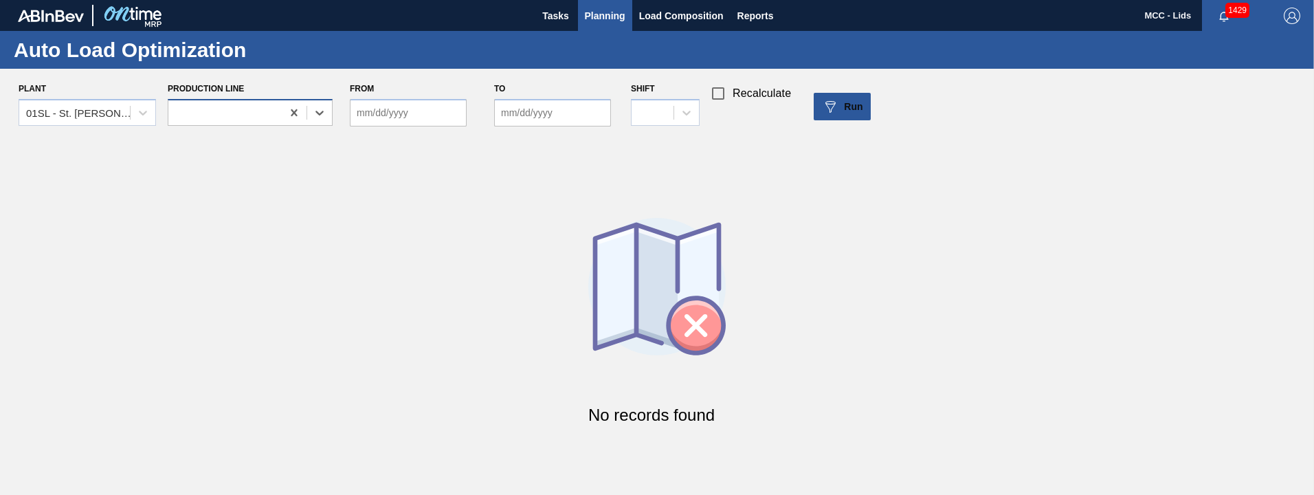
click at [247, 102] on div at bounding box center [250, 112] width 165 height 27
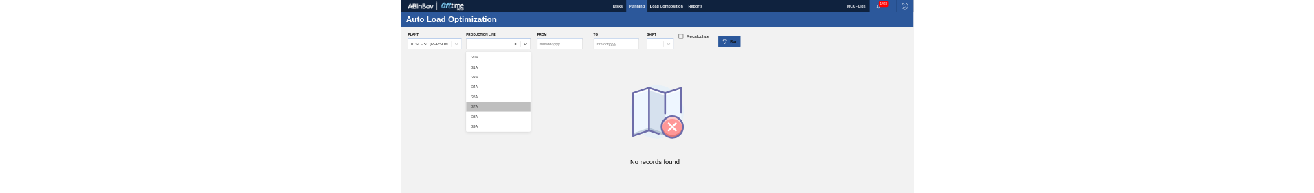
scroll to position [181, 0]
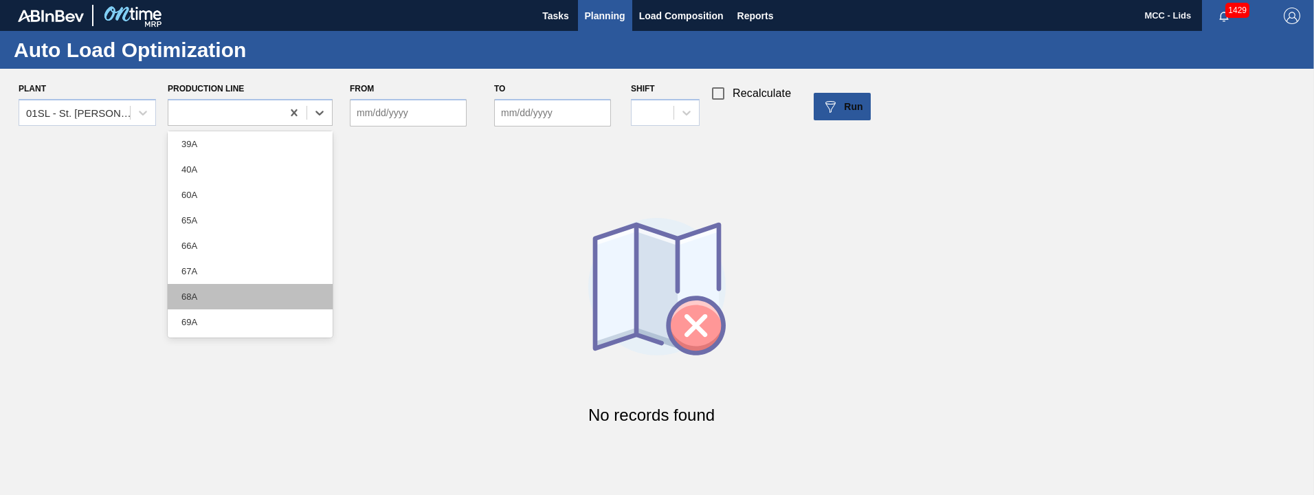
click at [225, 293] on div "68A" at bounding box center [250, 296] width 165 height 25
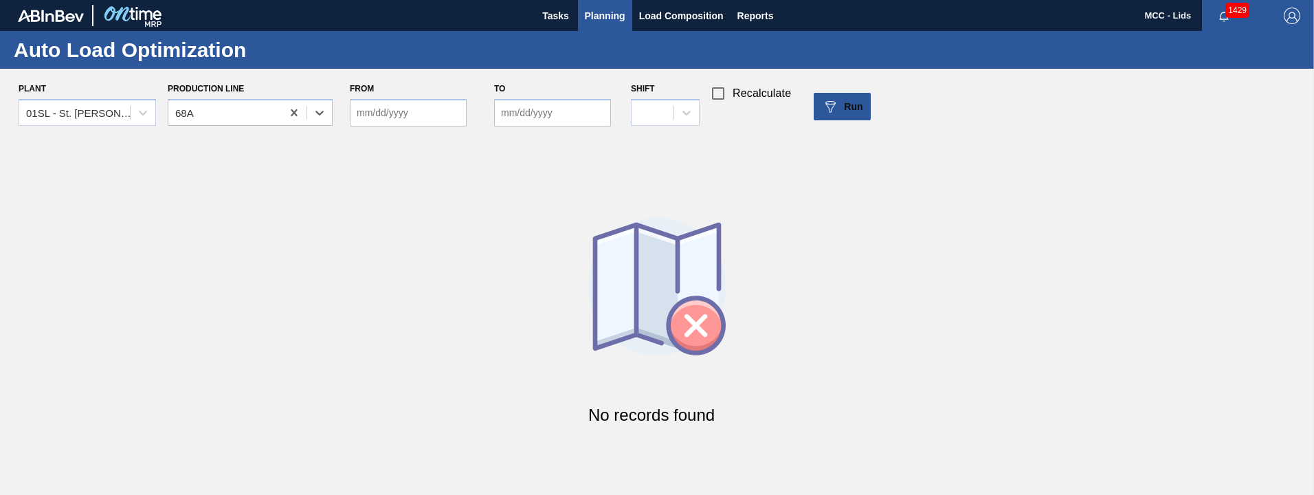
click at [409, 110] on input "From" at bounding box center [408, 112] width 117 height 27
click at [477, 186] on div "5" at bounding box center [477, 189] width 19 height 19
type input "[DATE]"
click at [536, 121] on input "to" at bounding box center [552, 112] width 117 height 27
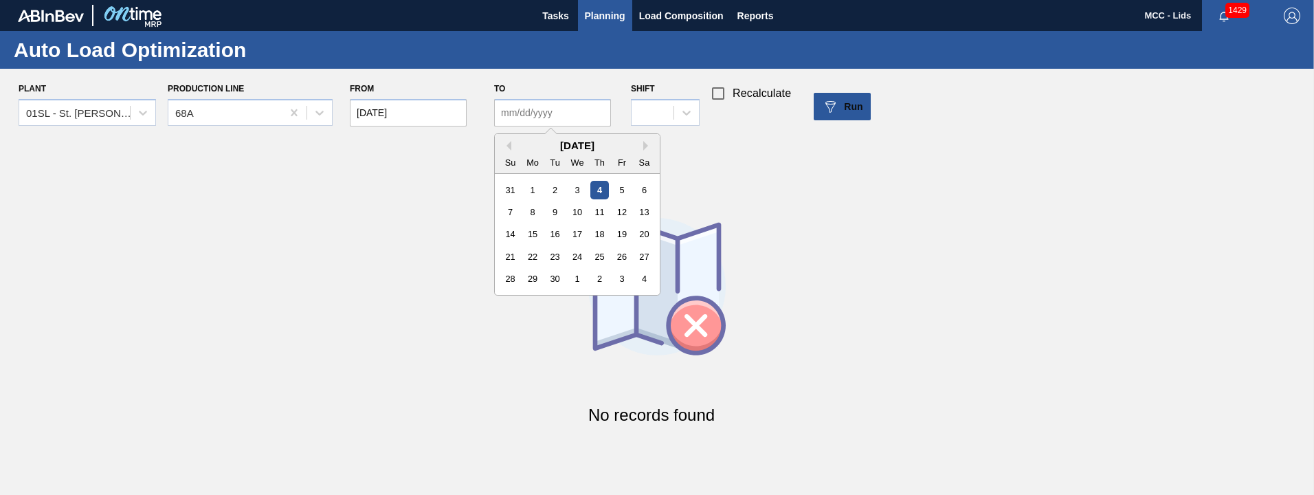
click at [615, 188] on div "5" at bounding box center [622, 189] width 19 height 19
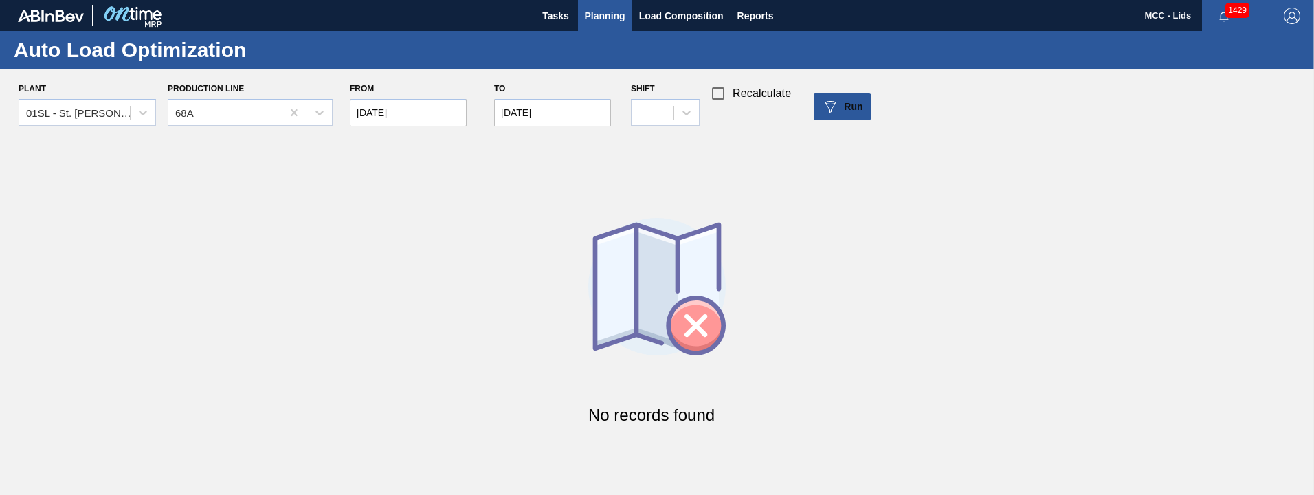
type input "[DATE]"
click at [678, 111] on div at bounding box center [686, 112] width 25 height 25
click at [663, 148] on div "1" at bounding box center [665, 146] width 69 height 25
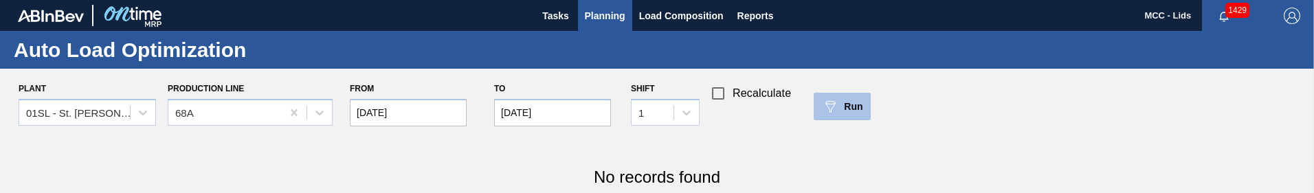
click at [827, 108] on img at bounding box center [830, 106] width 16 height 16
click at [754, 91] on span "Recalculate" at bounding box center [762, 93] width 58 height 16
click at [733, 91] on input "Recalculate" at bounding box center [718, 93] width 29 height 29
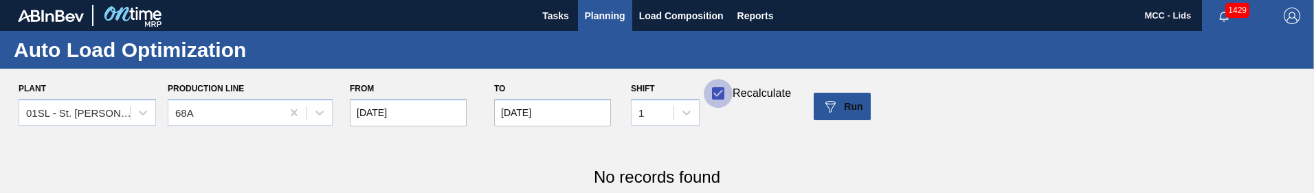
click at [706, 98] on input "Recalculate" at bounding box center [718, 93] width 29 height 29
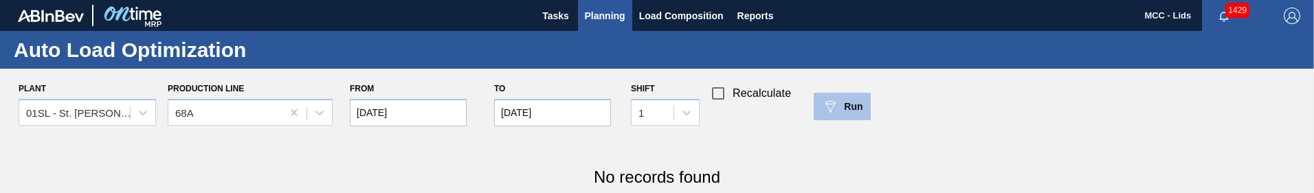
click at [829, 98] on button "Run" at bounding box center [842, 106] width 57 height 27
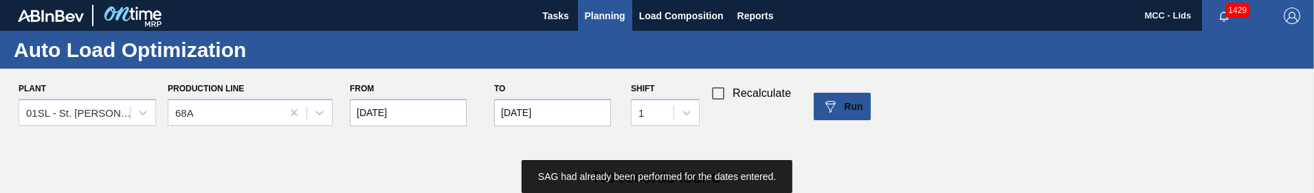
click at [737, 87] on span "Recalculate" at bounding box center [762, 93] width 58 height 16
click at [733, 87] on input "Recalculate" at bounding box center [718, 93] width 29 height 29
checkbox input "true"
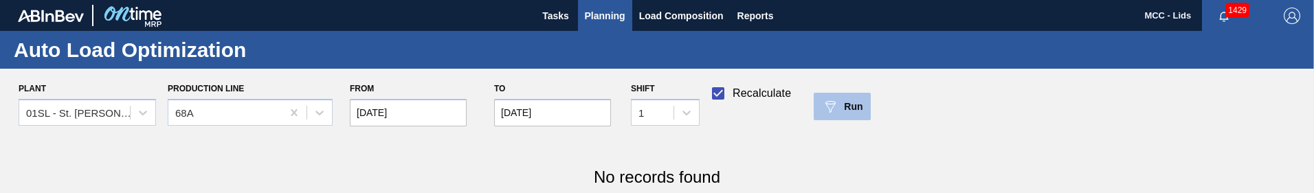
click at [839, 100] on div "Run" at bounding box center [842, 106] width 41 height 16
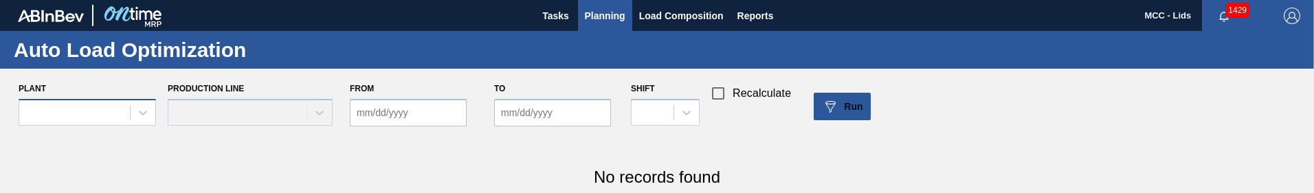
click at [94, 109] on div at bounding box center [87, 112] width 137 height 27
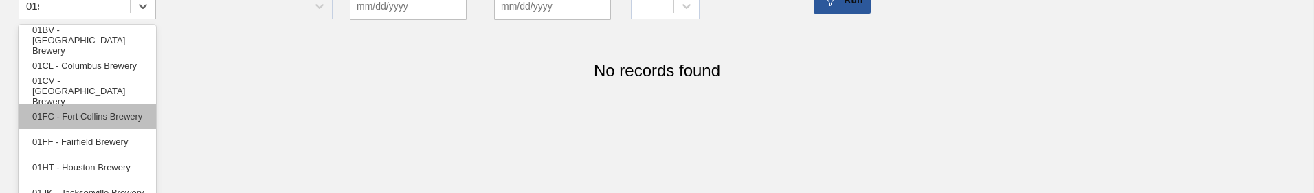
type input "01sl"
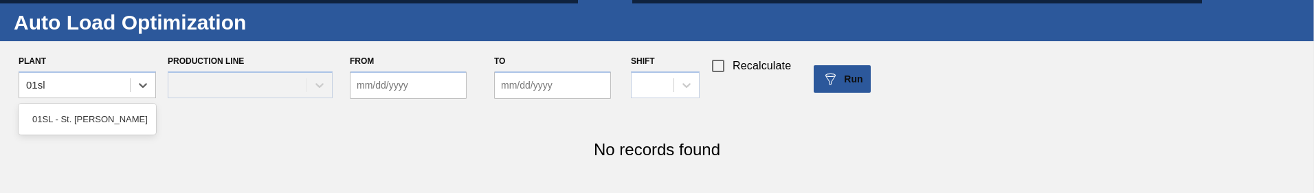
click at [100, 129] on div "01SL - St. [PERSON_NAME]" at bounding box center [87, 119] width 137 height 25
click at [252, 77] on div at bounding box center [224, 85] width 113 height 20
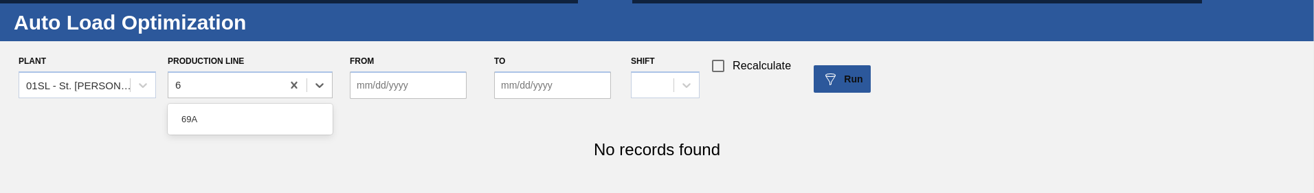
type Line "68"
click at [274, 115] on div "68A" at bounding box center [250, 119] width 165 height 25
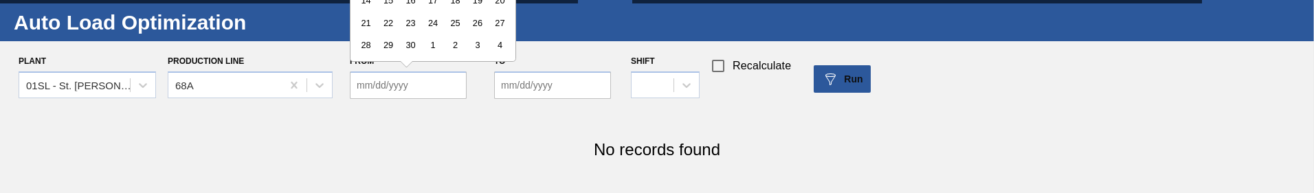
click at [387, 86] on input "From" at bounding box center [408, 84] width 117 height 27
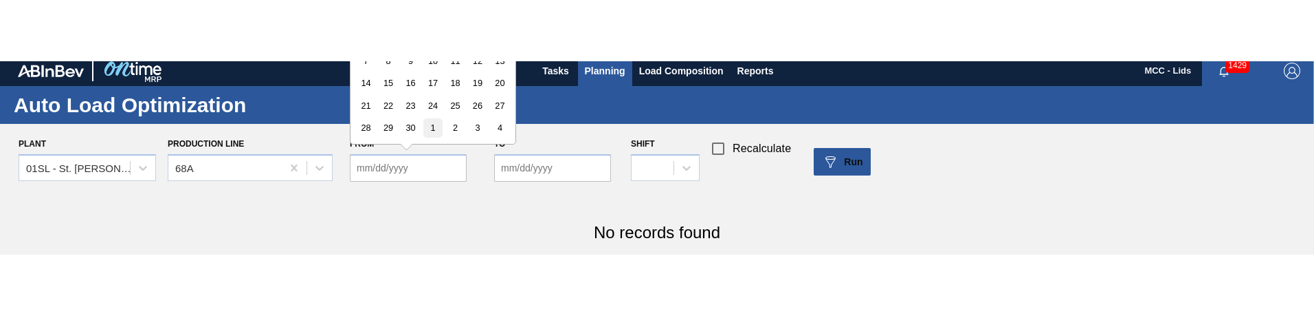
scroll to position [0, 0]
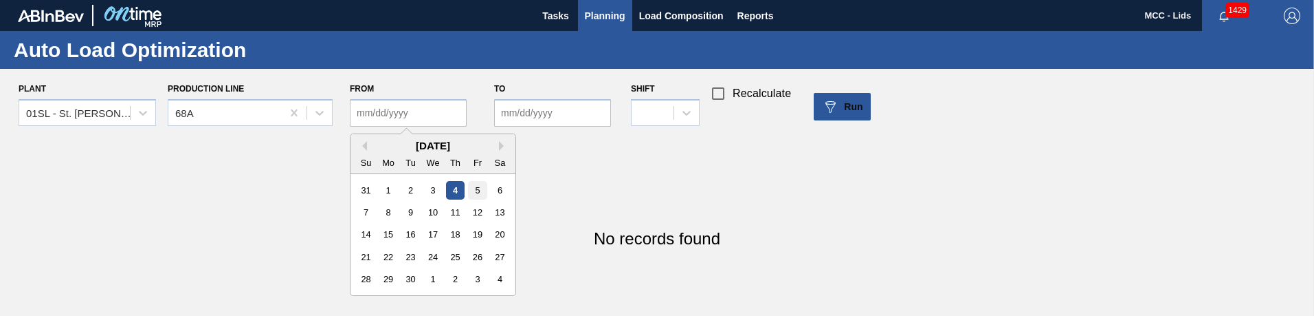
click at [481, 185] on div "5" at bounding box center [477, 189] width 19 height 19
type input "[DATE]"
drag, startPoint x: 539, startPoint y: 113, endPoint x: 544, endPoint y: 119, distance: 7.3
click at [539, 113] on input "to" at bounding box center [552, 112] width 117 height 27
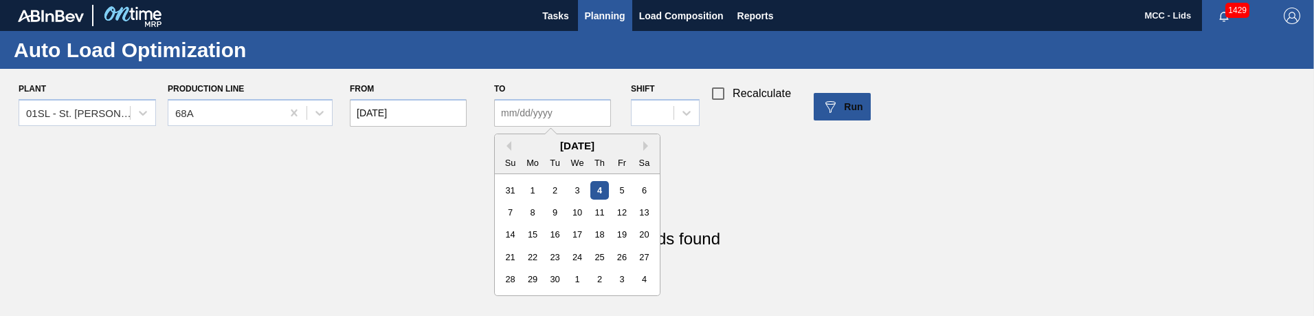
click at [619, 186] on div "5" at bounding box center [622, 189] width 19 height 19
type input "[DATE]"
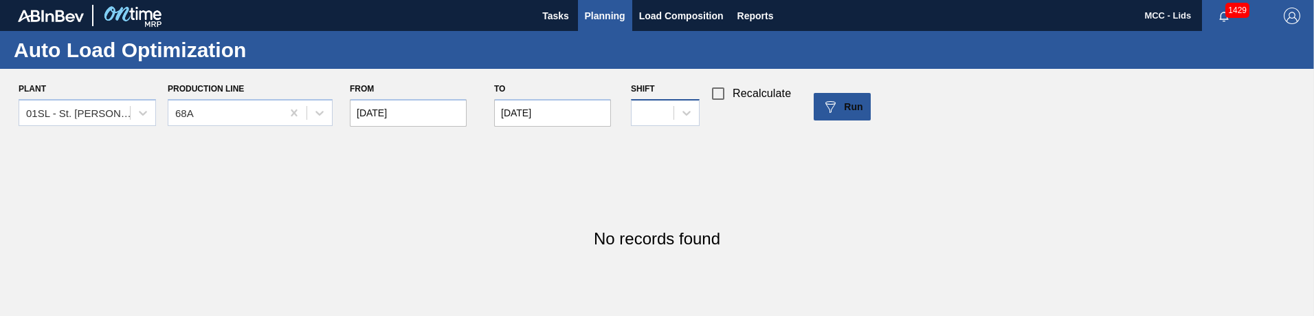
click at [641, 124] on div at bounding box center [665, 112] width 69 height 27
click at [652, 151] on div "1" at bounding box center [665, 146] width 69 height 25
click at [856, 110] on span "Run" at bounding box center [853, 106] width 19 height 11
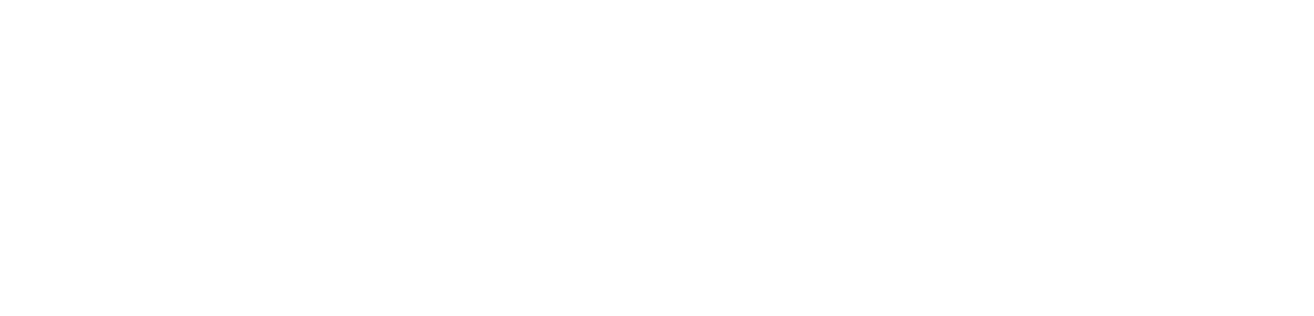
click at [659, 0] on html at bounding box center [657, 0] width 1314 height 0
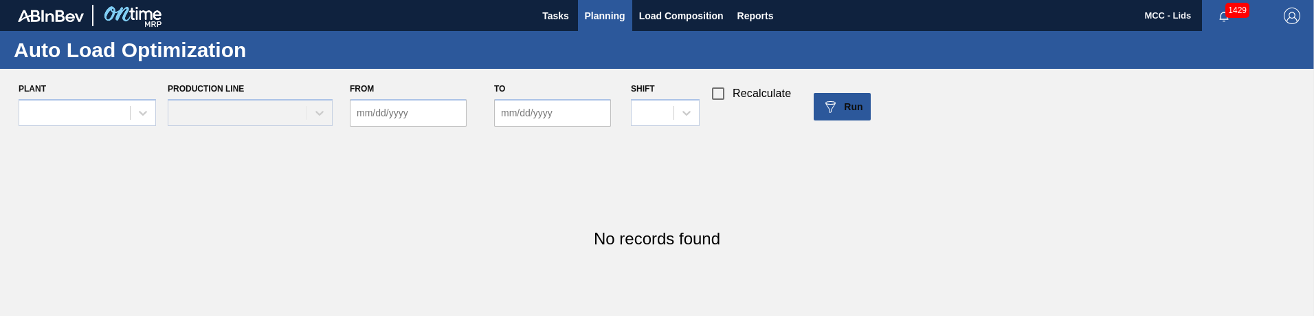
click at [68, 84] on div "Plant" at bounding box center [87, 106] width 137 height 55
click at [82, 106] on div at bounding box center [87, 112] width 137 height 27
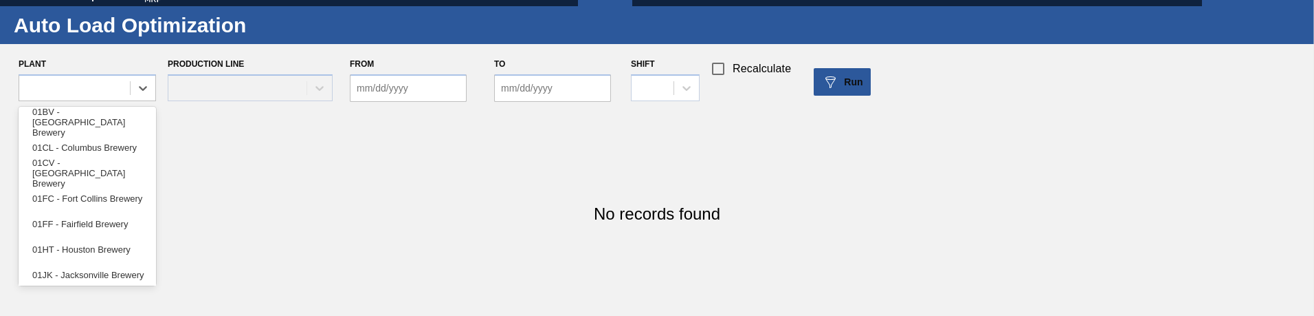
scroll to position [27, 0]
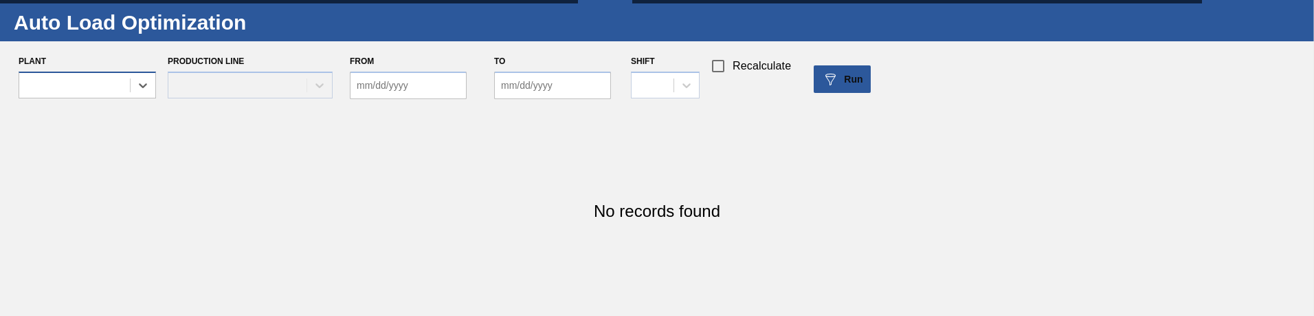
click at [72, 74] on div at bounding box center [87, 84] width 137 height 27
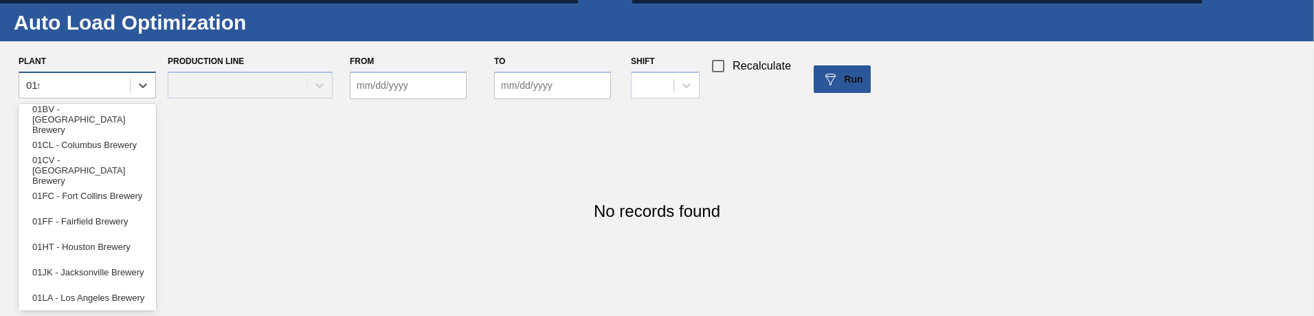
type input "01sl"
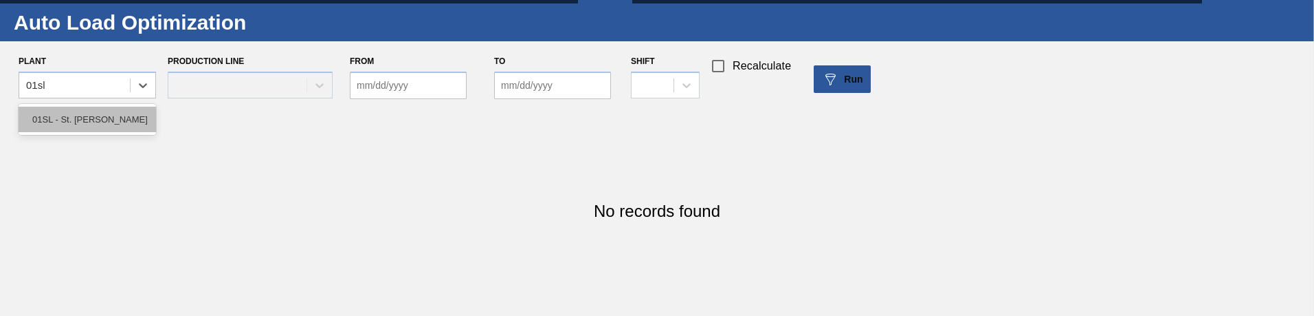
click at [76, 122] on div "01SL - St. [PERSON_NAME]" at bounding box center [87, 119] width 137 height 25
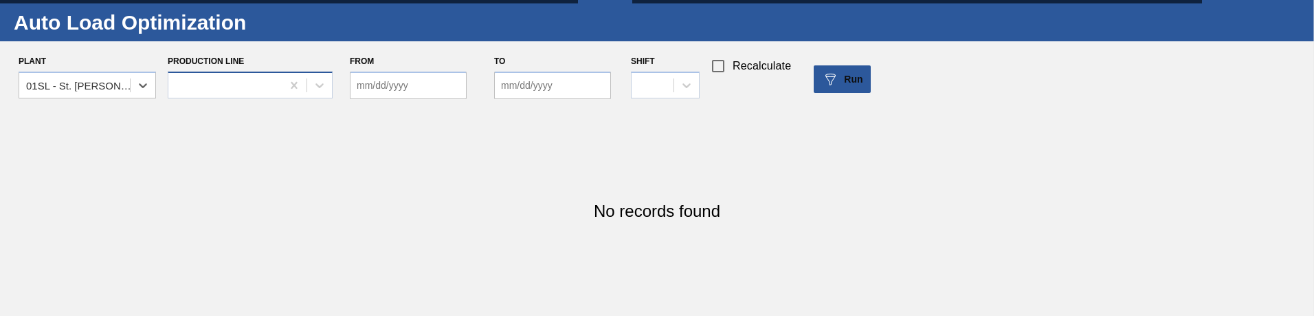
click at [221, 93] on div at bounding box center [224, 85] width 113 height 20
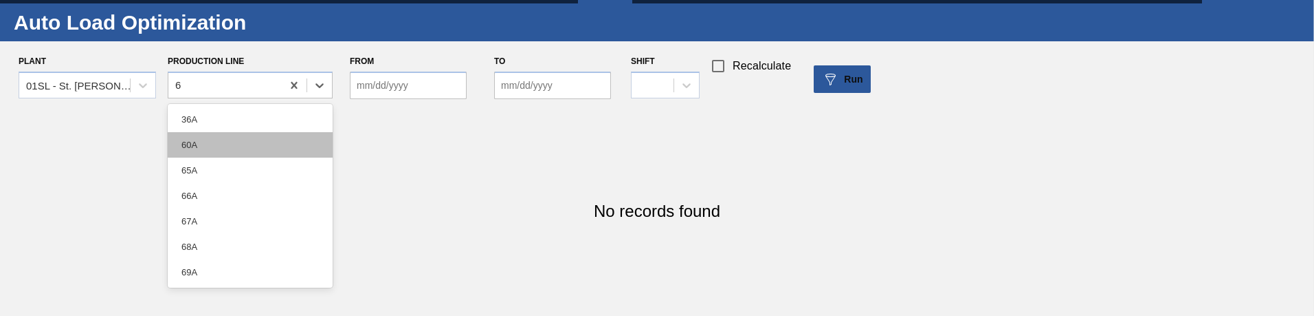
type Line "68"
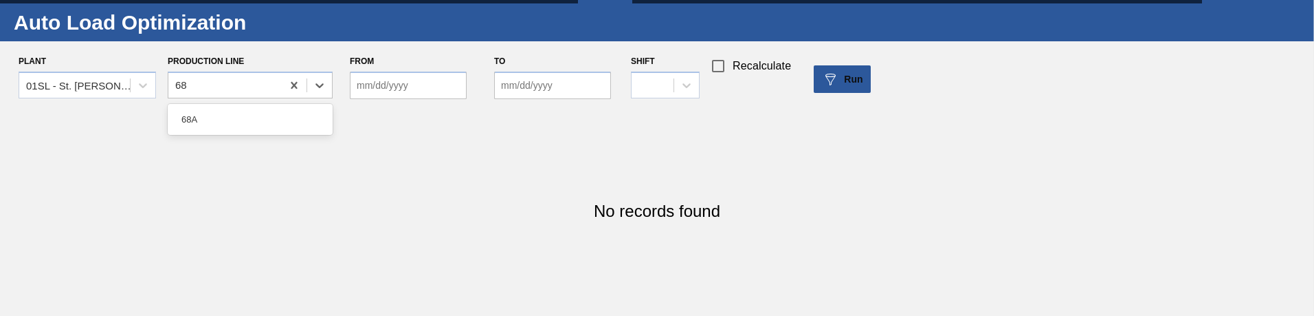
click at [257, 124] on div "68A" at bounding box center [250, 119] width 165 height 25
click at [380, 90] on input "From" at bounding box center [408, 84] width 117 height 27
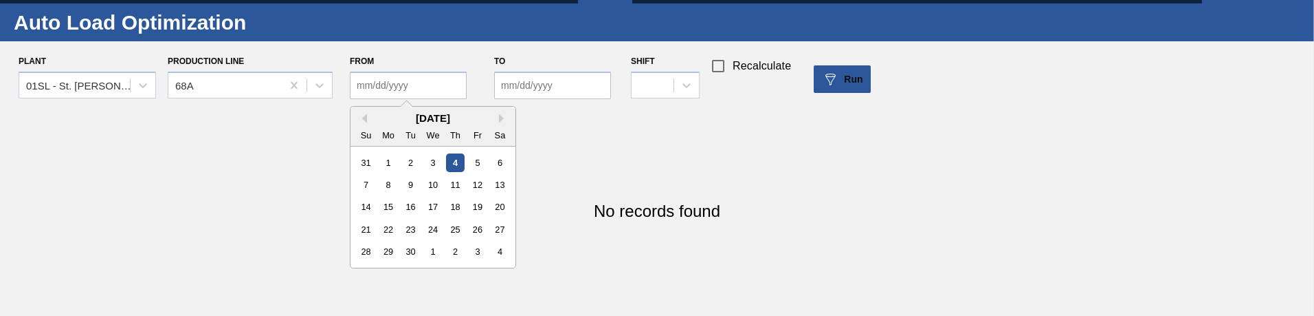
click at [476, 157] on div "5" at bounding box center [477, 162] width 19 height 19
type input "[DATE]"
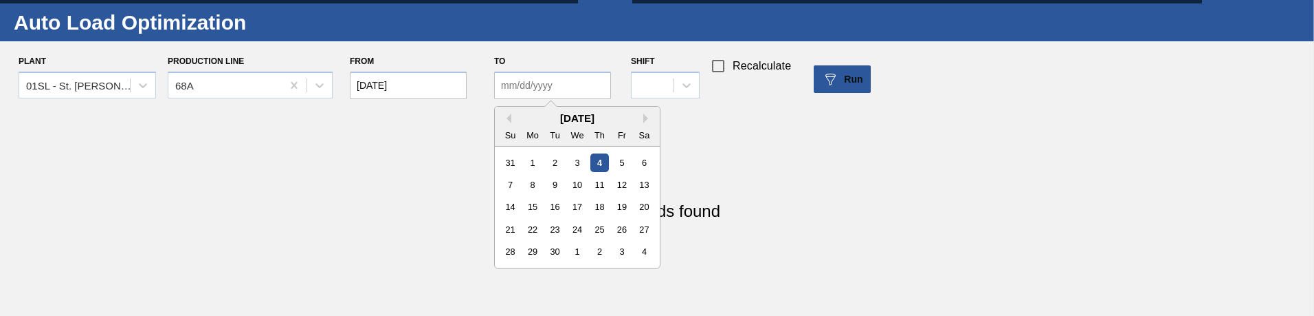
click at [561, 74] on input "to" at bounding box center [552, 84] width 117 height 27
click at [617, 162] on div "5" at bounding box center [622, 162] width 19 height 19
type input "[DATE]"
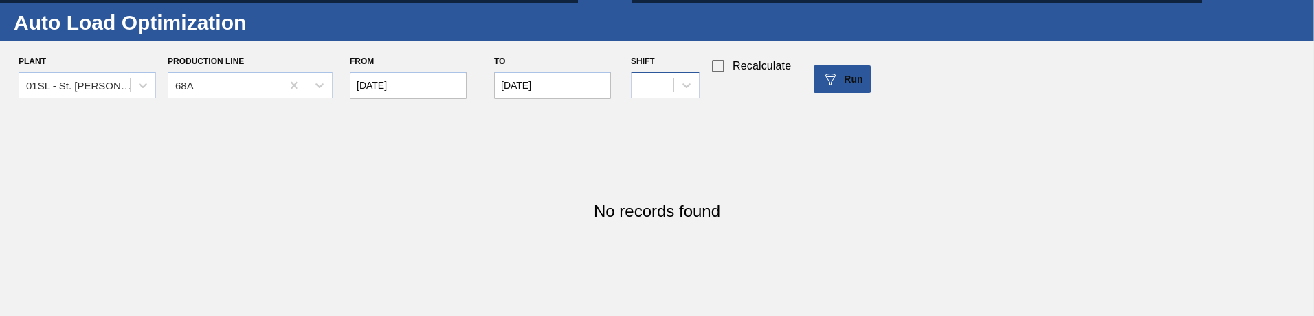
click at [671, 91] on div at bounding box center [653, 85] width 42 height 20
click at [685, 120] on div "1" at bounding box center [665, 119] width 69 height 25
click at [847, 89] on button "Run" at bounding box center [842, 78] width 57 height 27
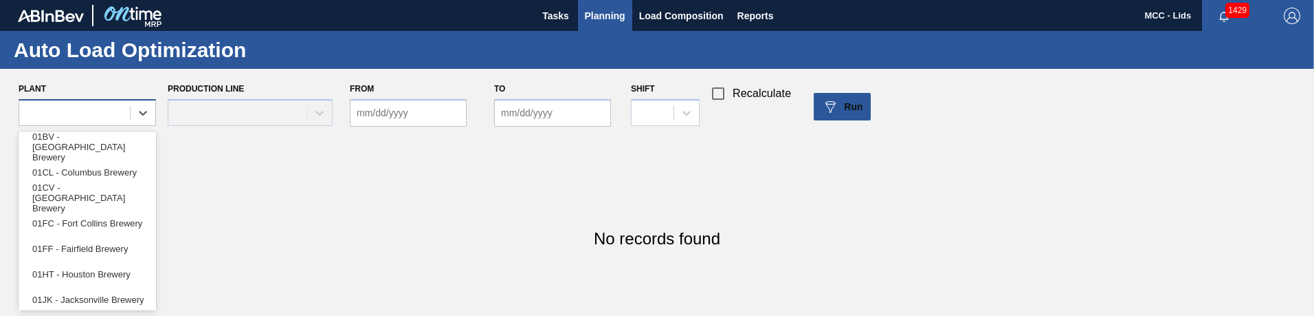
click at [96, 114] on div "Plant option 01BV - [GEOGRAPHIC_DATA] Brewery focused, 1 of 12. 12 results avai…" at bounding box center [87, 106] width 137 height 55
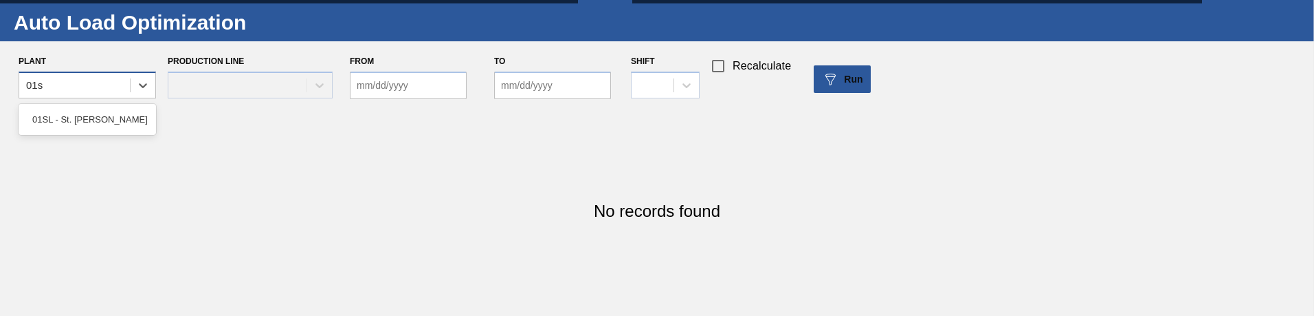
type input "01sl"
click at [96, 114] on div "01SL - St. [PERSON_NAME]" at bounding box center [87, 119] width 137 height 25
click at [208, 70] on div "Production Line" at bounding box center [250, 79] width 165 height 55
click at [219, 83] on div at bounding box center [224, 85] width 113 height 20
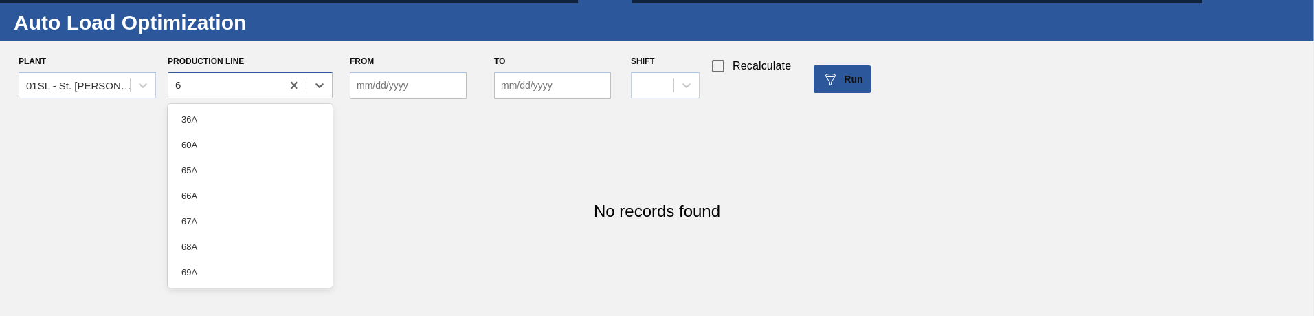
type Line "67"
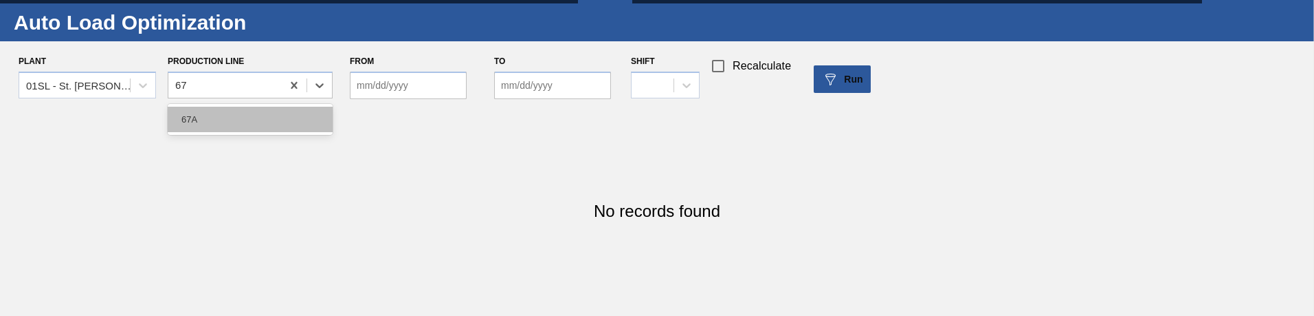
click at [219, 118] on div "67A" at bounding box center [250, 119] width 165 height 25
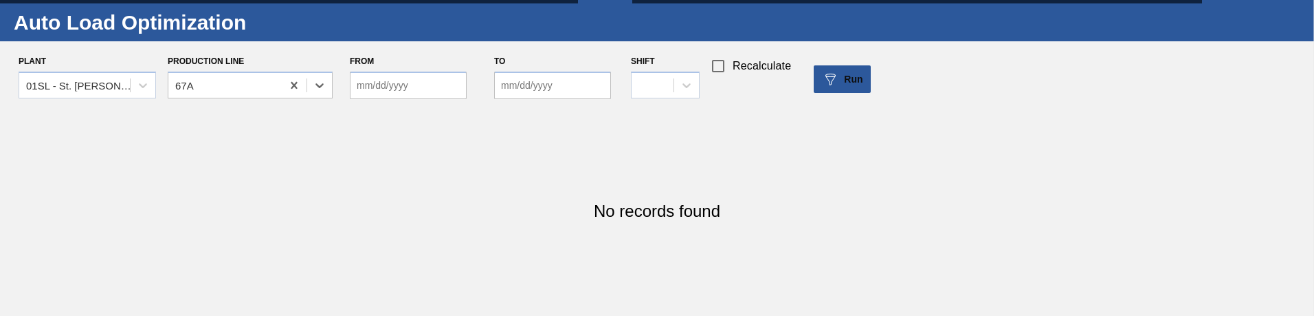
click at [384, 102] on div "From" at bounding box center [405, 78] width 122 height 52
click at [408, 93] on input "From" at bounding box center [408, 84] width 117 height 27
click at [476, 160] on div "5" at bounding box center [477, 162] width 19 height 19
type input "[DATE]"
click at [533, 91] on input "to" at bounding box center [552, 84] width 117 height 27
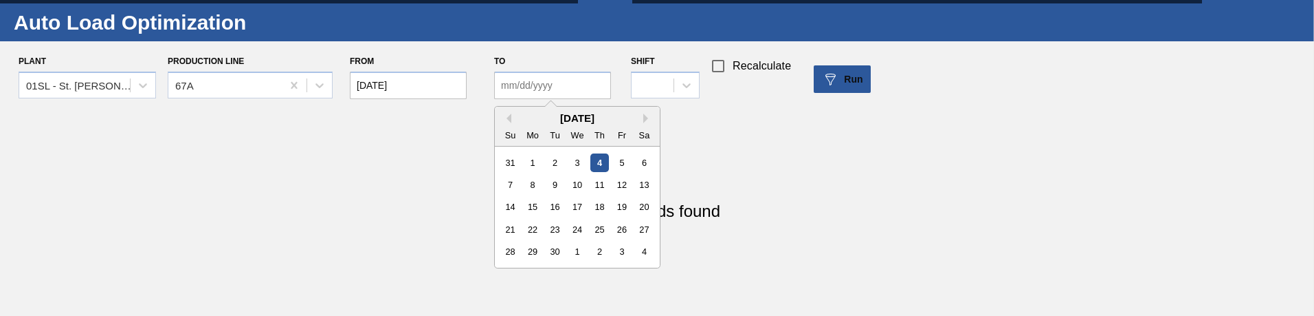
click at [613, 160] on div "5" at bounding box center [622, 162] width 19 height 19
type input "[DATE]"
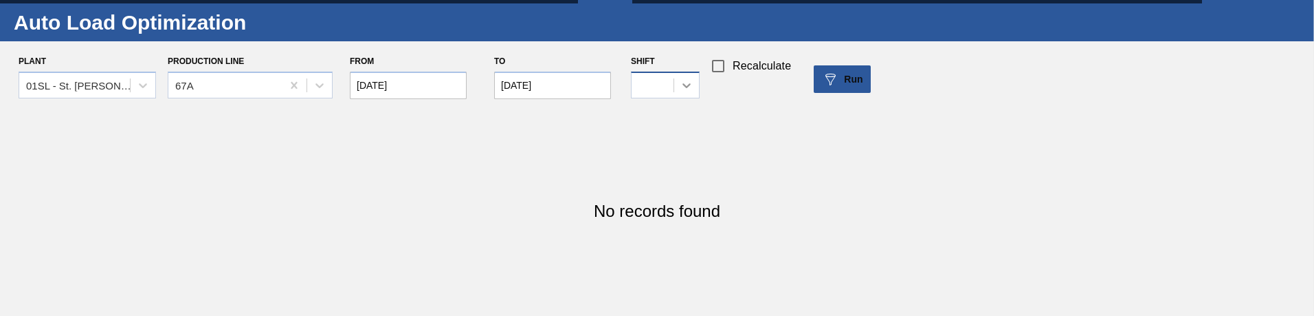
click at [681, 89] on icon at bounding box center [687, 85] width 14 height 14
click at [688, 130] on div "1" at bounding box center [665, 119] width 69 height 25
click at [824, 80] on img at bounding box center [830, 79] width 16 height 16
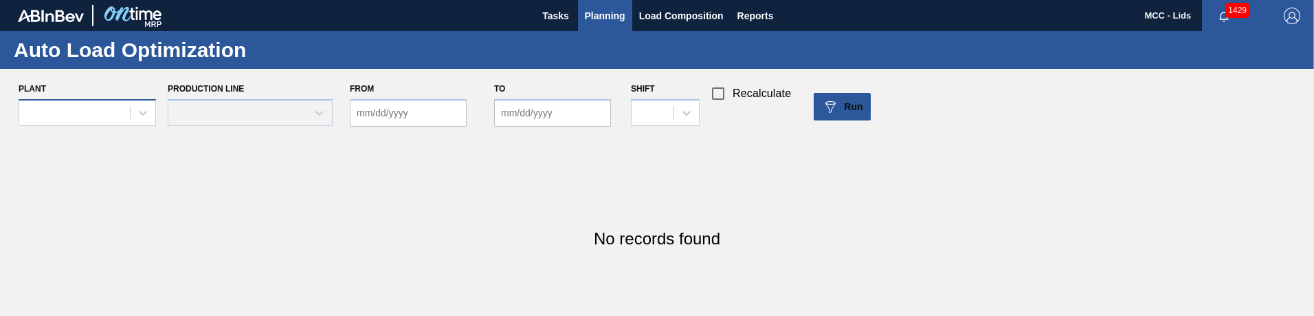
click at [110, 107] on div at bounding box center [87, 112] width 137 height 27
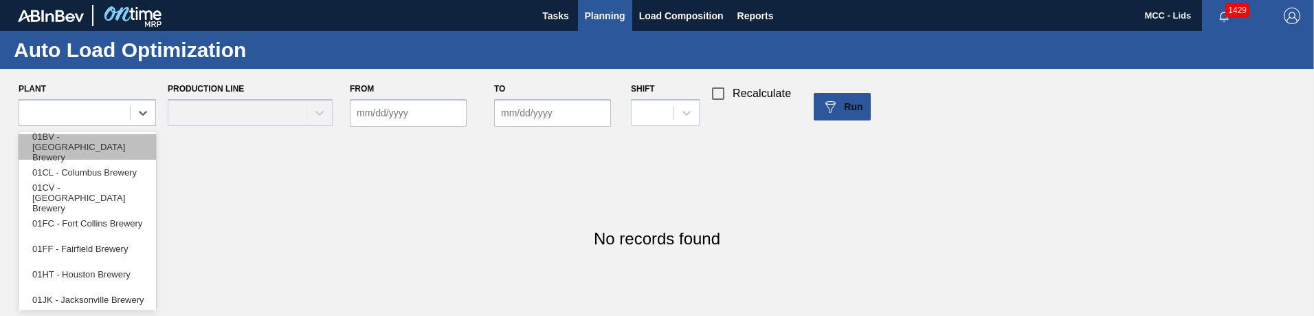
scroll to position [27, 0]
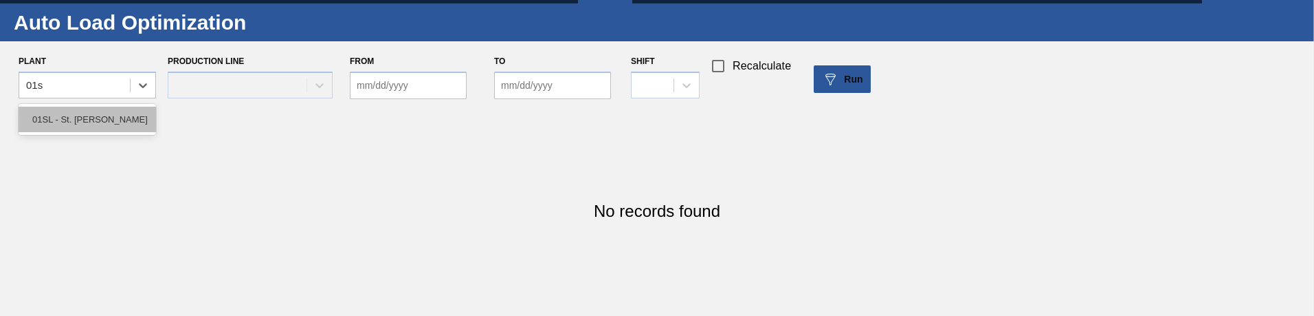
type input "01sl"
click at [109, 111] on div "01SL - St. [PERSON_NAME]" at bounding box center [87, 119] width 137 height 25
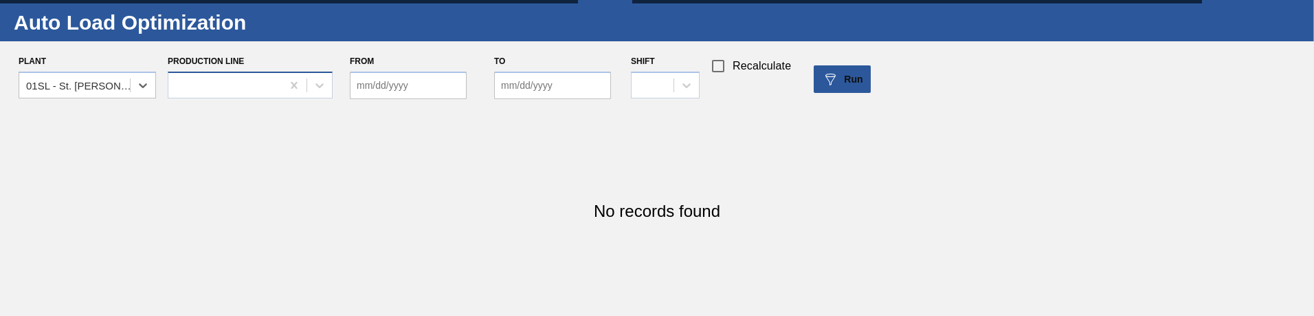
click at [206, 82] on div at bounding box center [224, 85] width 113 height 20
click at [208, 90] on div at bounding box center [224, 85] width 113 height 20
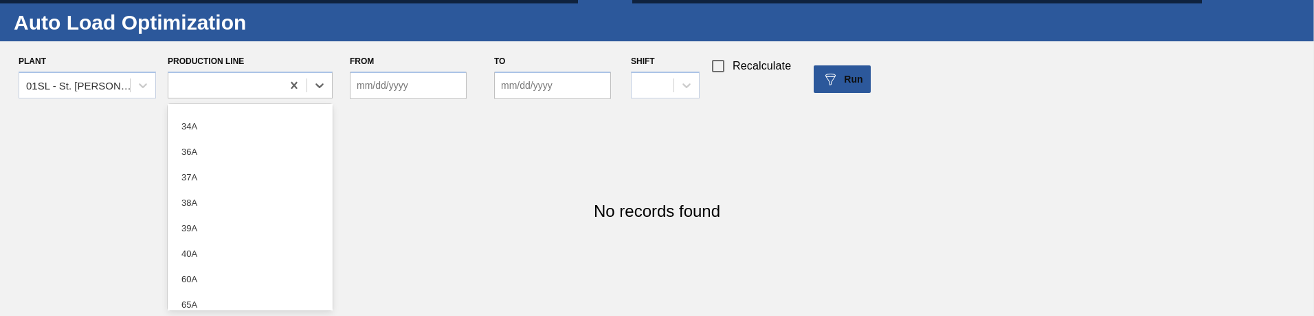
scroll to position [181, 0]
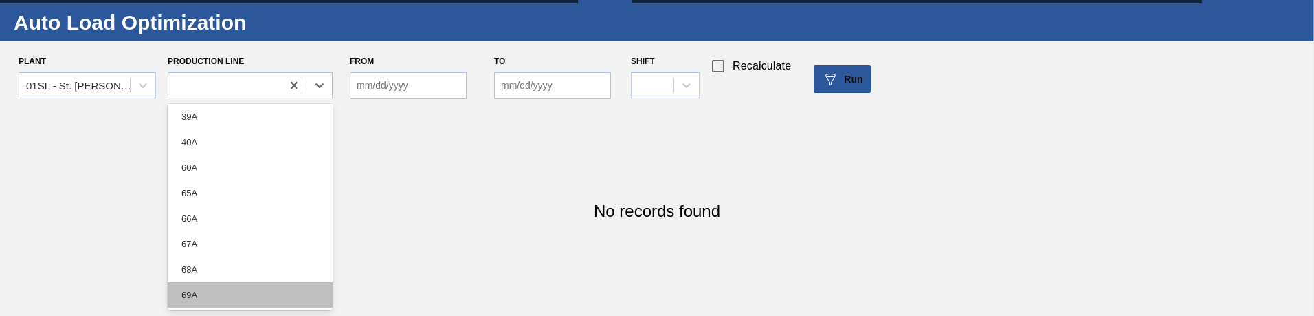
click at [264, 291] on div "69A" at bounding box center [250, 294] width 165 height 25
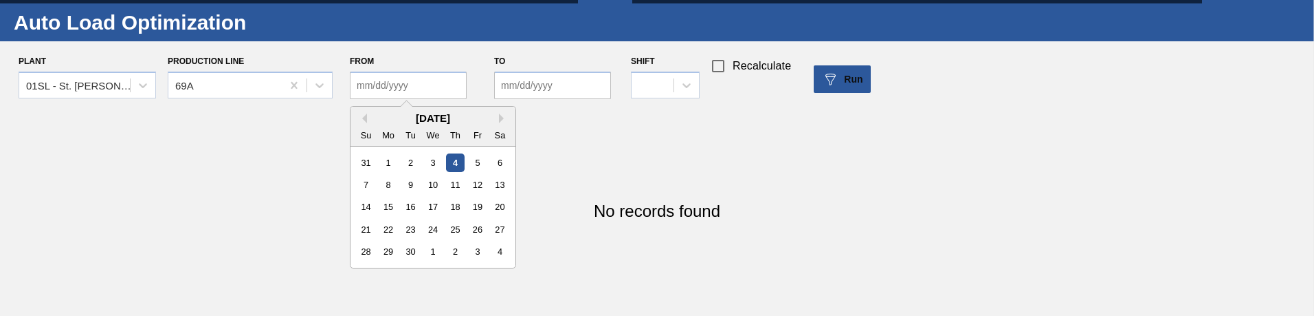
click at [385, 89] on input "From" at bounding box center [408, 84] width 117 height 27
click at [478, 166] on div "5" at bounding box center [477, 162] width 19 height 19
type input "[DATE]"
drag, startPoint x: 534, startPoint y: 86, endPoint x: 541, endPoint y: 93, distance: 10.2
click at [534, 86] on input "to" at bounding box center [552, 84] width 117 height 27
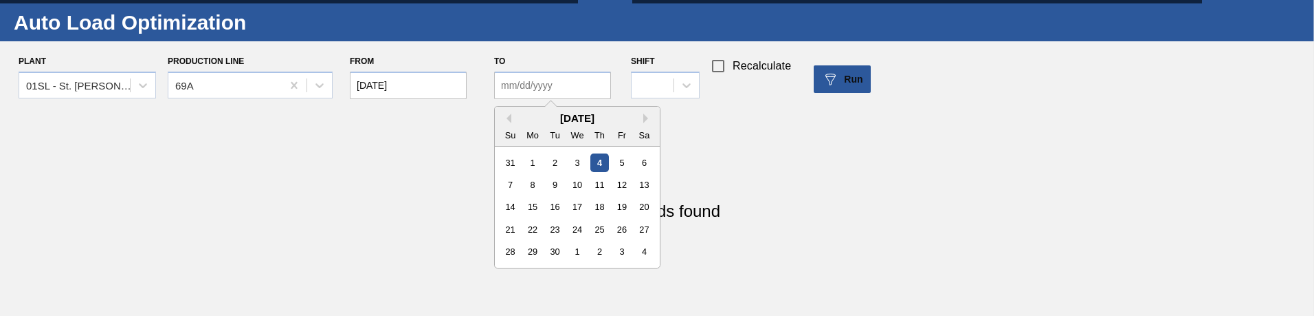
click at [622, 162] on div "5" at bounding box center [622, 162] width 19 height 19
type input "[DATE]"
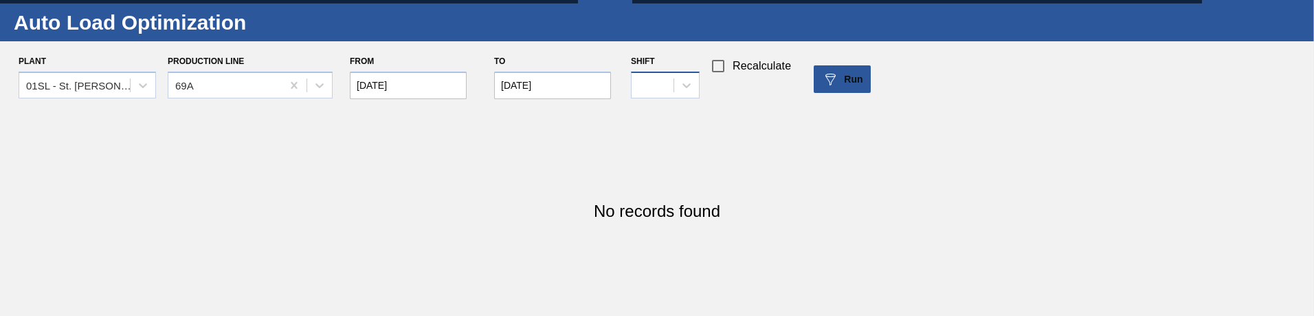
click at [657, 83] on div at bounding box center [653, 85] width 42 height 20
click at [665, 120] on div "1" at bounding box center [665, 119] width 69 height 25
click at [845, 88] on button "Run" at bounding box center [842, 78] width 57 height 27
click at [837, 89] on button "Run" at bounding box center [842, 78] width 57 height 27
click at [746, 69] on span "Recalculate" at bounding box center [762, 66] width 58 height 16
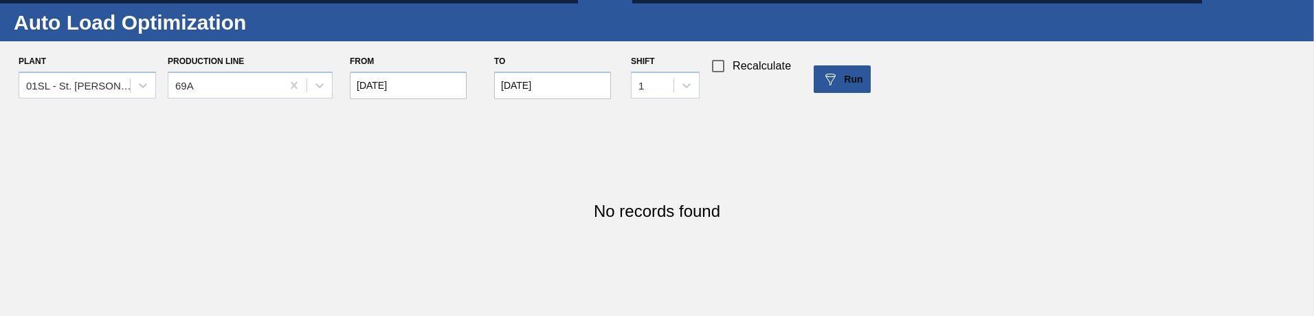
click at [733, 69] on input "Recalculate" at bounding box center [718, 66] width 29 height 29
checkbox input "true"
click at [854, 81] on span "Run" at bounding box center [853, 79] width 19 height 11
